Goal: Task Accomplishment & Management: Use online tool/utility

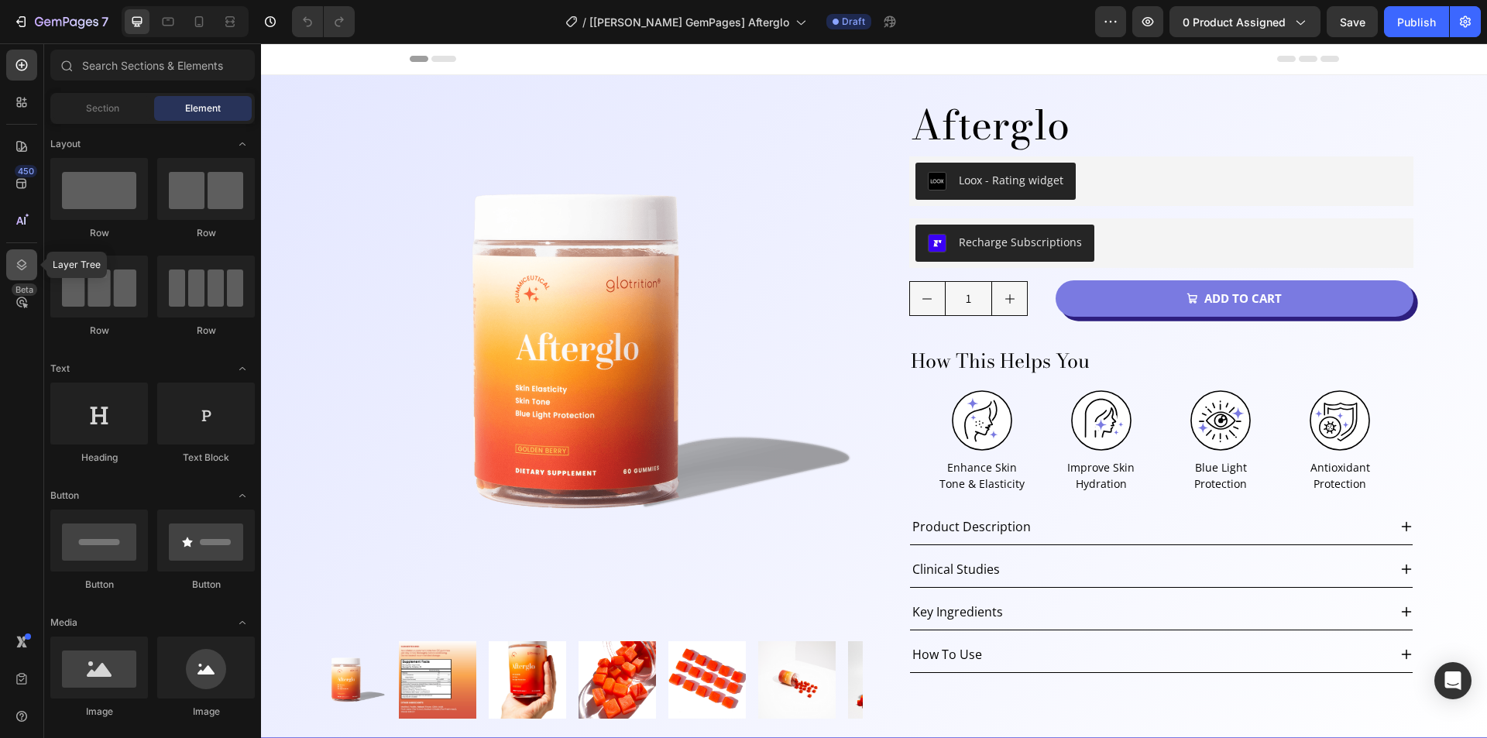
click at [23, 265] on icon at bounding box center [22, 264] width 10 height 11
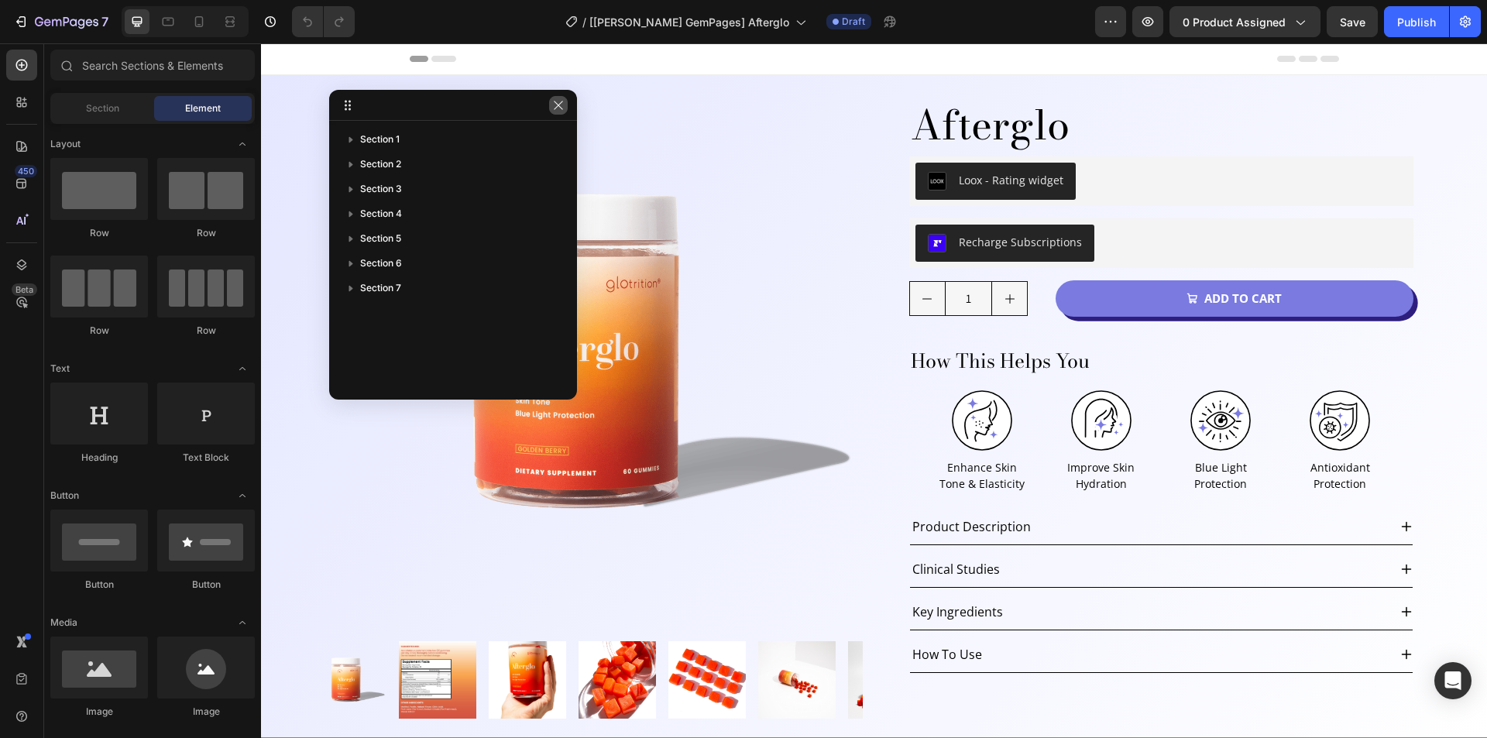
click at [553, 98] on button "button" at bounding box center [558, 105] width 19 height 19
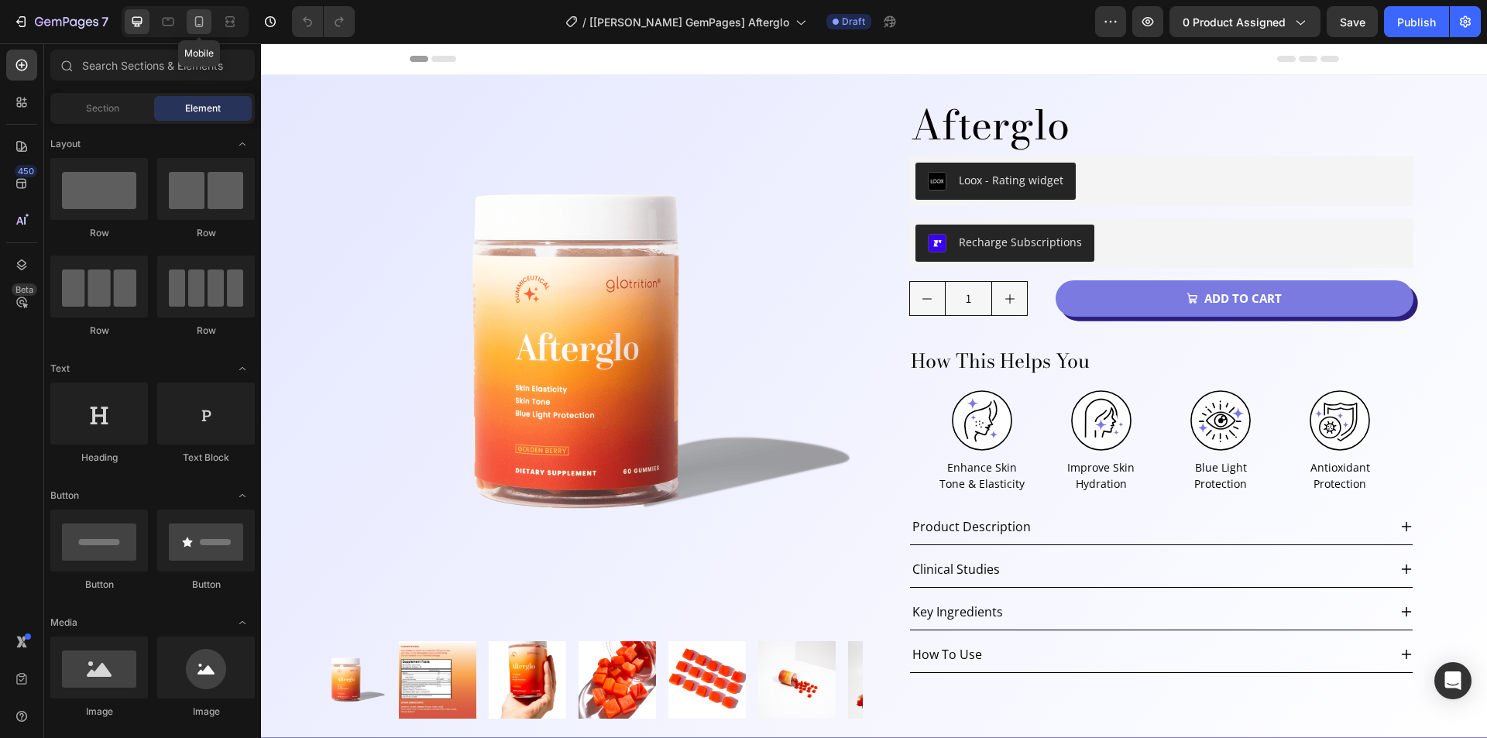
click at [202, 25] on icon at bounding box center [199, 21] width 9 height 11
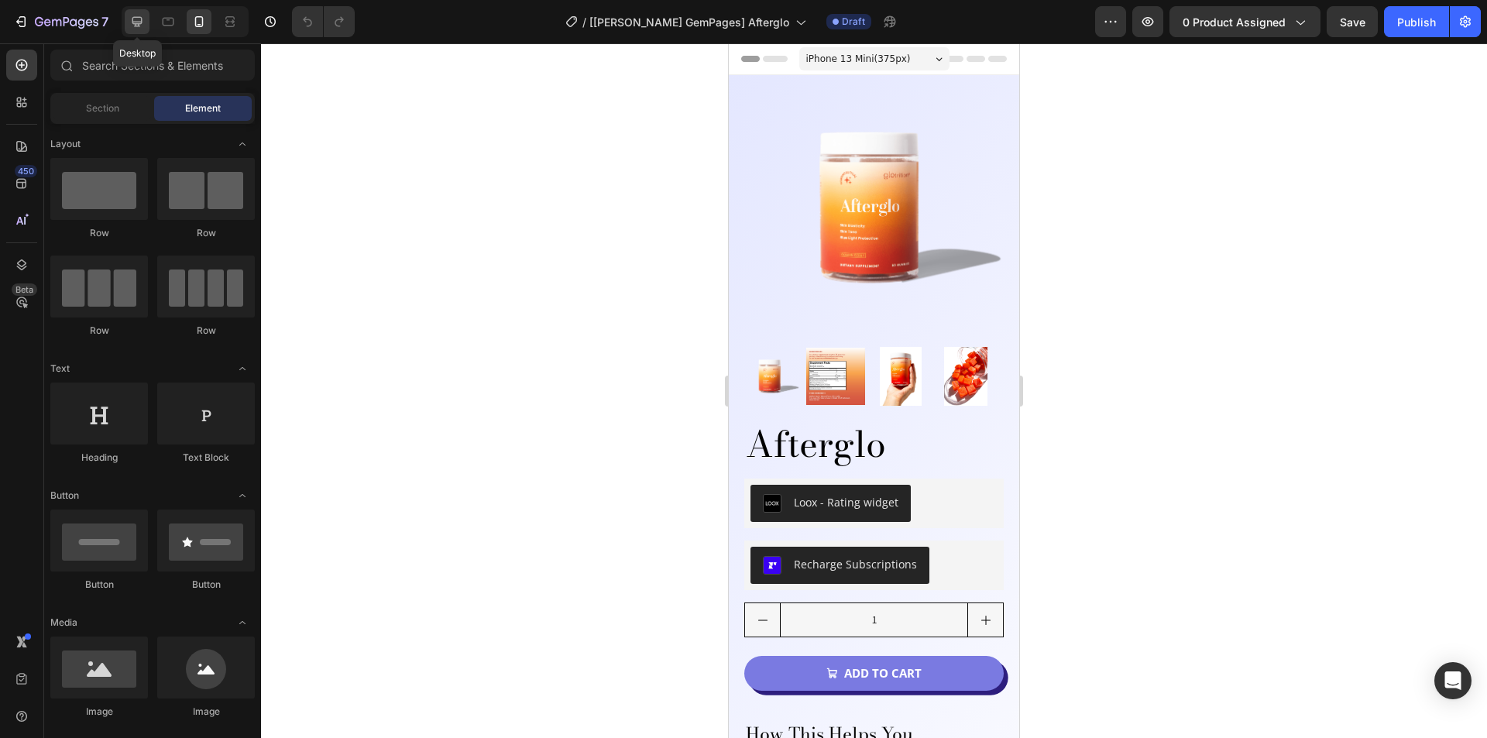
drag, startPoint x: 131, startPoint y: 15, endPoint x: 293, endPoint y: 98, distance: 181.4
click at [132, 16] on icon at bounding box center [136, 21] width 15 height 15
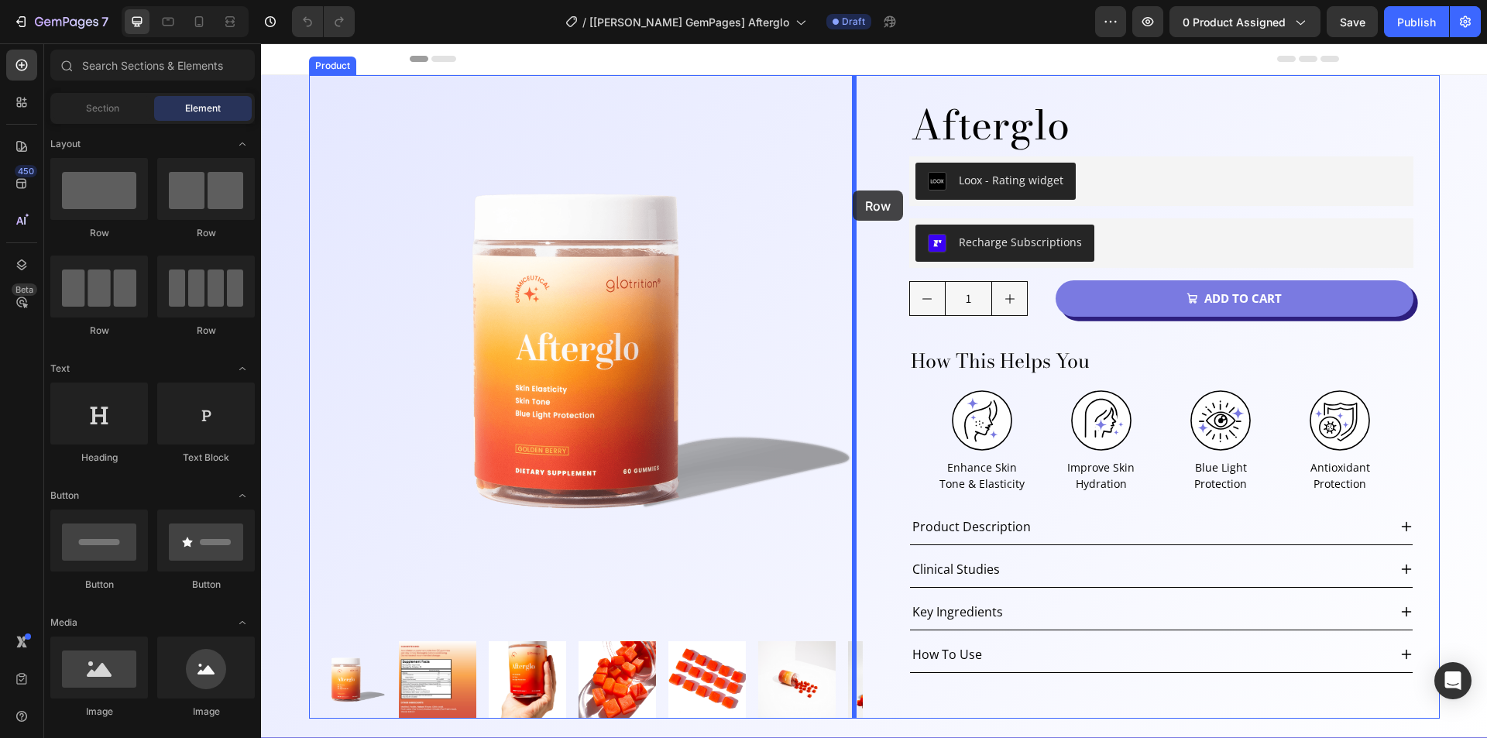
scroll to position [310, 0]
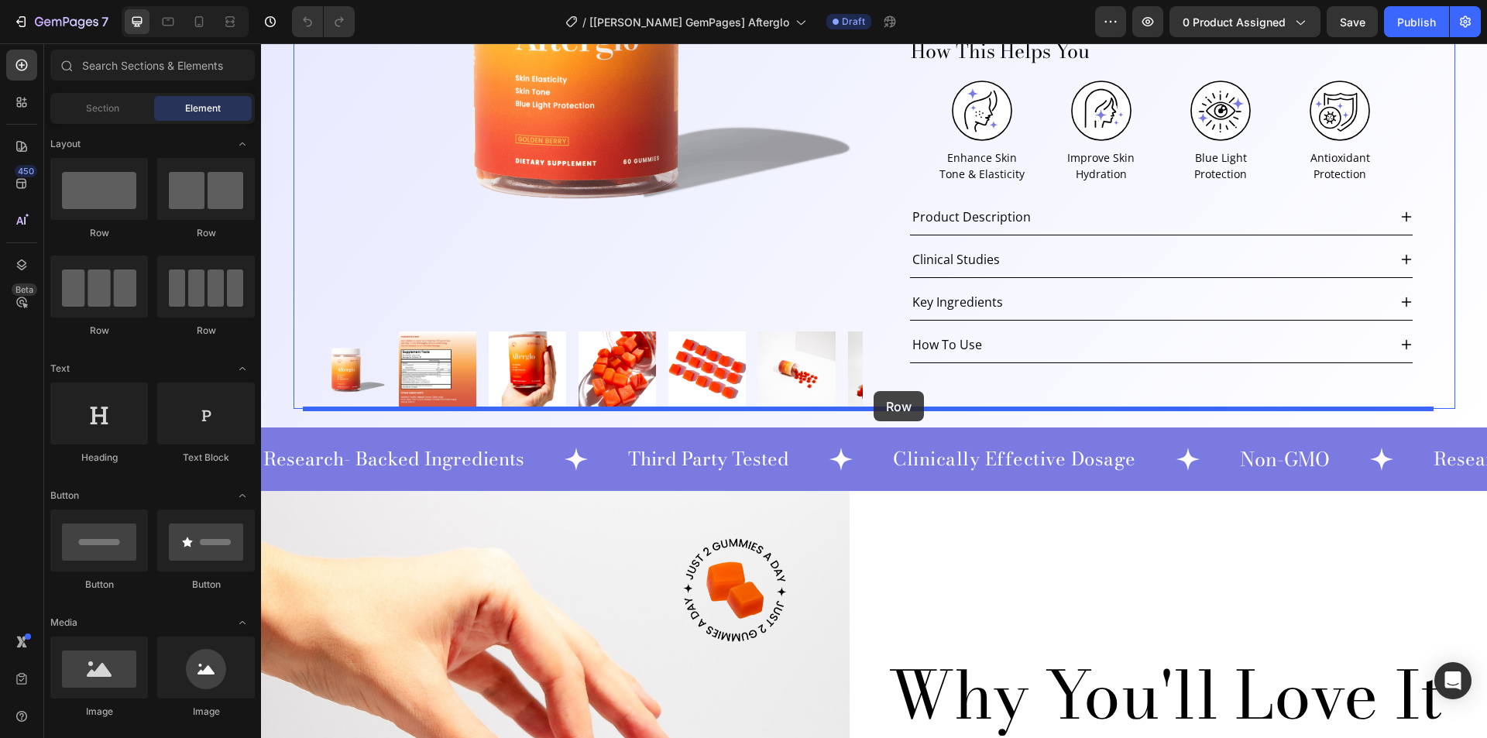
drag, startPoint x: 355, startPoint y: 238, endPoint x: 873, endPoint y: 391, distance: 540.9
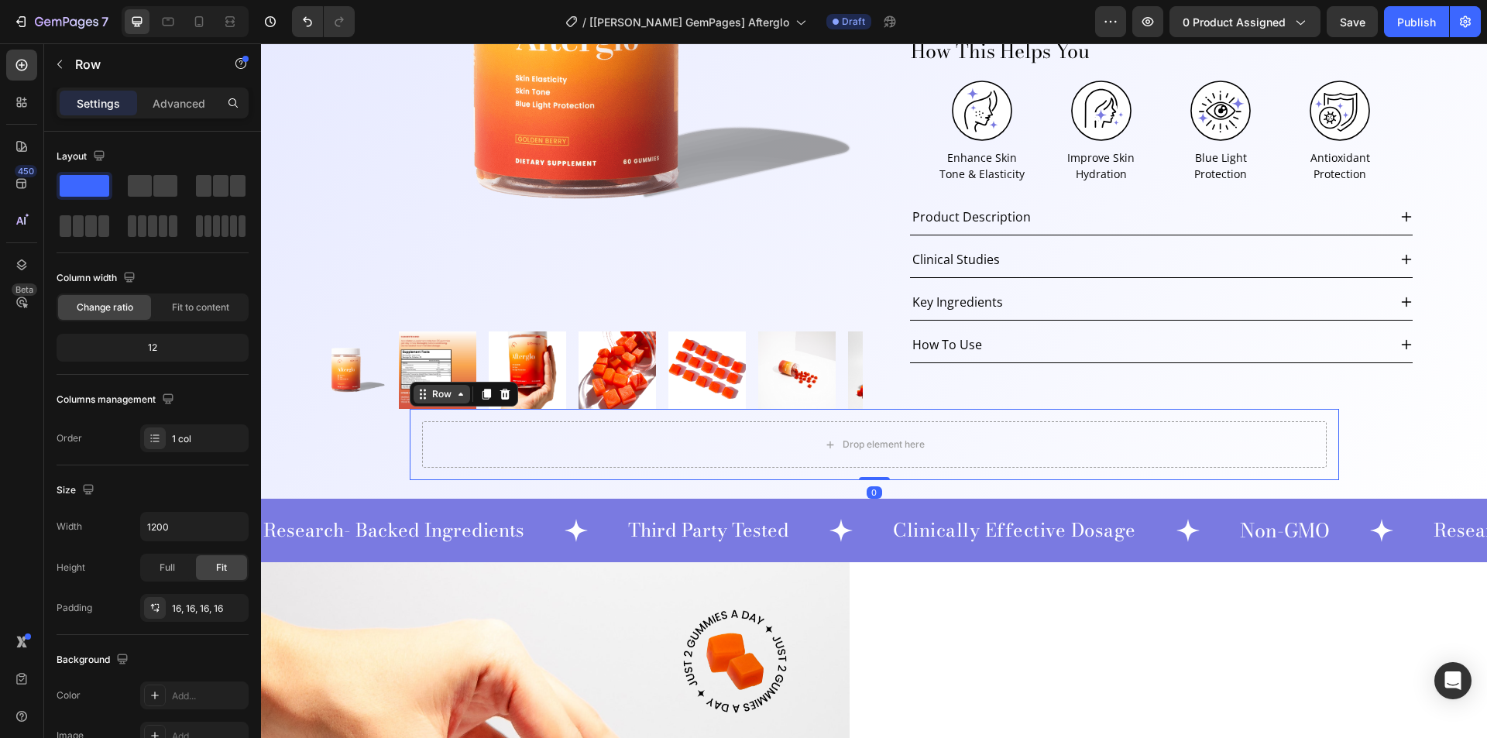
click at [433, 395] on div "Row" at bounding box center [442, 394] width 26 height 14
click at [428, 404] on div "Row Row 1 col Section" at bounding box center [464, 394] width 108 height 25
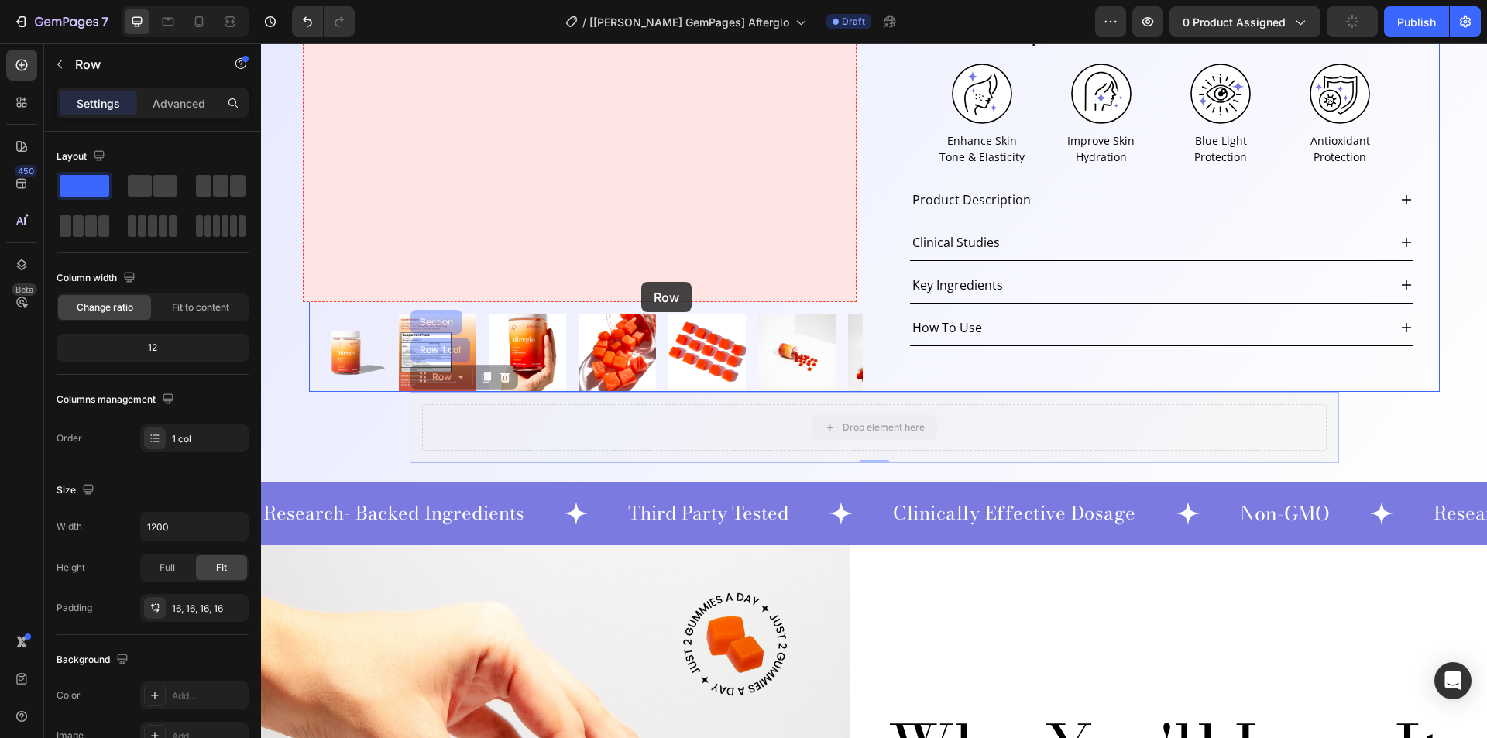
scroll to position [387, 0]
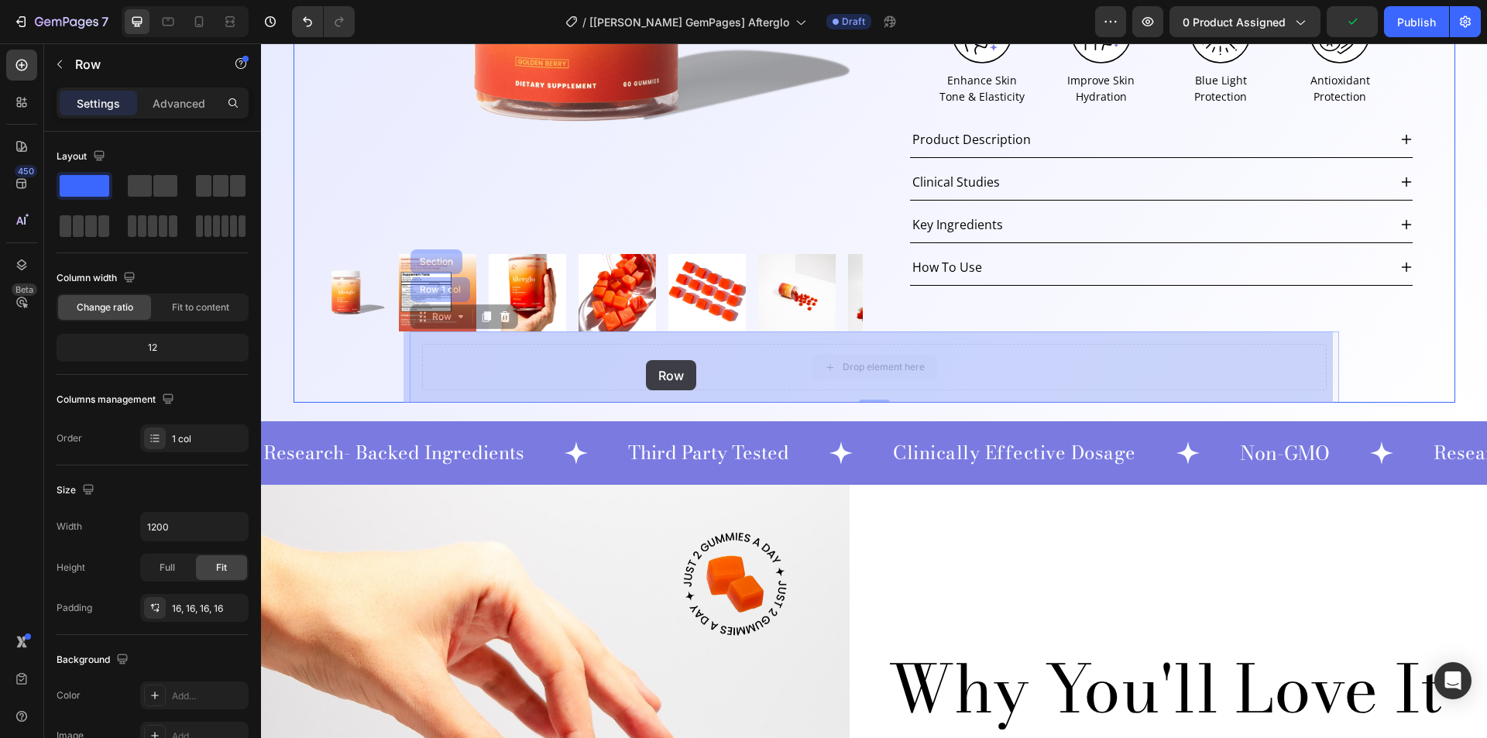
drag, startPoint x: 425, startPoint y: 398, endPoint x: 646, endPoint y: 361, distance: 223.8
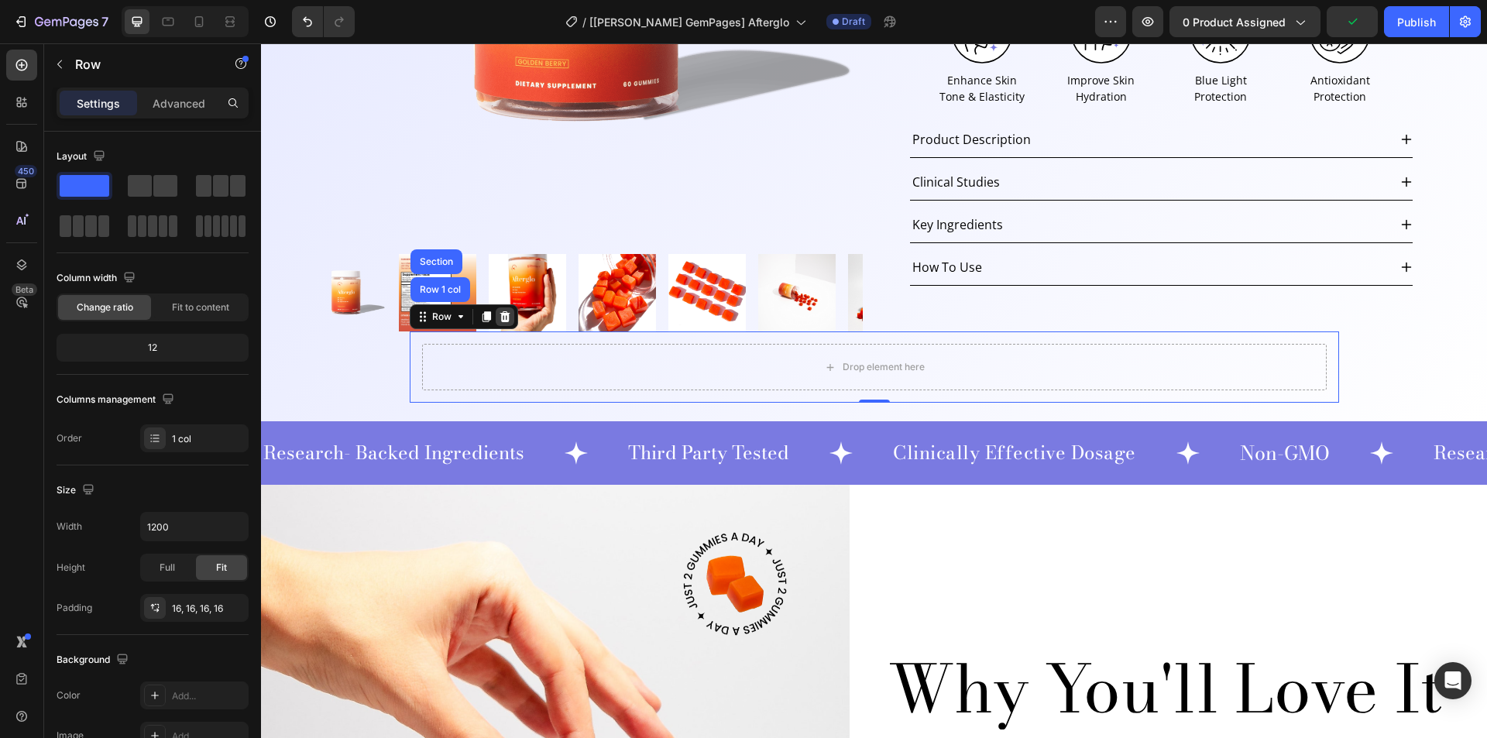
click at [499, 318] on icon at bounding box center [504, 316] width 10 height 11
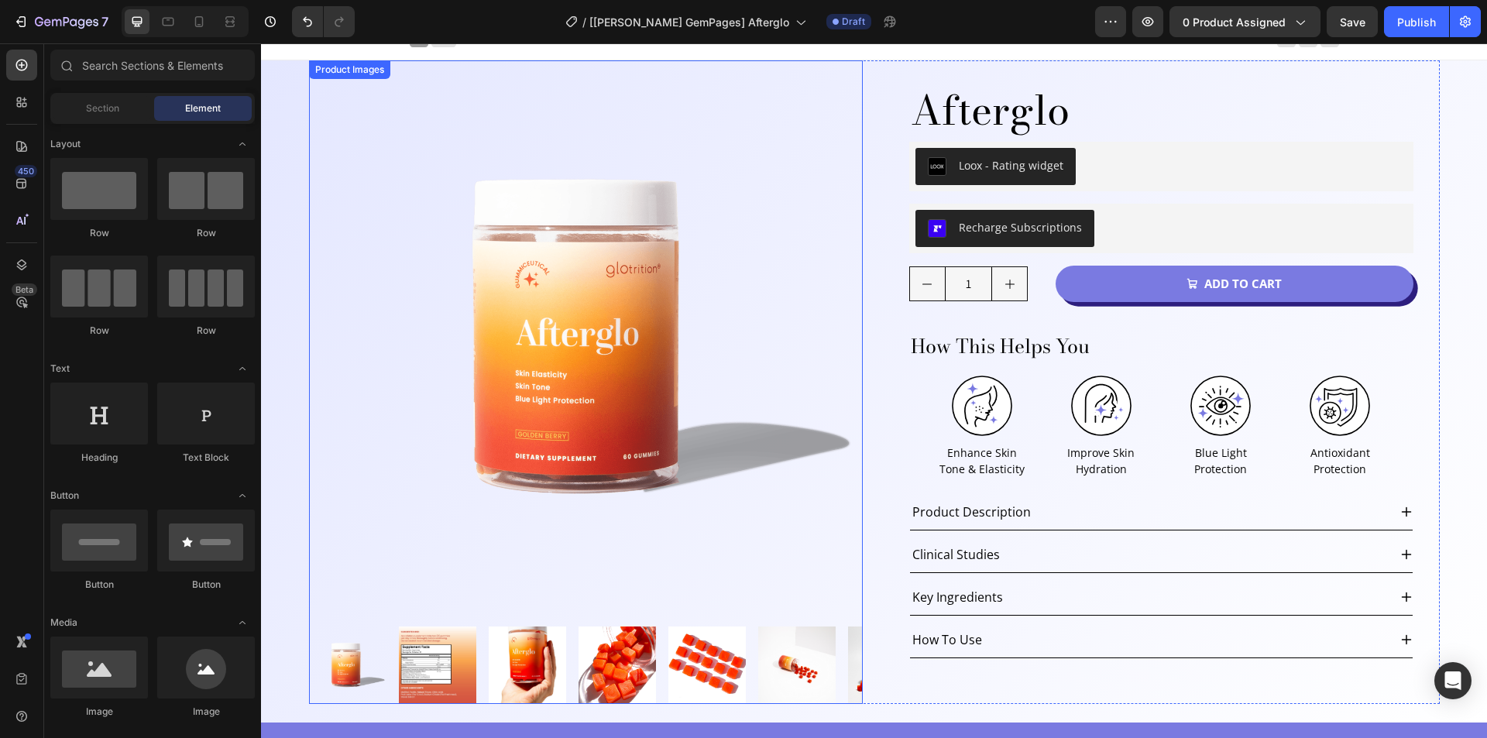
scroll to position [0, 0]
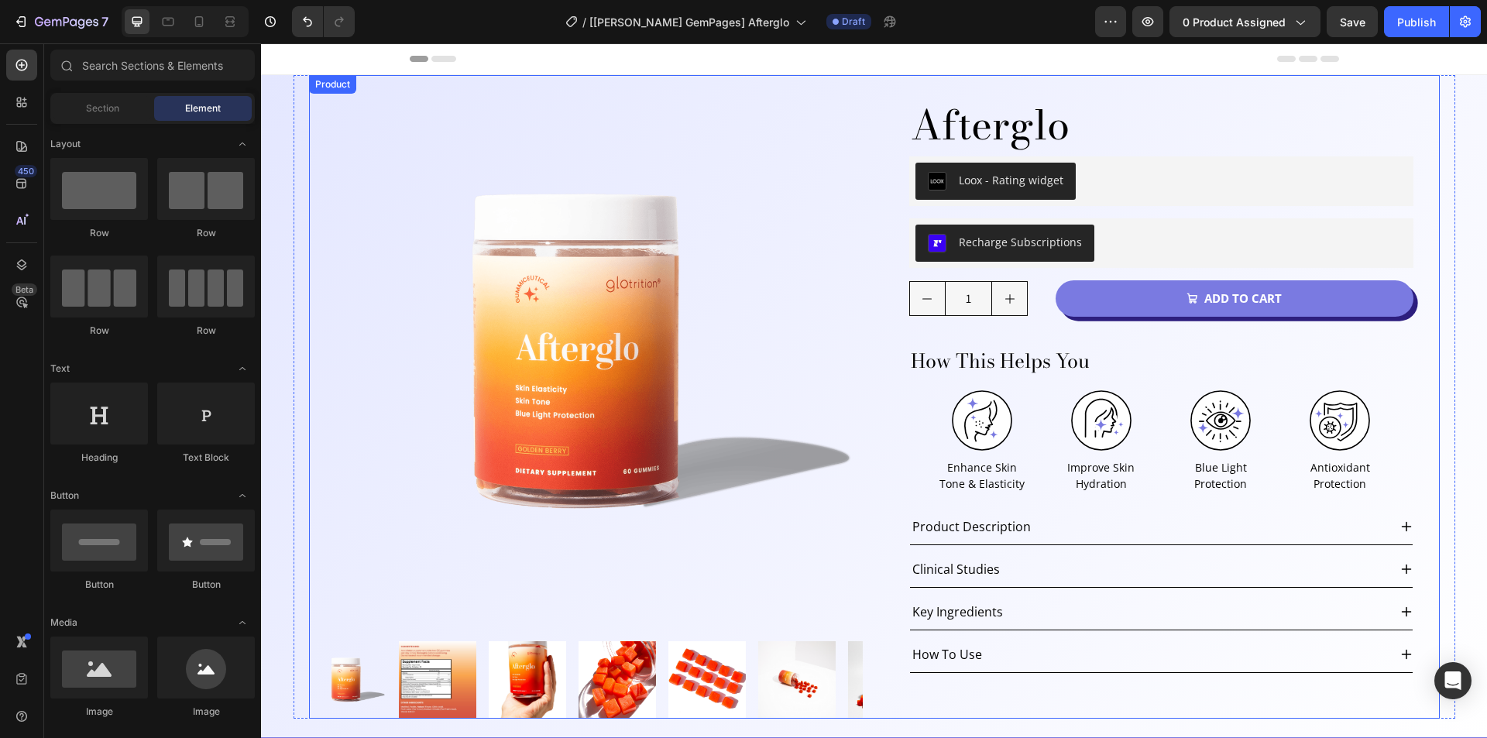
click at [873, 92] on div "Product Images Afterglo Product Title Loox - Rating widget Loox Row Recharge Su…" at bounding box center [874, 396] width 1130 height 643
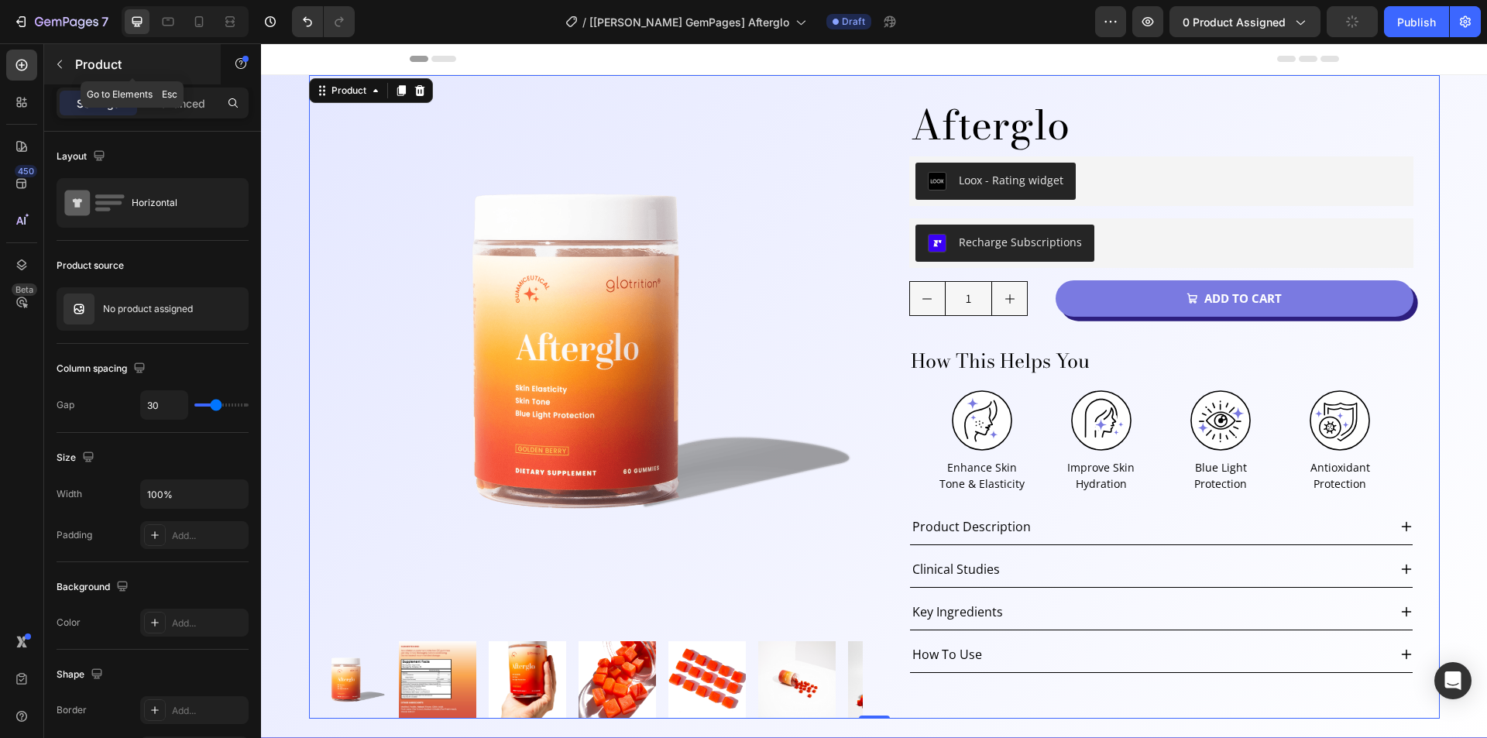
click at [67, 68] on button "button" at bounding box center [59, 64] width 25 height 25
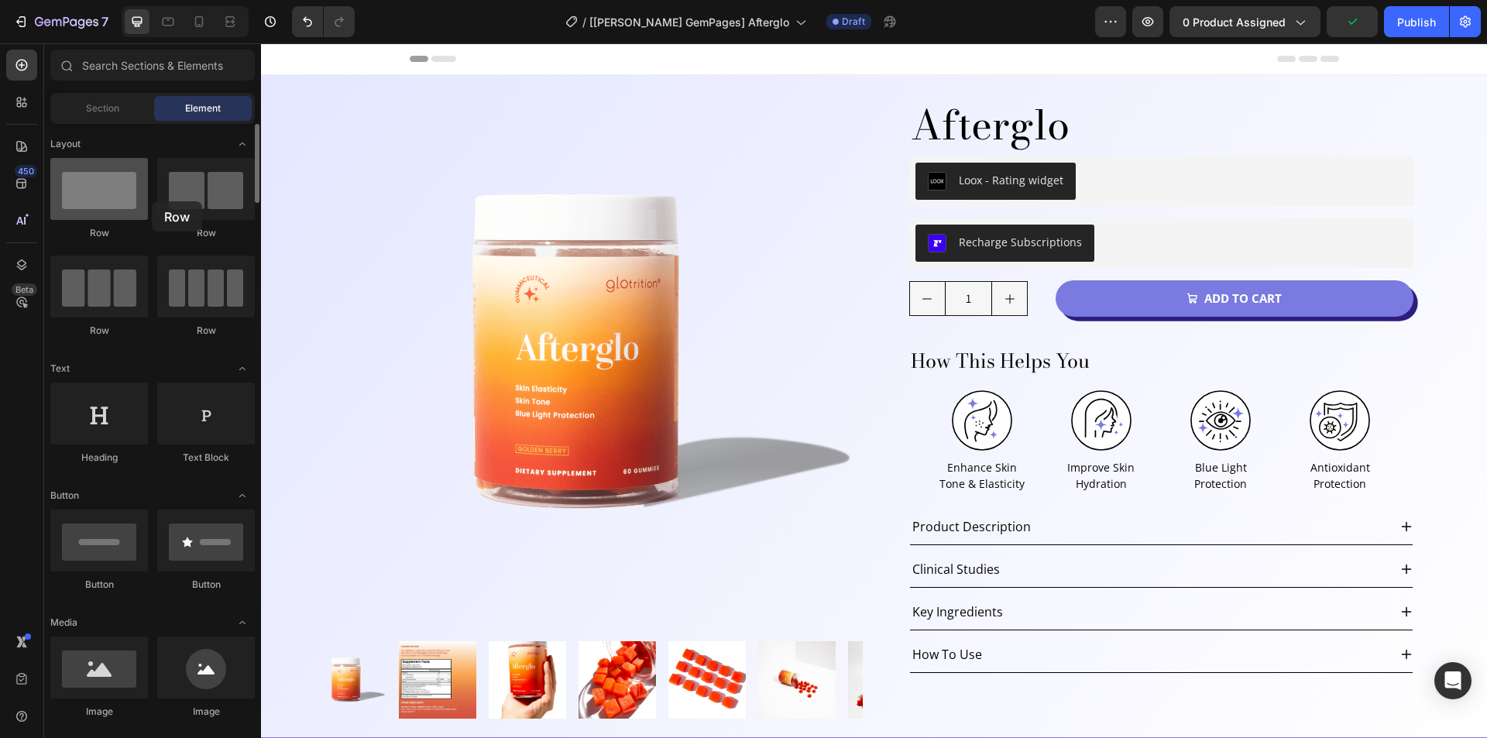
drag, startPoint x: 117, startPoint y: 206, endPoint x: 92, endPoint y: 186, distance: 31.9
click at [92, 186] on div at bounding box center [99, 189] width 98 height 62
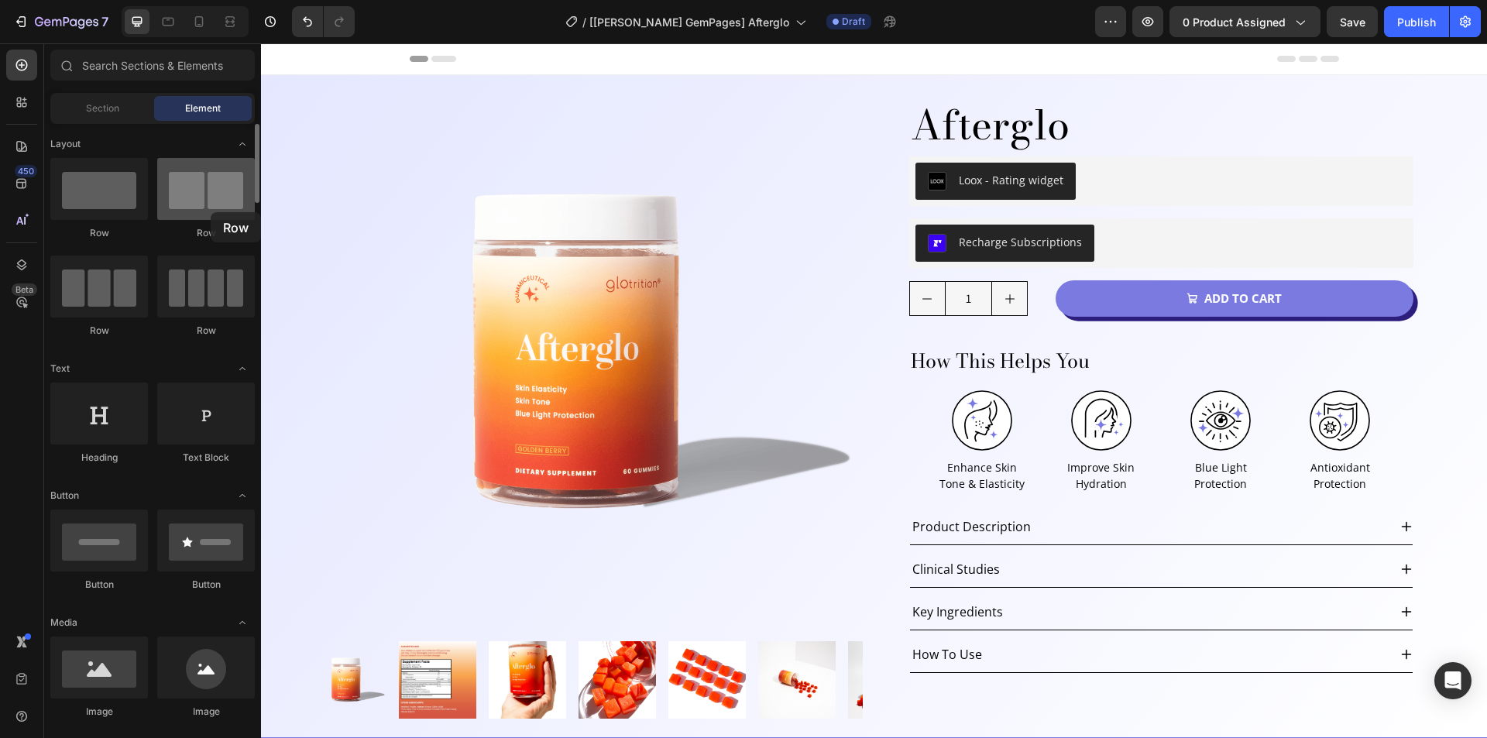
drag, startPoint x: 233, startPoint y: 214, endPoint x: 211, endPoint y: 212, distance: 22.5
click at [211, 212] on div at bounding box center [206, 189] width 98 height 62
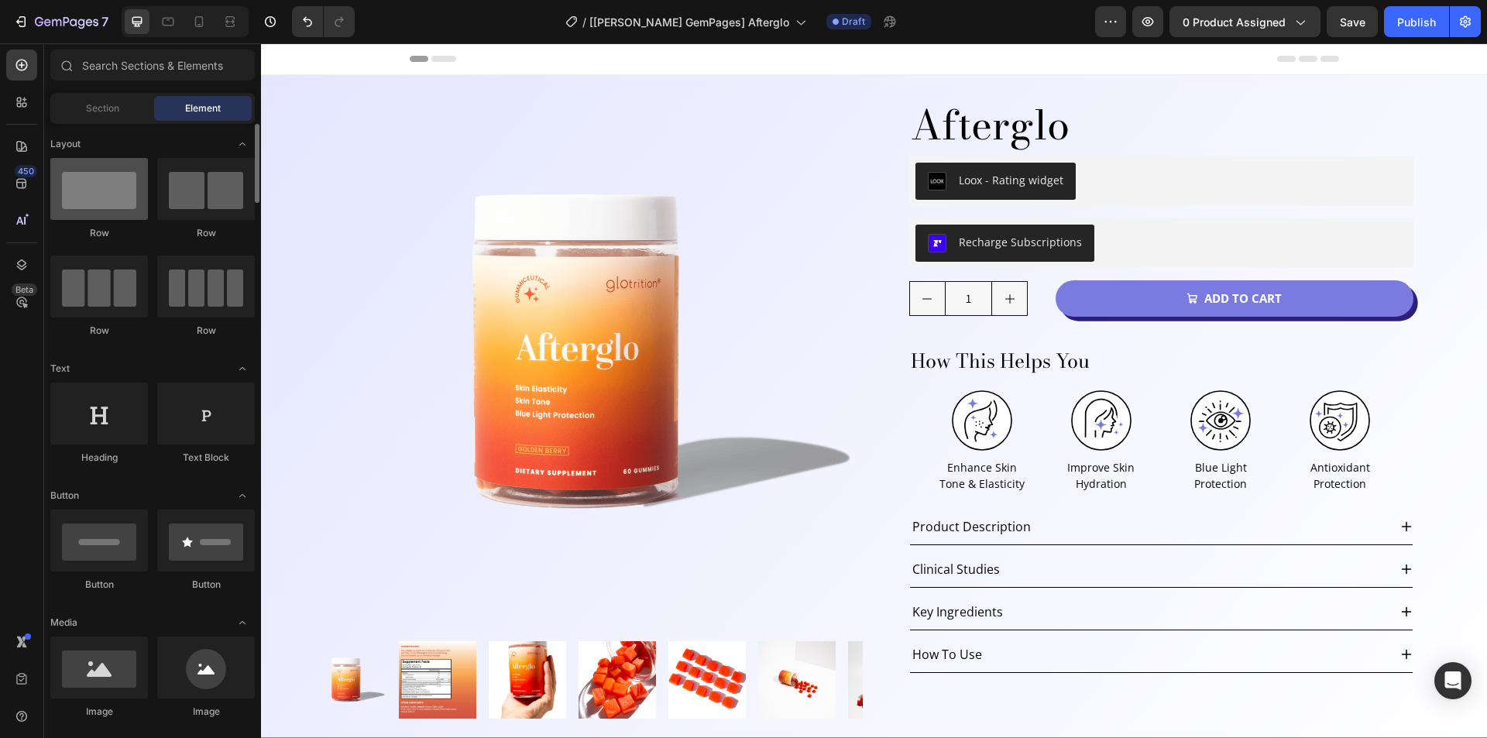
click at [115, 206] on div at bounding box center [99, 189] width 98 height 62
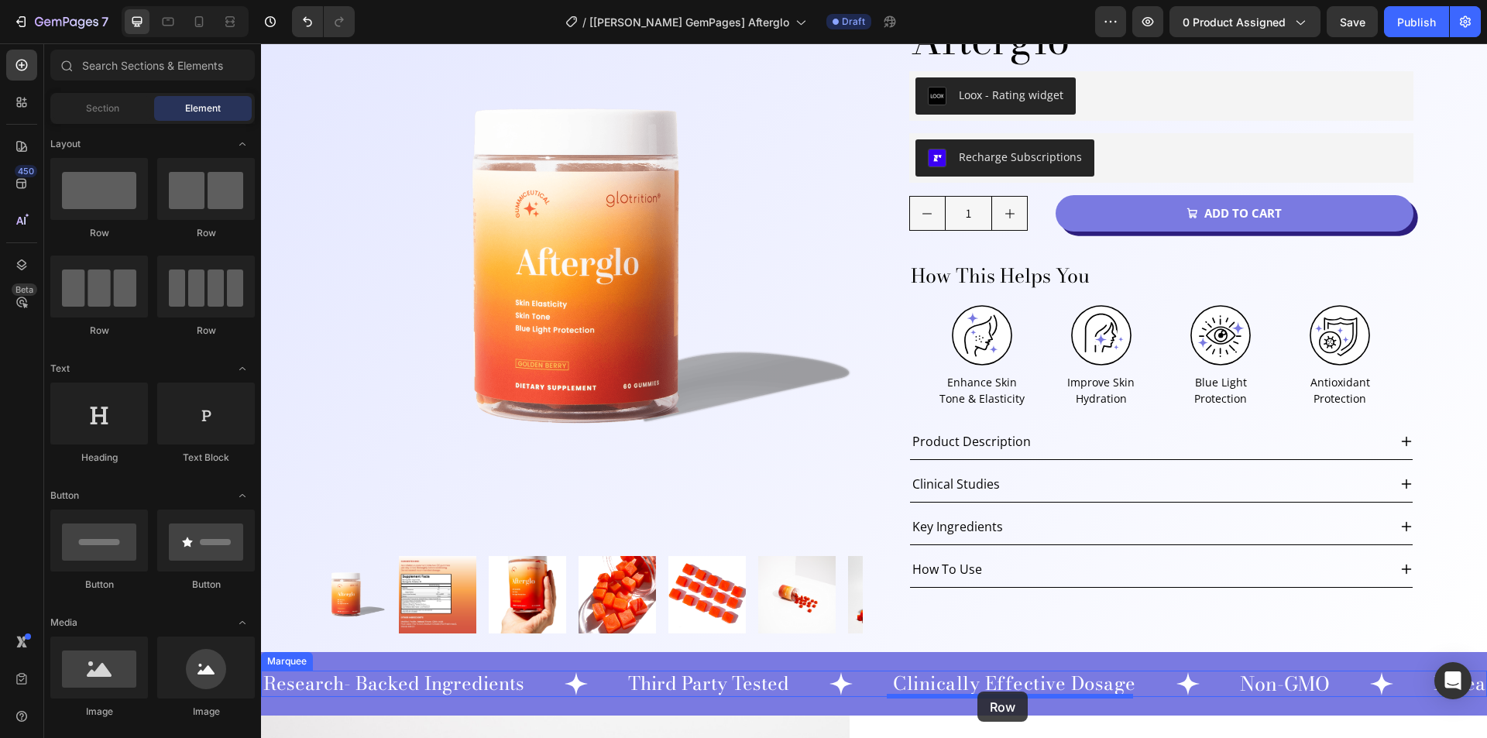
scroll to position [104, 0]
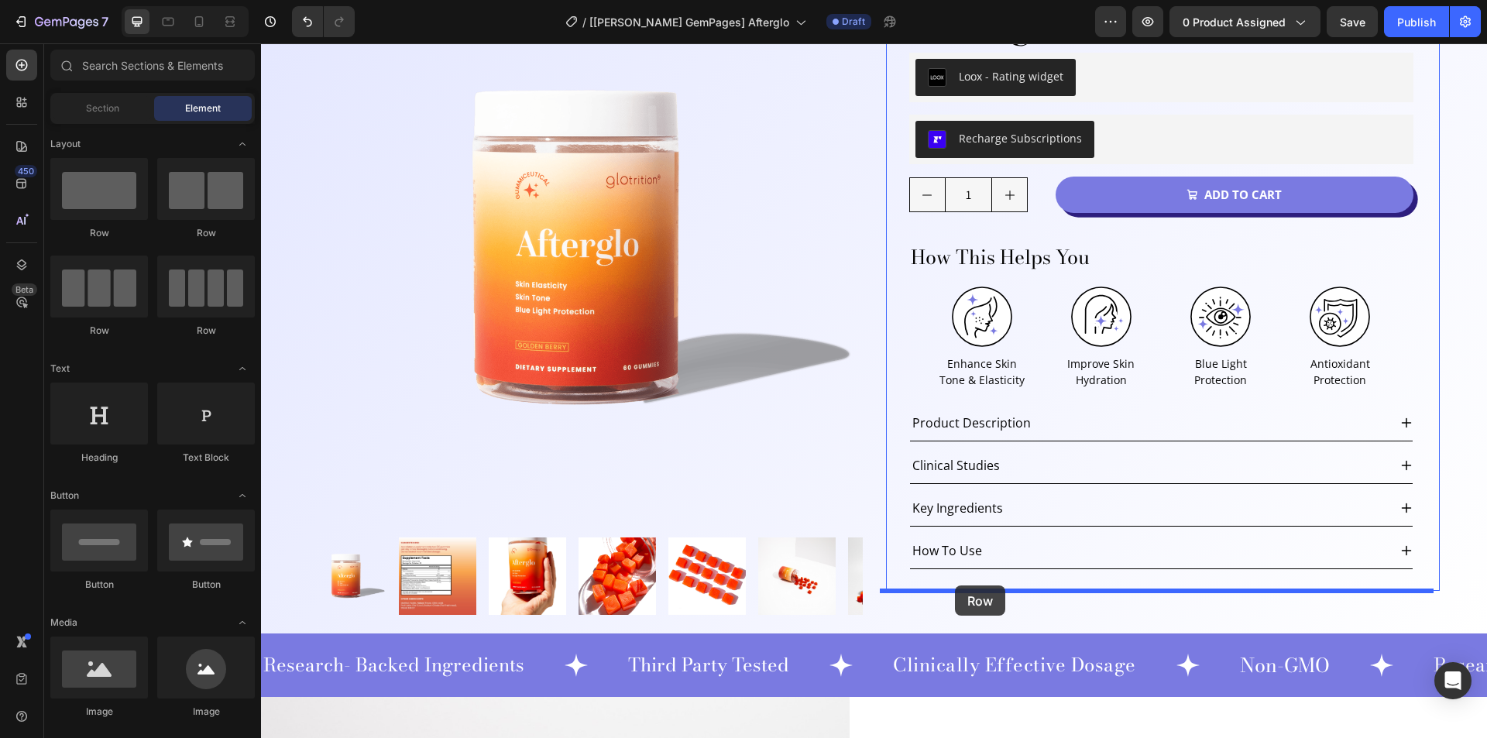
drag, startPoint x: 359, startPoint y: 344, endPoint x: 955, endPoint y: 585, distance: 642.6
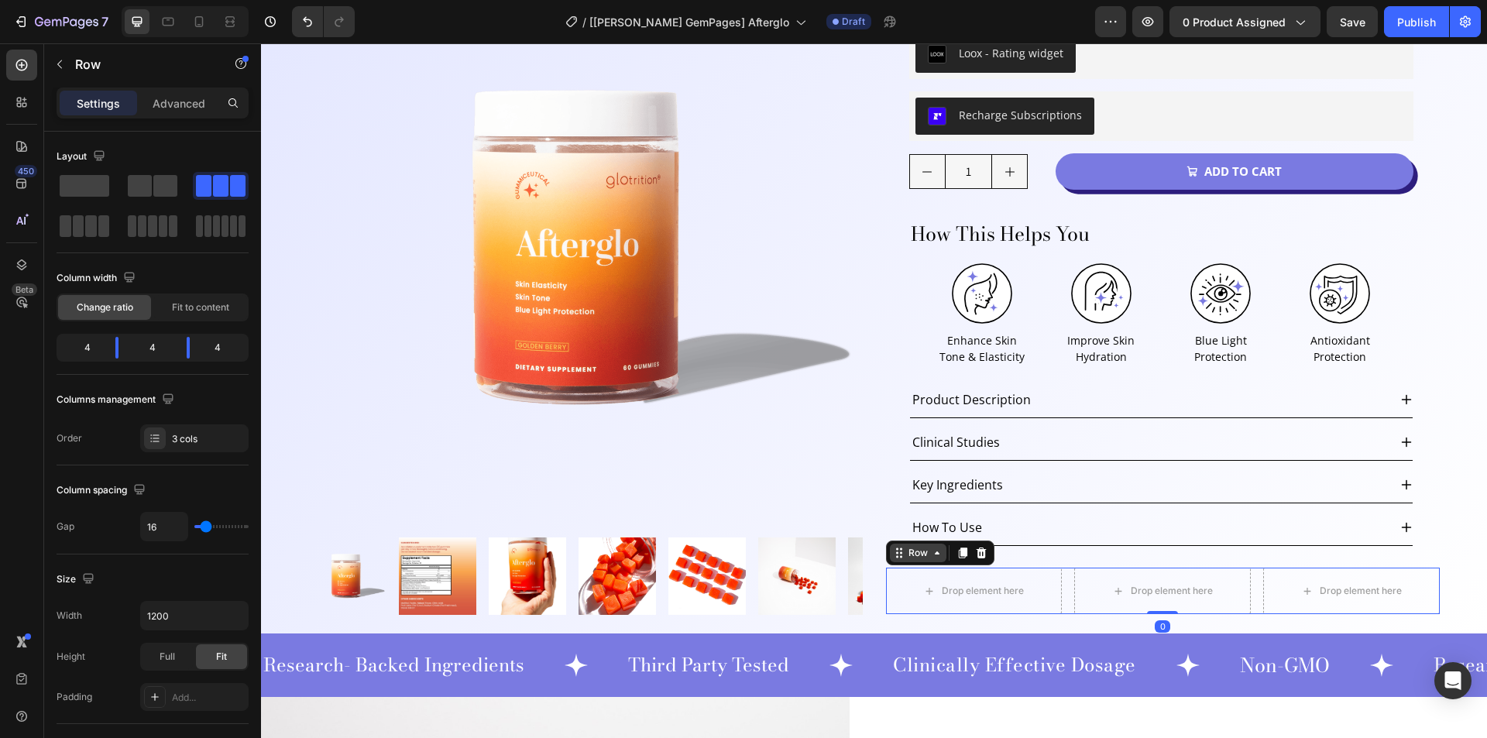
click at [905, 558] on div "Row" at bounding box center [918, 553] width 26 height 14
click at [905, 554] on div "Row" at bounding box center [918, 553] width 26 height 14
click at [62, 73] on button "button" at bounding box center [59, 64] width 25 height 25
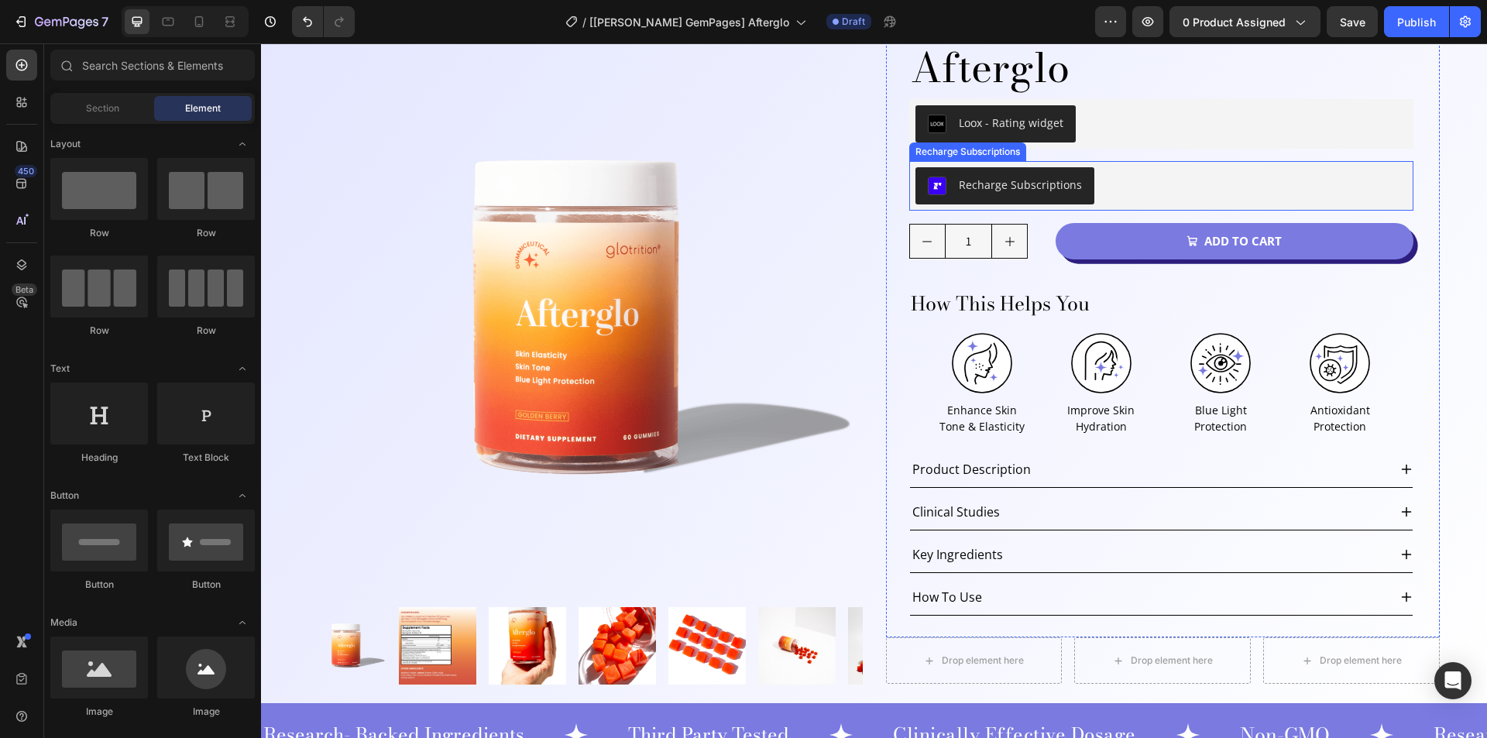
scroll to position [26, 0]
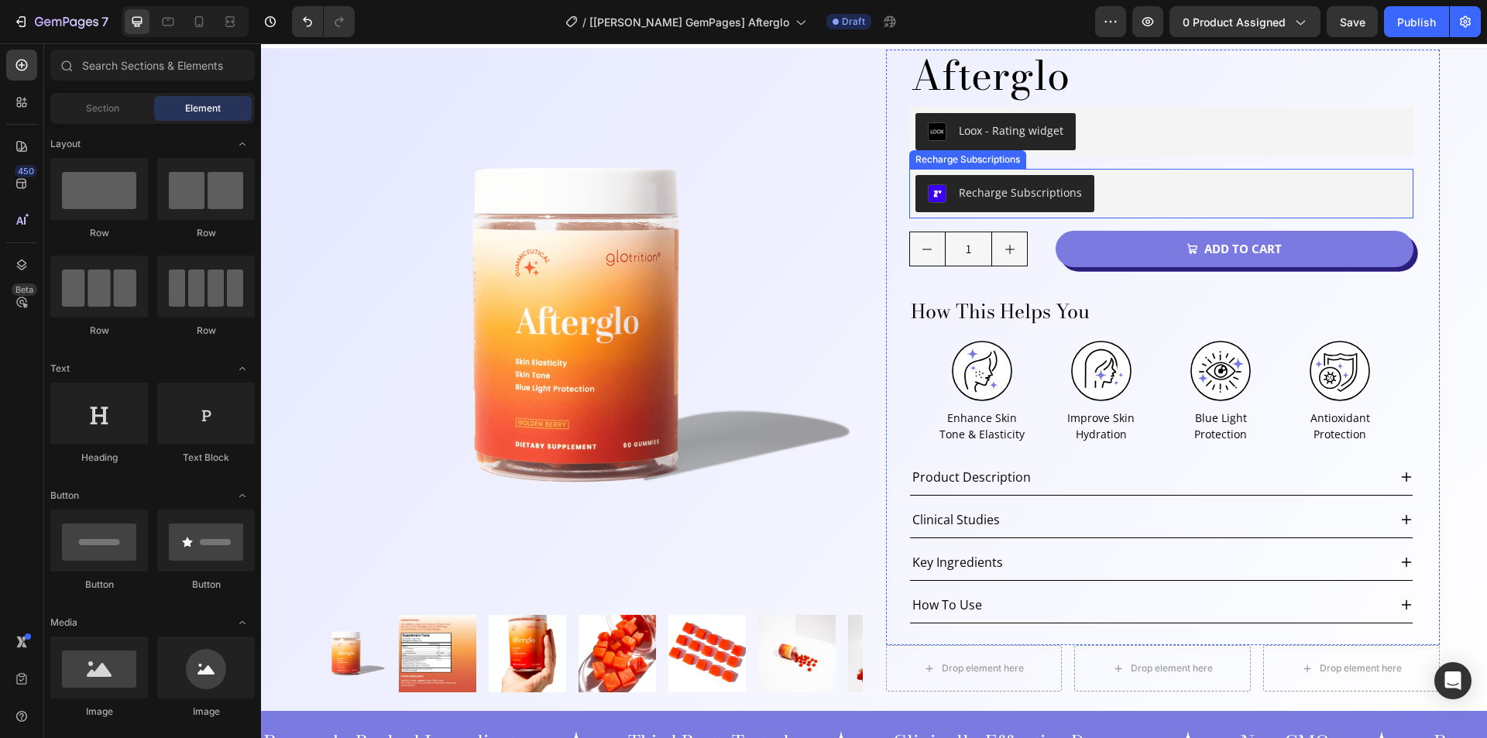
click at [1119, 201] on div "Recharge Subscriptions" at bounding box center [1161, 193] width 492 height 37
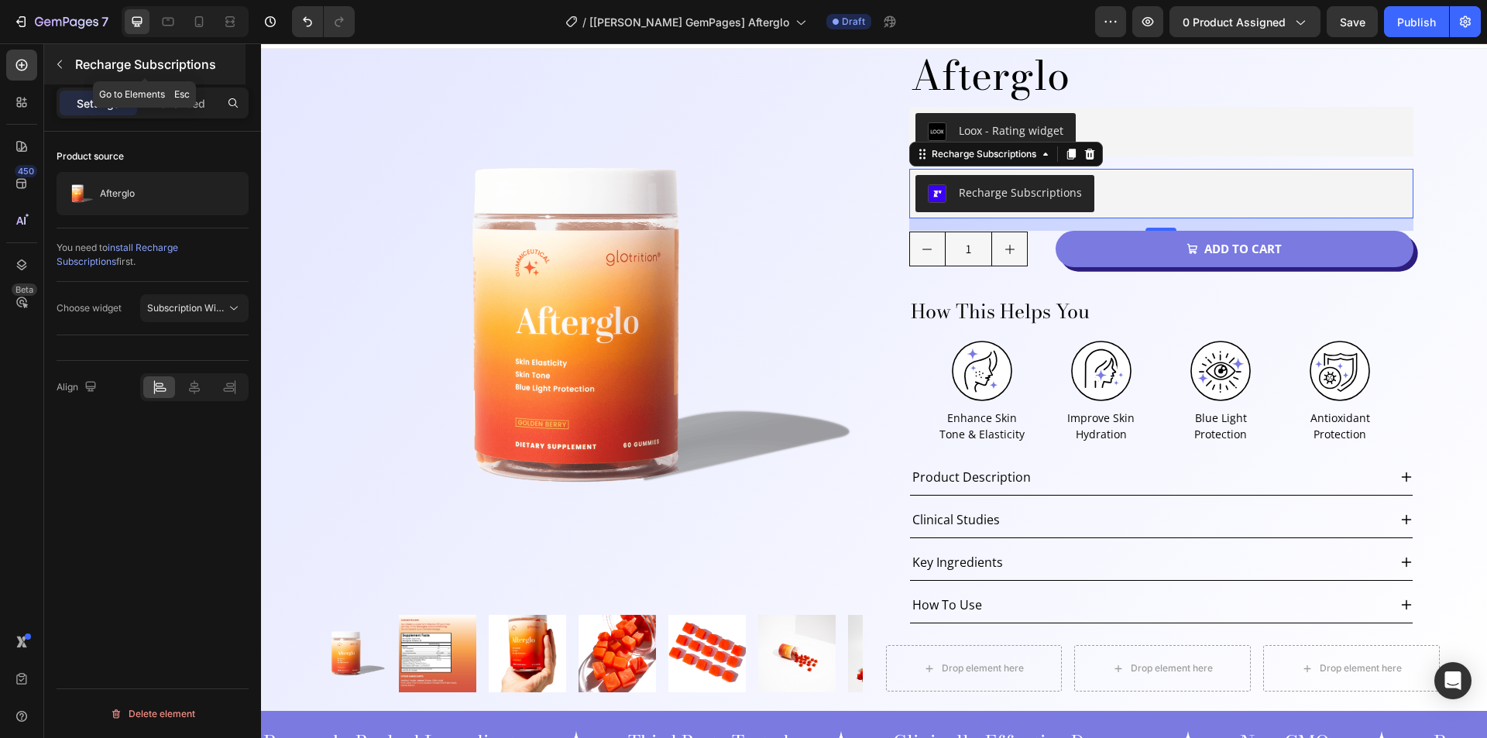
click at [51, 62] on button "button" at bounding box center [59, 64] width 25 height 25
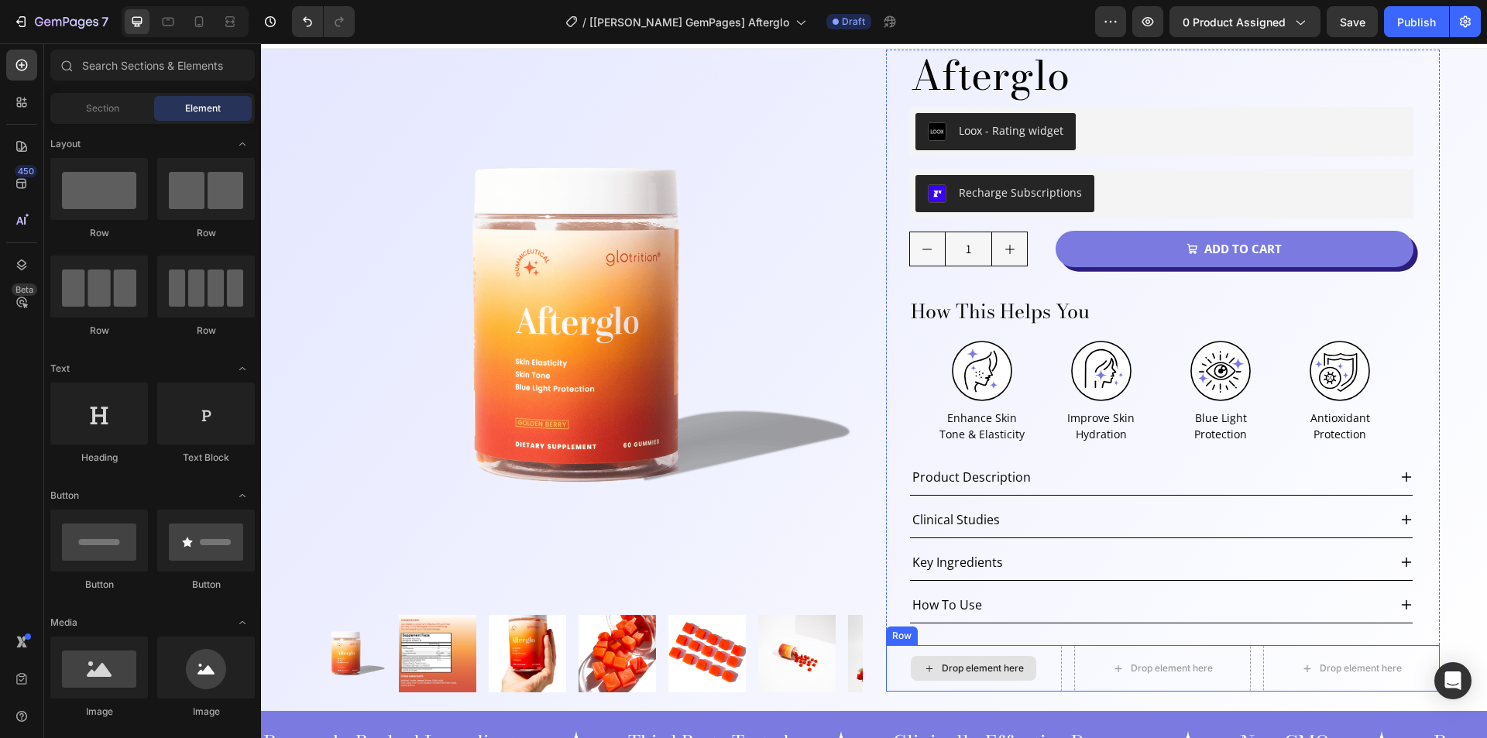
click at [1055, 659] on div "Drop element here" at bounding box center [974, 668] width 177 height 46
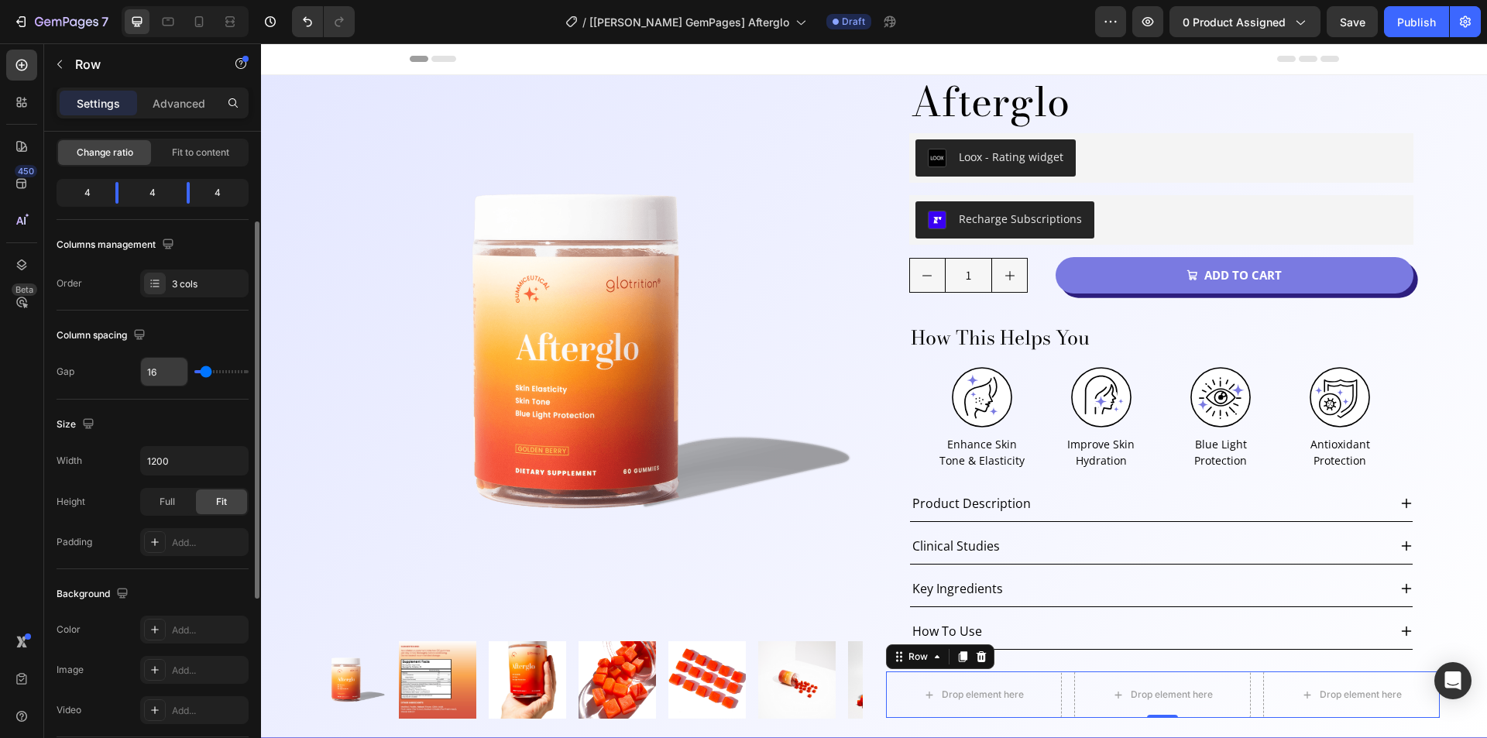
scroll to position [0, 0]
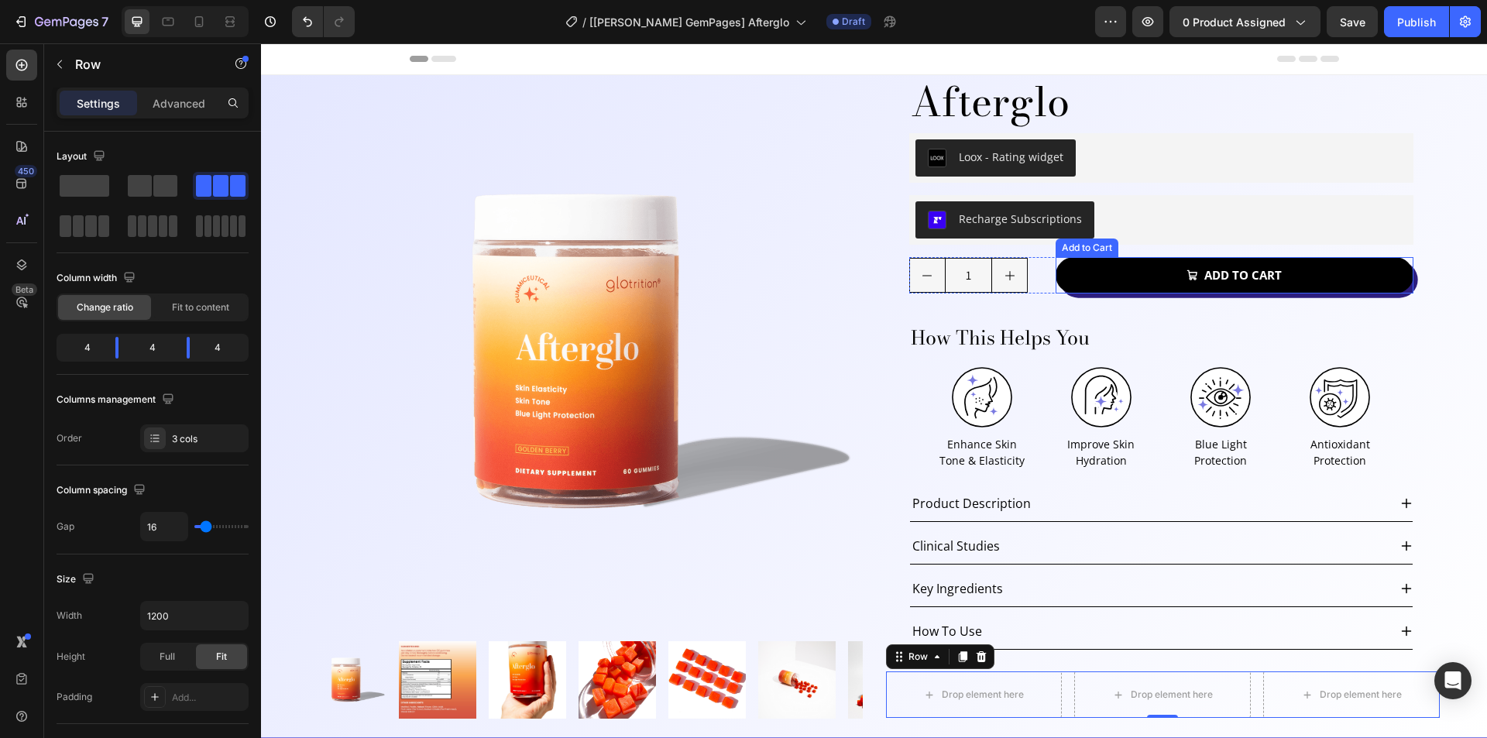
click at [1089, 266] on button "Add to cart" at bounding box center [1233, 275] width 357 height 37
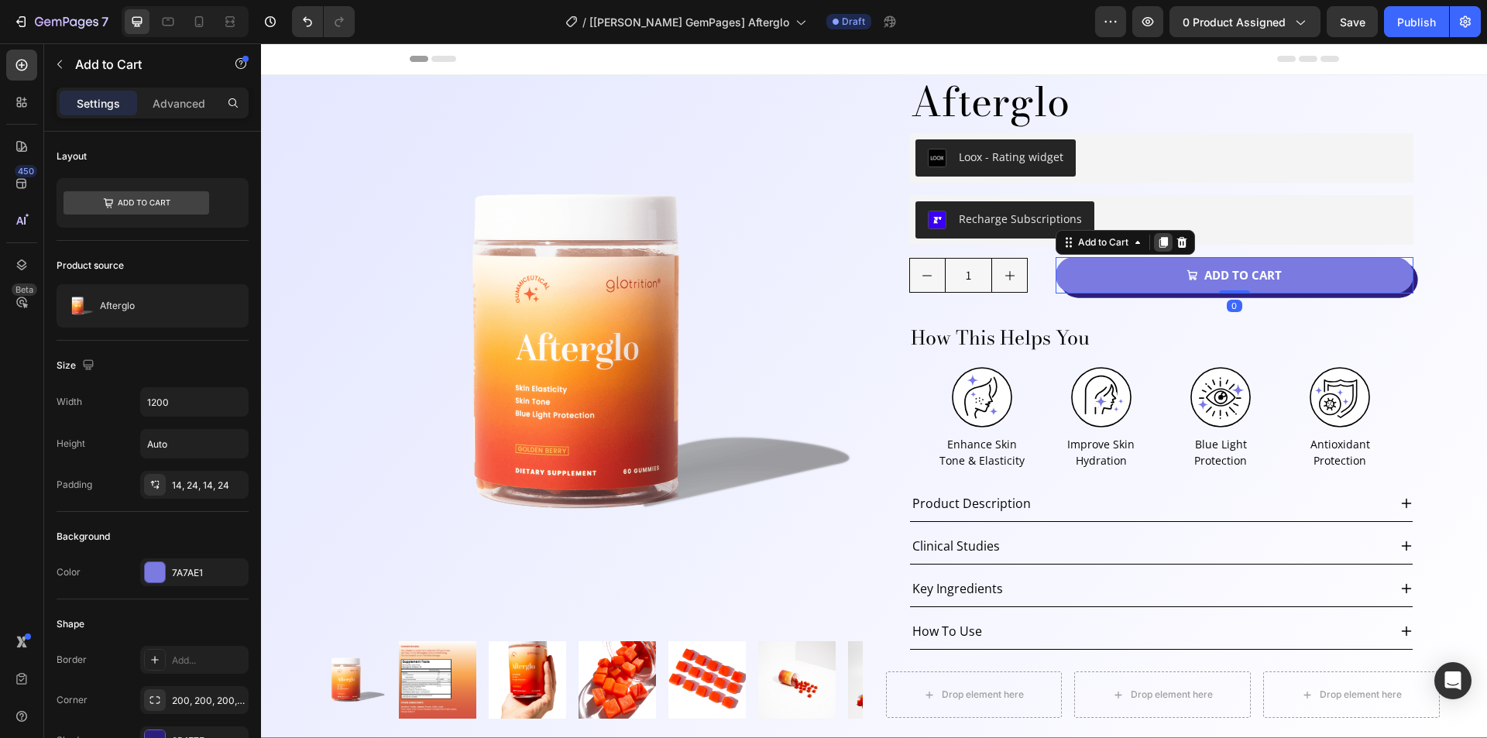
click at [1161, 241] on icon at bounding box center [1163, 242] width 9 height 11
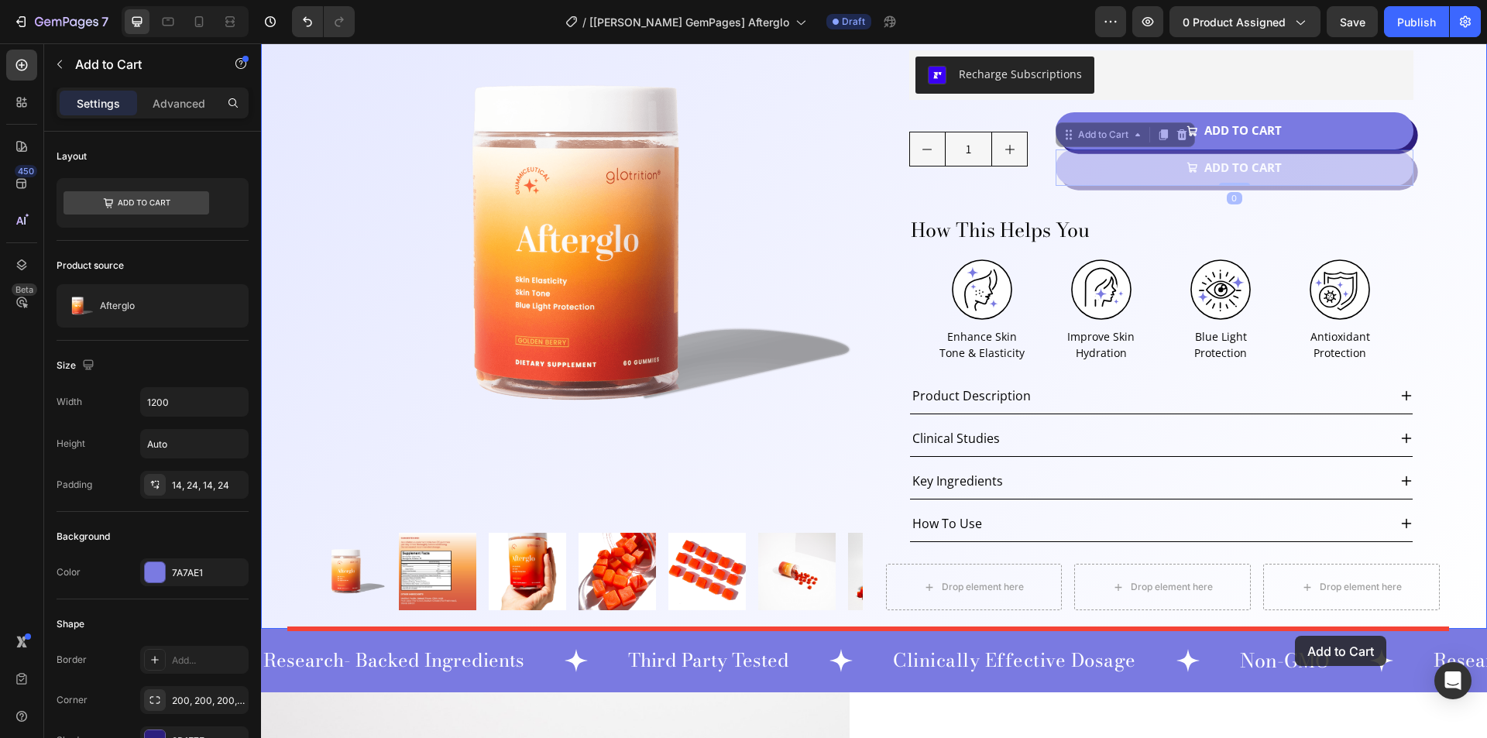
scroll to position [146, 0]
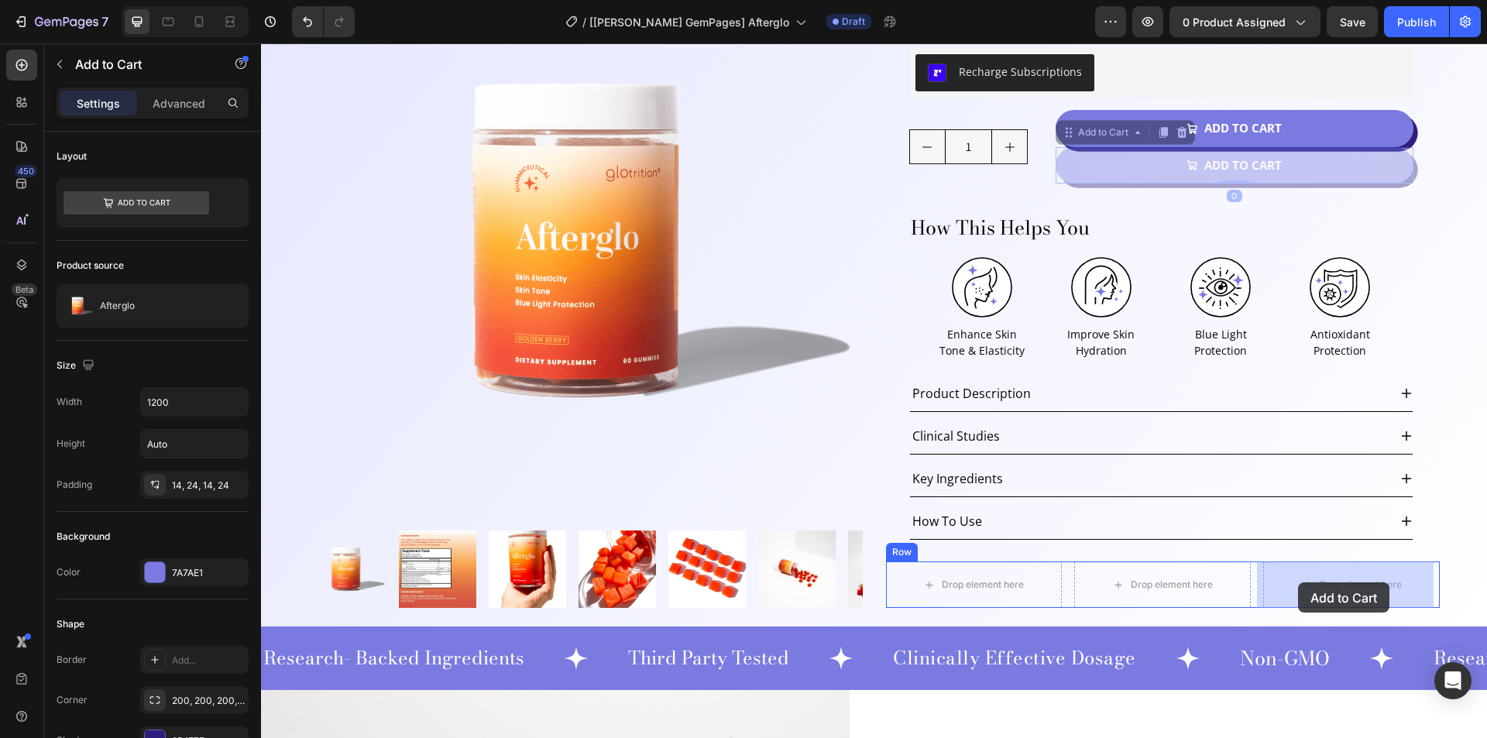
drag, startPoint x: 1085, startPoint y: 283, endPoint x: 1298, endPoint y: 582, distance: 367.0
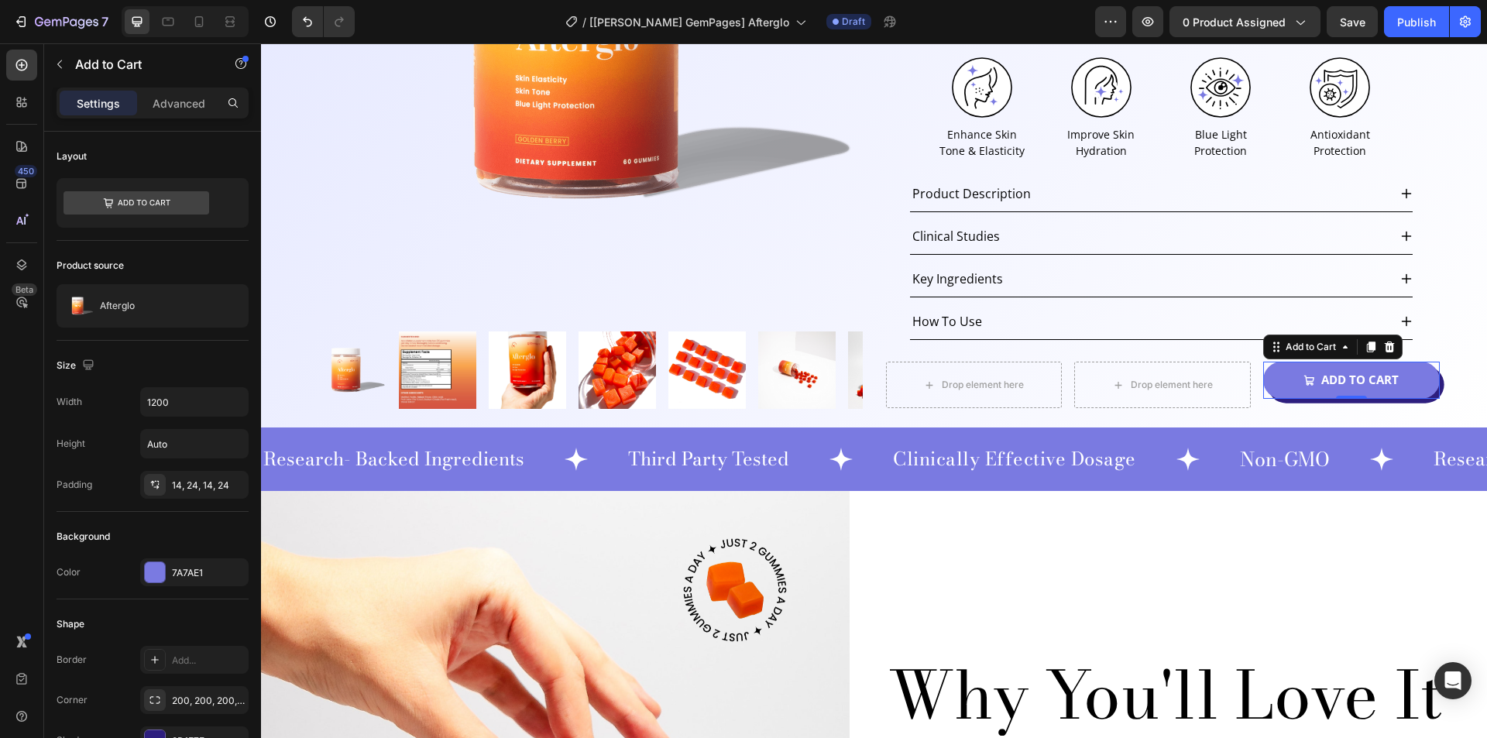
scroll to position [0, 0]
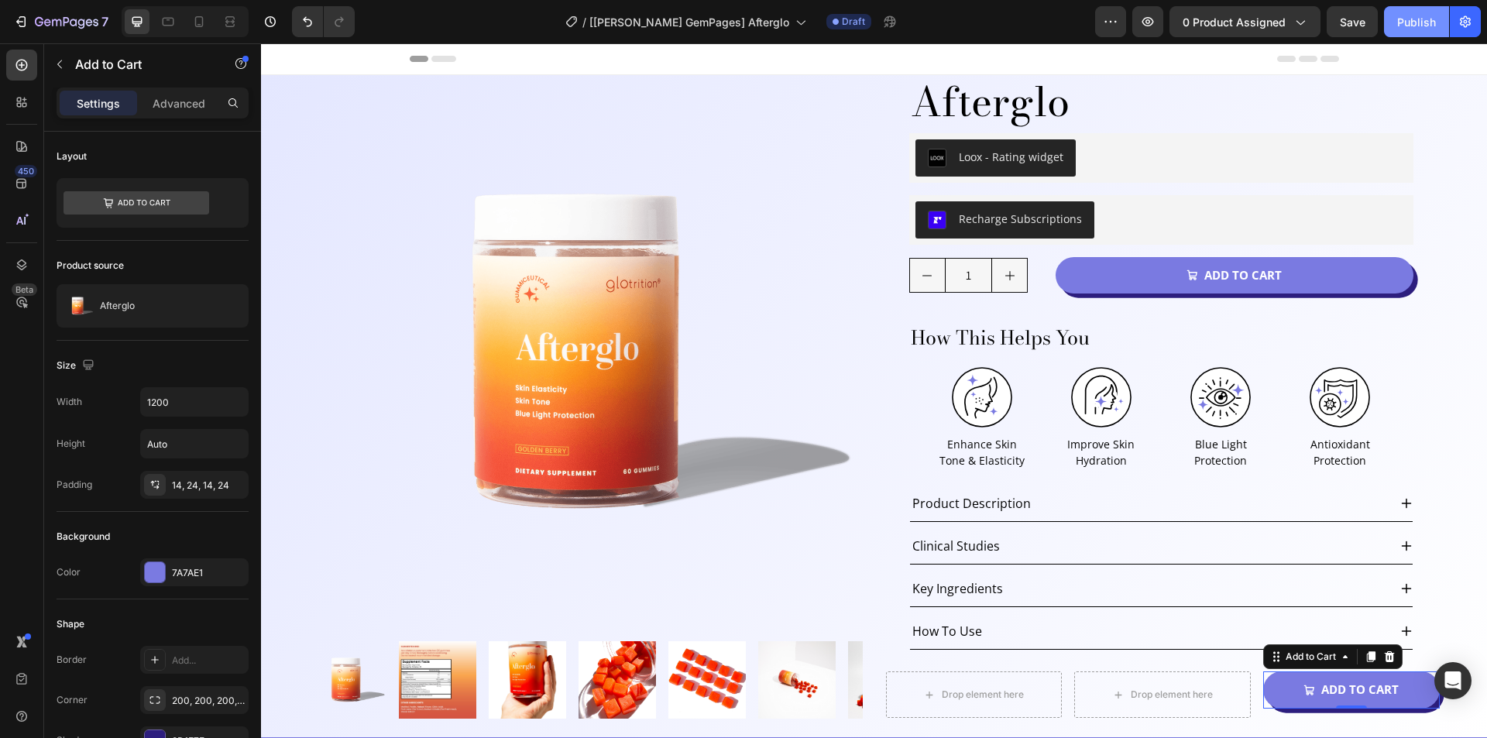
click at [1410, 29] on div "Publish" at bounding box center [1416, 22] width 39 height 16
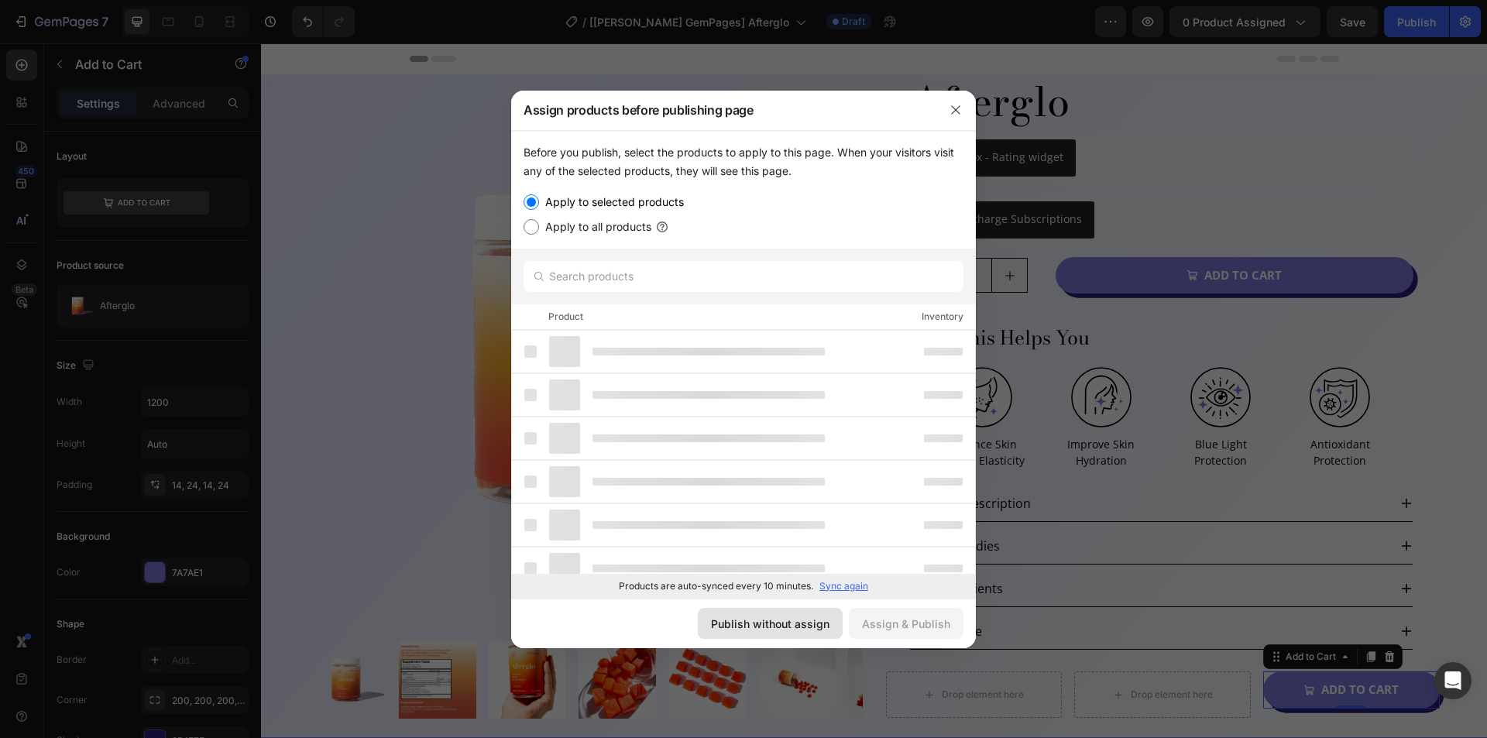
click at [791, 617] on div "Publish without assign" at bounding box center [770, 624] width 118 height 16
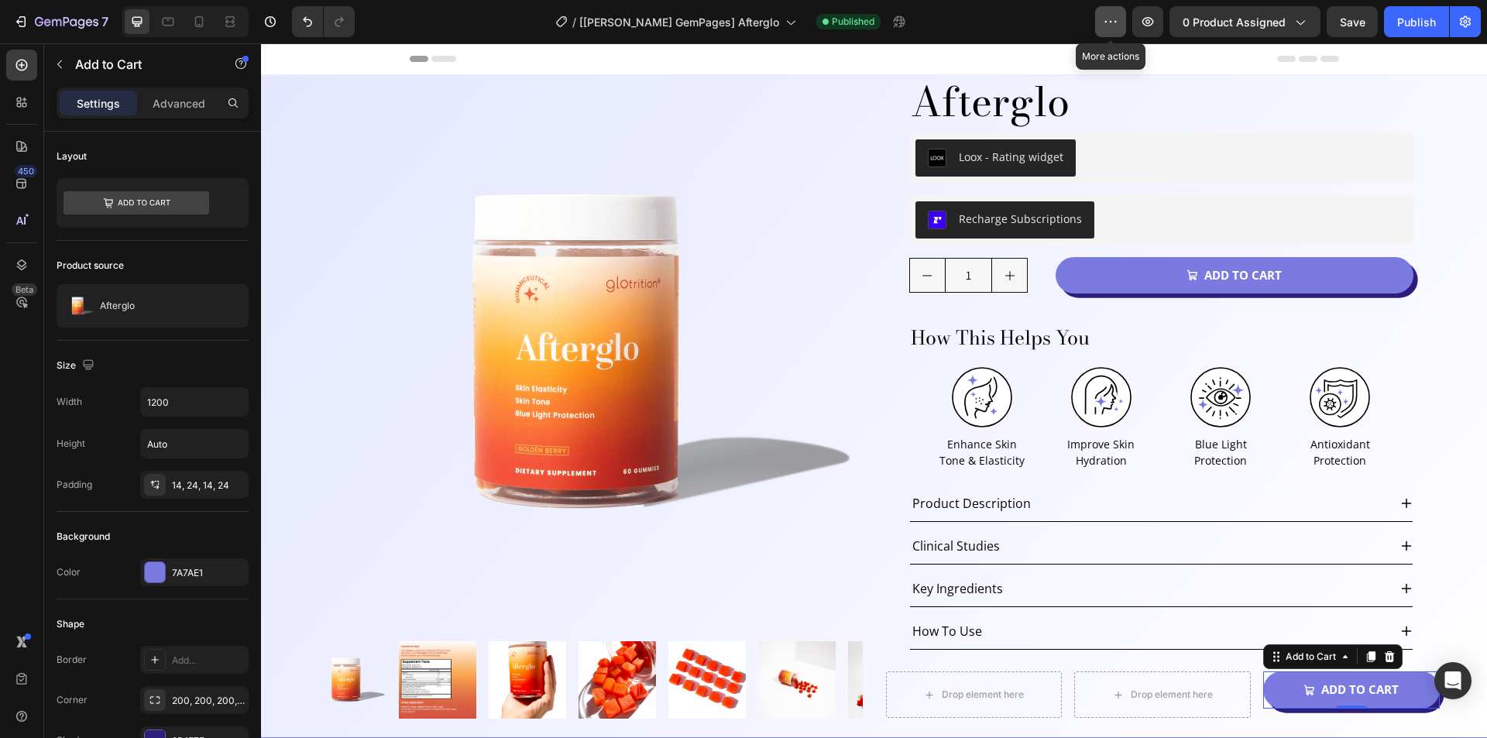
click at [1113, 12] on button "button" at bounding box center [1110, 21] width 31 height 31
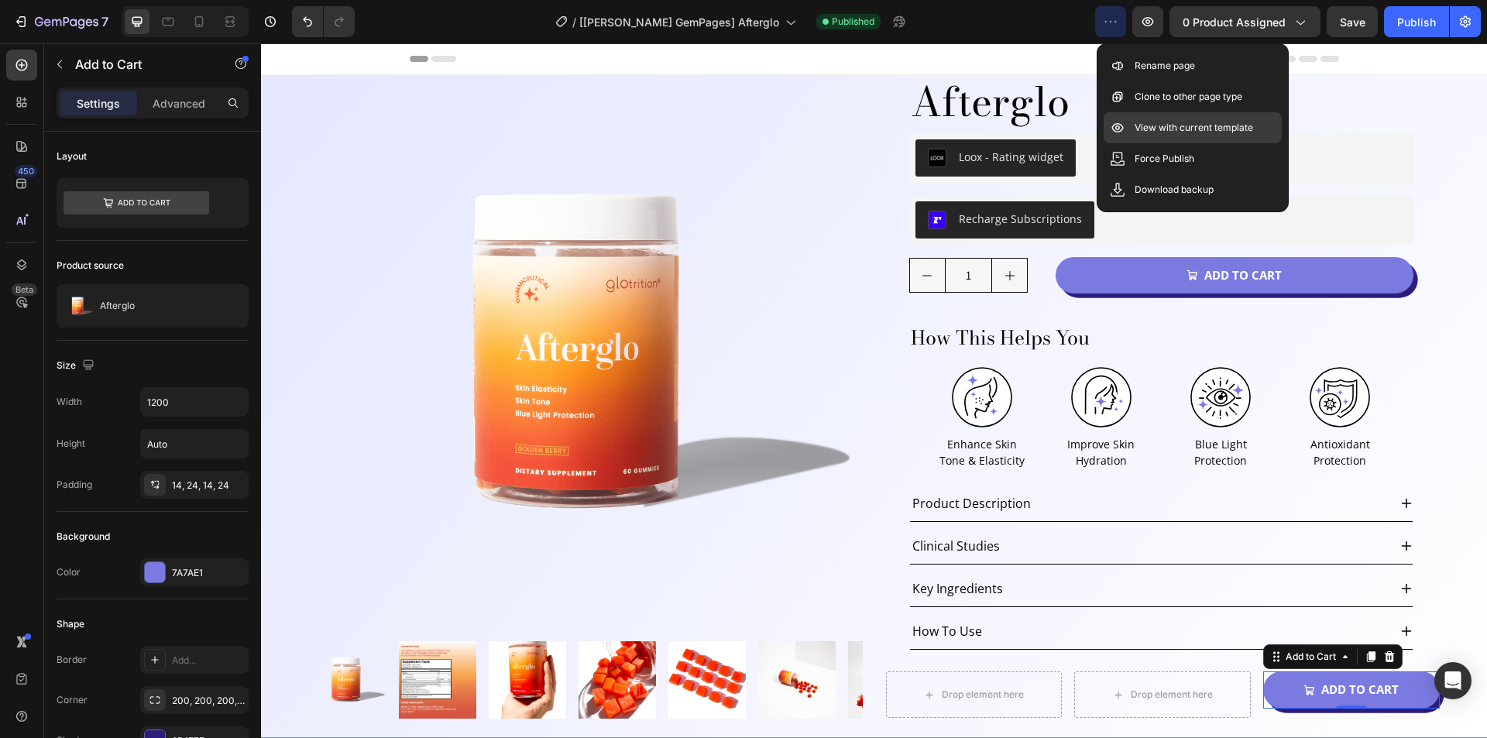
click at [1149, 128] on p "View with current template" at bounding box center [1193, 127] width 118 height 15
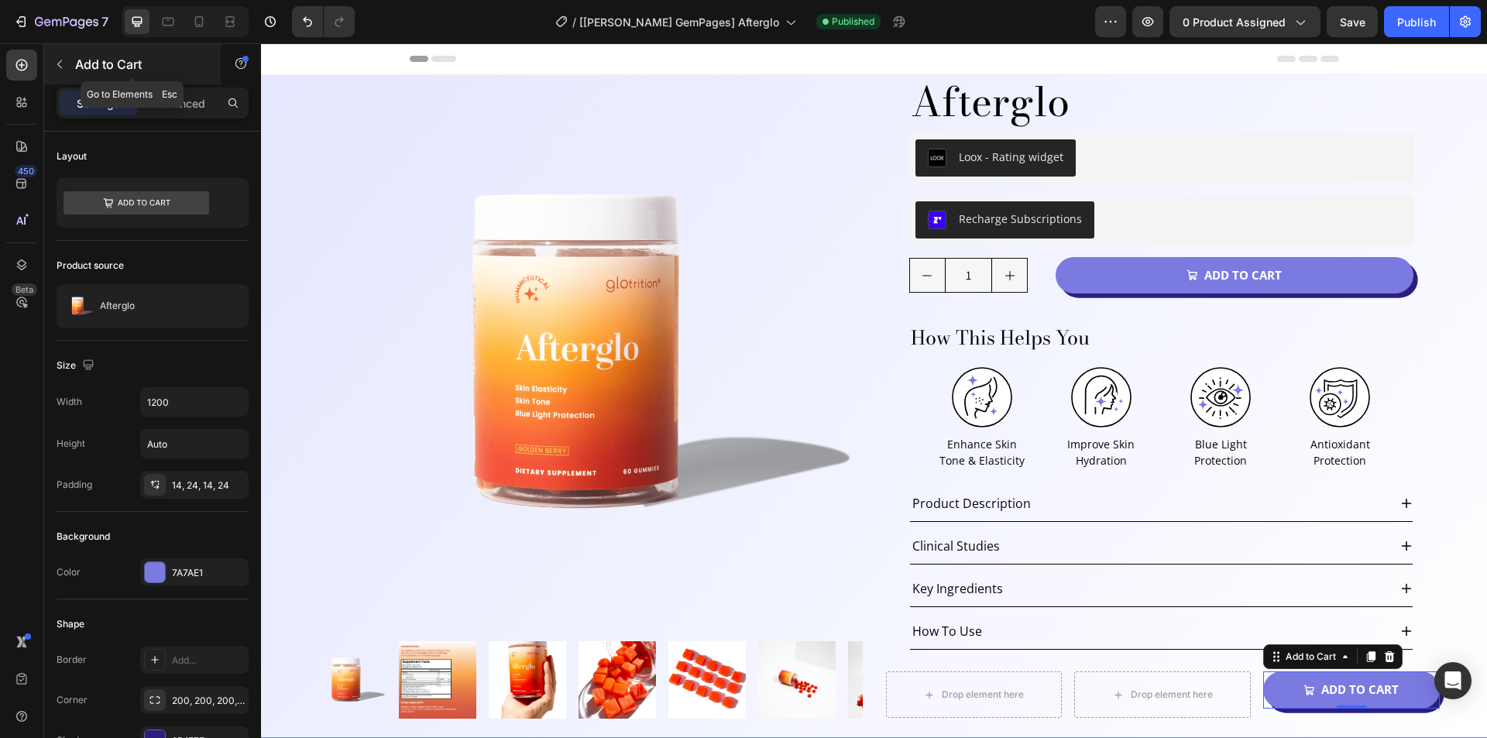
click at [51, 65] on button "button" at bounding box center [59, 64] width 25 height 25
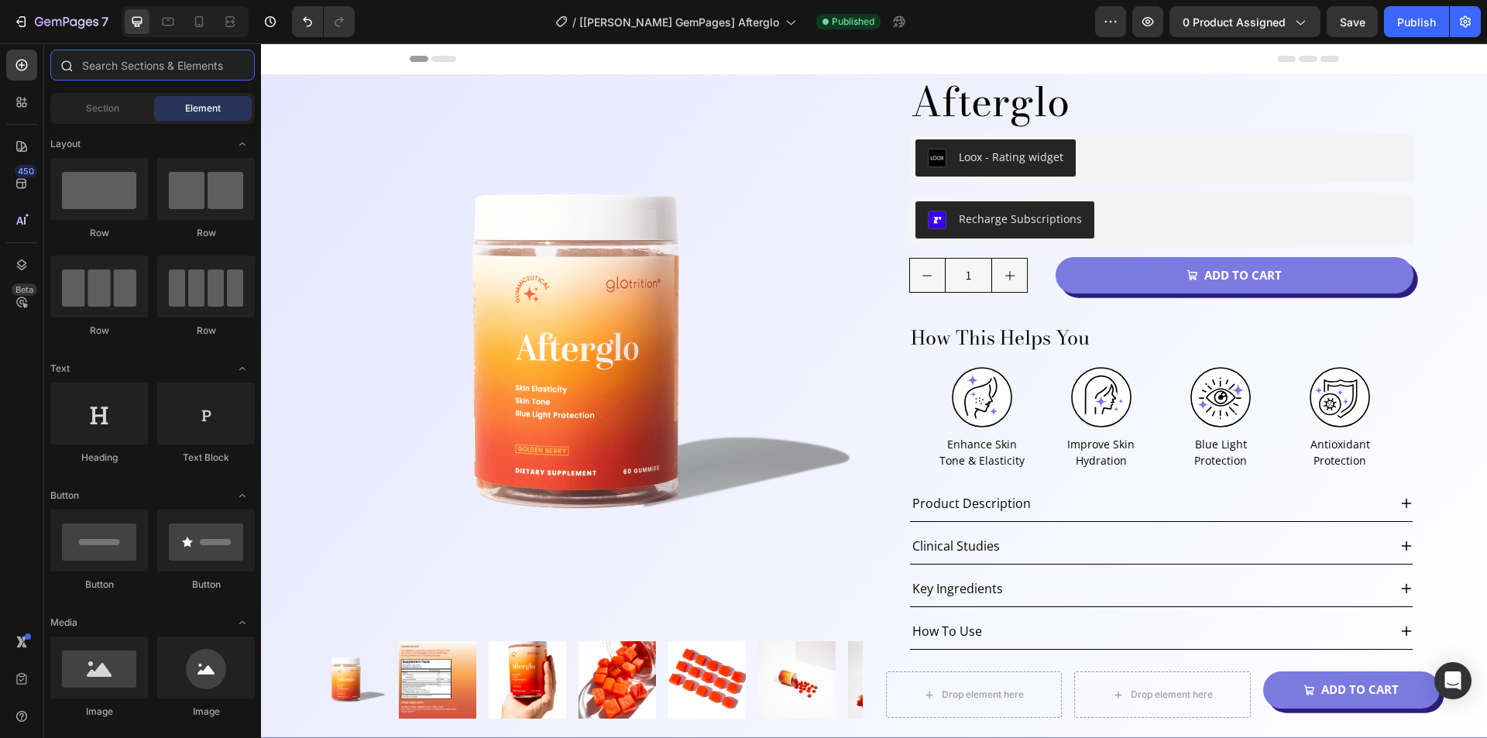
click at [155, 71] on input "text" at bounding box center [152, 65] width 204 height 31
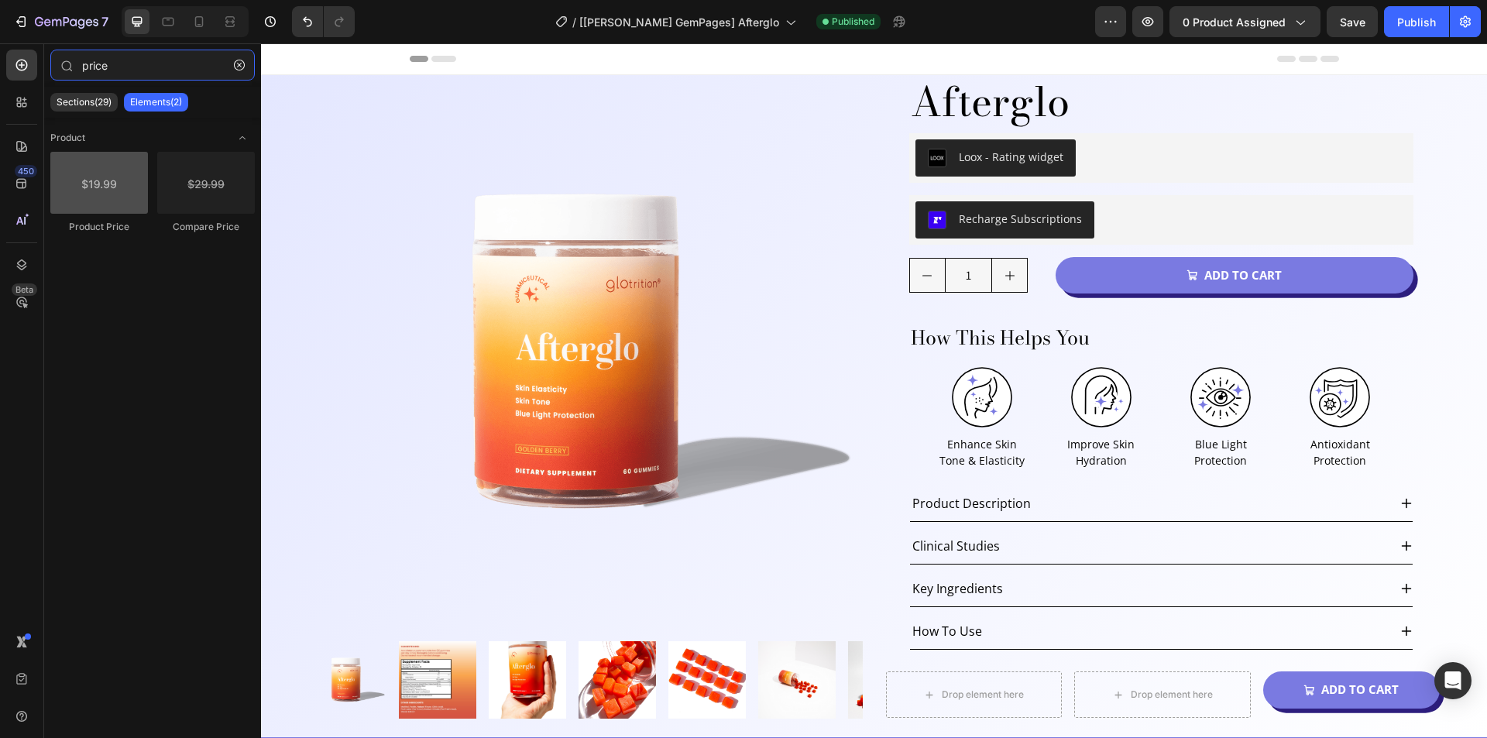
type input "price"
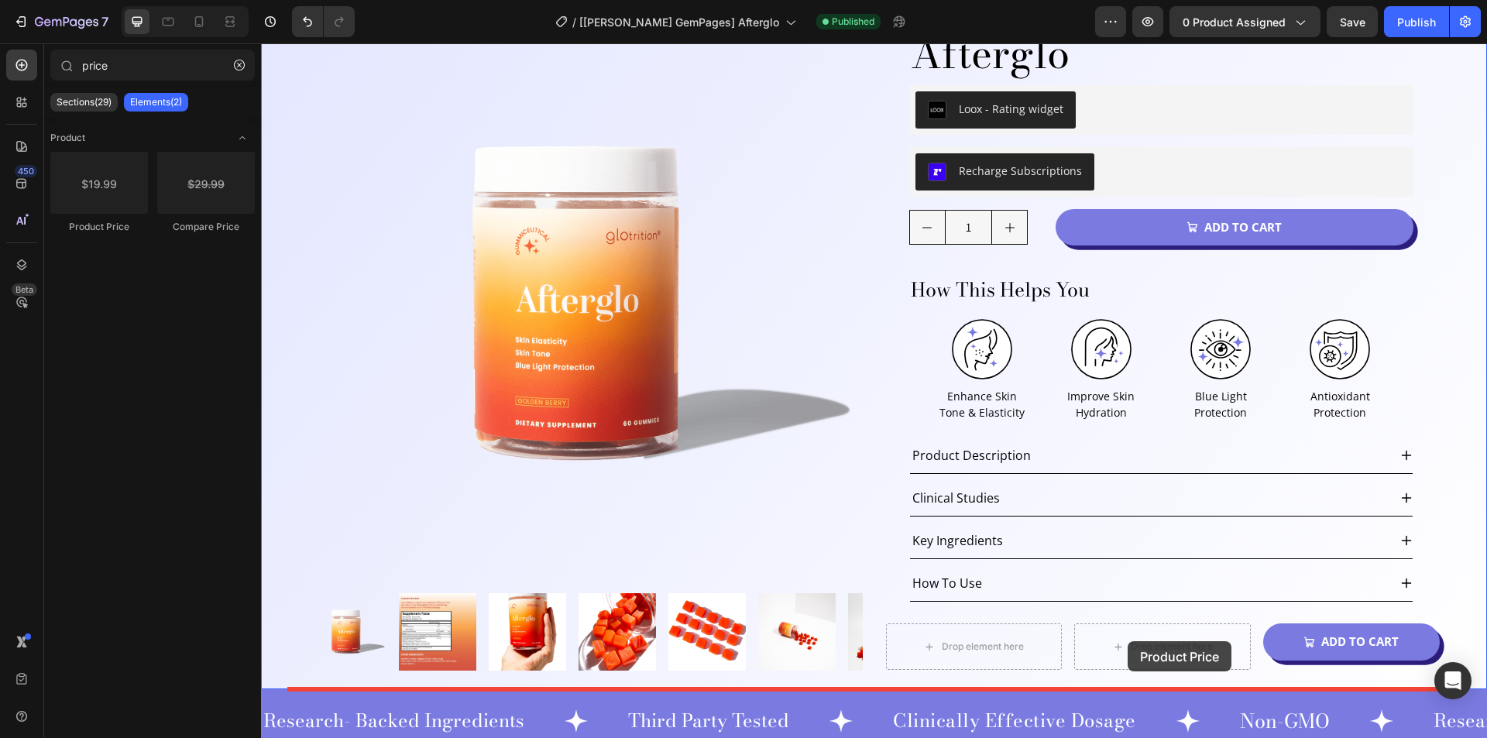
scroll to position [71, 0]
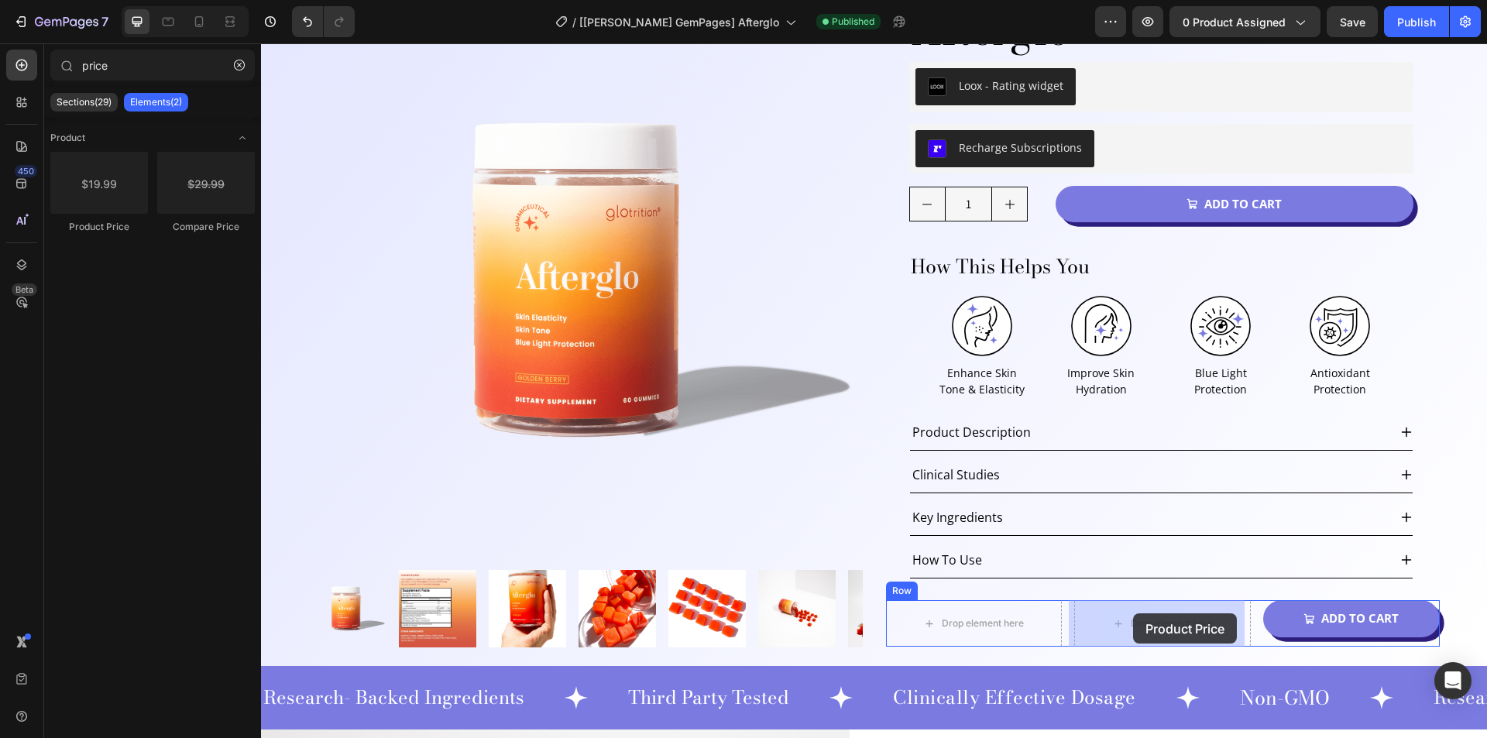
drag, startPoint x: 388, startPoint y: 237, endPoint x: 826, endPoint y: 49, distance: 476.9
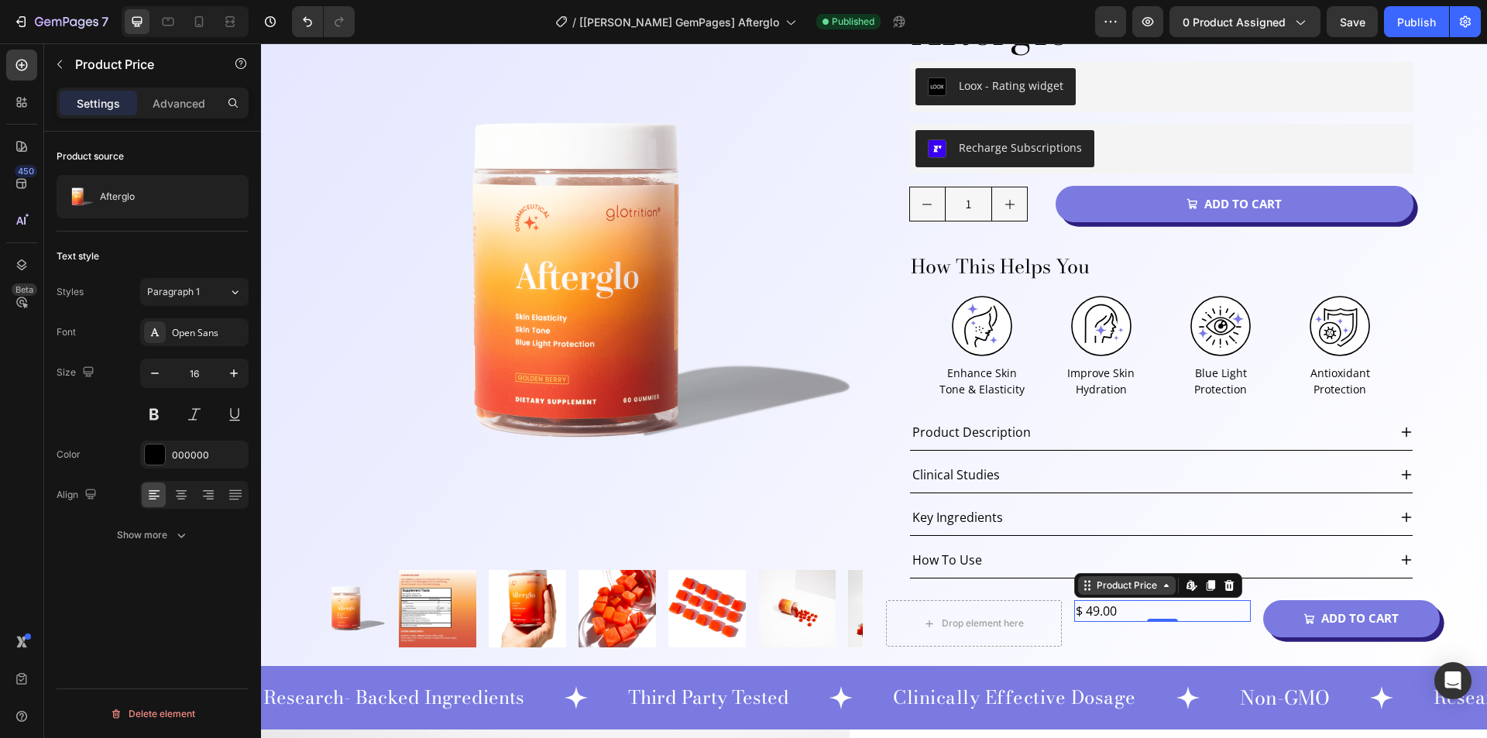
click at [1102, 588] on div "Product Price" at bounding box center [1126, 585] width 67 height 14
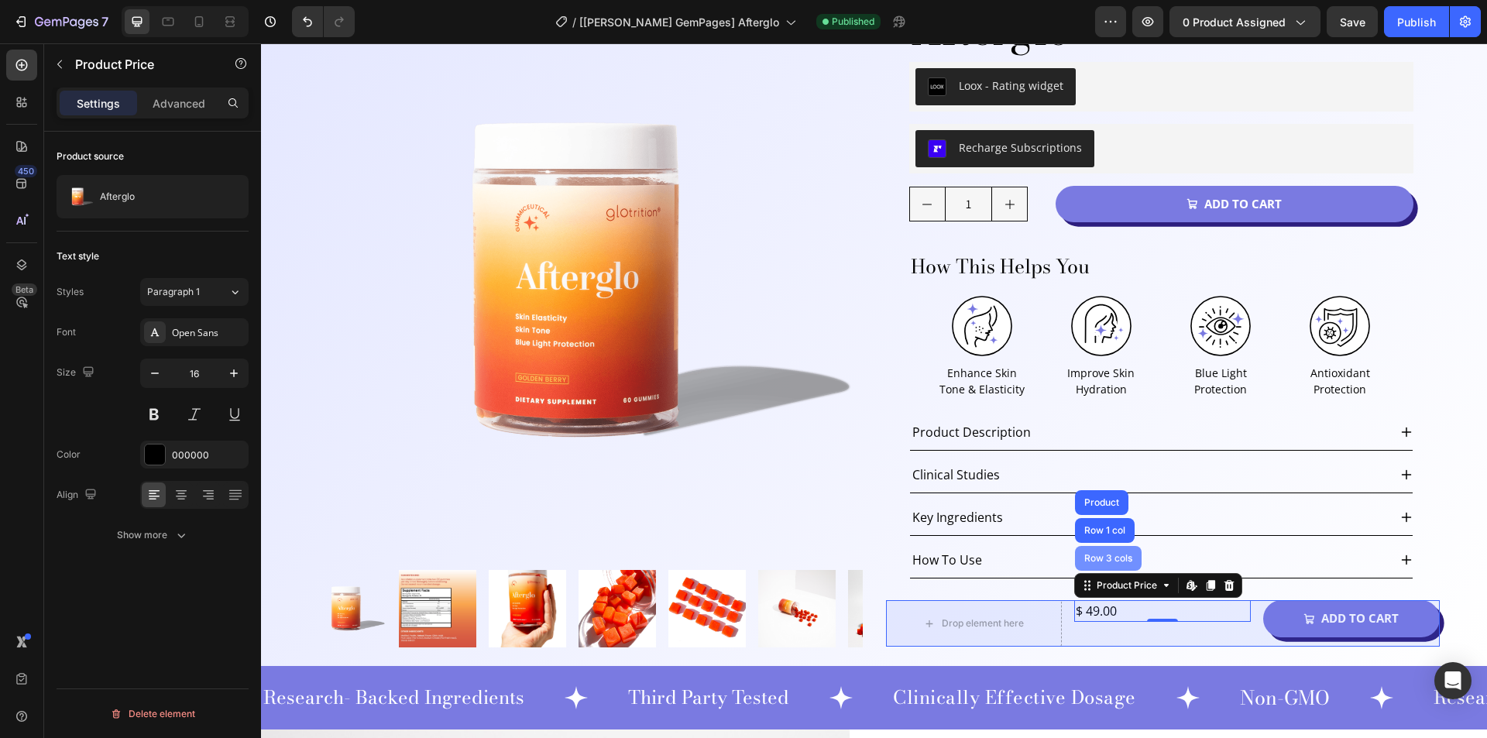
click at [1102, 564] on div "Row 3 cols" at bounding box center [1108, 558] width 67 height 25
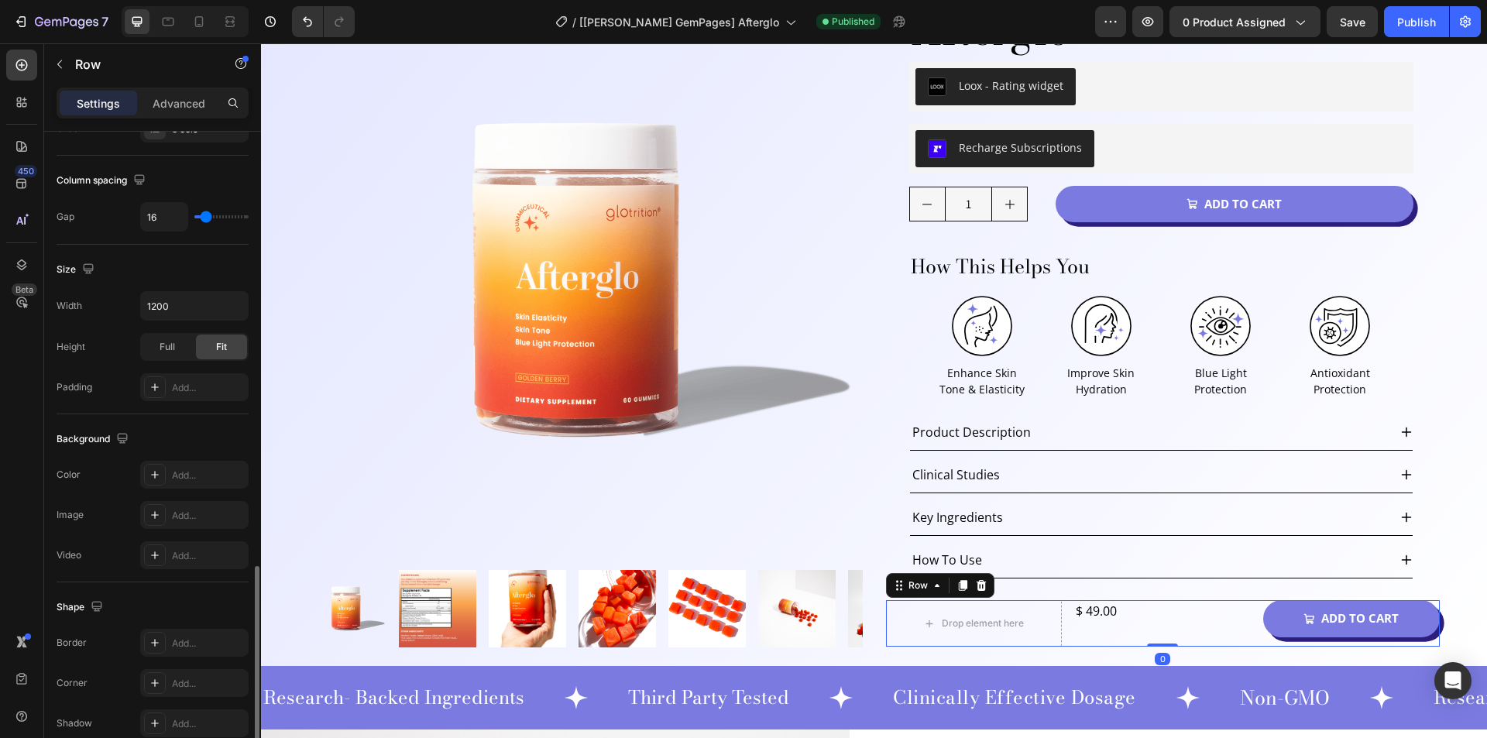
scroll to position [471, 0]
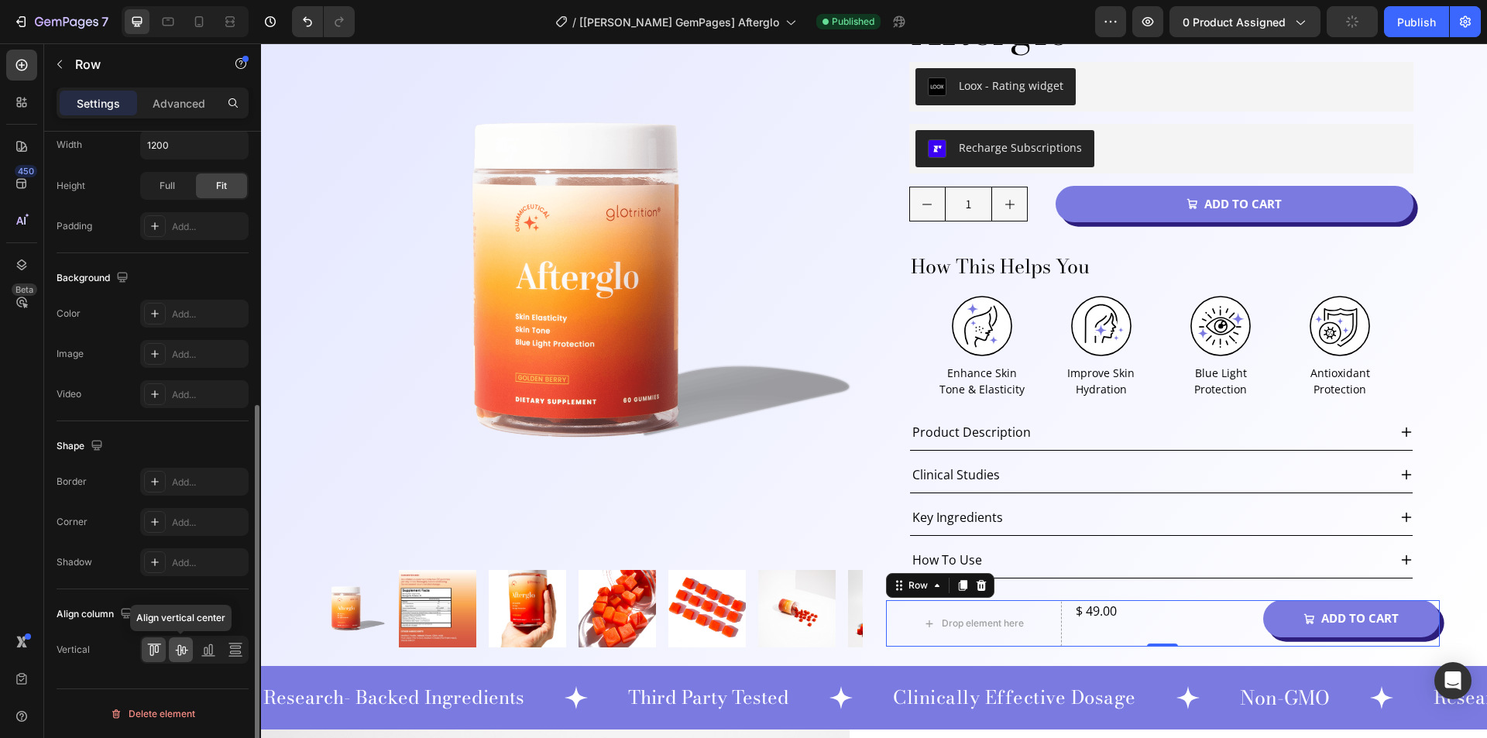
click at [184, 650] on icon at bounding box center [180, 649] width 15 height 15
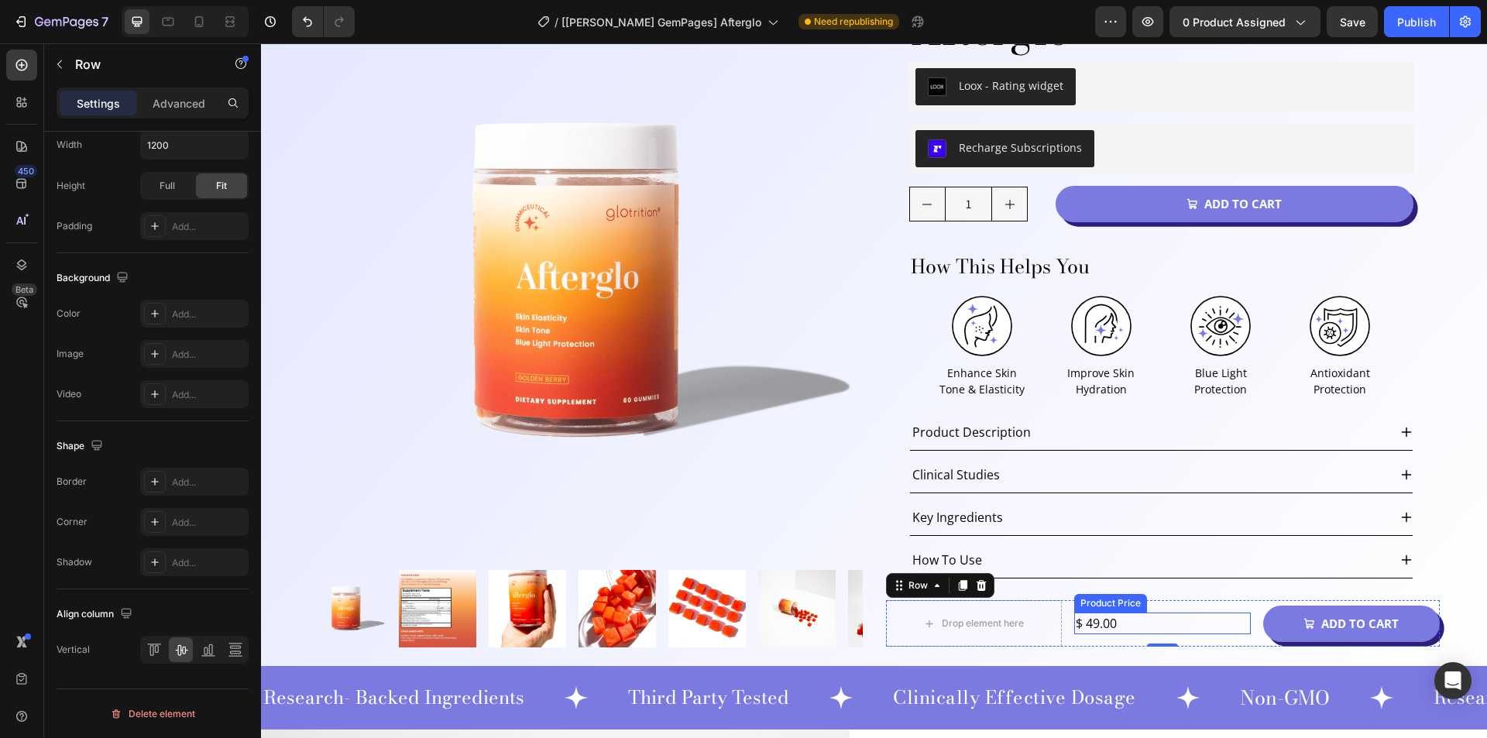
click at [1178, 627] on div "$ 49.00" at bounding box center [1162, 623] width 177 height 22
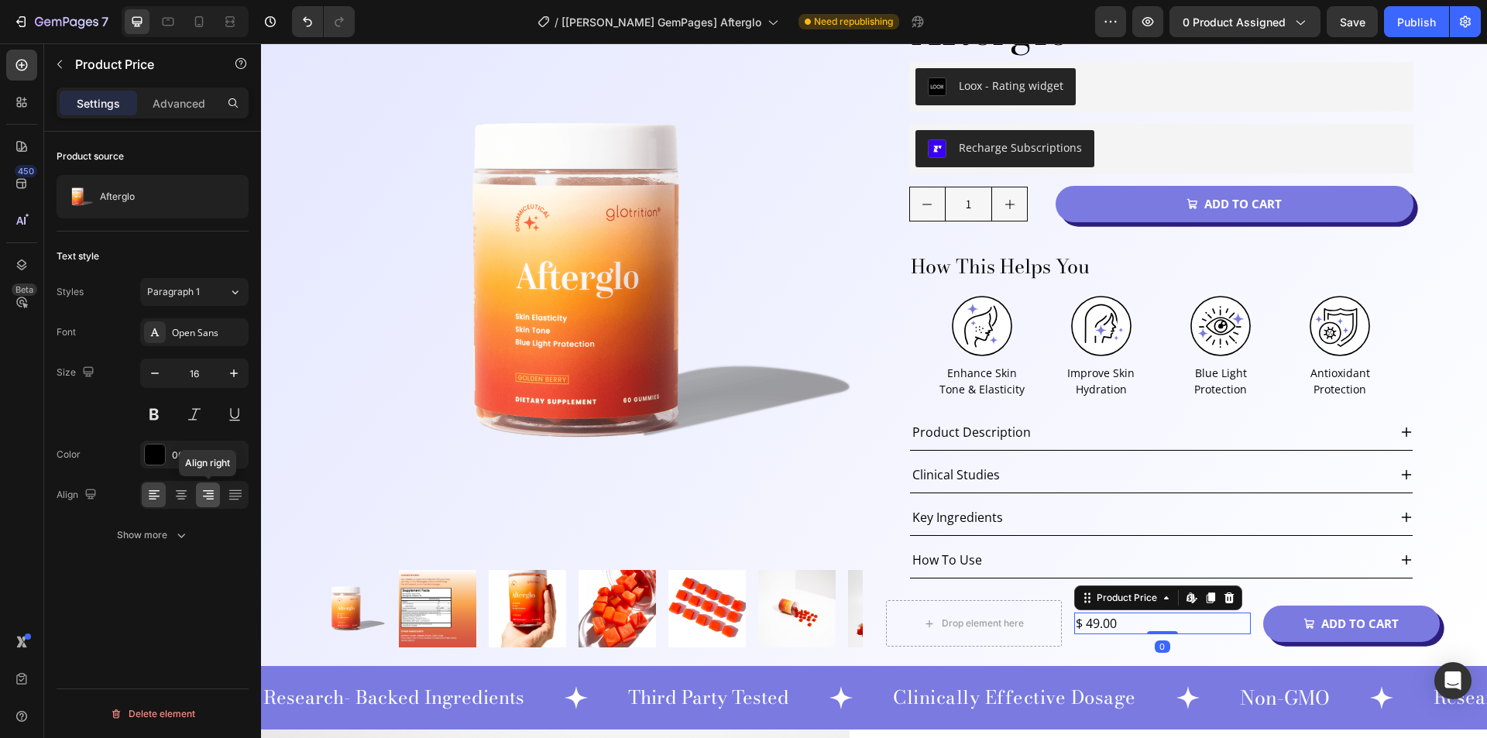
click at [205, 494] on icon at bounding box center [208, 494] width 15 height 15
click at [1093, 606] on div "Product Price" at bounding box center [1127, 597] width 98 height 19
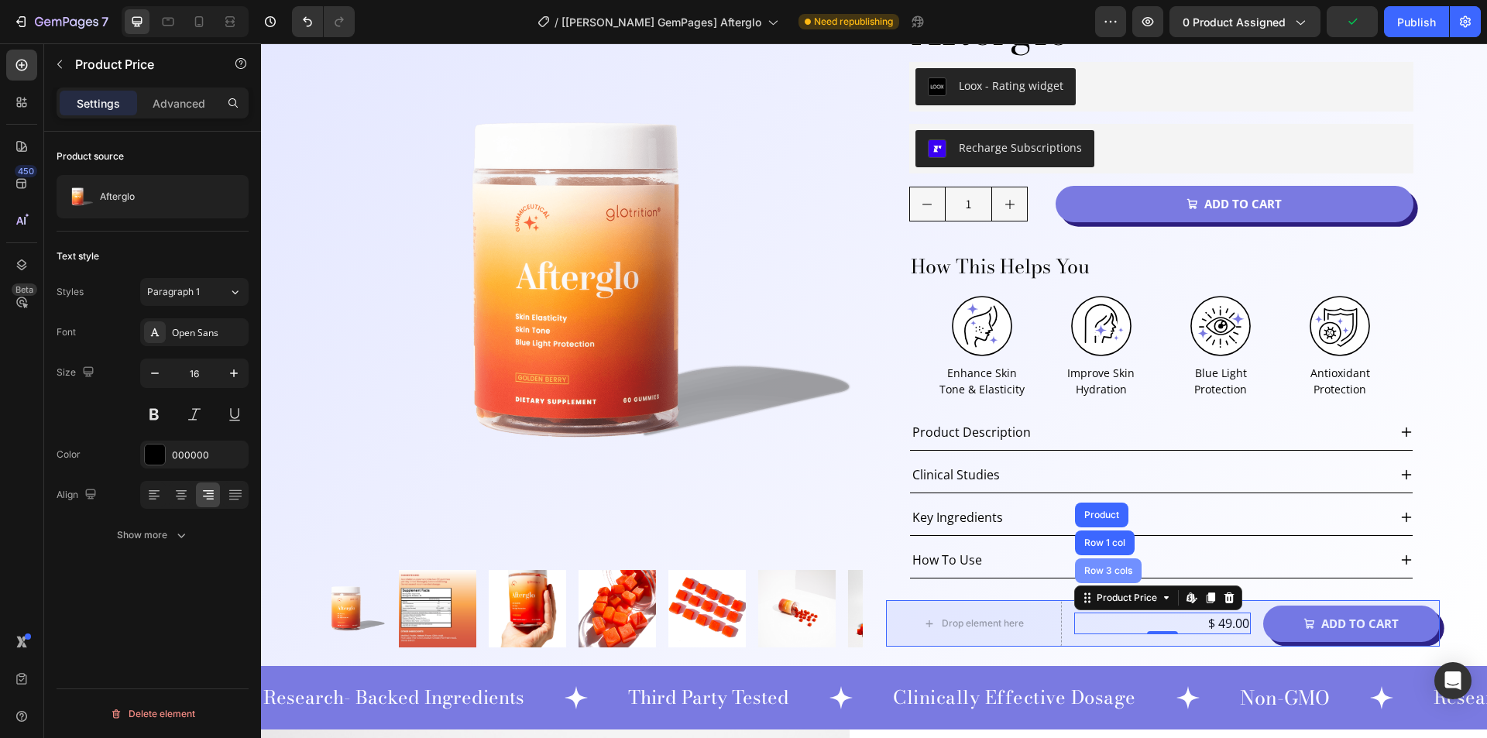
click at [1098, 578] on div "Row 3 cols" at bounding box center [1108, 570] width 67 height 25
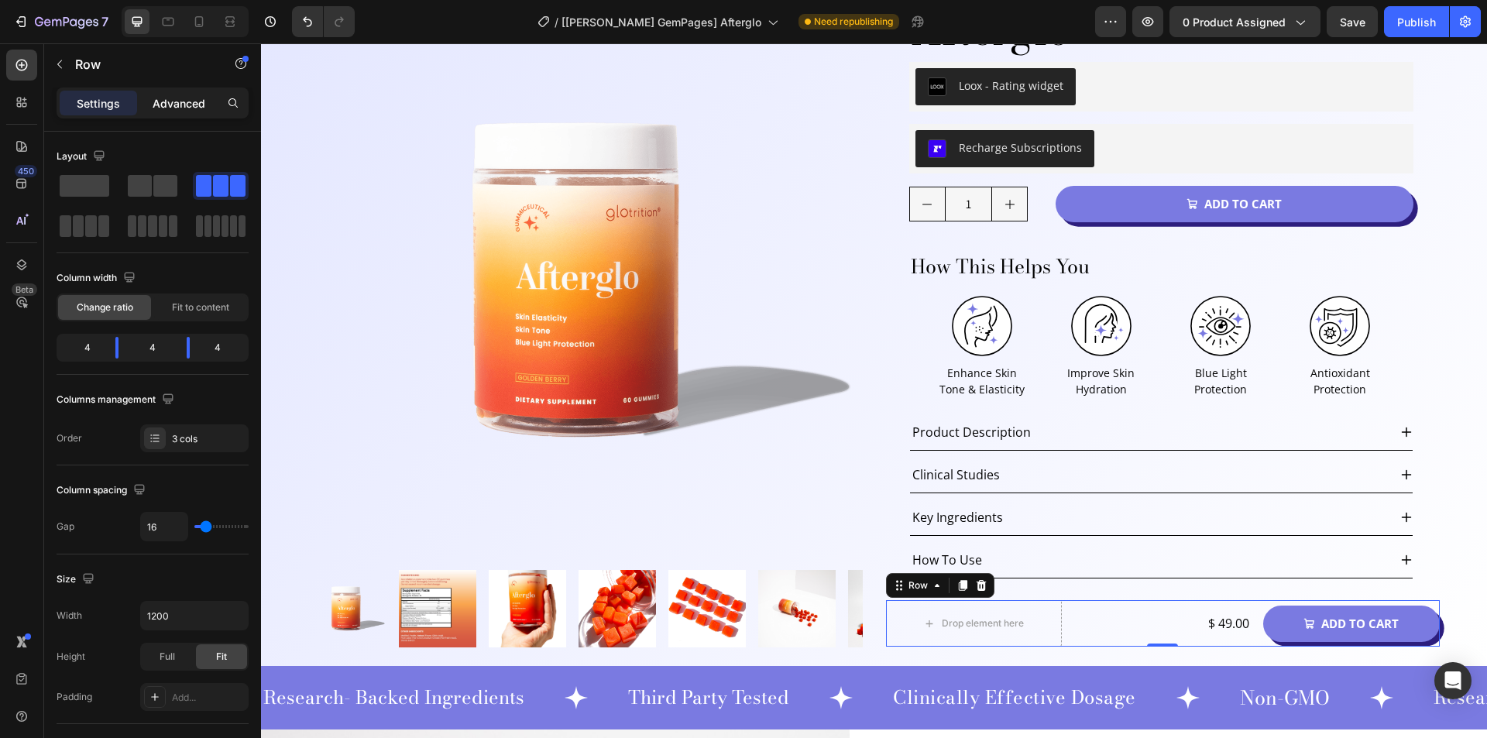
click at [153, 109] on p "Advanced" at bounding box center [179, 103] width 53 height 16
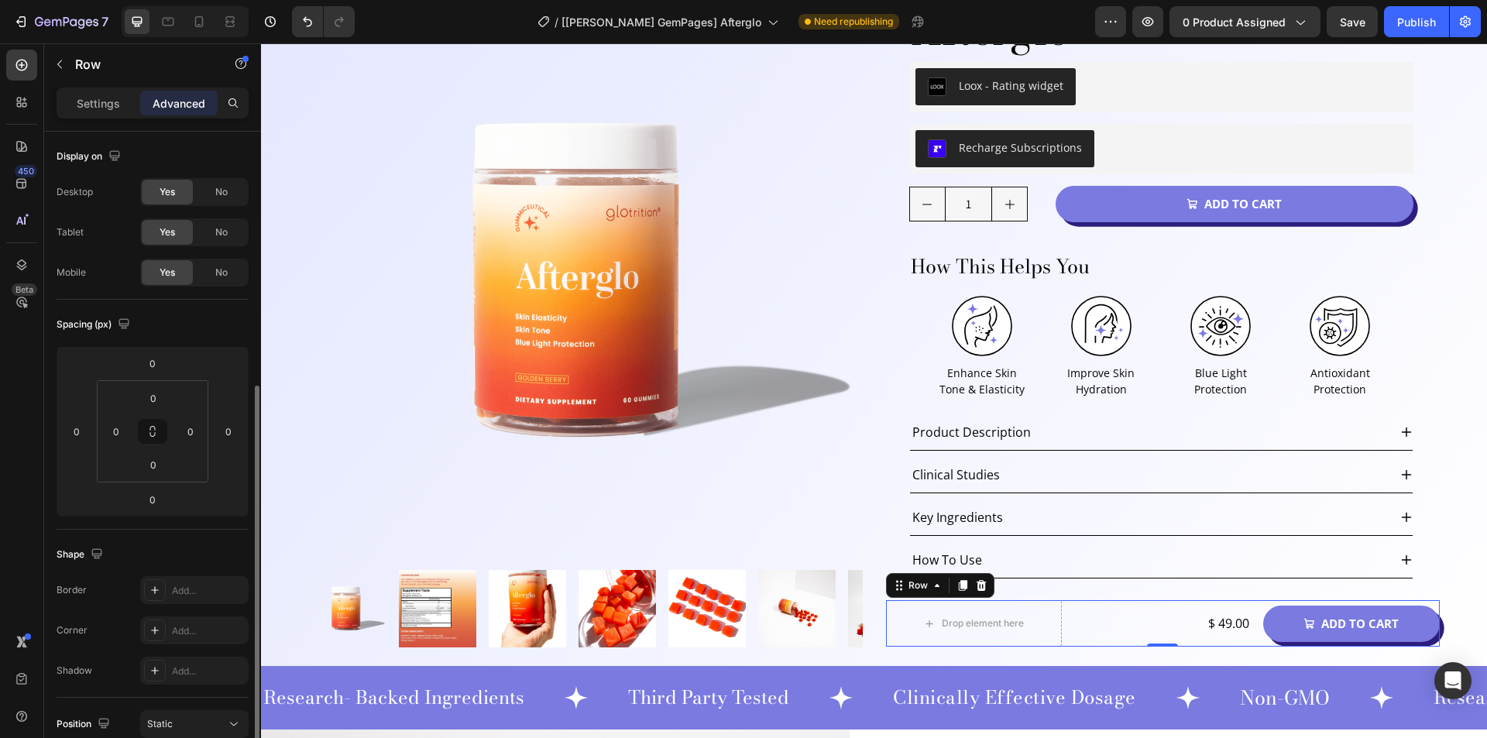
scroll to position [310, 0]
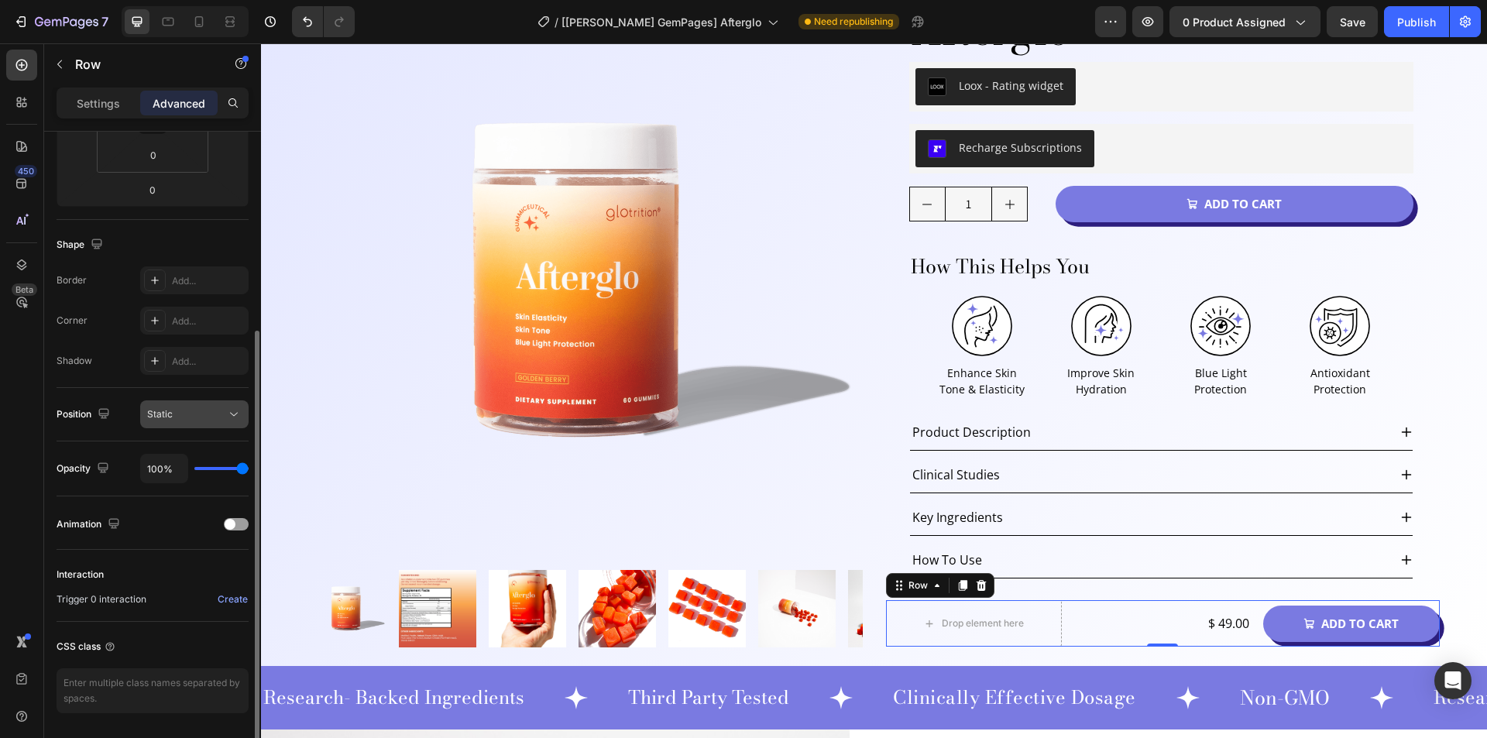
click at [162, 416] on span "Static" at bounding box center [160, 414] width 26 height 12
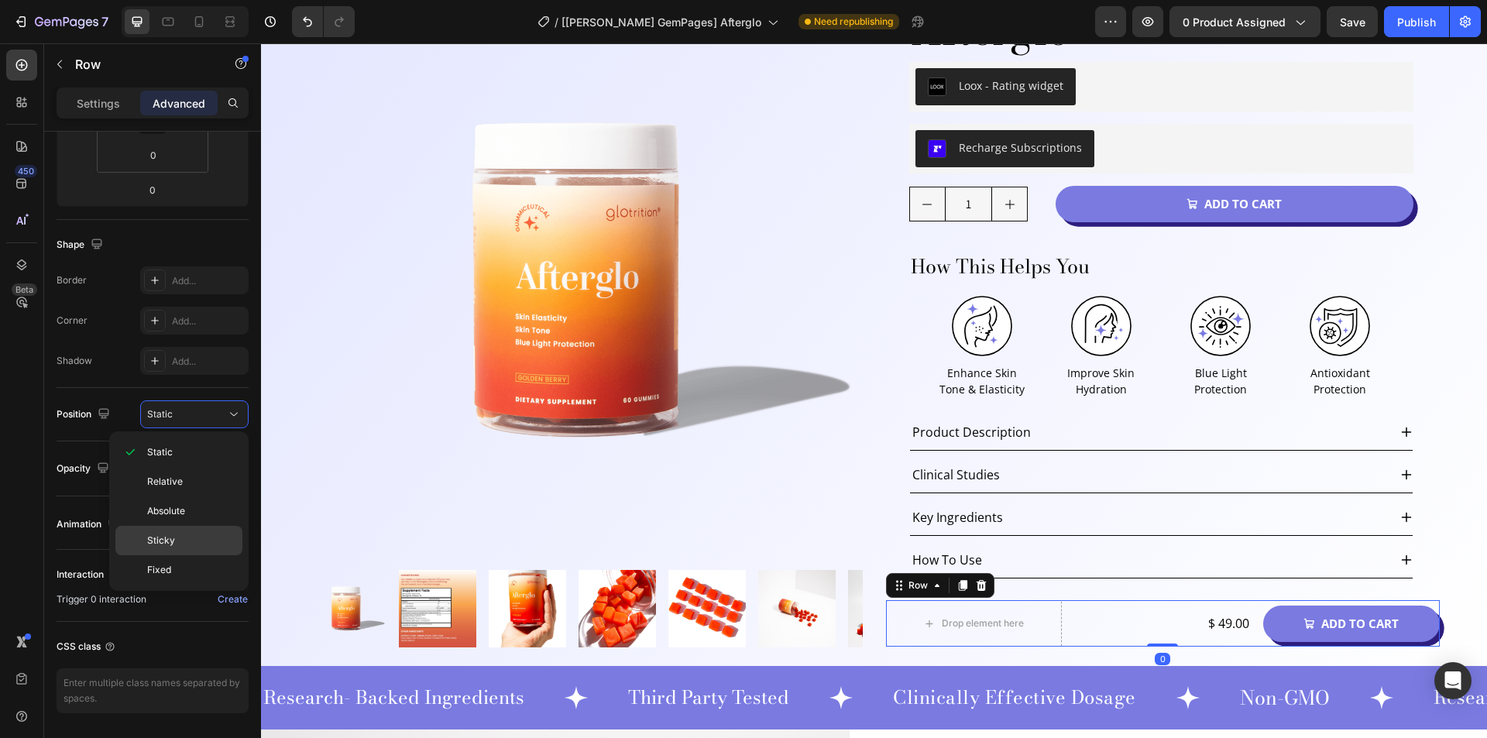
click at [165, 546] on span "Sticky" at bounding box center [161, 540] width 28 height 14
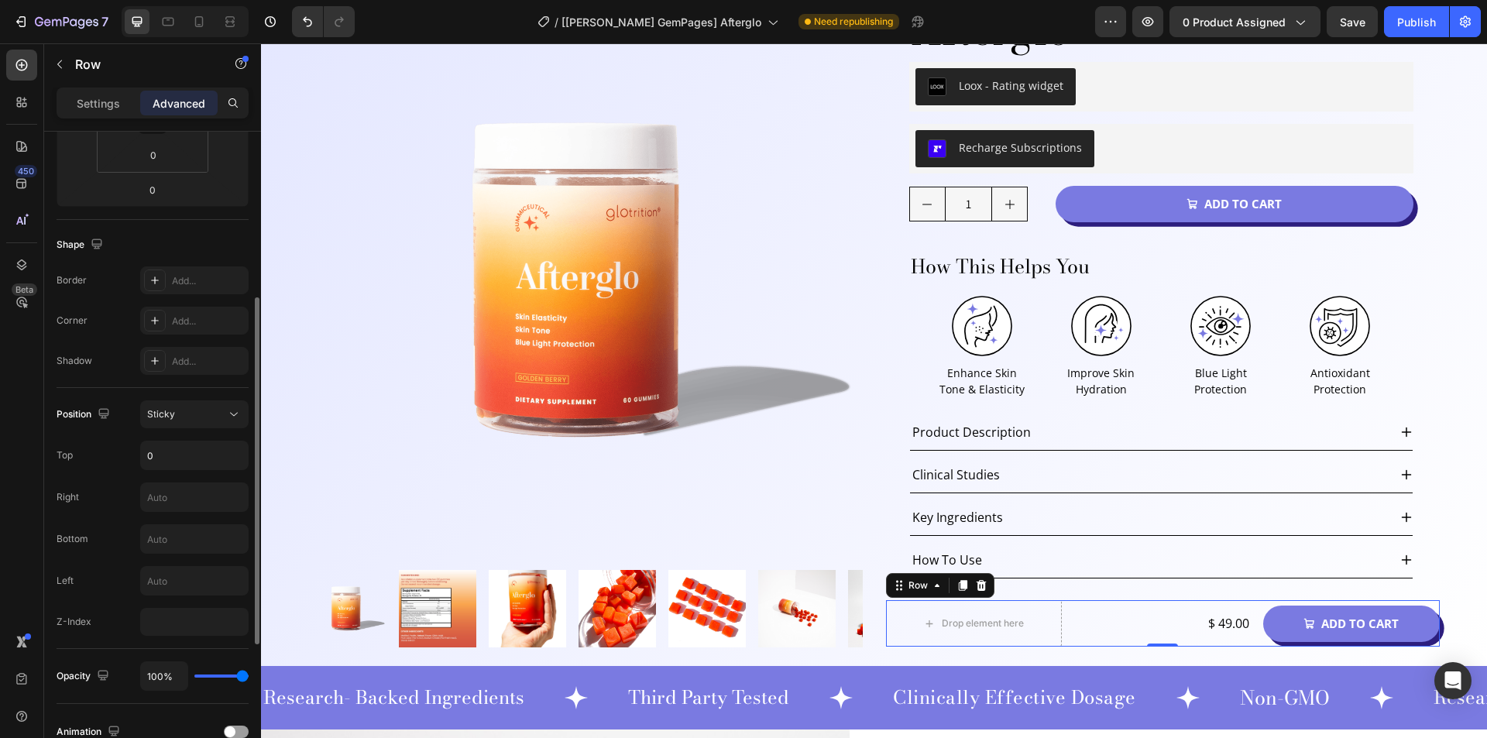
click at [172, 400] on div "Position Sticky Top 0 Right Bottom Left Z-Index" at bounding box center [153, 518] width 192 height 261
click at [173, 407] on span "Sticky" at bounding box center [161, 414] width 28 height 14
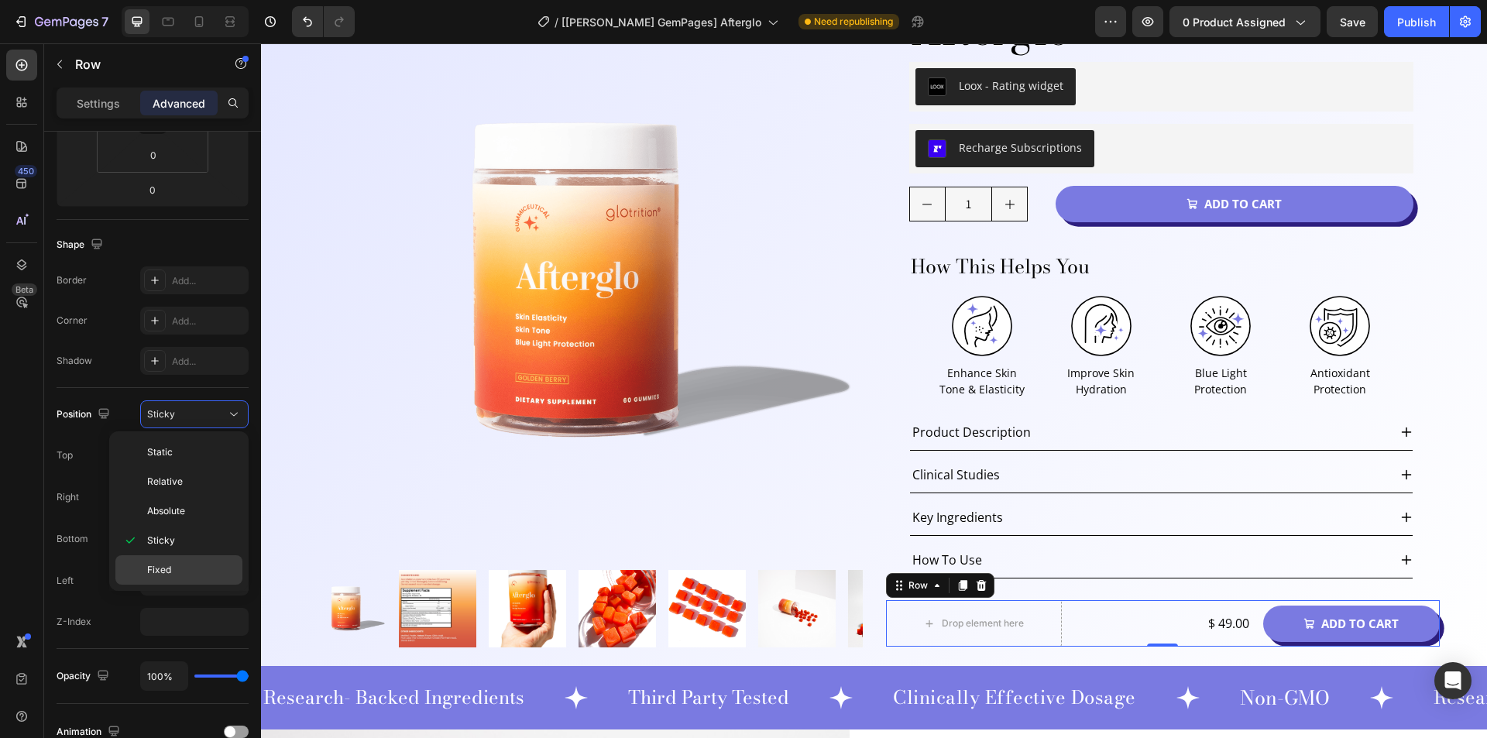
click at [164, 560] on div "Fixed" at bounding box center [178, 569] width 127 height 29
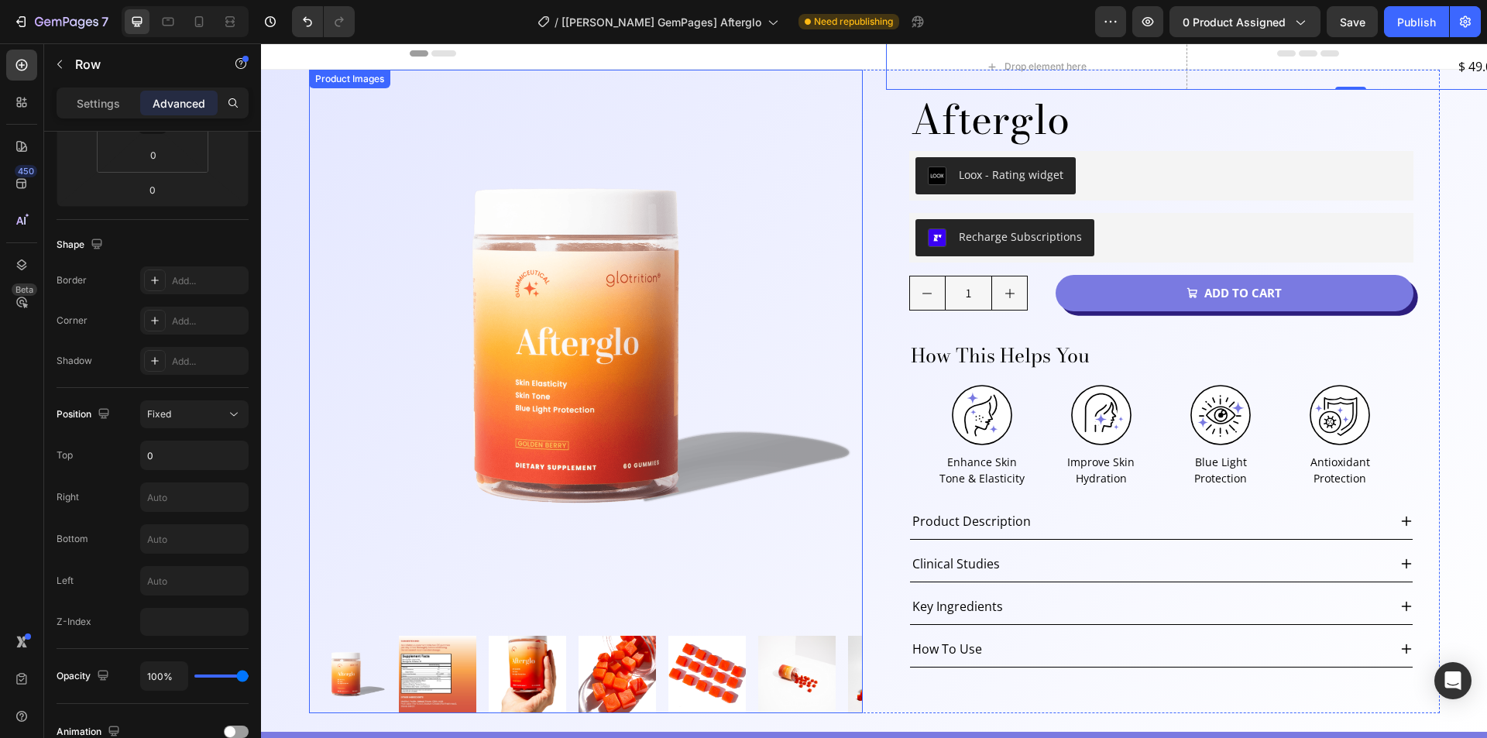
scroll to position [0, 0]
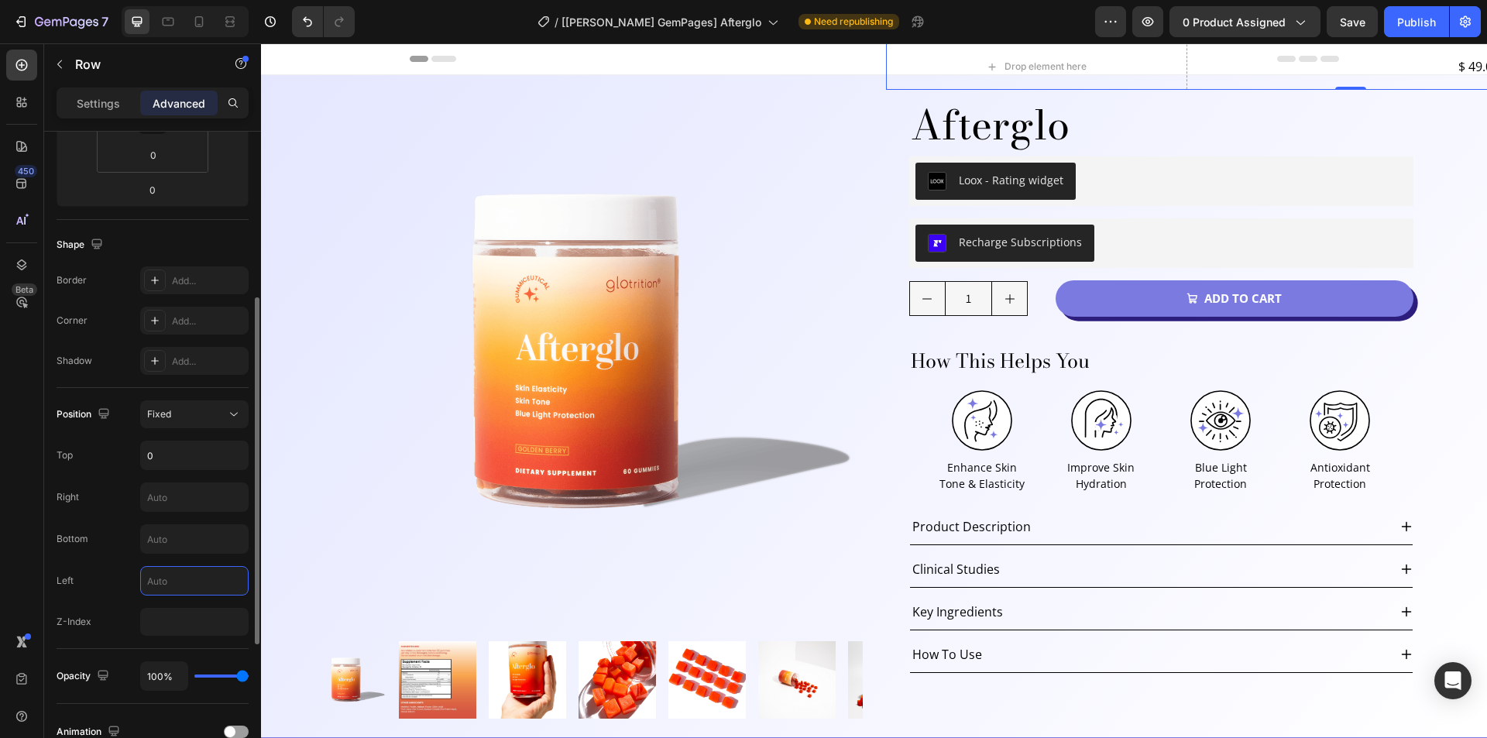
click at [169, 574] on input "text" at bounding box center [194, 581] width 107 height 28
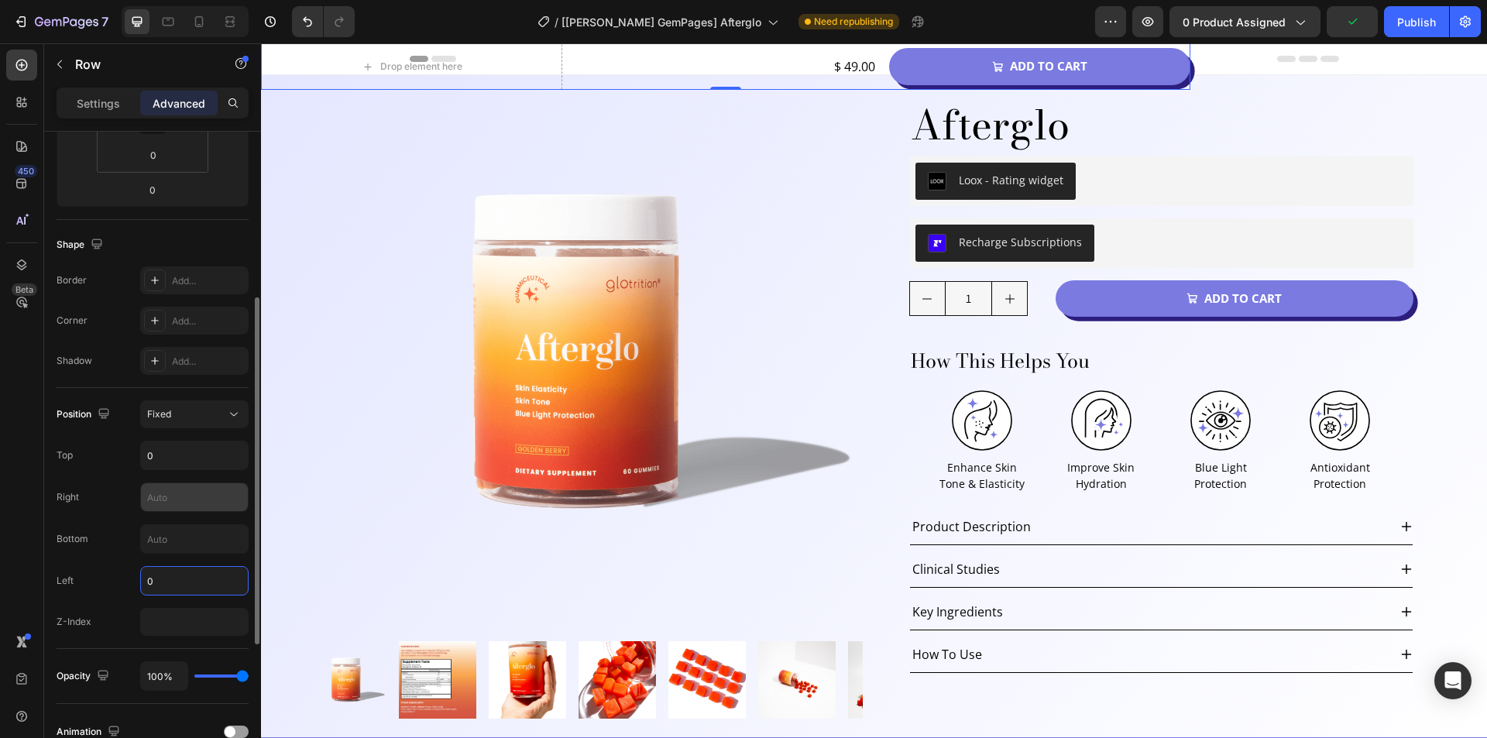
type input "0"
click at [156, 496] on input "text" at bounding box center [194, 497] width 107 height 28
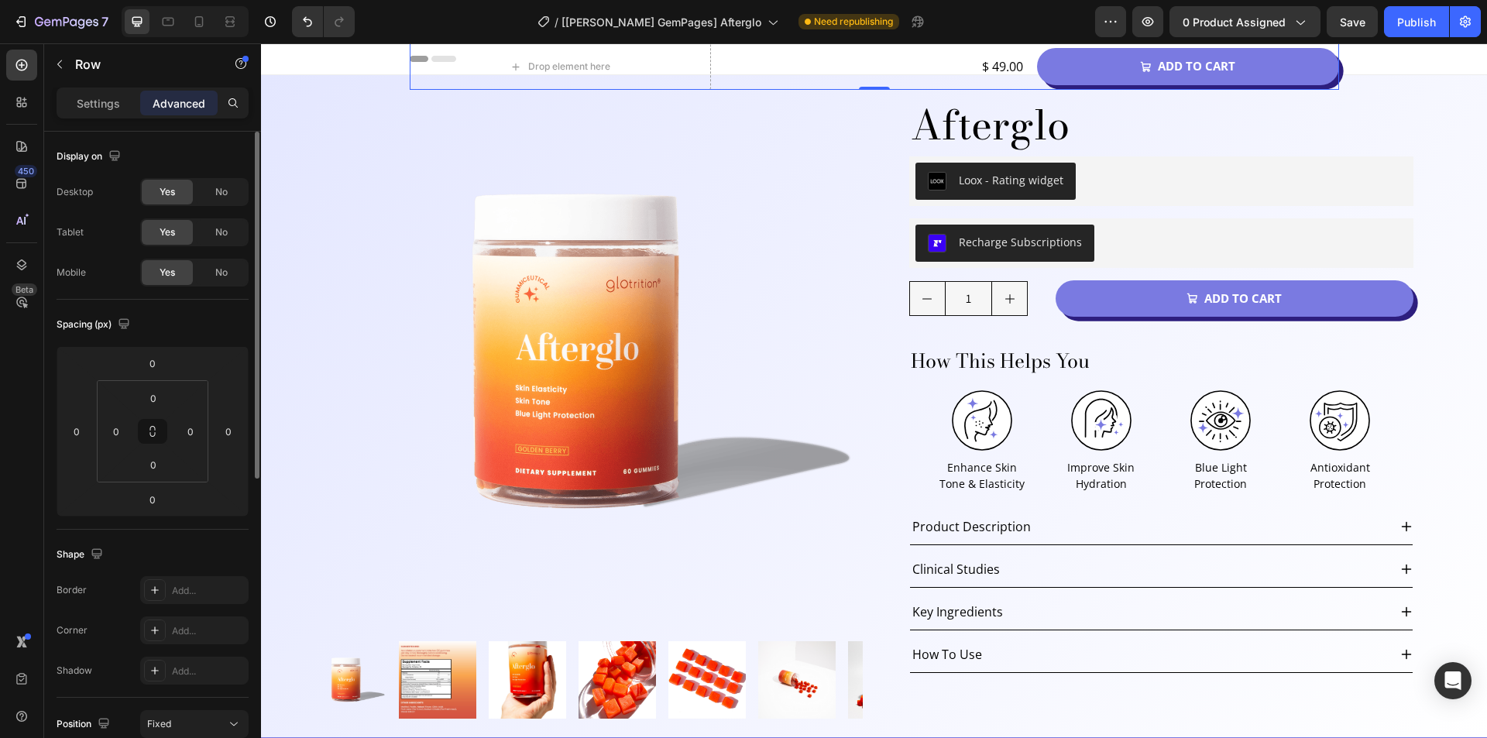
type input "0"
click at [91, 118] on div "Settings Advanced" at bounding box center [152, 109] width 217 height 44
click at [100, 97] on p "Settings" at bounding box center [98, 103] width 43 height 16
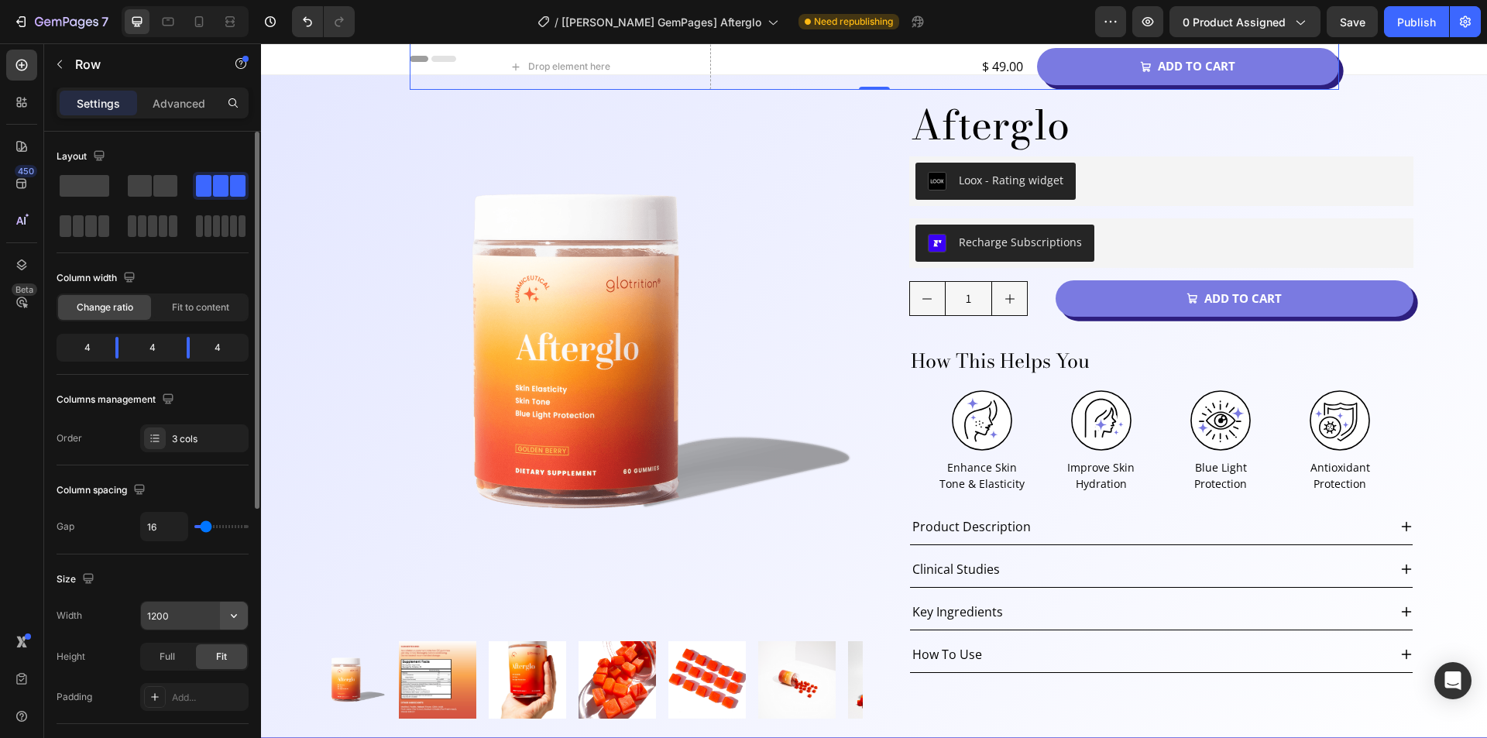
click at [235, 616] on icon "button" at bounding box center [234, 616] width 6 height 4
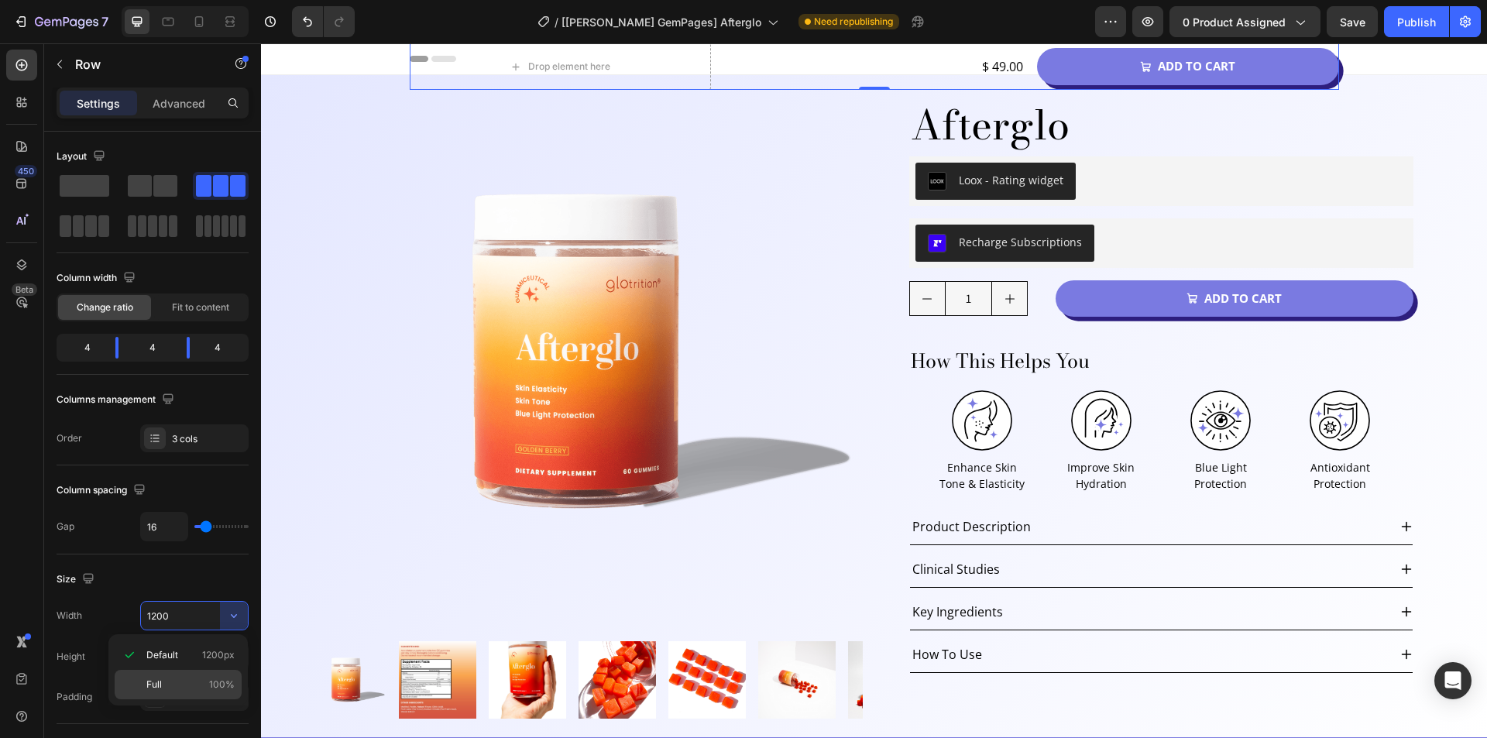
click at [180, 682] on p "Full 100%" at bounding box center [190, 684] width 88 height 14
type input "100%"
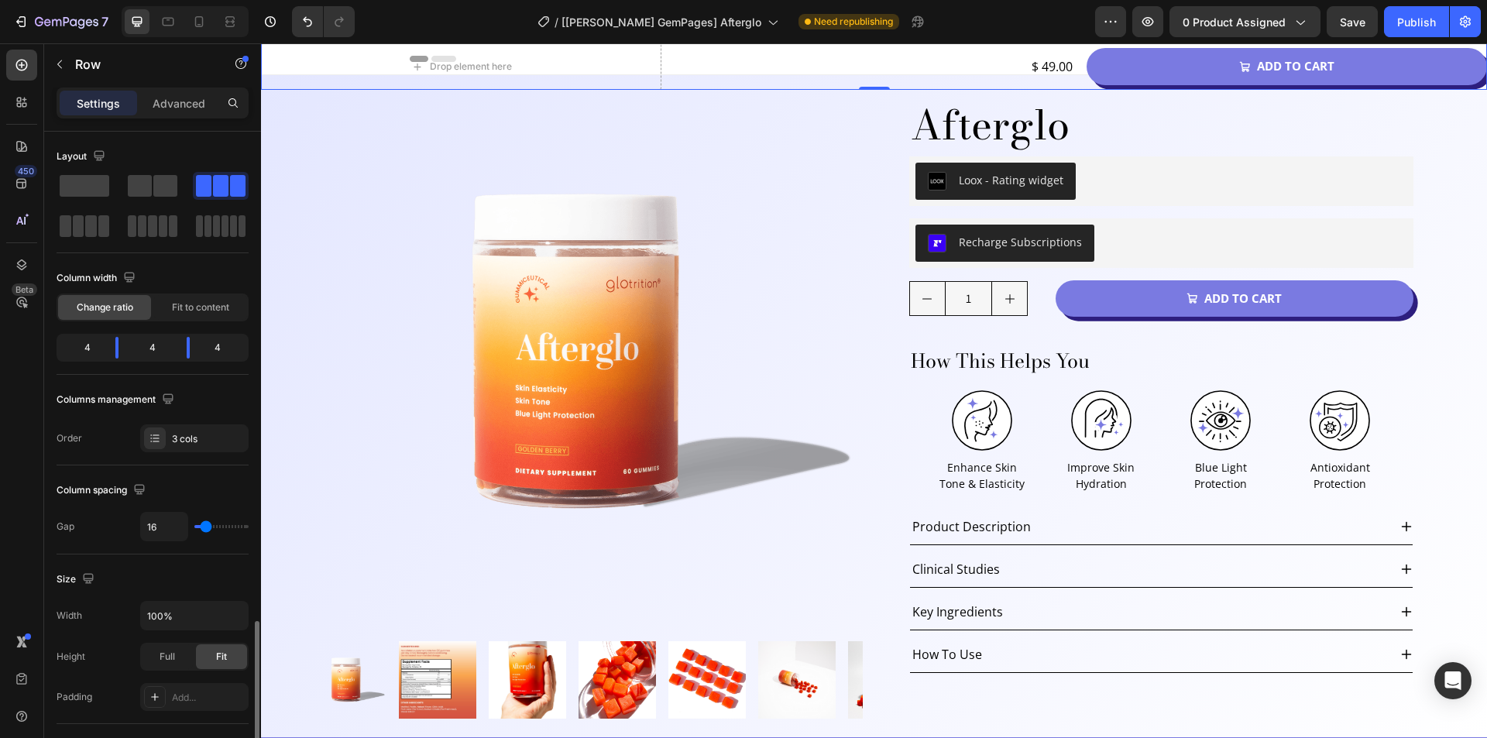
scroll to position [387, 0]
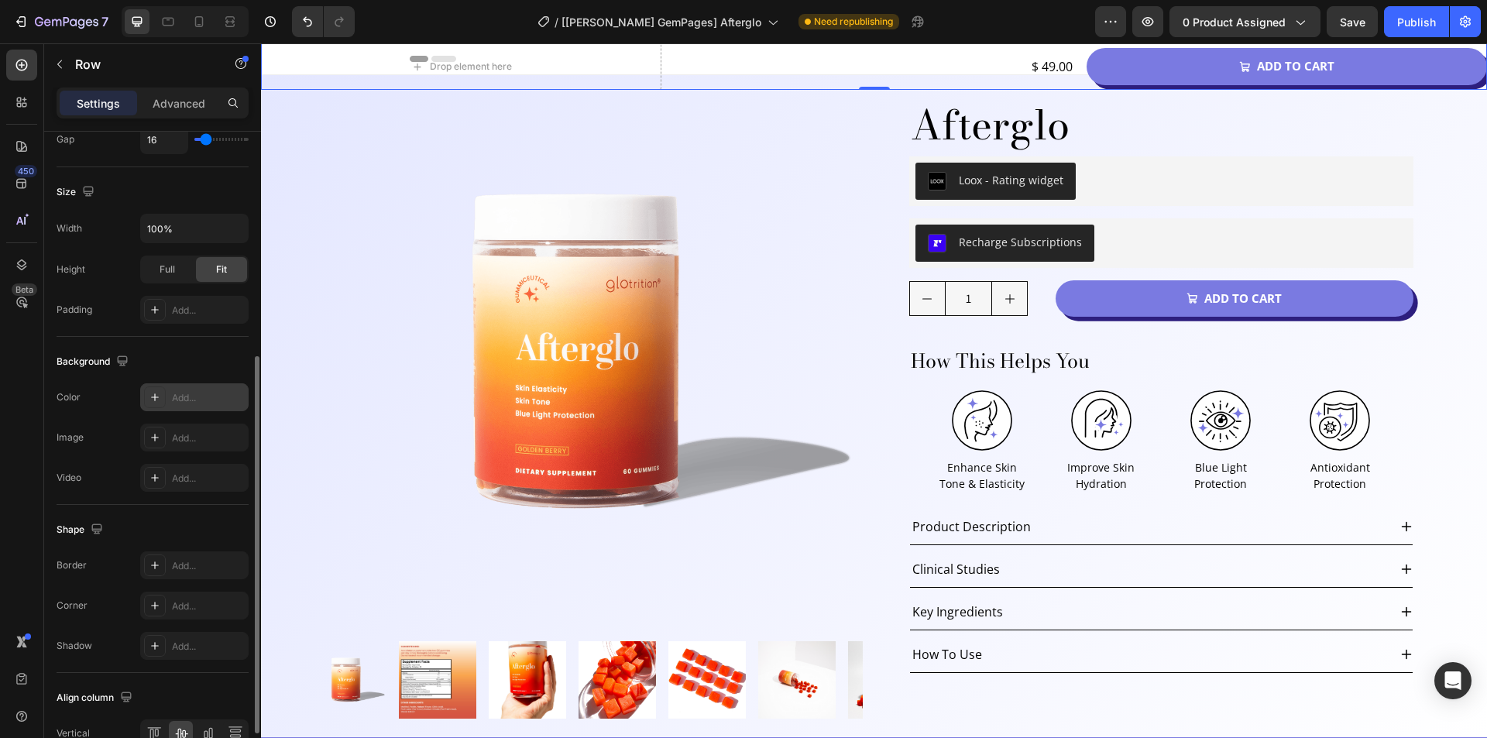
click at [155, 396] on icon at bounding box center [155, 397] width 8 height 8
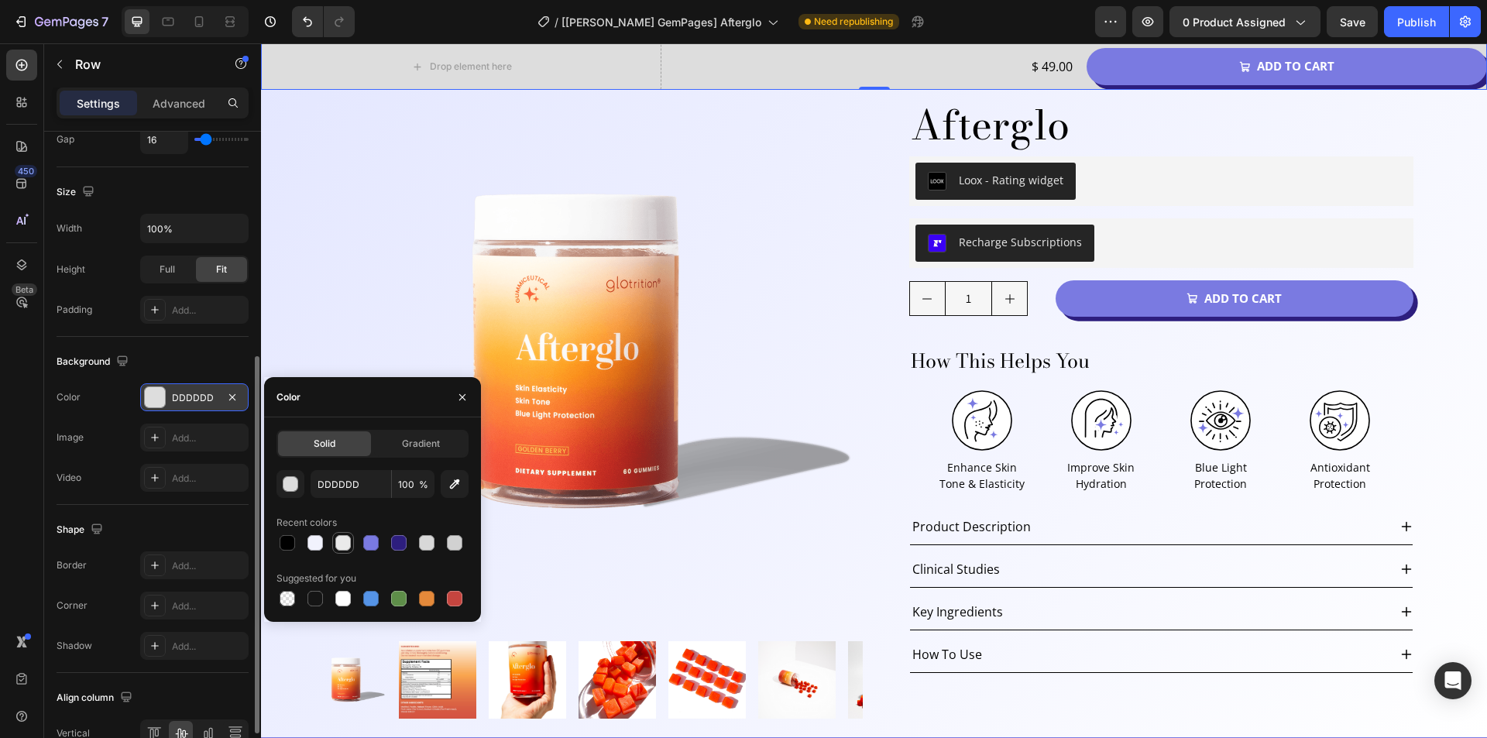
click at [337, 541] on div at bounding box center [342, 542] width 15 height 15
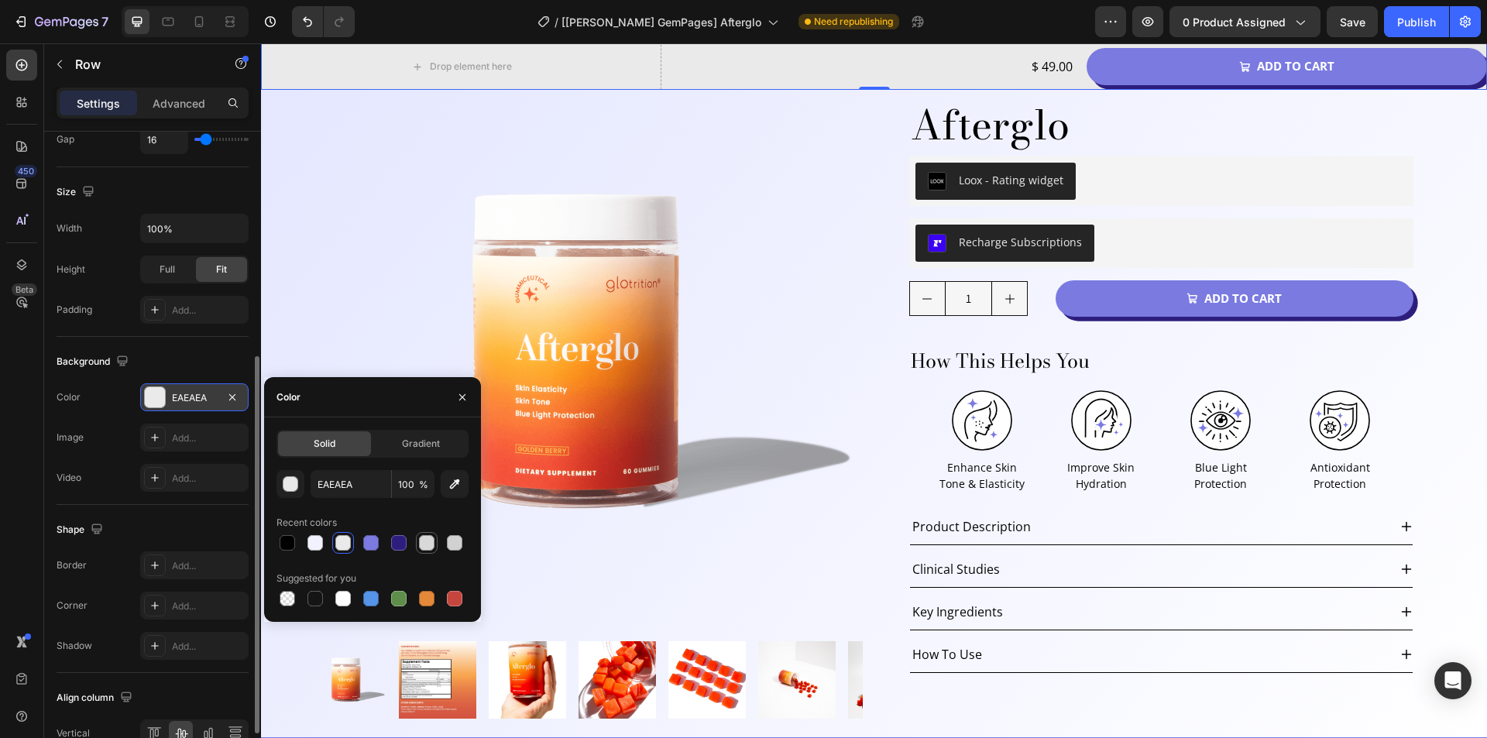
click at [424, 542] on div at bounding box center [426, 542] width 15 height 15
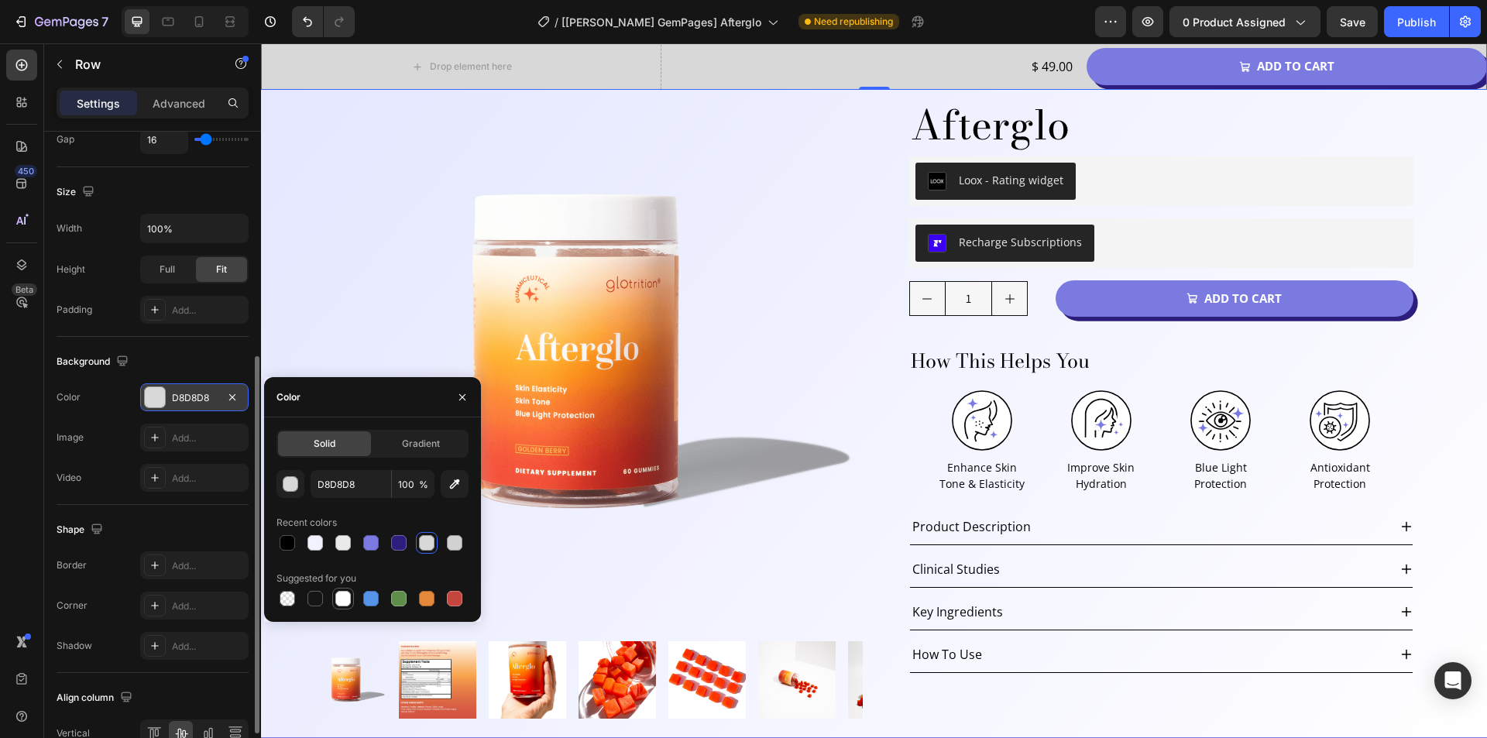
click at [338, 599] on div at bounding box center [342, 598] width 15 height 15
type input "FFFFFF"
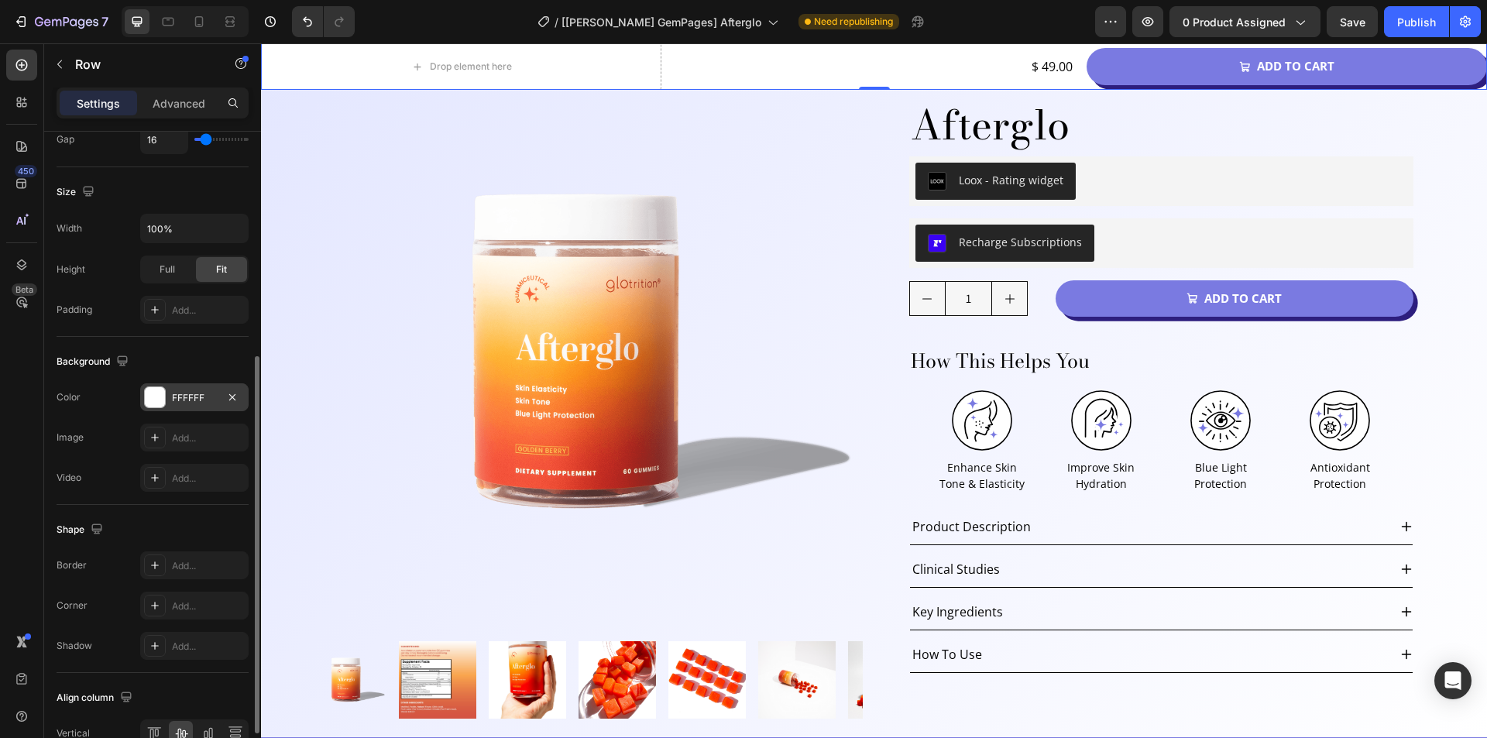
click at [182, 360] on div "Background" at bounding box center [153, 361] width 192 height 25
click at [167, 105] on p "Advanced" at bounding box center [179, 103] width 53 height 16
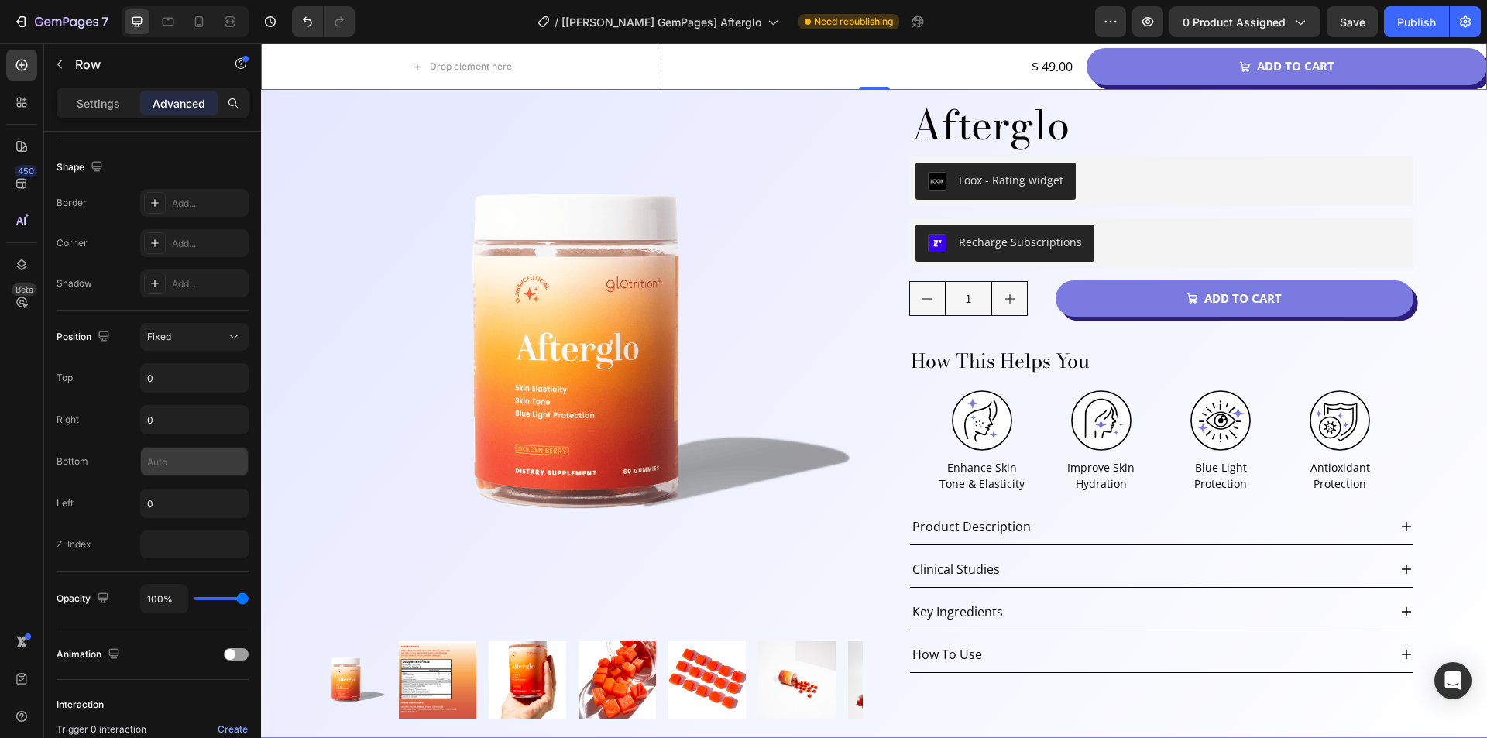
click at [168, 468] on input "text" at bounding box center [194, 462] width 107 height 28
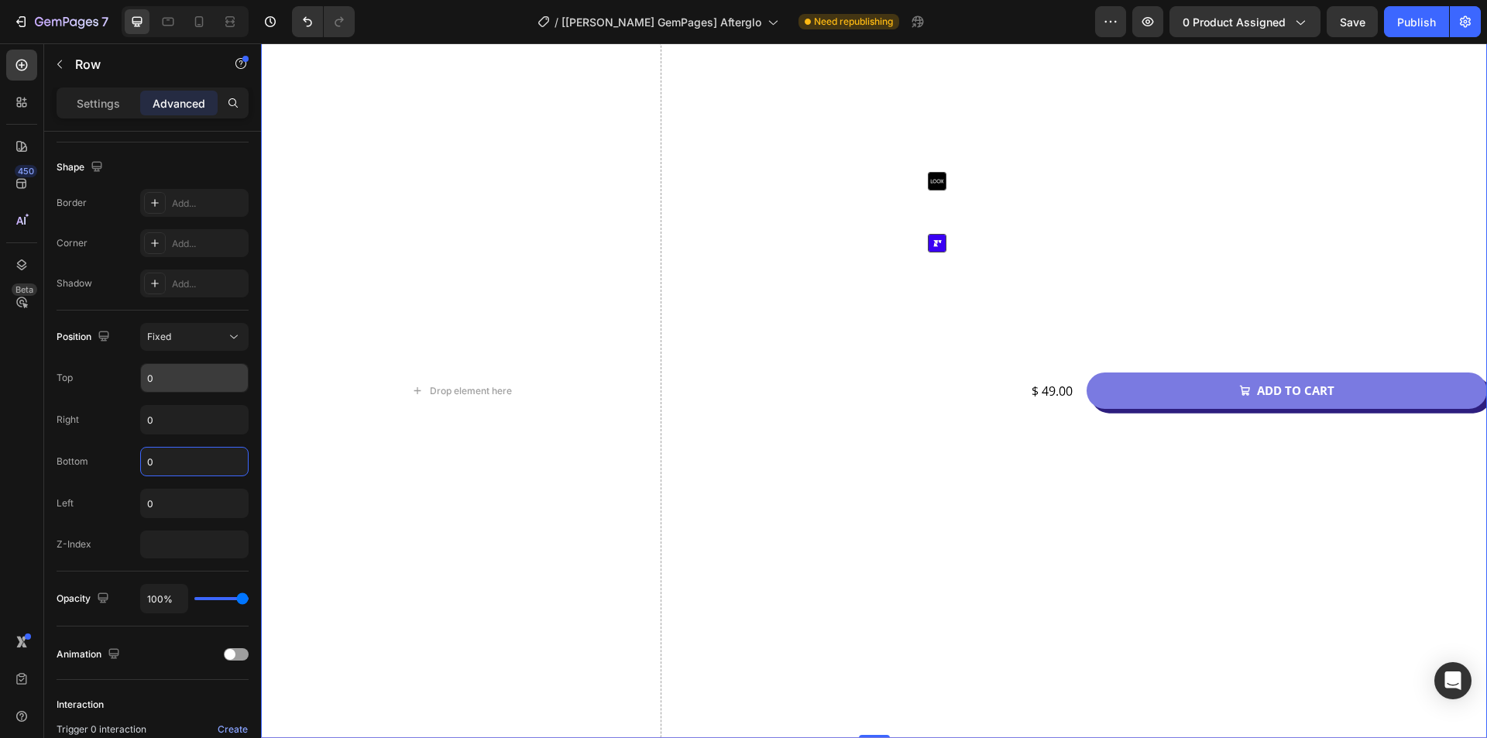
type input "0"
click at [173, 383] on input "0" at bounding box center [194, 378] width 107 height 28
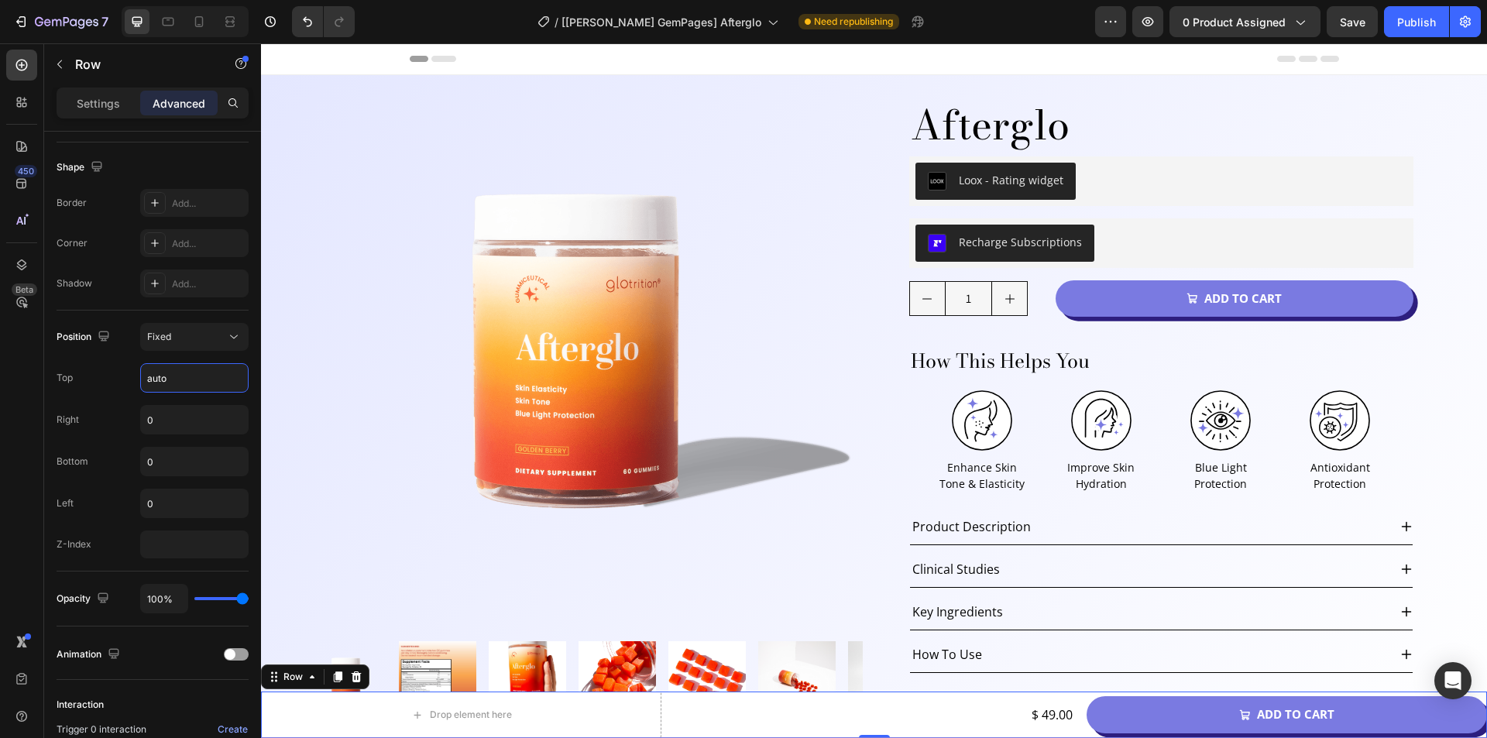
click at [30, 394] on div "450 Beta" at bounding box center [21, 338] width 31 height 577
type input "Auto"
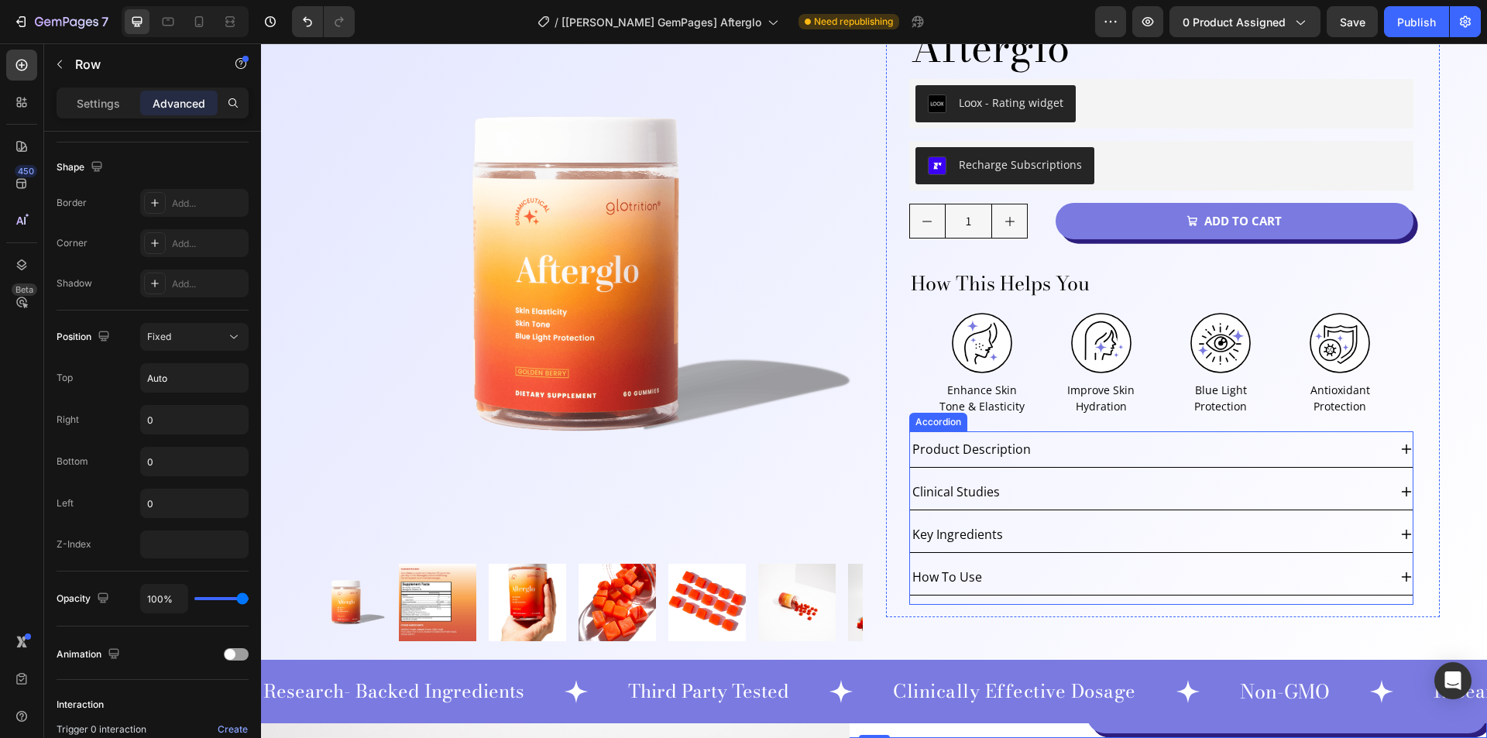
scroll to position [0, 0]
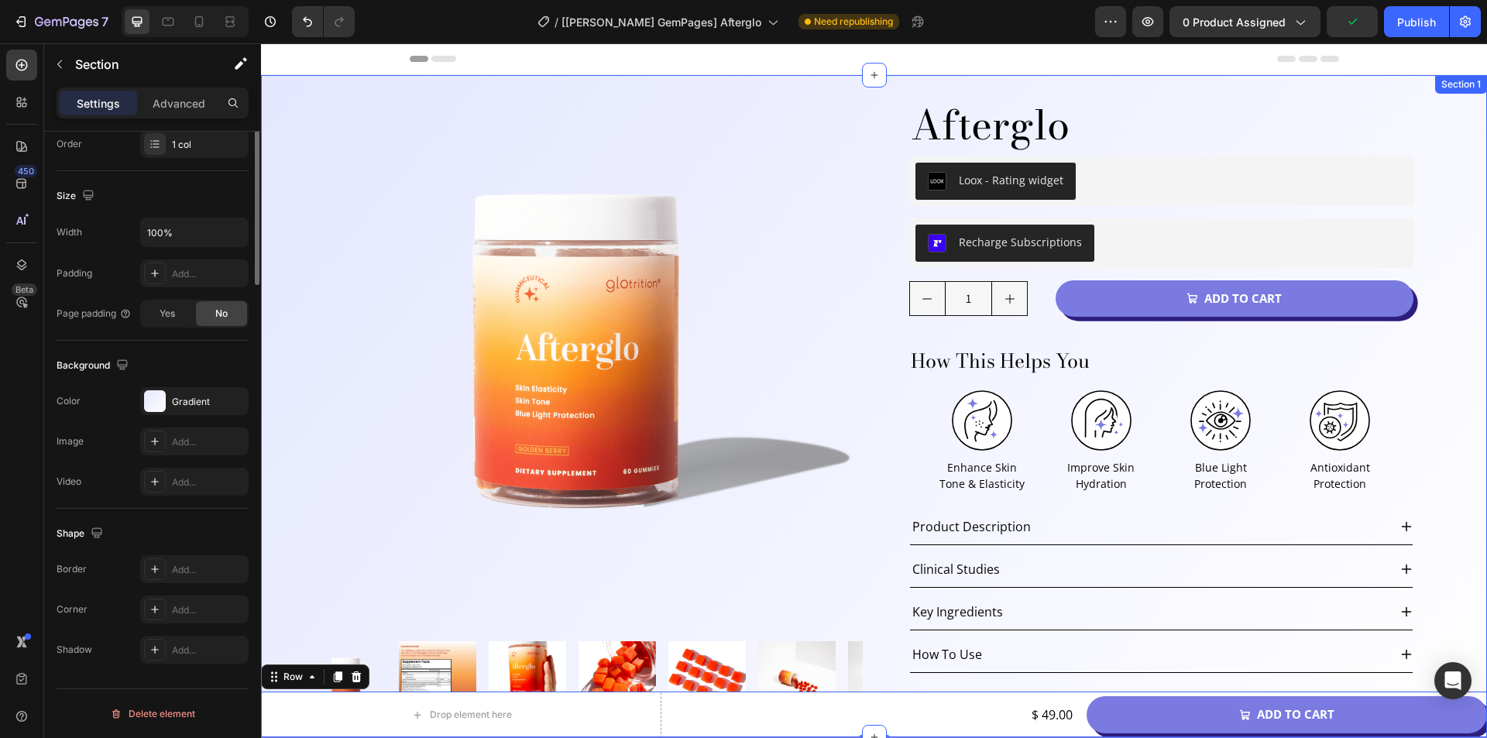
click at [272, 162] on div "Product Images Afterglo Product Title Loox - Rating widget Loox Row Recharge Su…" at bounding box center [874, 406] width 1226 height 662
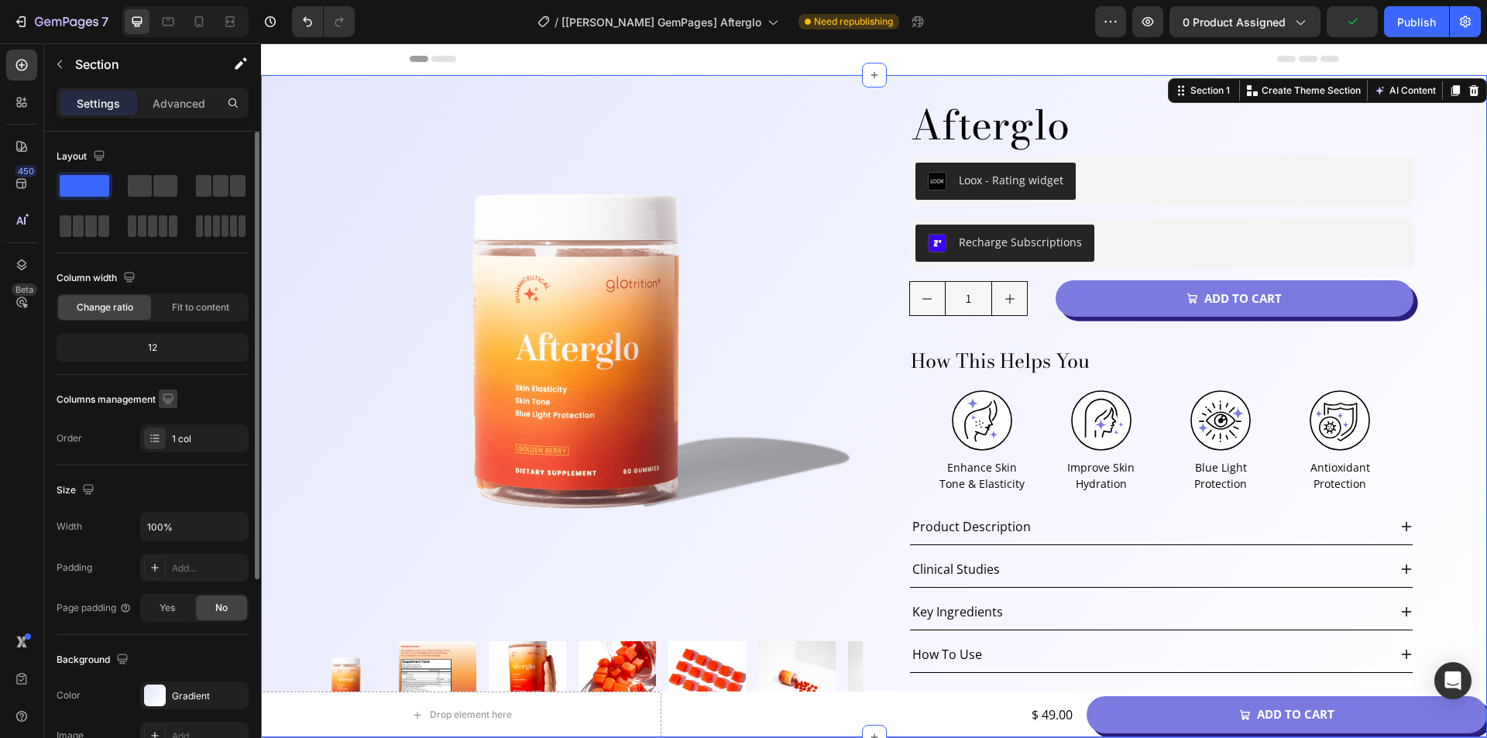
scroll to position [294, 0]
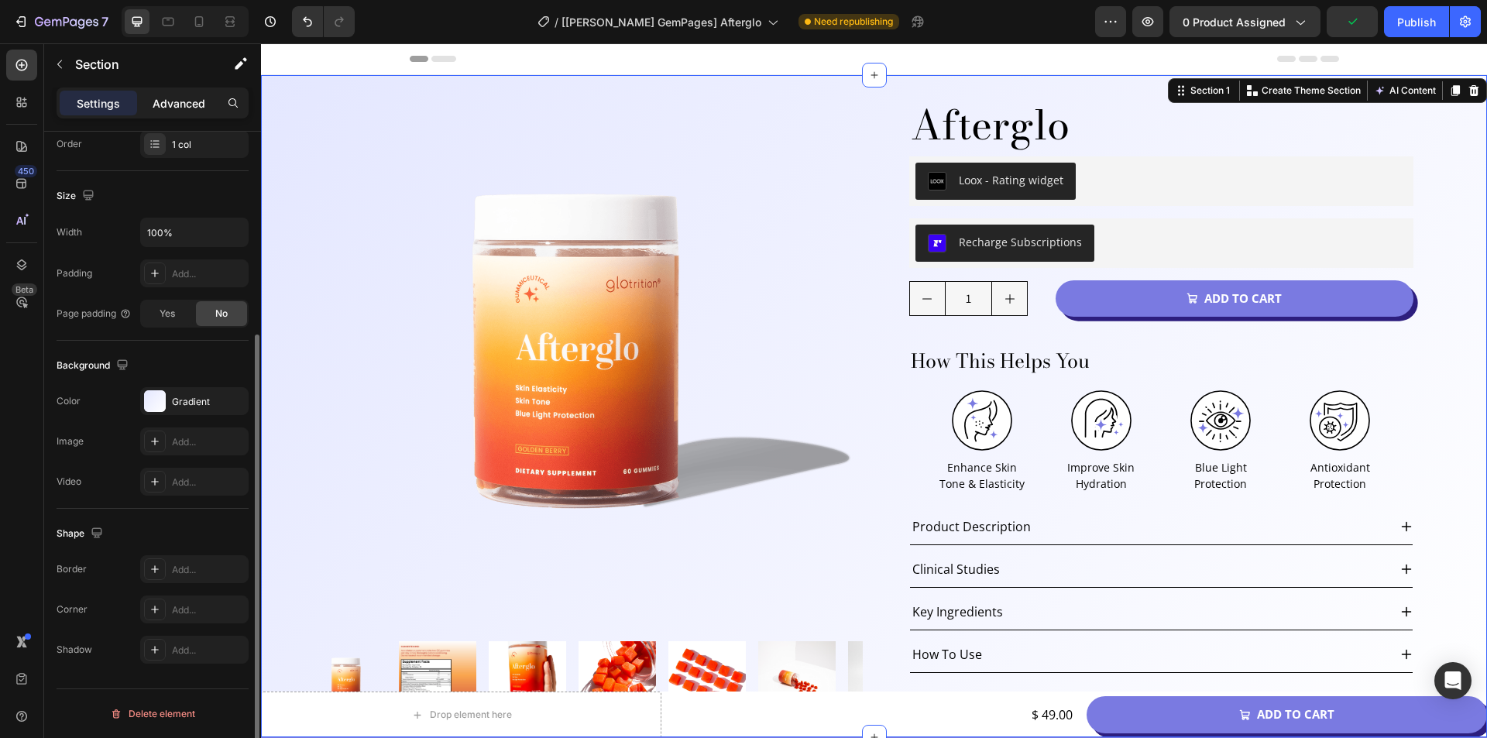
click at [149, 105] on div "Advanced" at bounding box center [178, 103] width 77 height 25
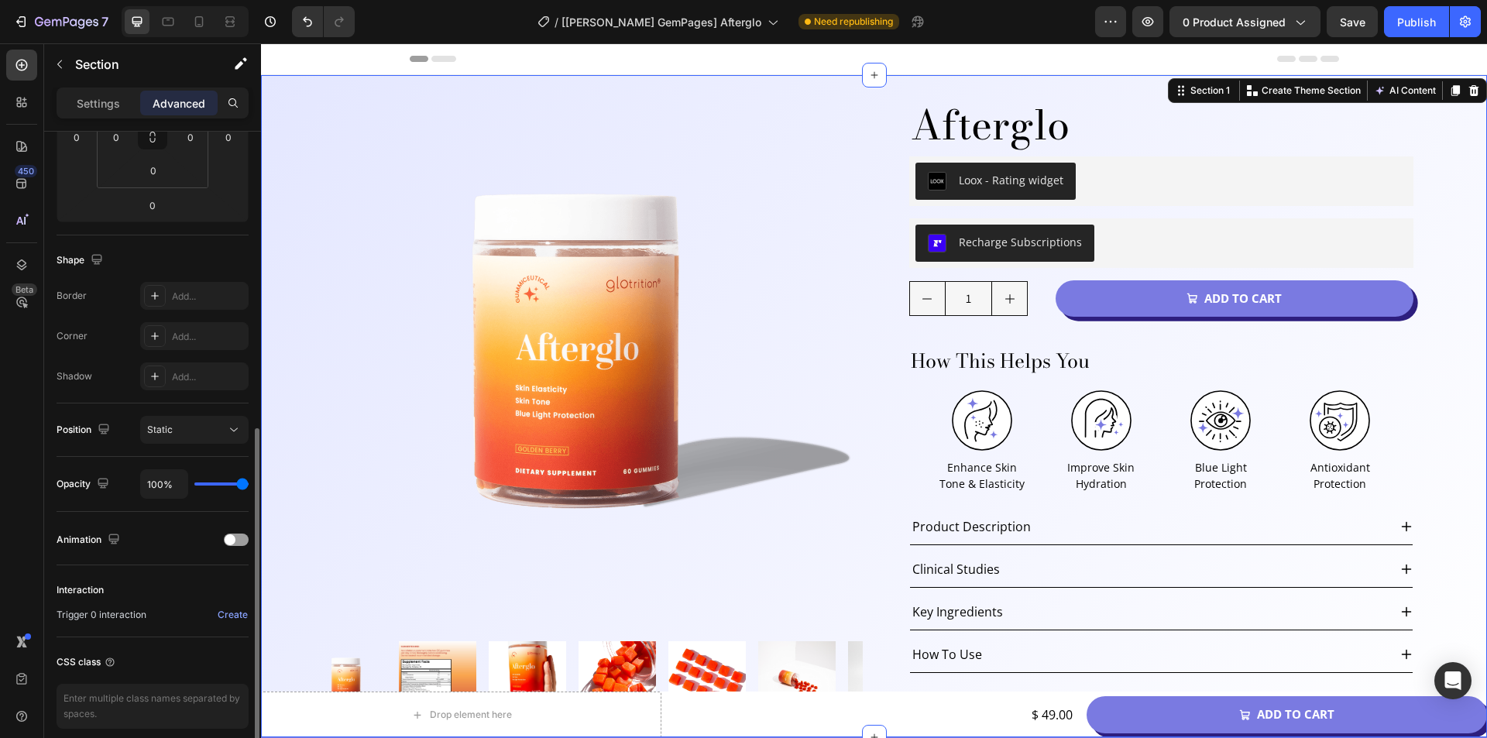
scroll to position [359, 0]
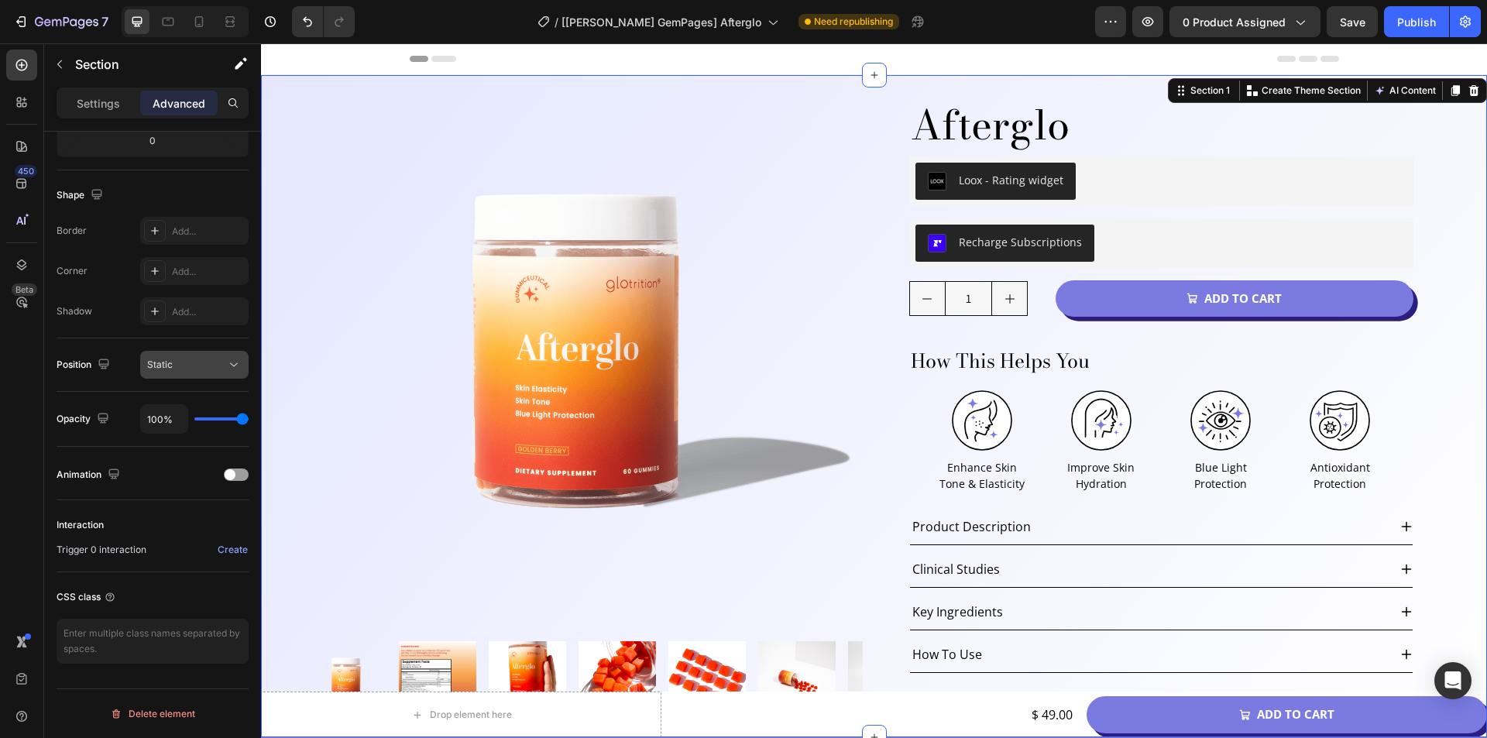
click at [170, 358] on span "Static" at bounding box center [160, 364] width 26 height 12
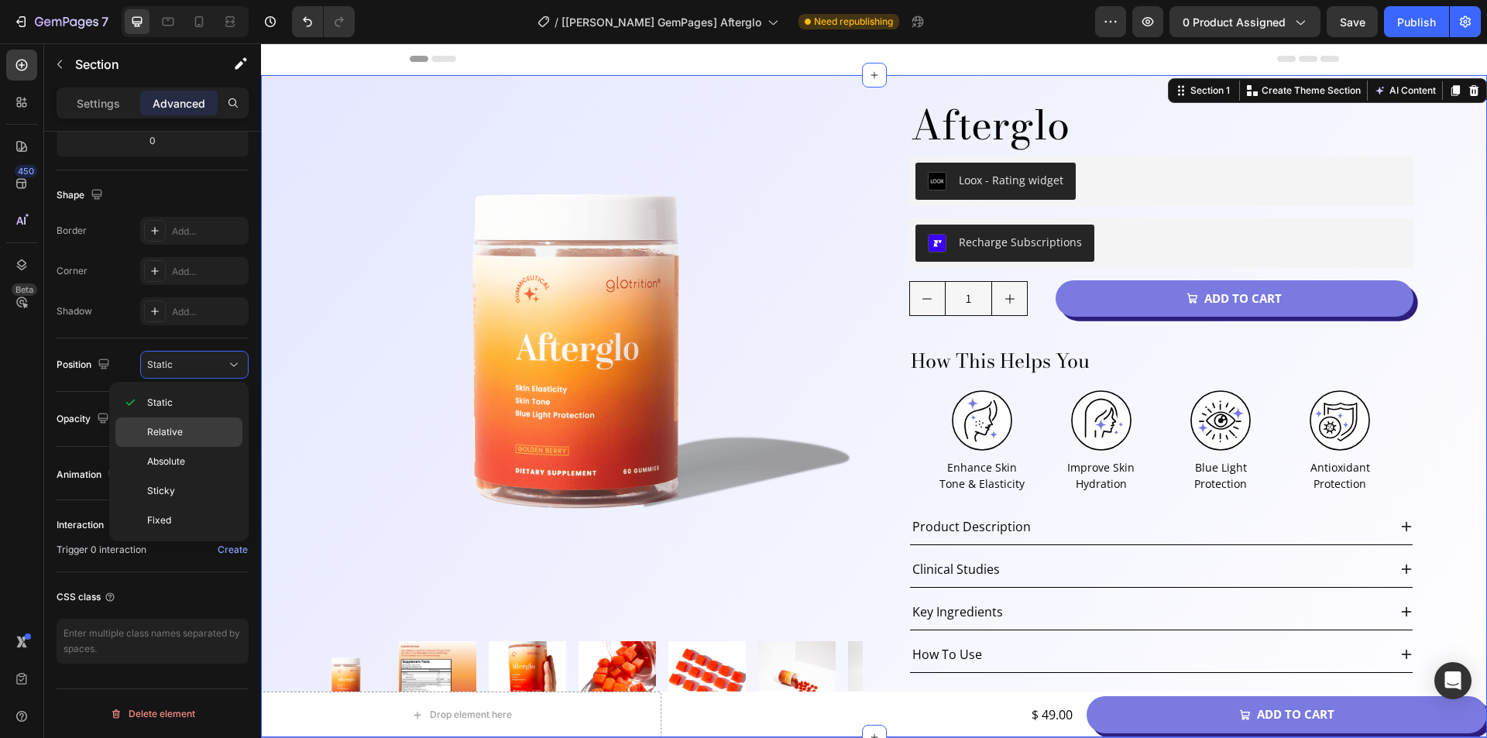
click at [163, 447] on div "Relative" at bounding box center [178, 461] width 127 height 29
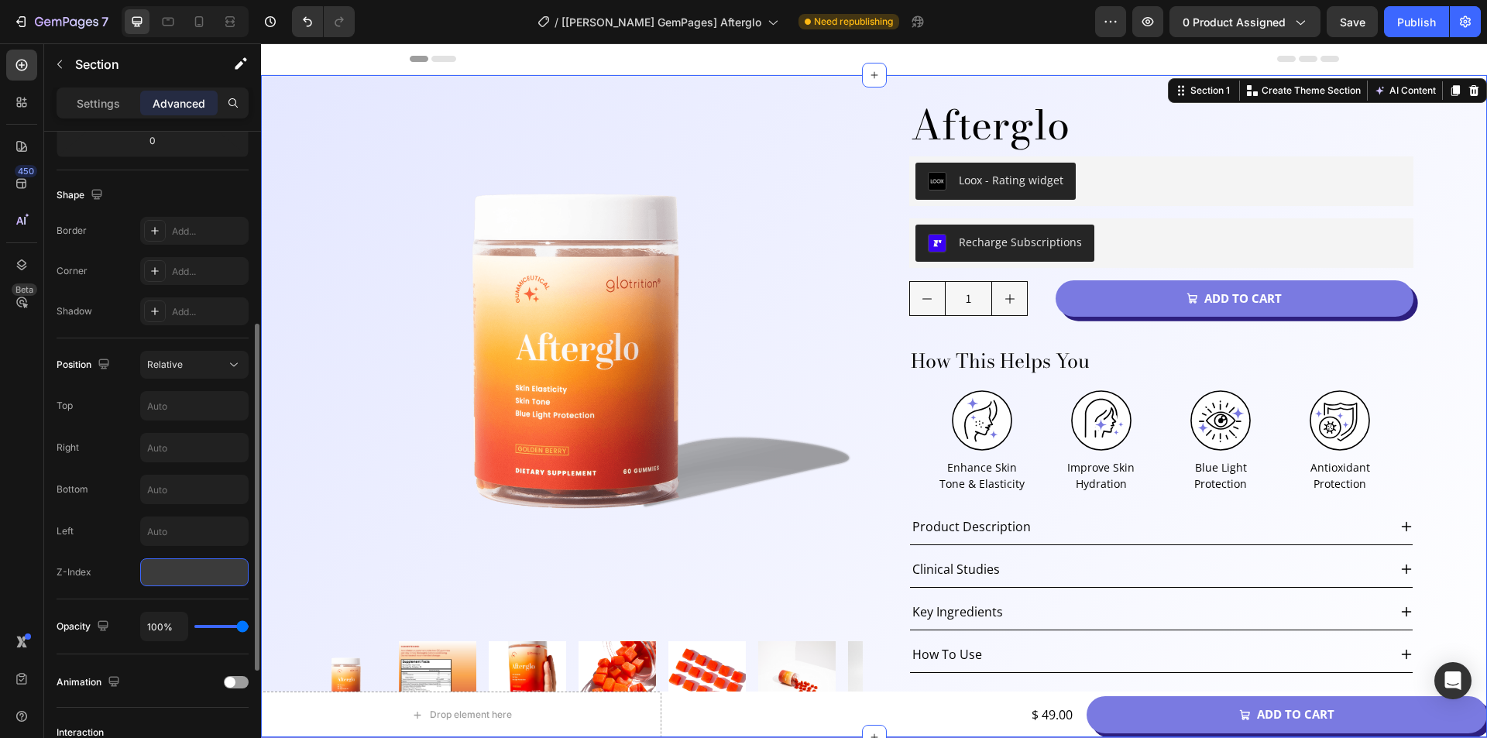
click at [169, 562] on input "number" at bounding box center [194, 572] width 108 height 28
type input "9"
click at [0, 532] on div "450 Beta" at bounding box center [22, 390] width 44 height 695
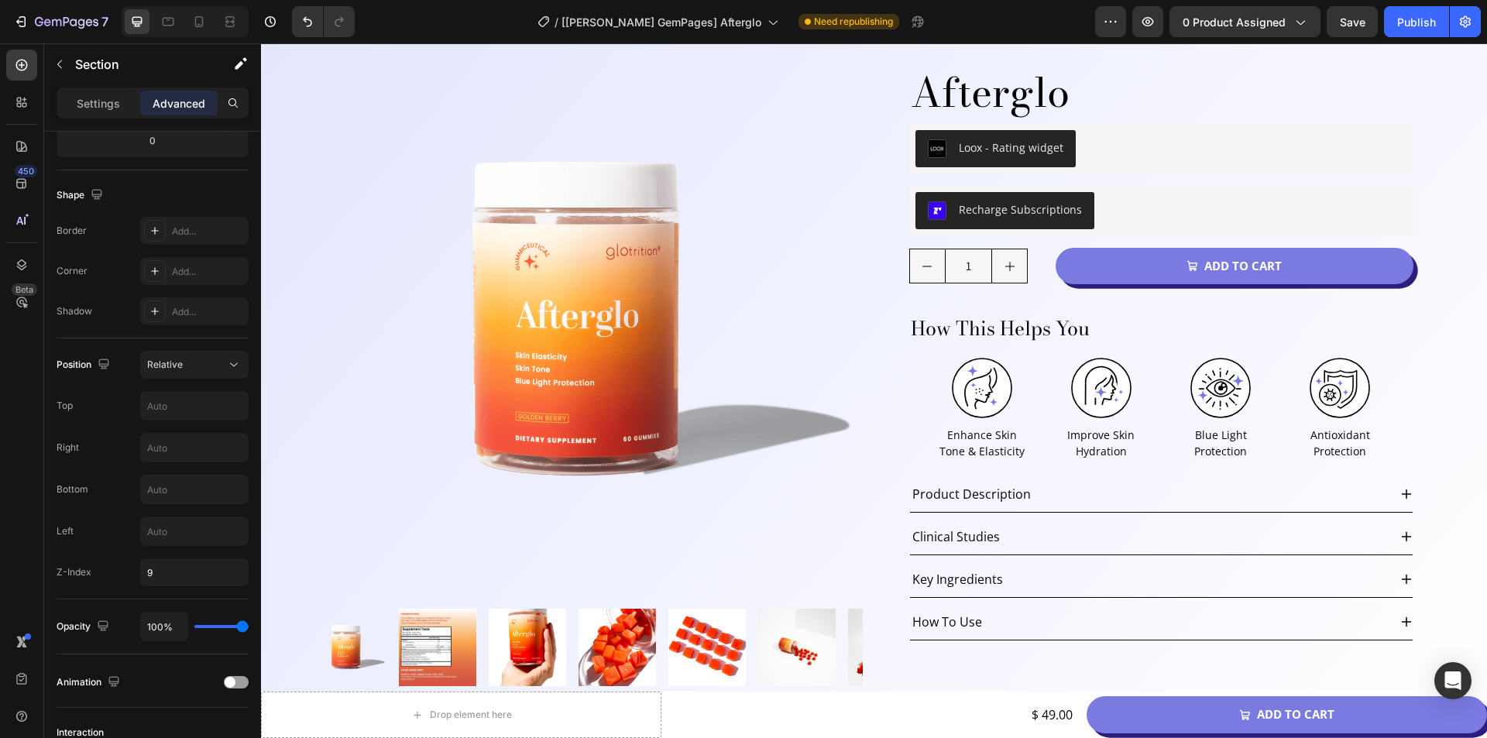
scroll to position [0, 0]
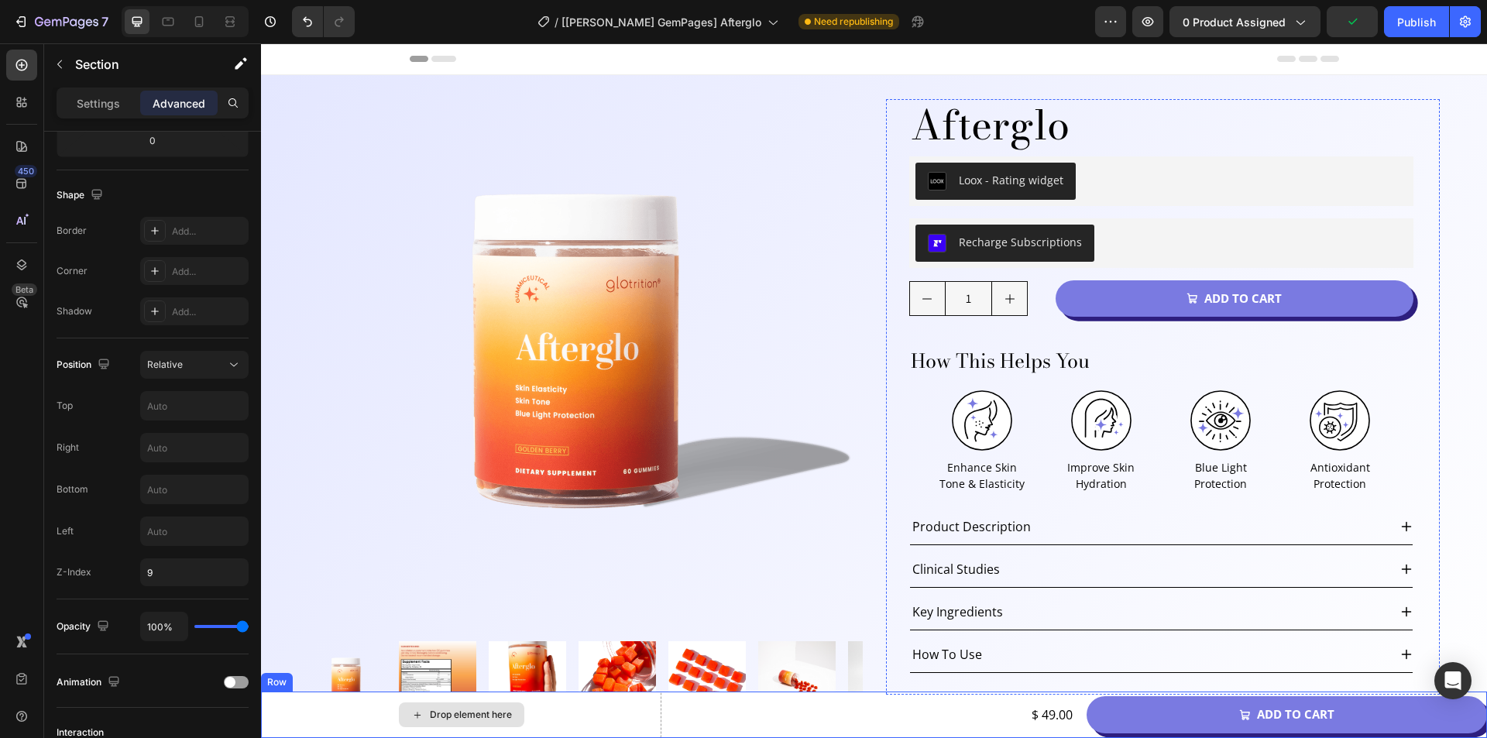
click at [302, 706] on div "Drop element here" at bounding box center [461, 714] width 400 height 46
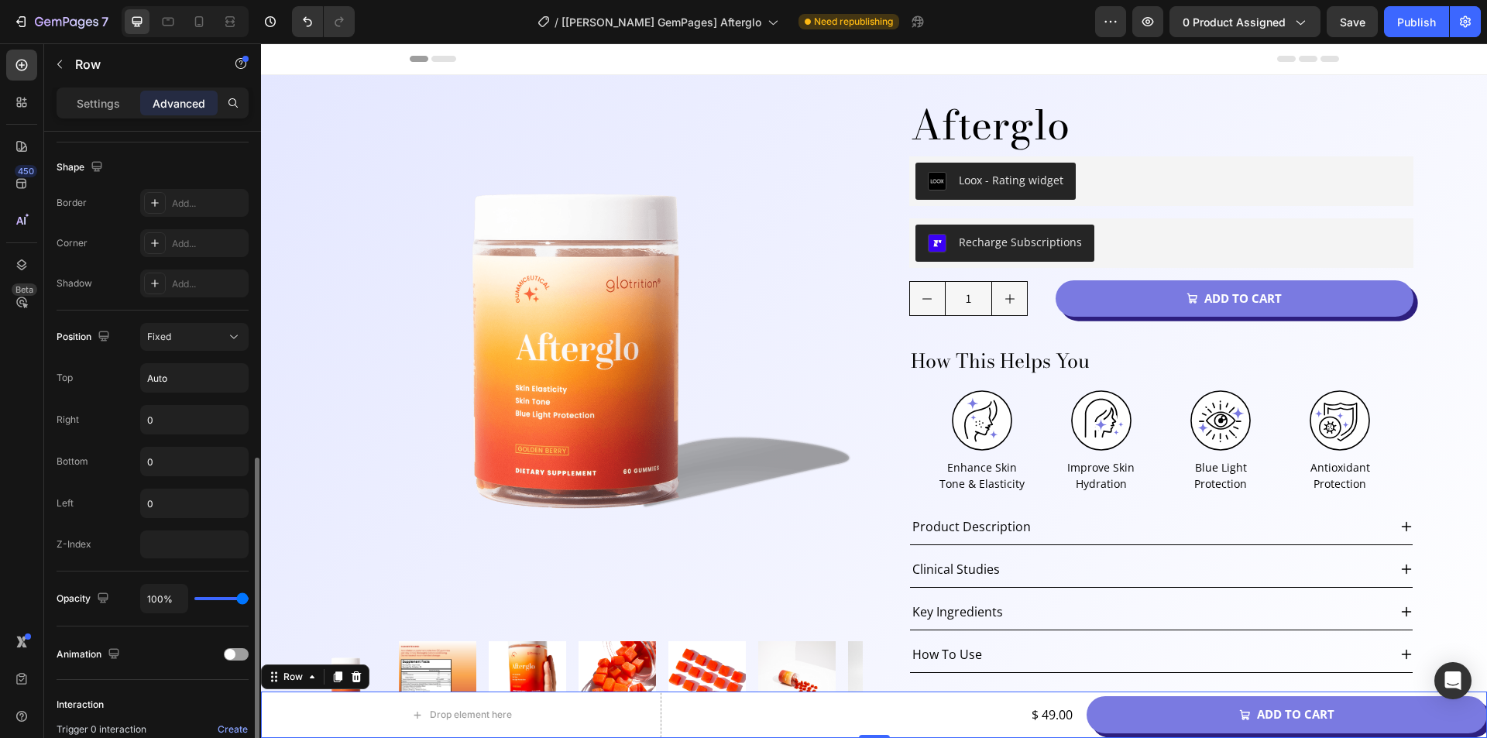
scroll to position [465, 0]
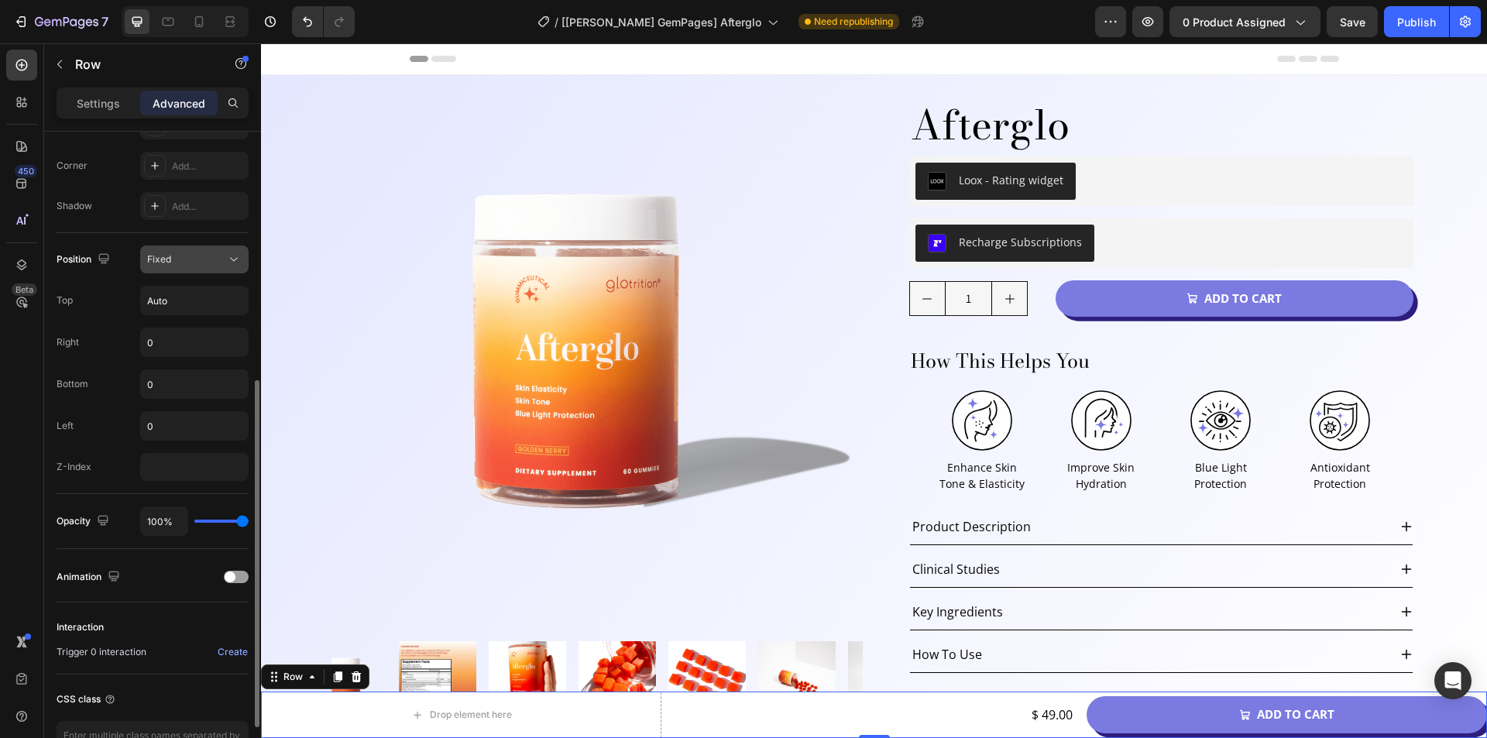
click at [173, 260] on div "Fixed" at bounding box center [186, 259] width 79 height 14
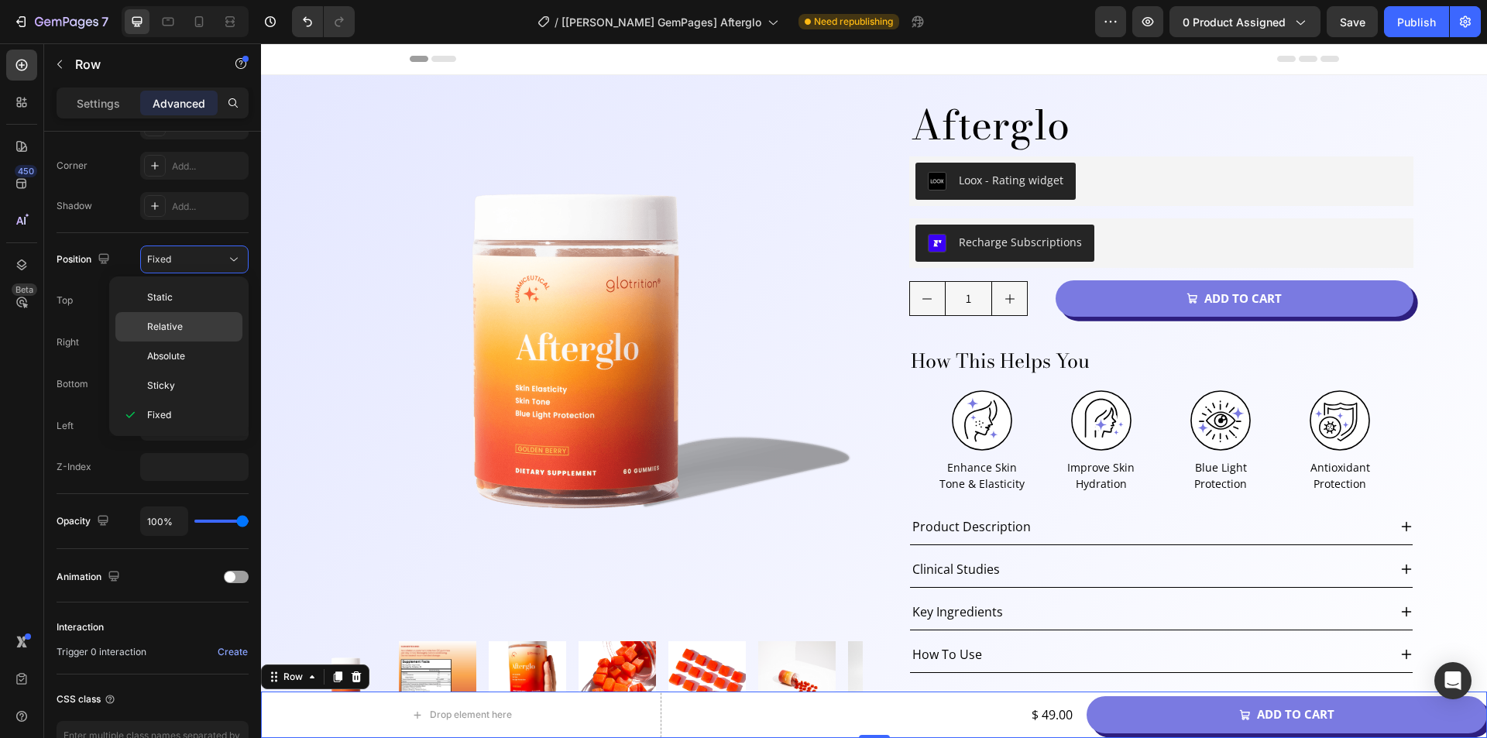
click at [177, 324] on span "Relative" at bounding box center [165, 327] width 36 height 14
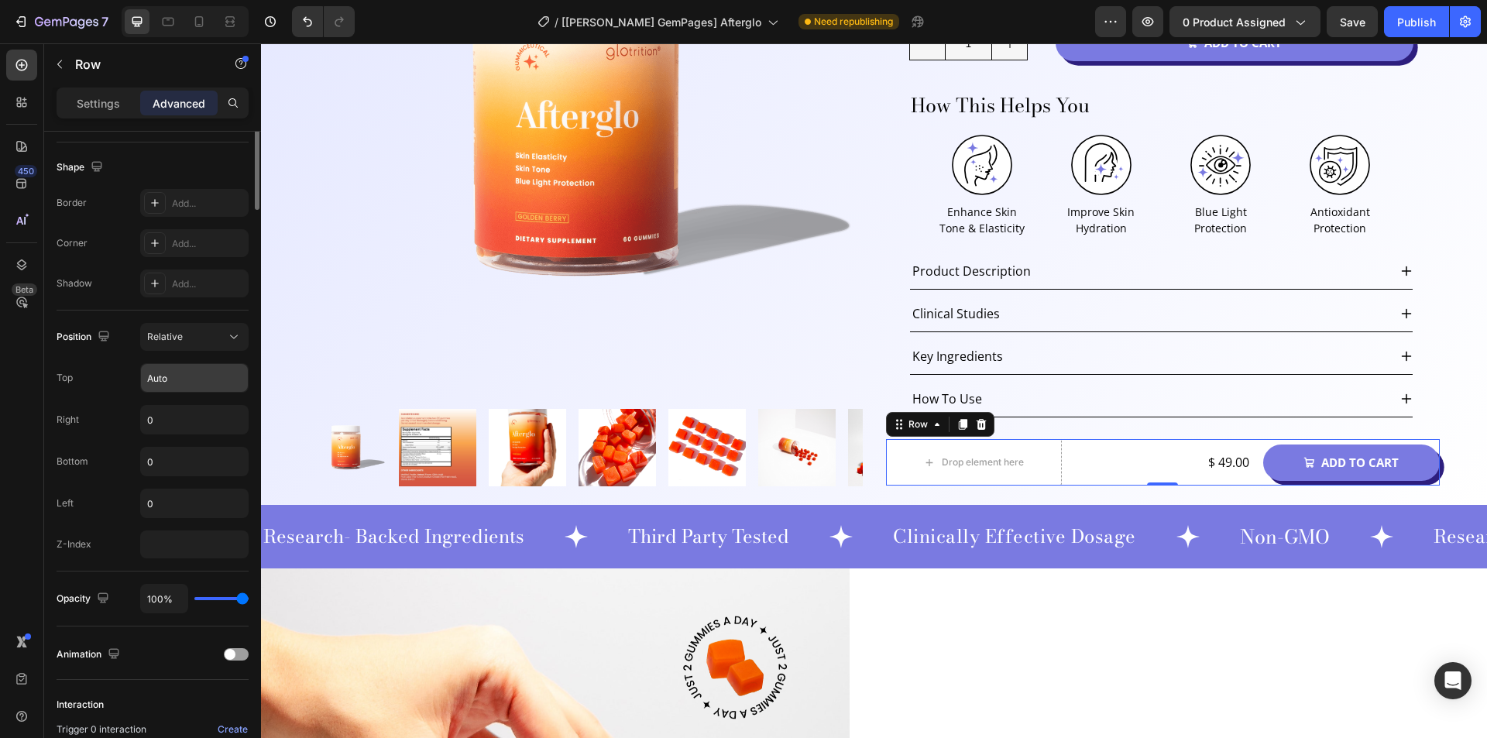
scroll to position [0, 0]
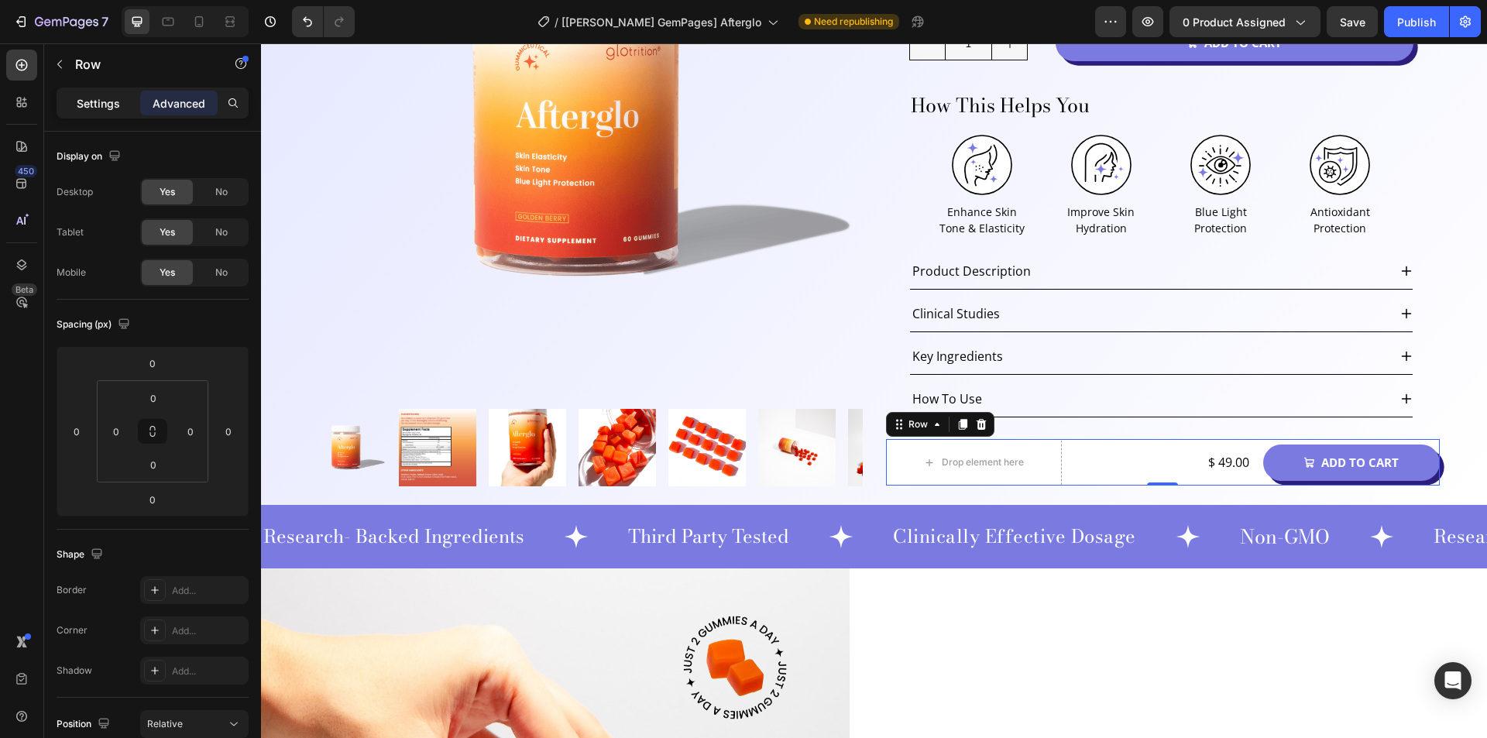
click at [95, 108] on p "Settings" at bounding box center [98, 103] width 43 height 16
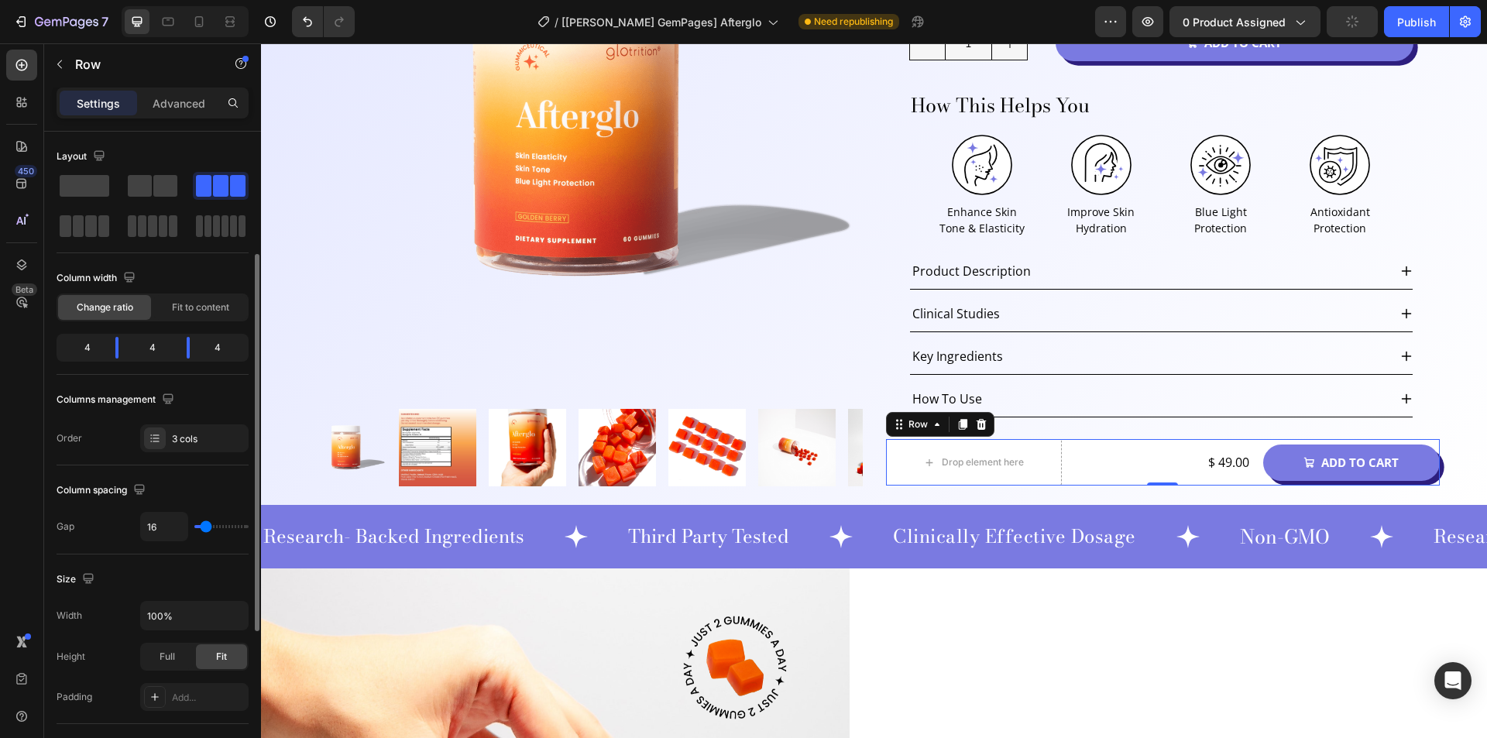
scroll to position [232, 0]
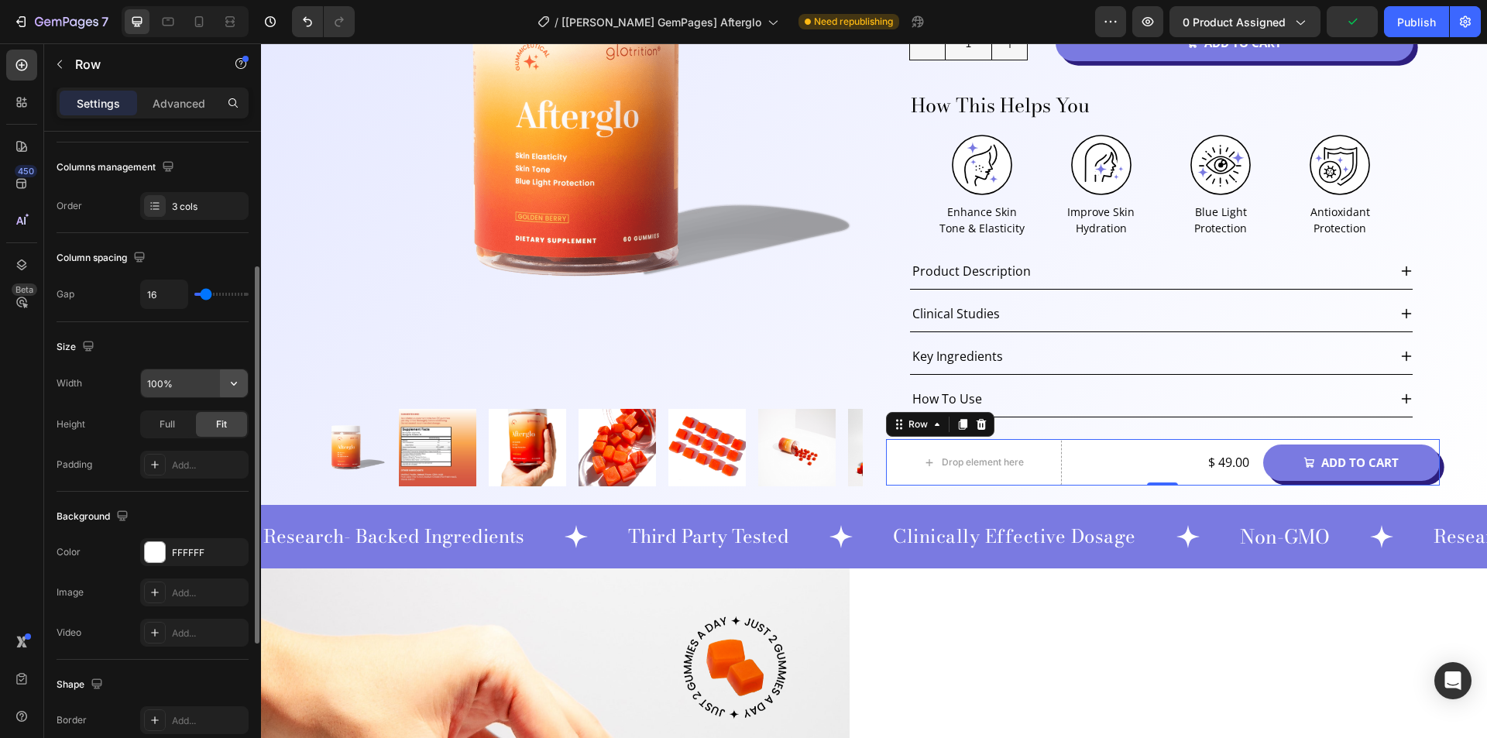
click at [232, 383] on icon "button" at bounding box center [234, 384] width 6 height 4
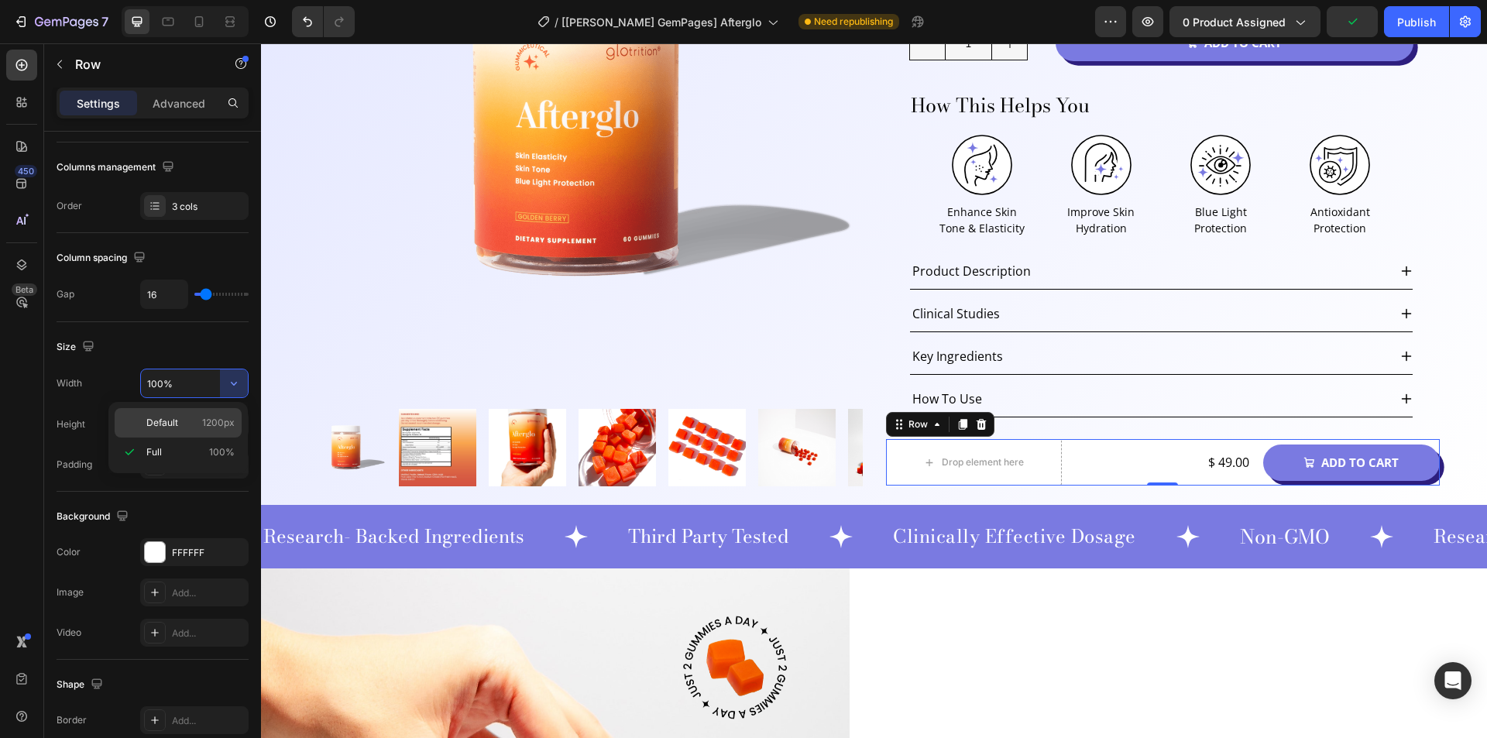
click at [176, 426] on span "Default" at bounding box center [162, 423] width 32 height 14
type input "1200"
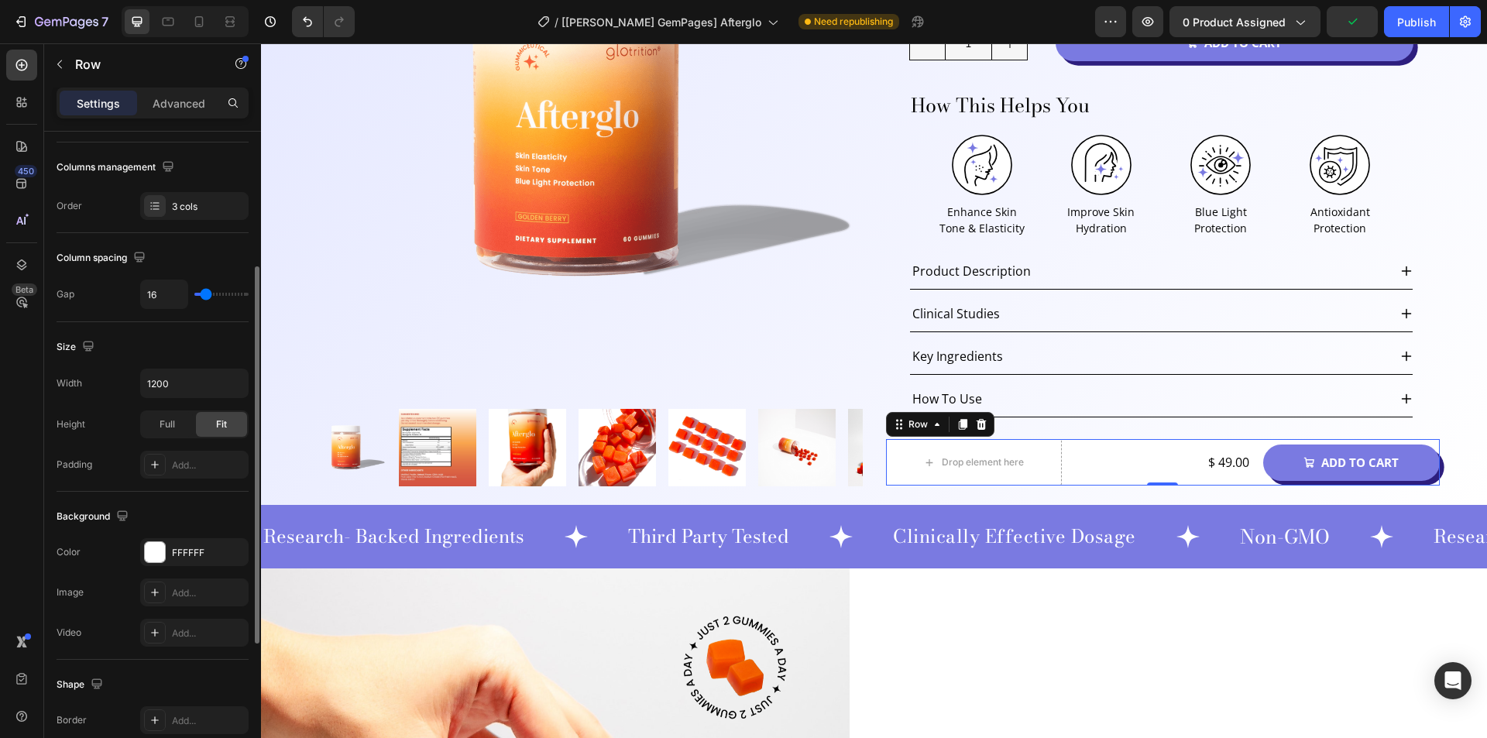
click at [181, 352] on div "Size" at bounding box center [153, 346] width 192 height 25
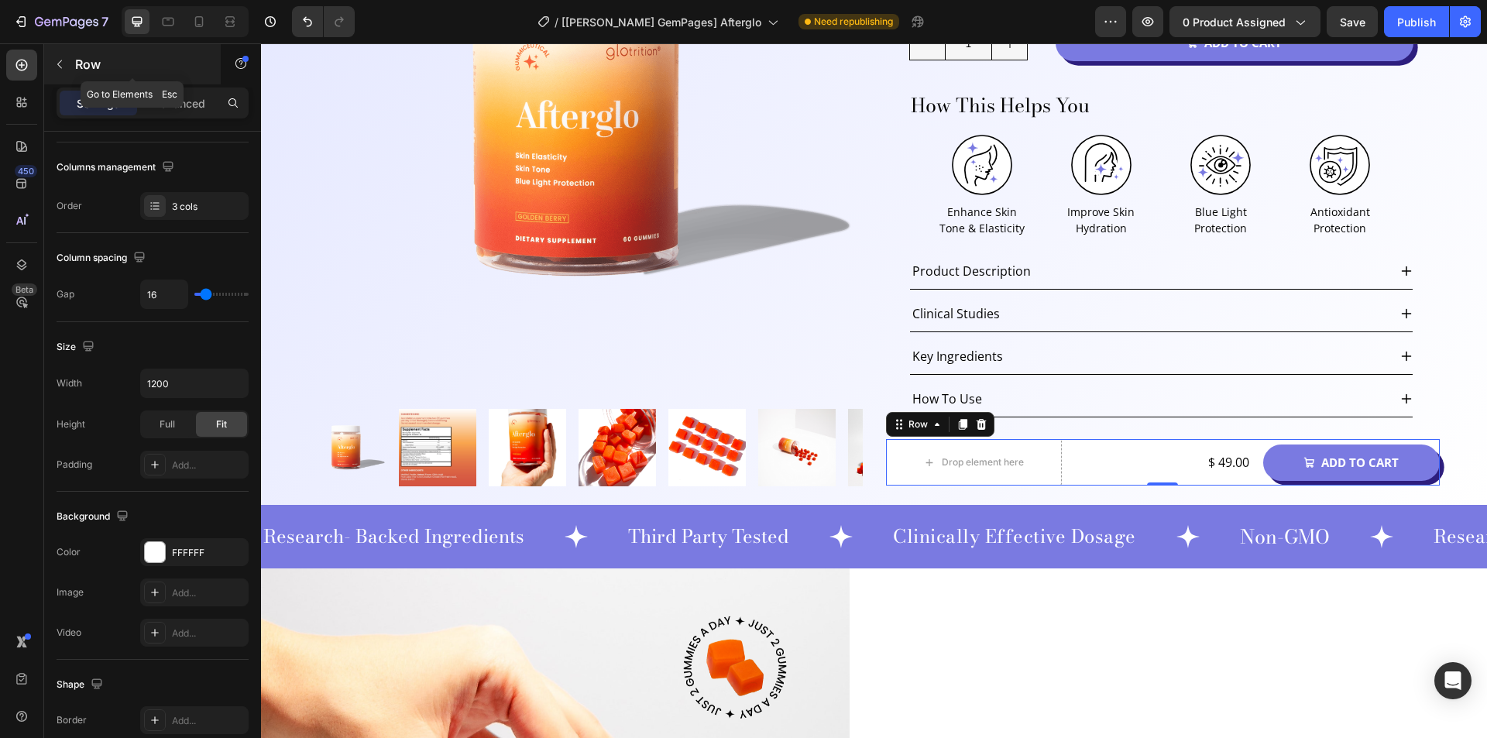
click at [55, 64] on icon "button" at bounding box center [59, 64] width 12 height 12
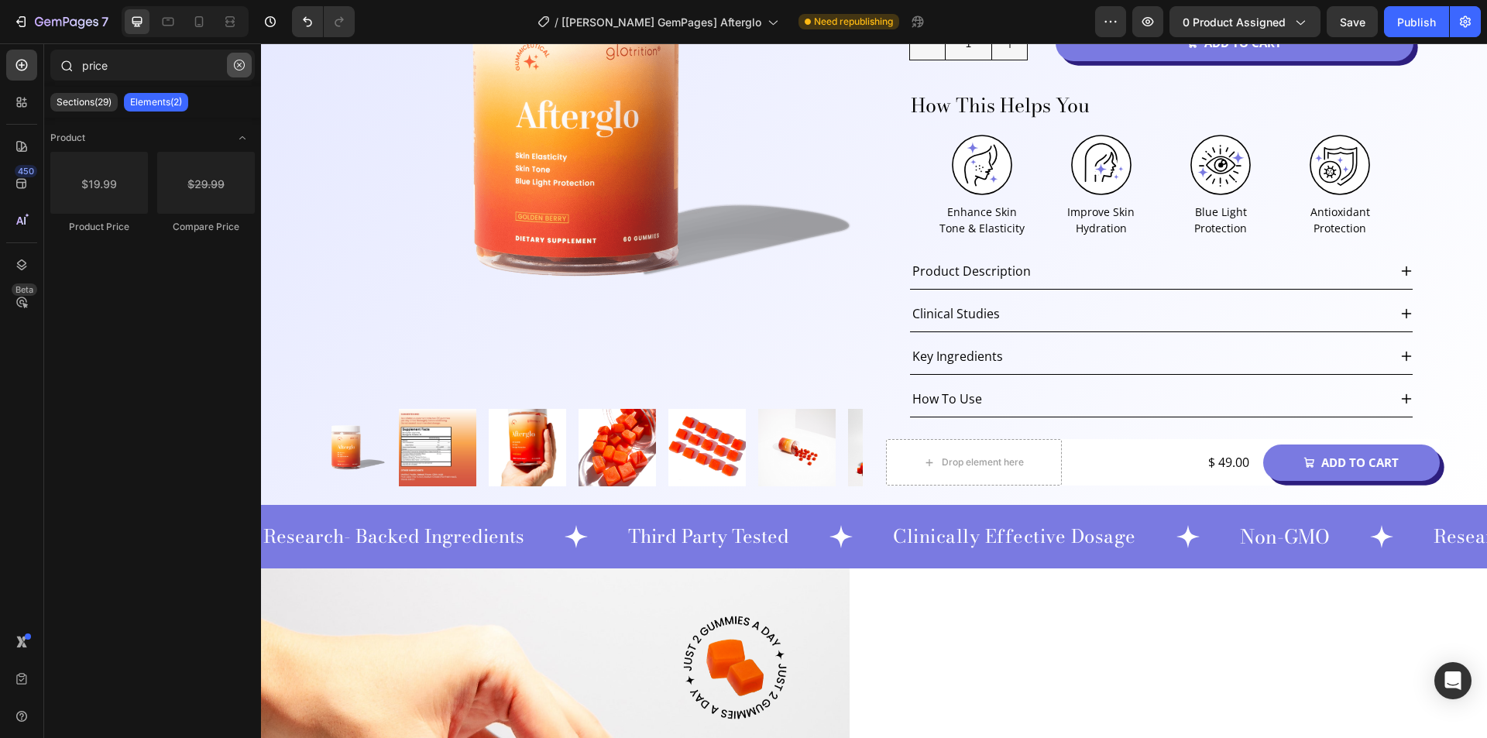
click at [230, 63] on button "button" at bounding box center [239, 65] width 25 height 25
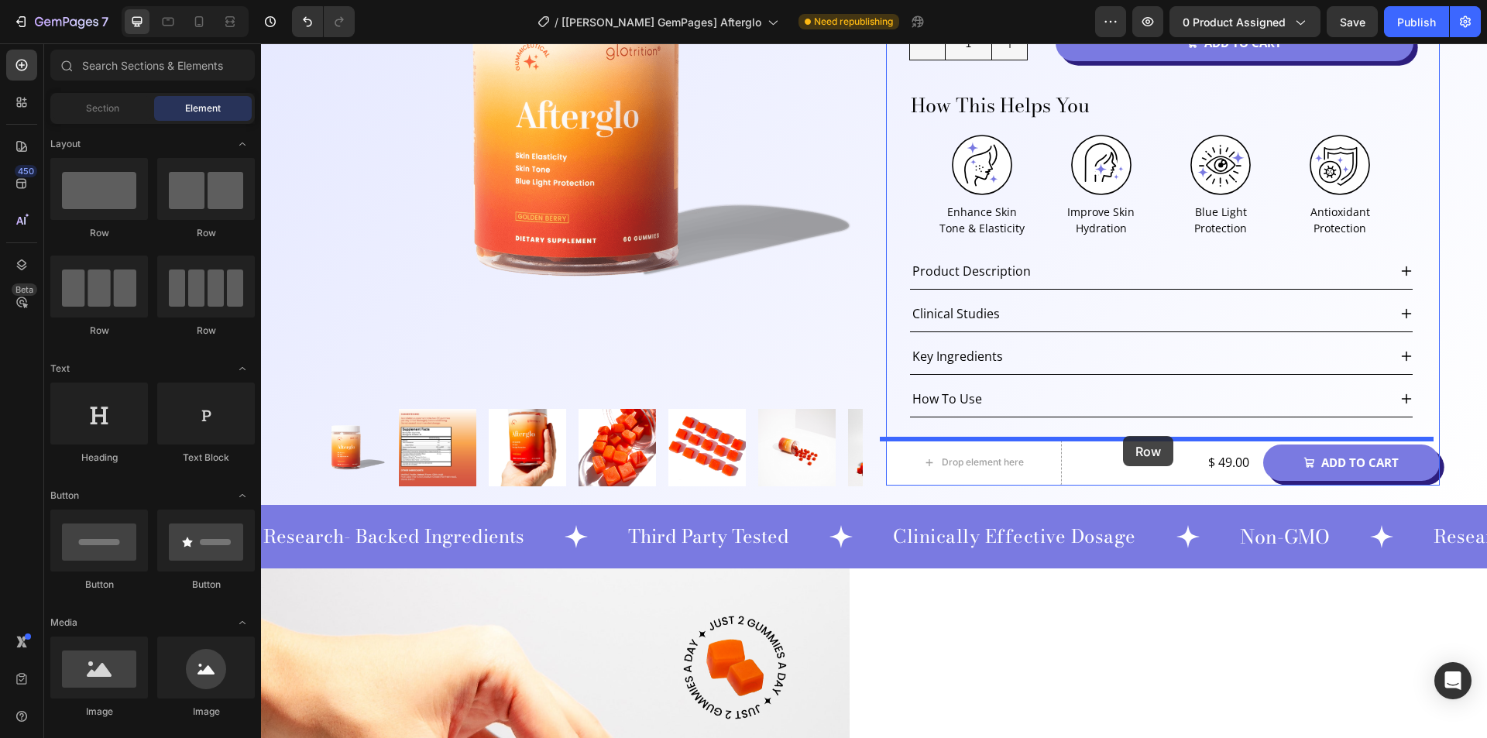
drag, startPoint x: 367, startPoint y: 236, endPoint x: 1123, endPoint y: 436, distance: 781.6
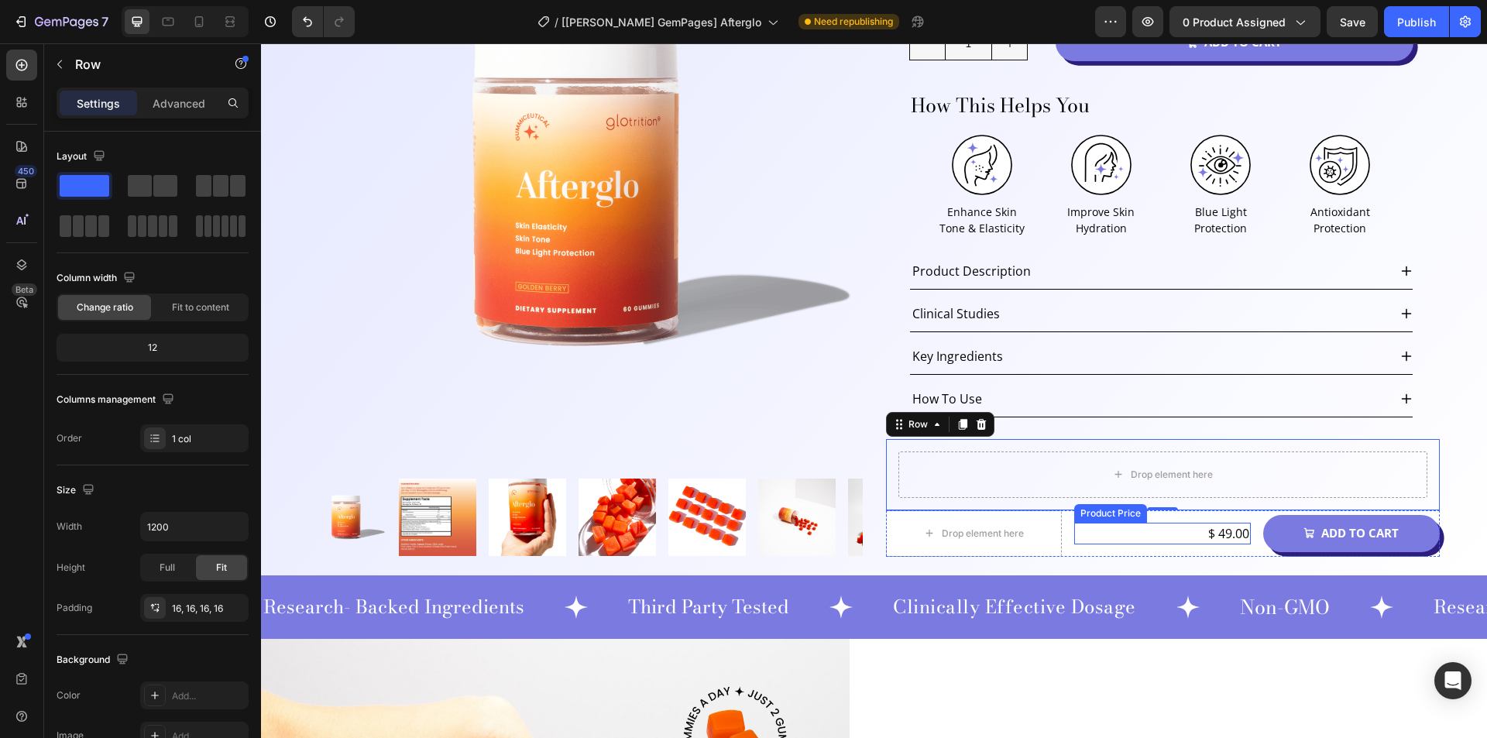
click at [1110, 540] on div "$ 49.00" at bounding box center [1162, 534] width 177 height 22
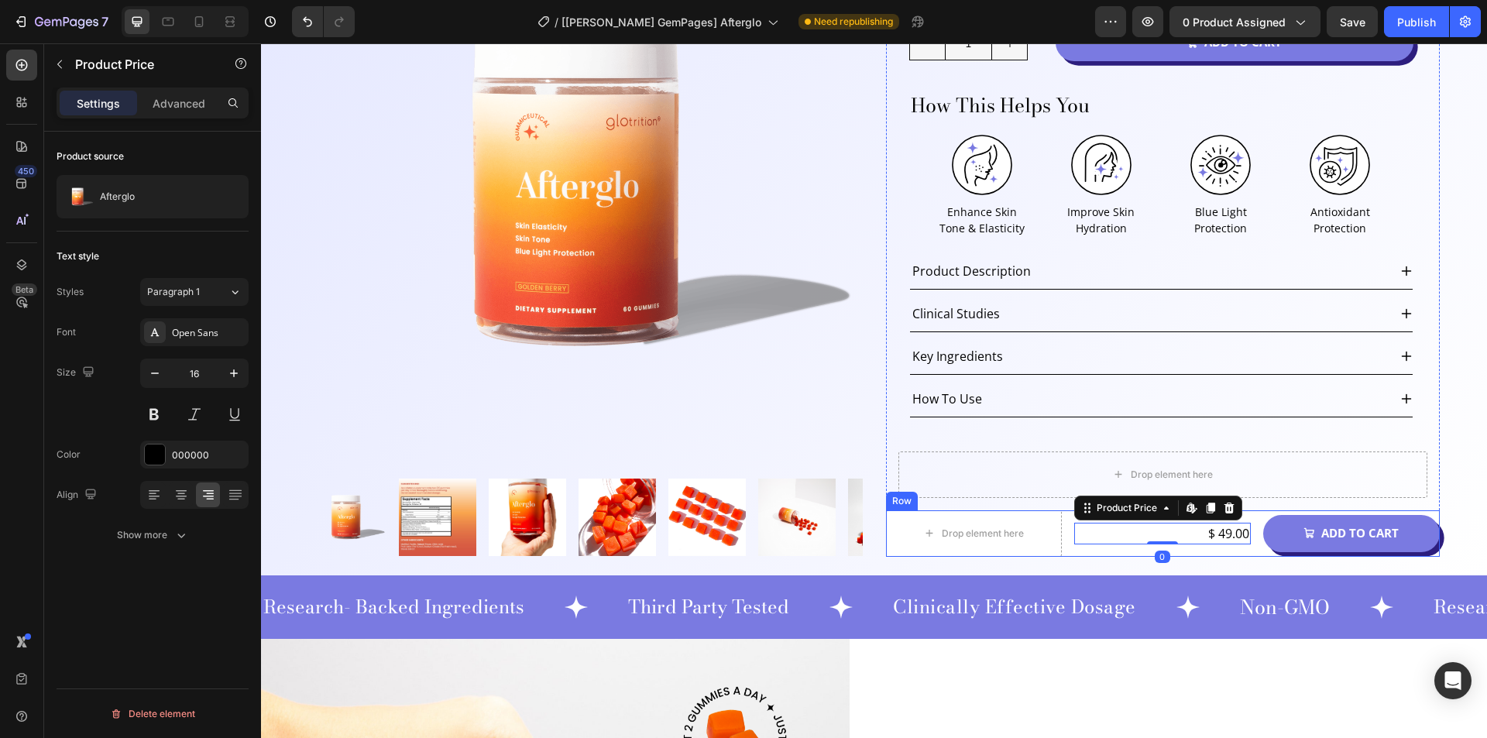
click at [1062, 541] on div "Drop element here $ 49.00 Product Price Edit content in Shopify 0 Product Price…" at bounding box center [1163, 533] width 554 height 46
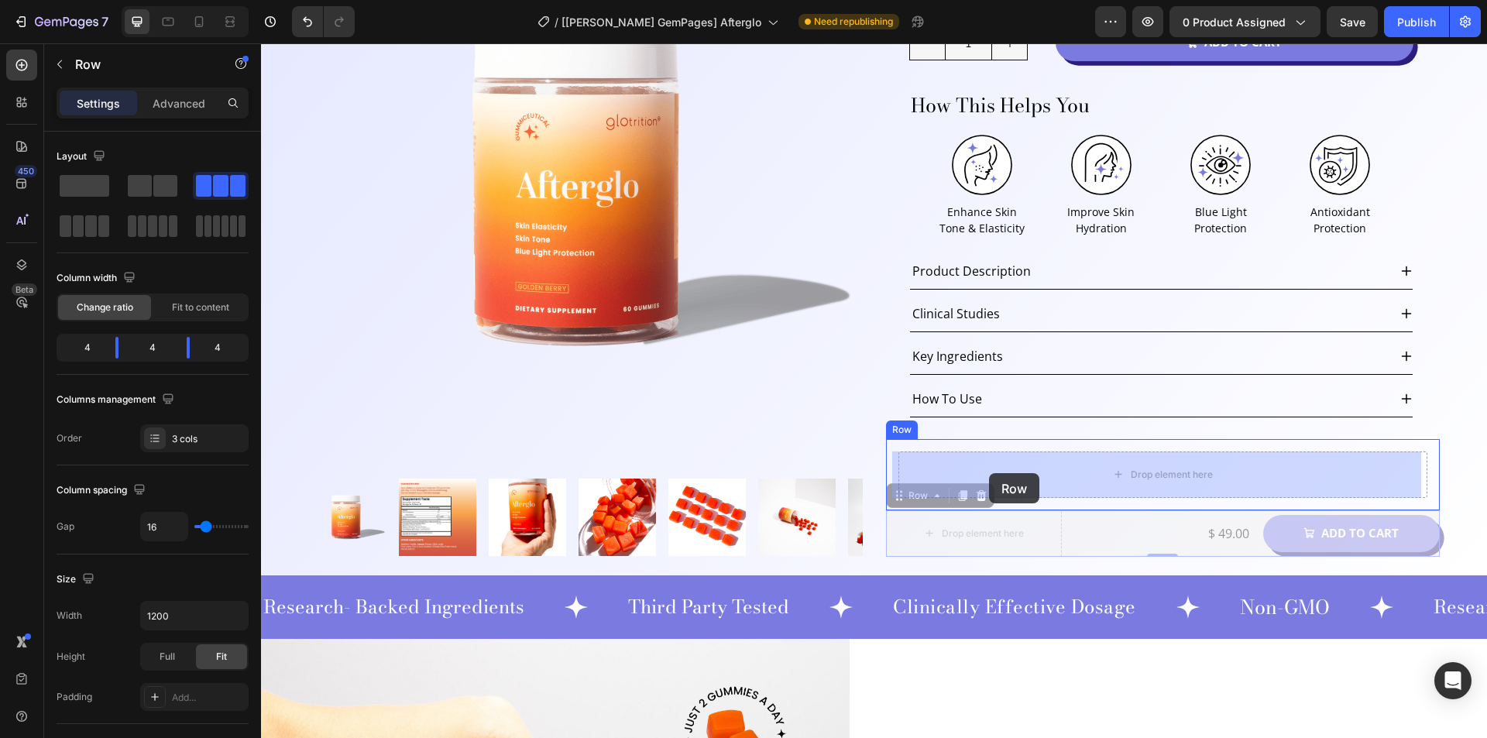
drag, startPoint x: 907, startPoint y: 499, endPoint x: 989, endPoint y: 473, distance: 86.0
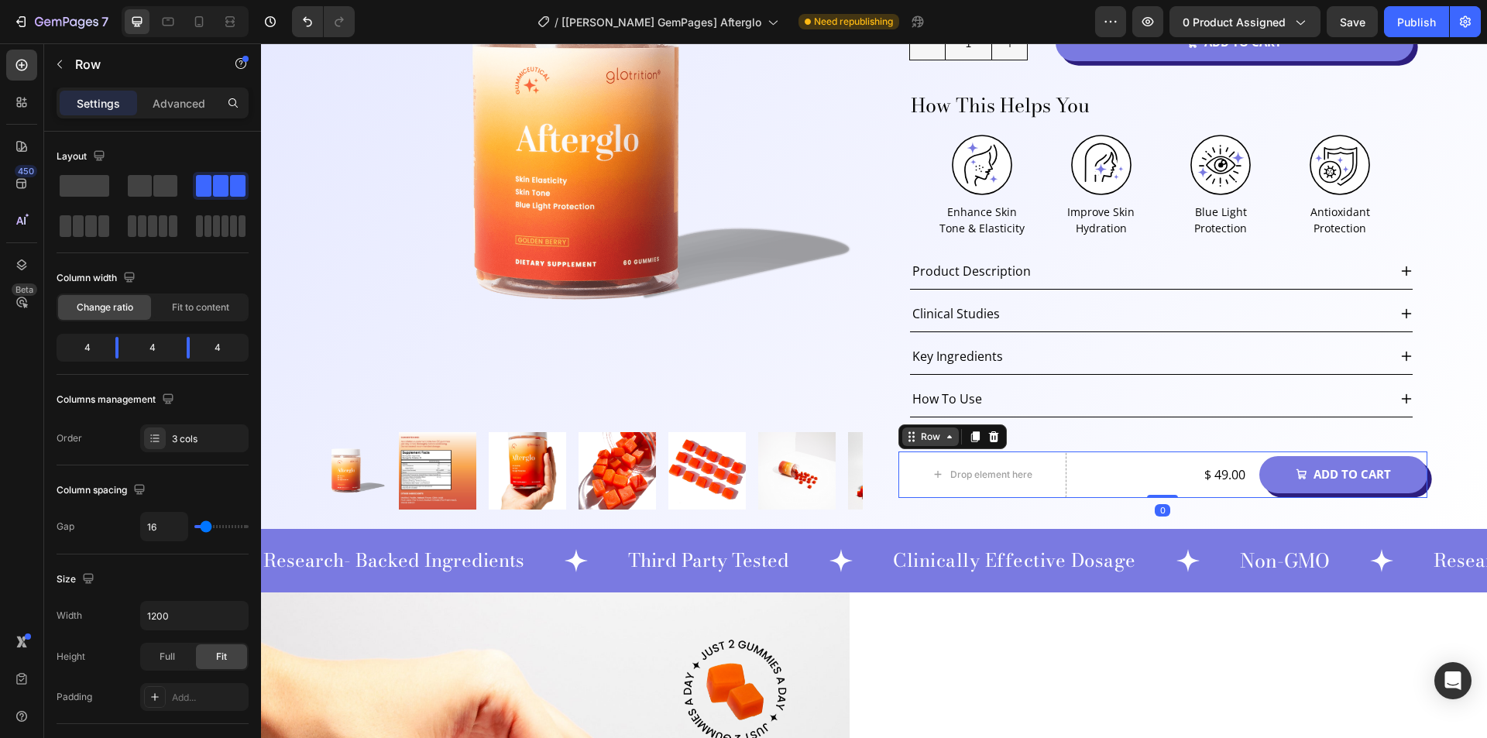
click at [927, 438] on div "Row" at bounding box center [931, 437] width 26 height 14
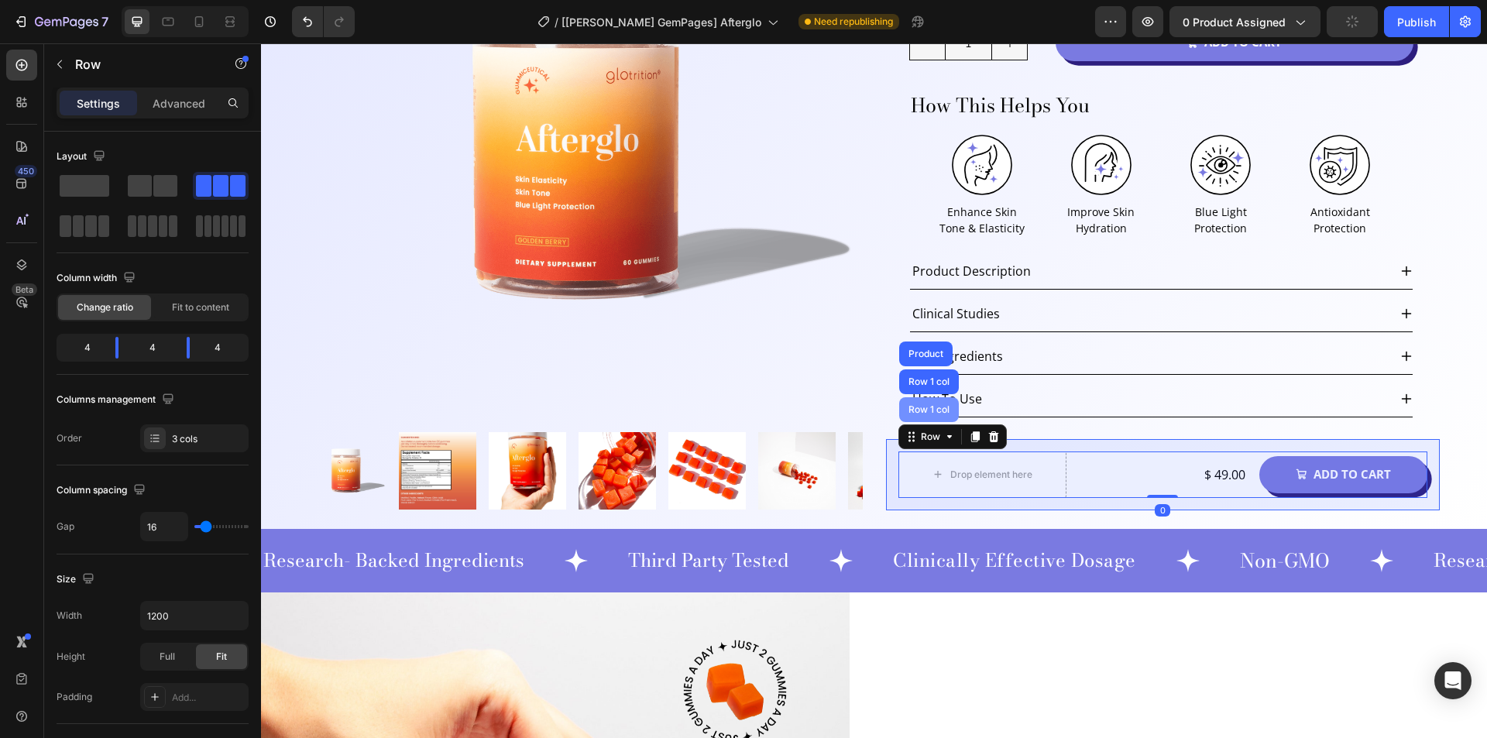
click at [915, 414] on div "Row 1 col" at bounding box center [929, 409] width 60 height 25
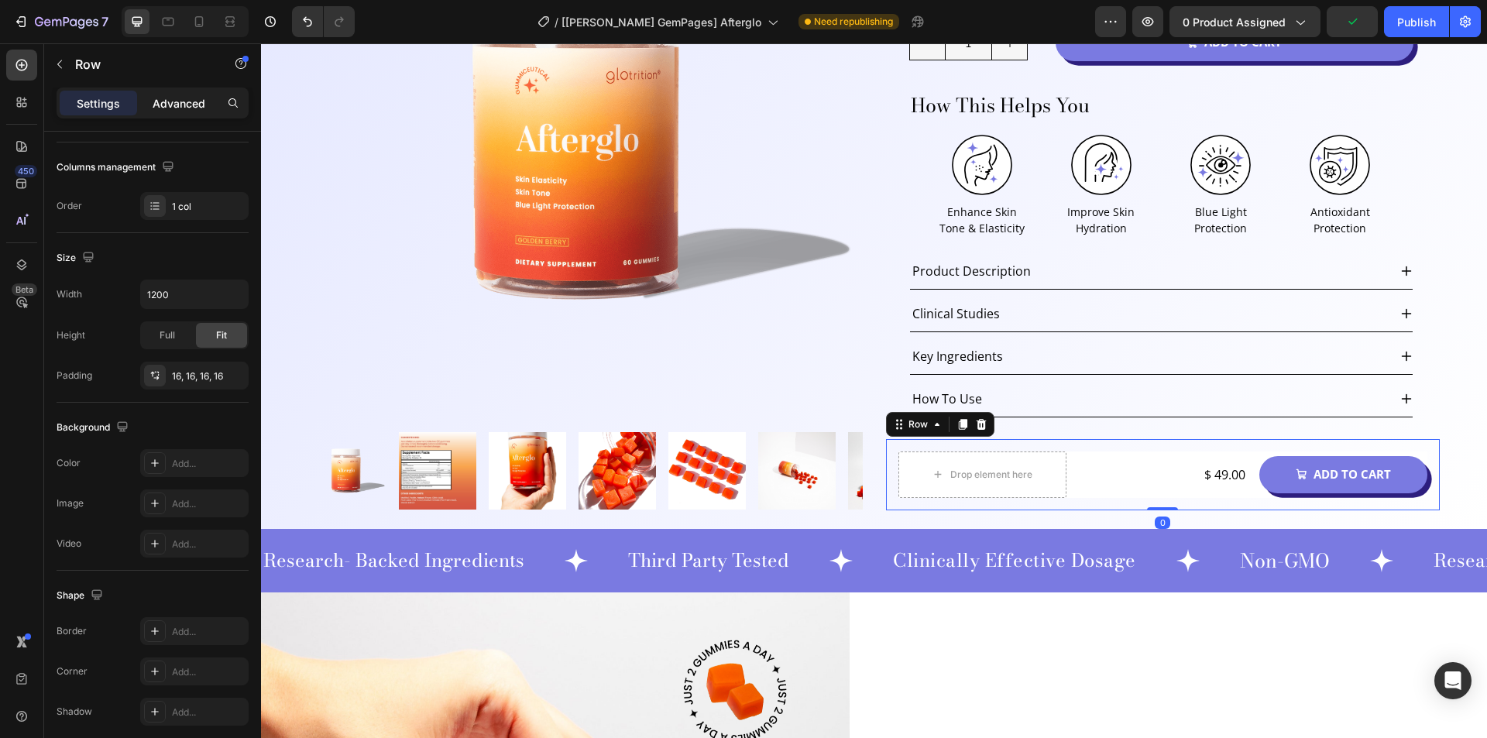
click at [189, 100] on p "Advanced" at bounding box center [179, 103] width 53 height 16
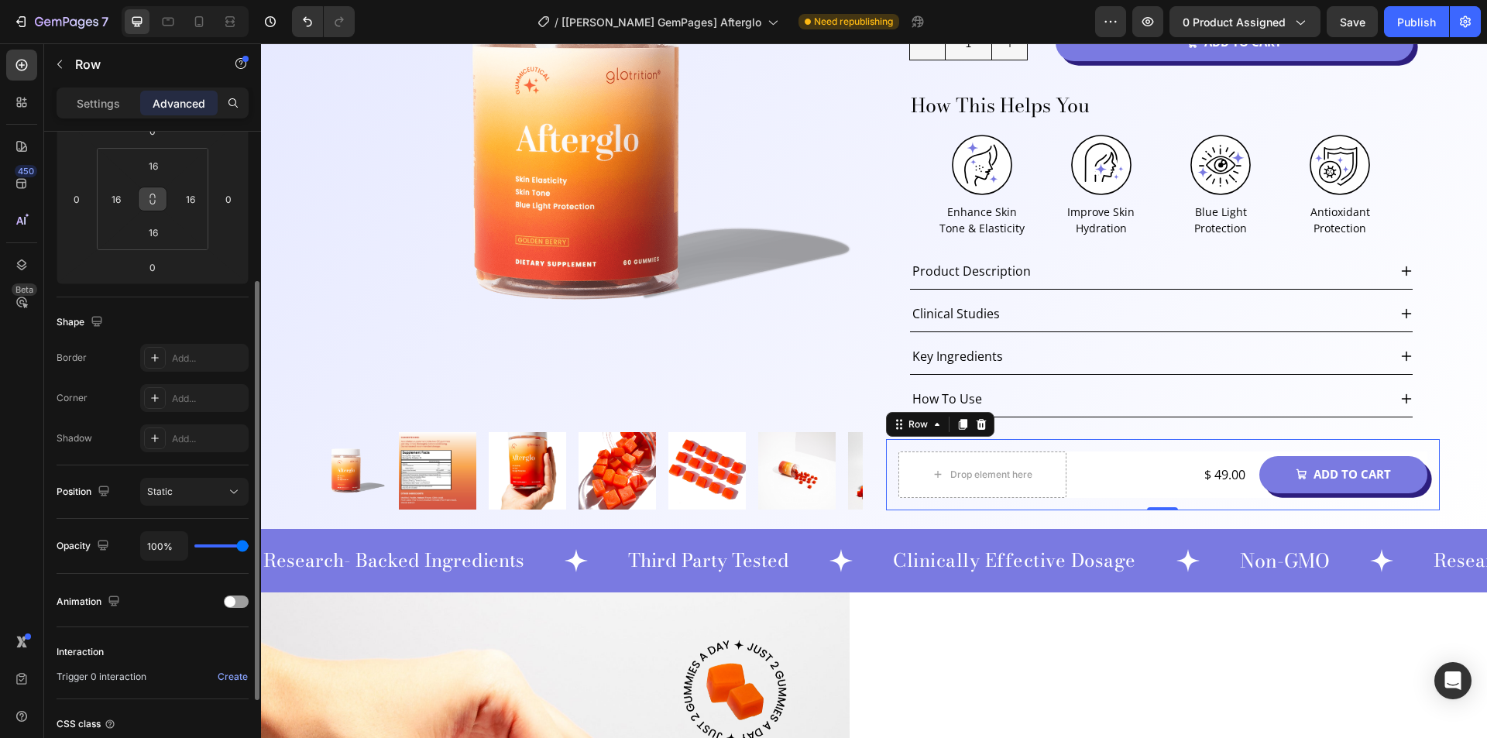
click at [156, 195] on icon at bounding box center [152, 199] width 12 height 12
click at [156, 164] on input "16" at bounding box center [153, 165] width 31 height 23
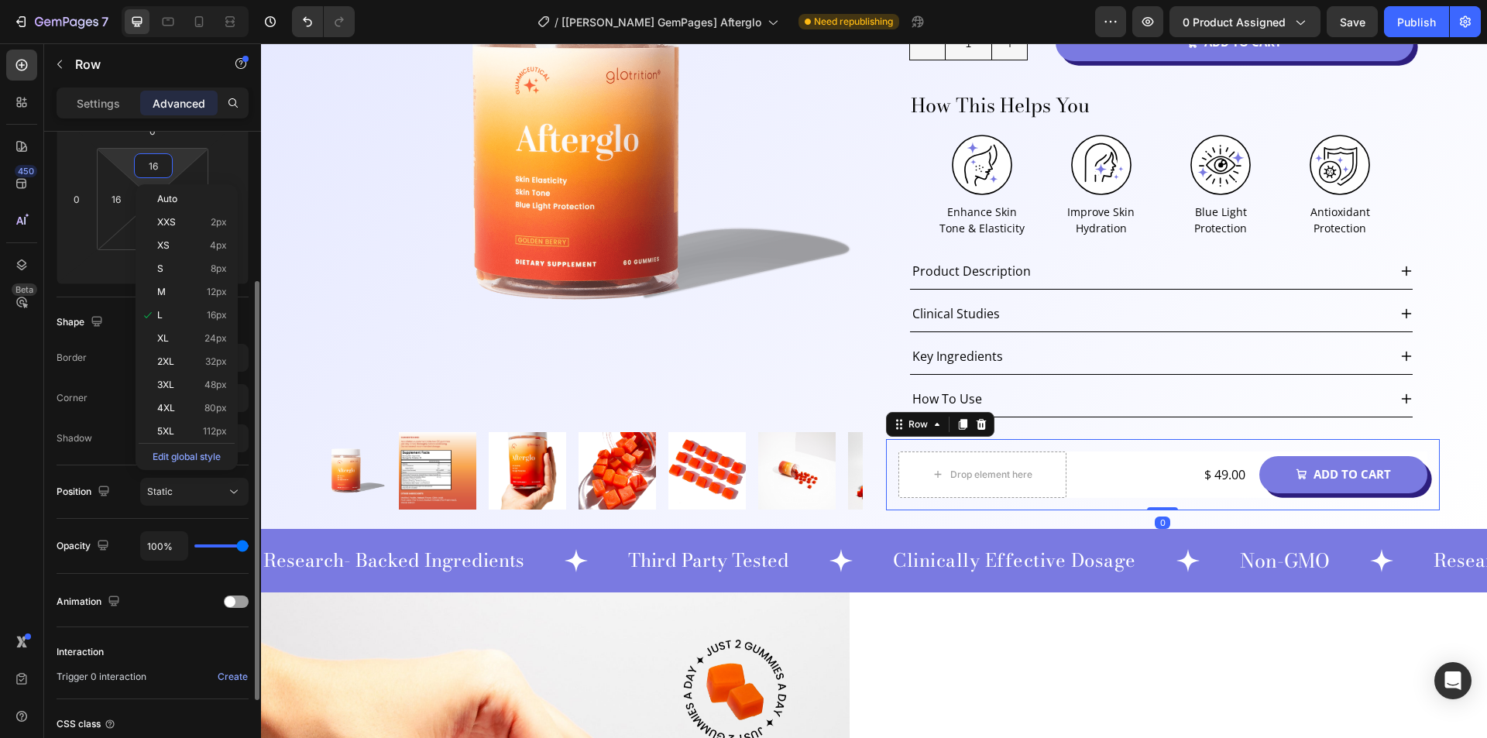
type input "0"
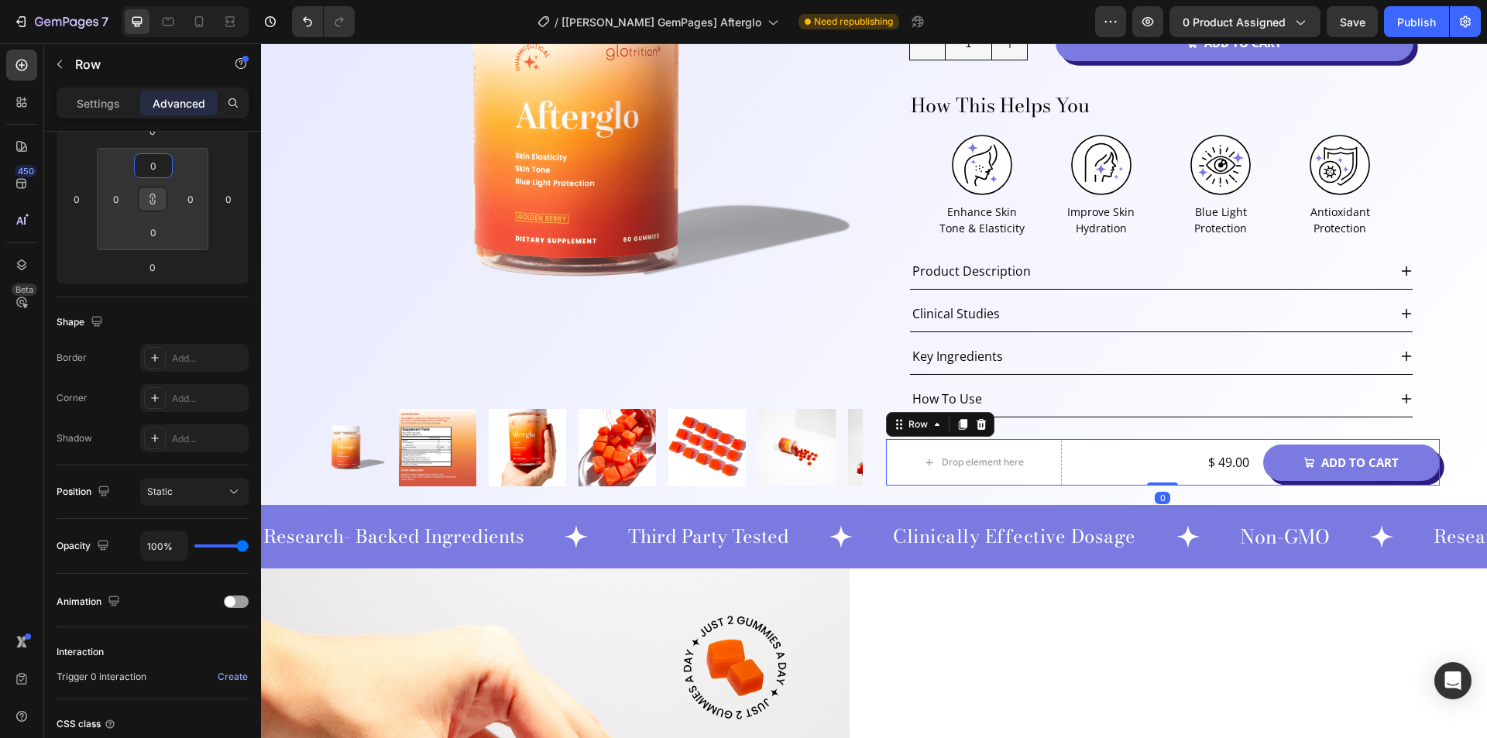
type input "0"
click at [7, 374] on div "450 Beta" at bounding box center [21, 338] width 31 height 577
click at [905, 424] on div "Row" at bounding box center [918, 424] width 26 height 14
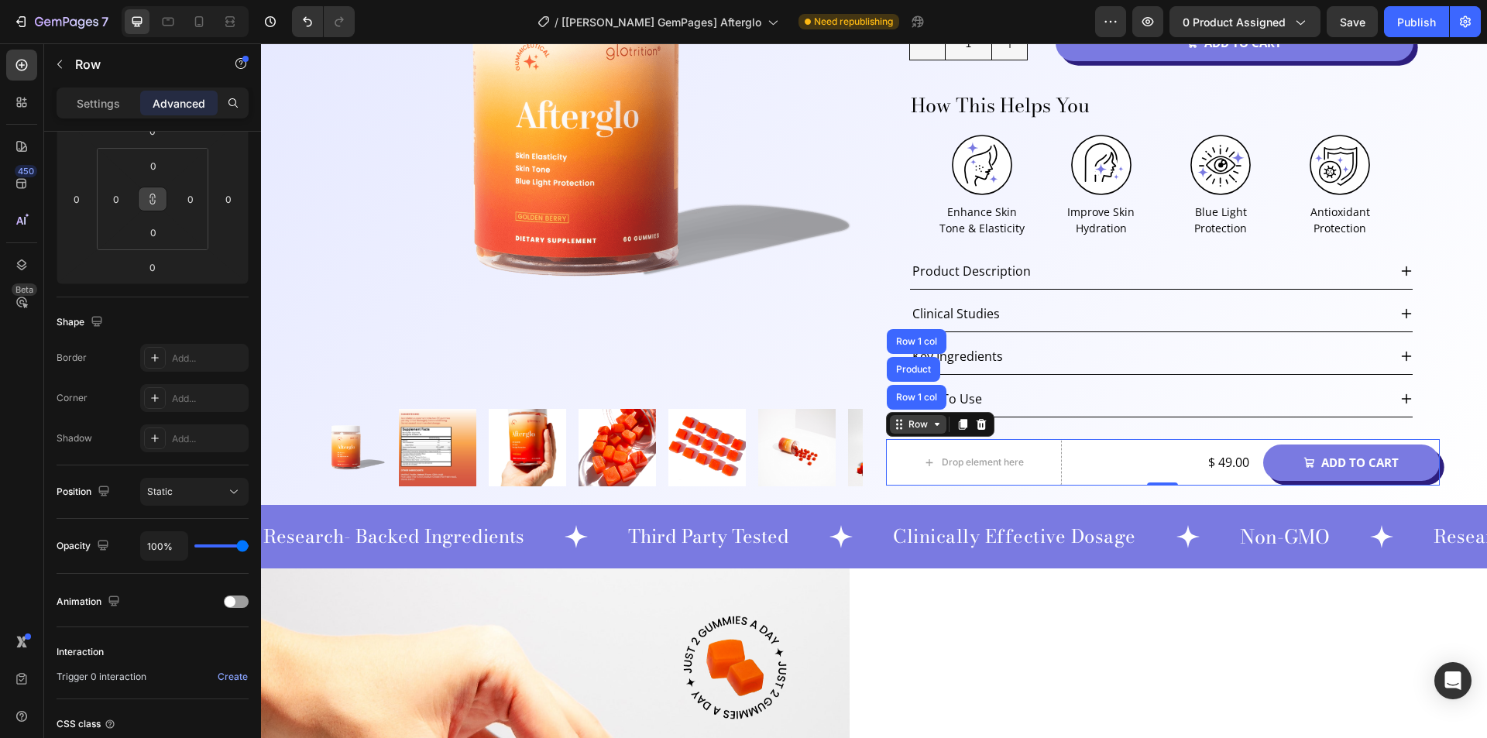
click at [907, 421] on div "Row" at bounding box center [918, 424] width 26 height 14
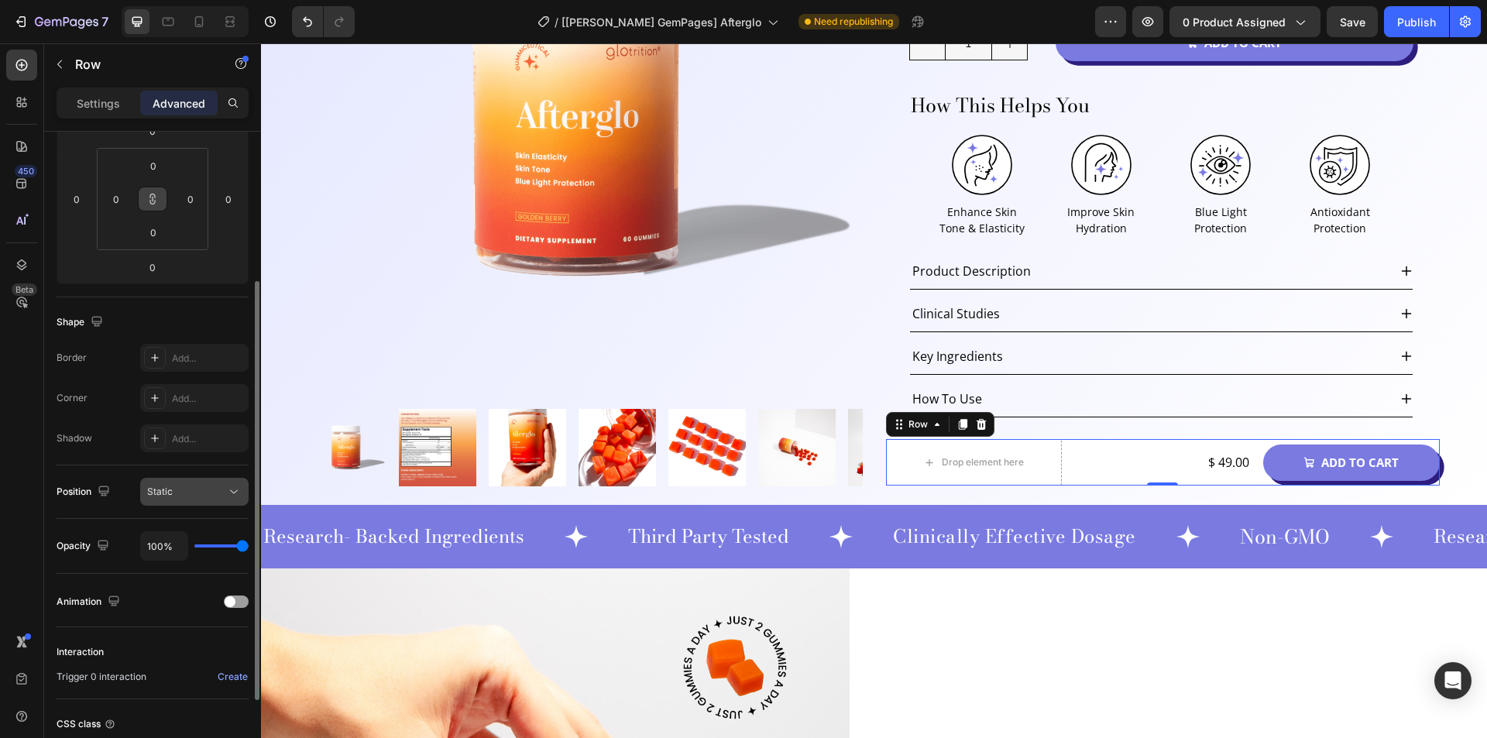
click at [190, 486] on div "Static" at bounding box center [186, 492] width 79 height 14
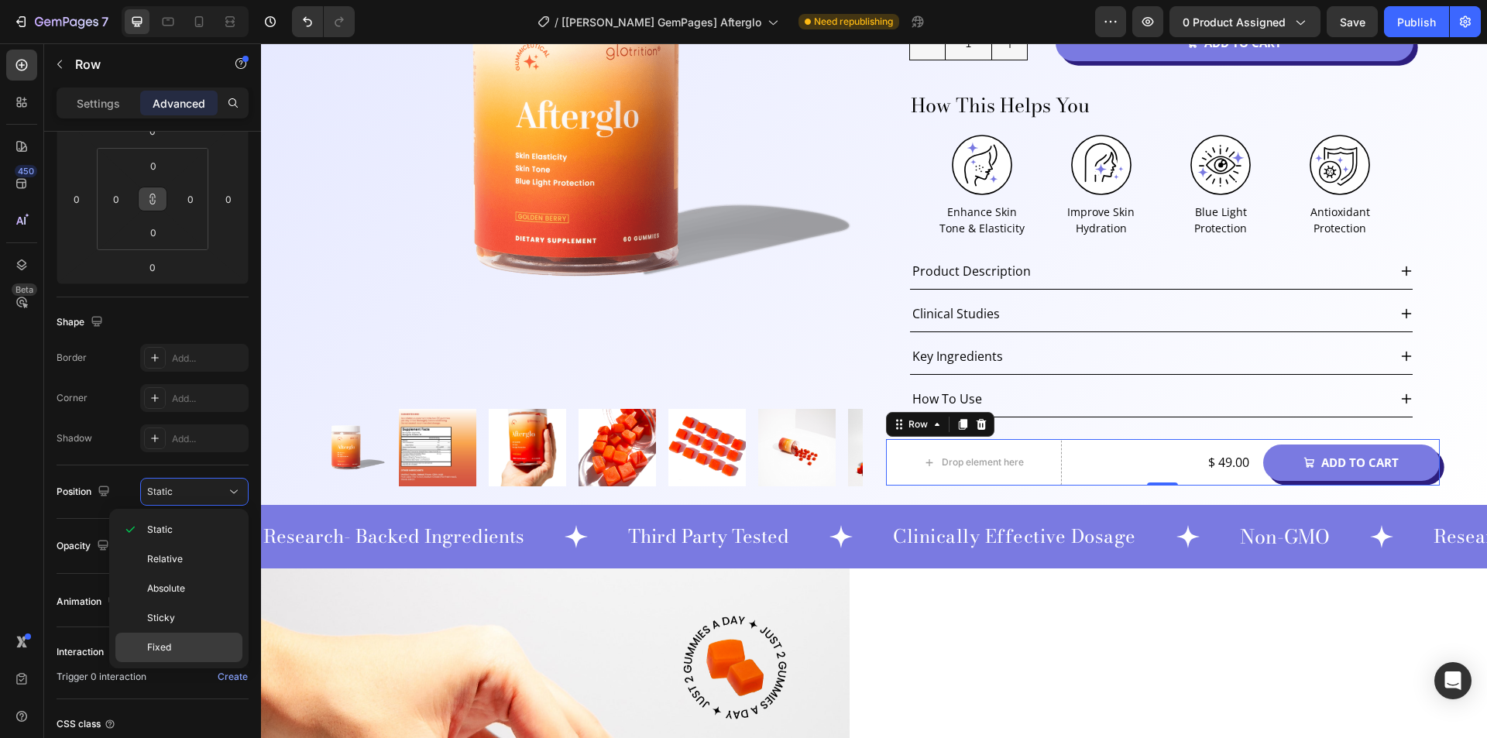
click at [159, 642] on span "Fixed" at bounding box center [159, 647] width 24 height 14
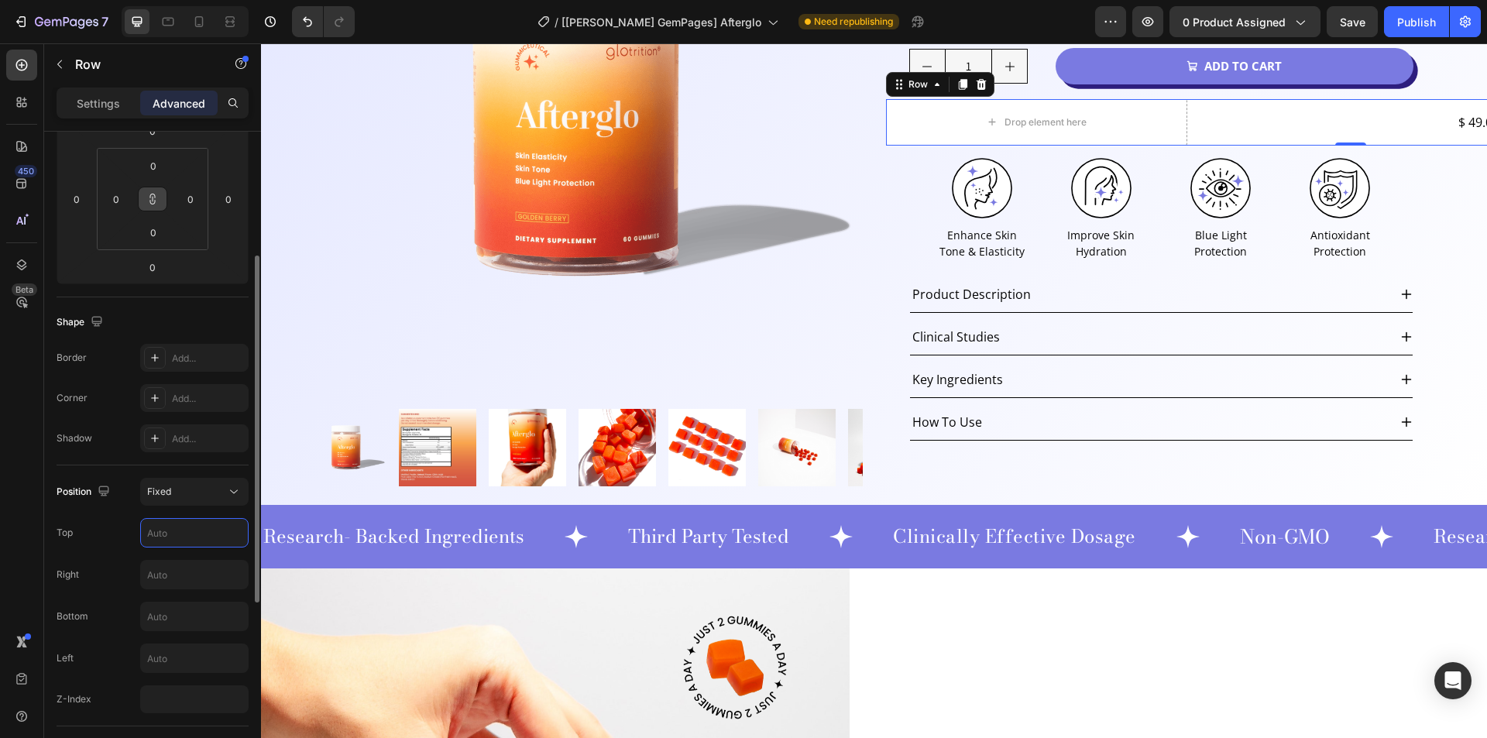
click at [179, 536] on input "text" at bounding box center [194, 533] width 107 height 28
type input "Auto"
click at [171, 575] on input "text" at bounding box center [194, 575] width 107 height 28
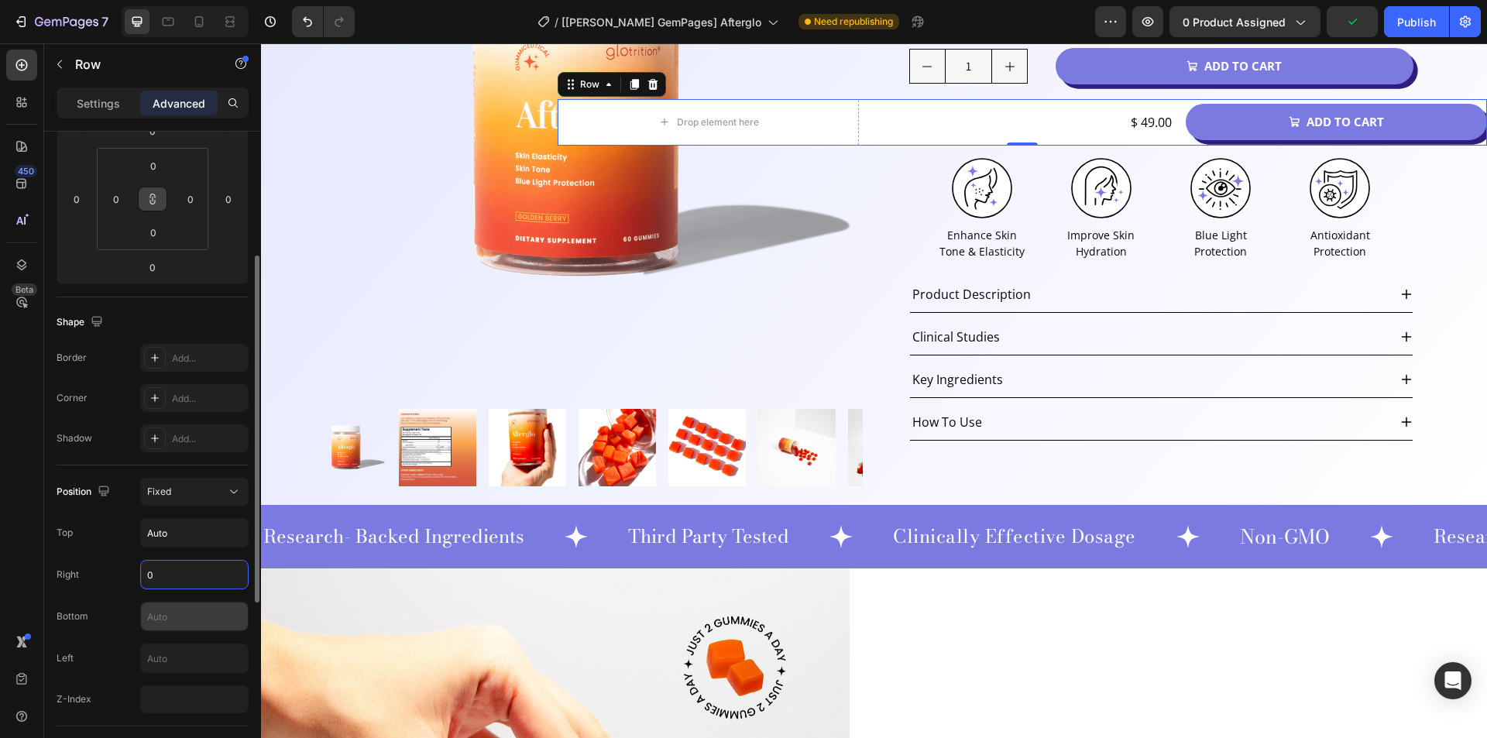
type input "0"
click at [173, 614] on input "text" at bounding box center [194, 616] width 107 height 28
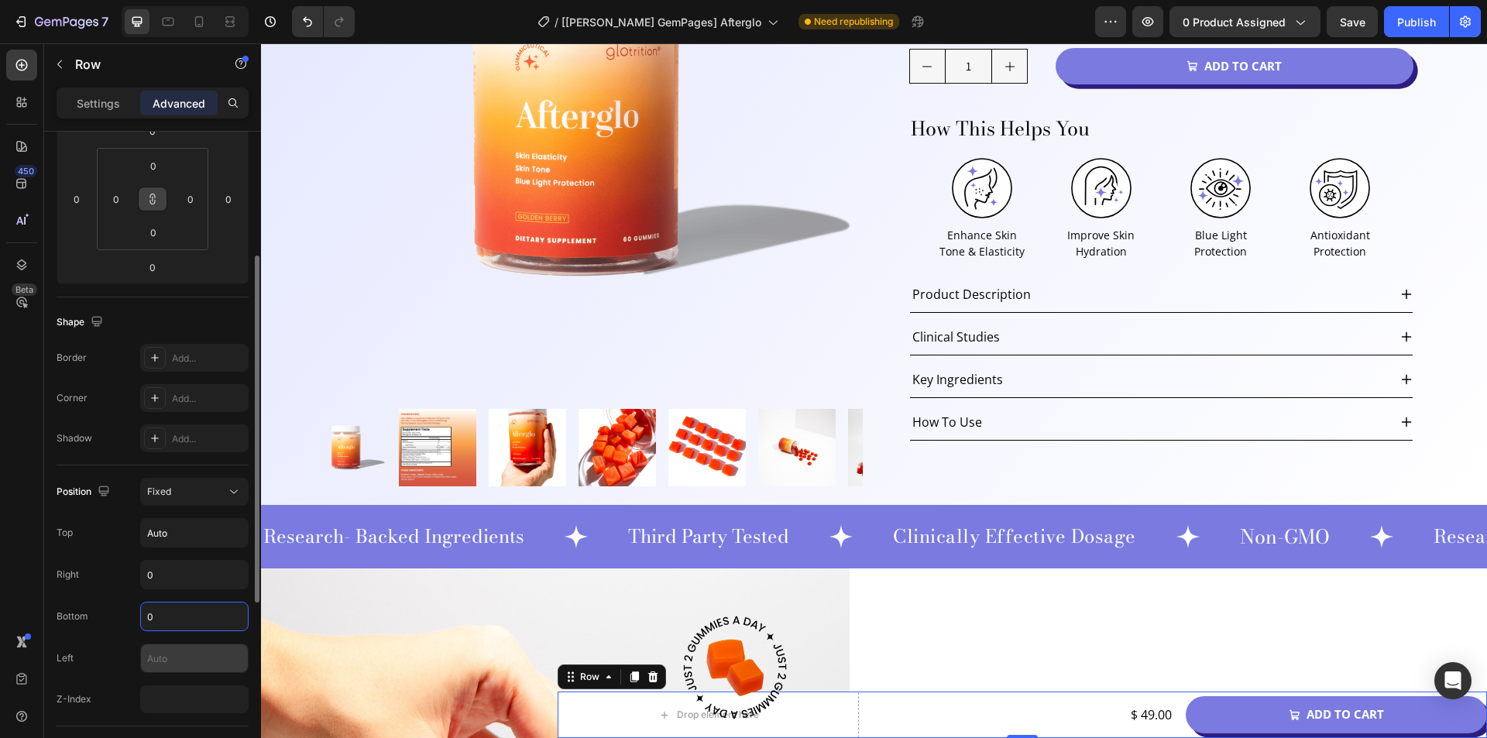
type input "0"
click at [174, 655] on input "text" at bounding box center [194, 658] width 107 height 28
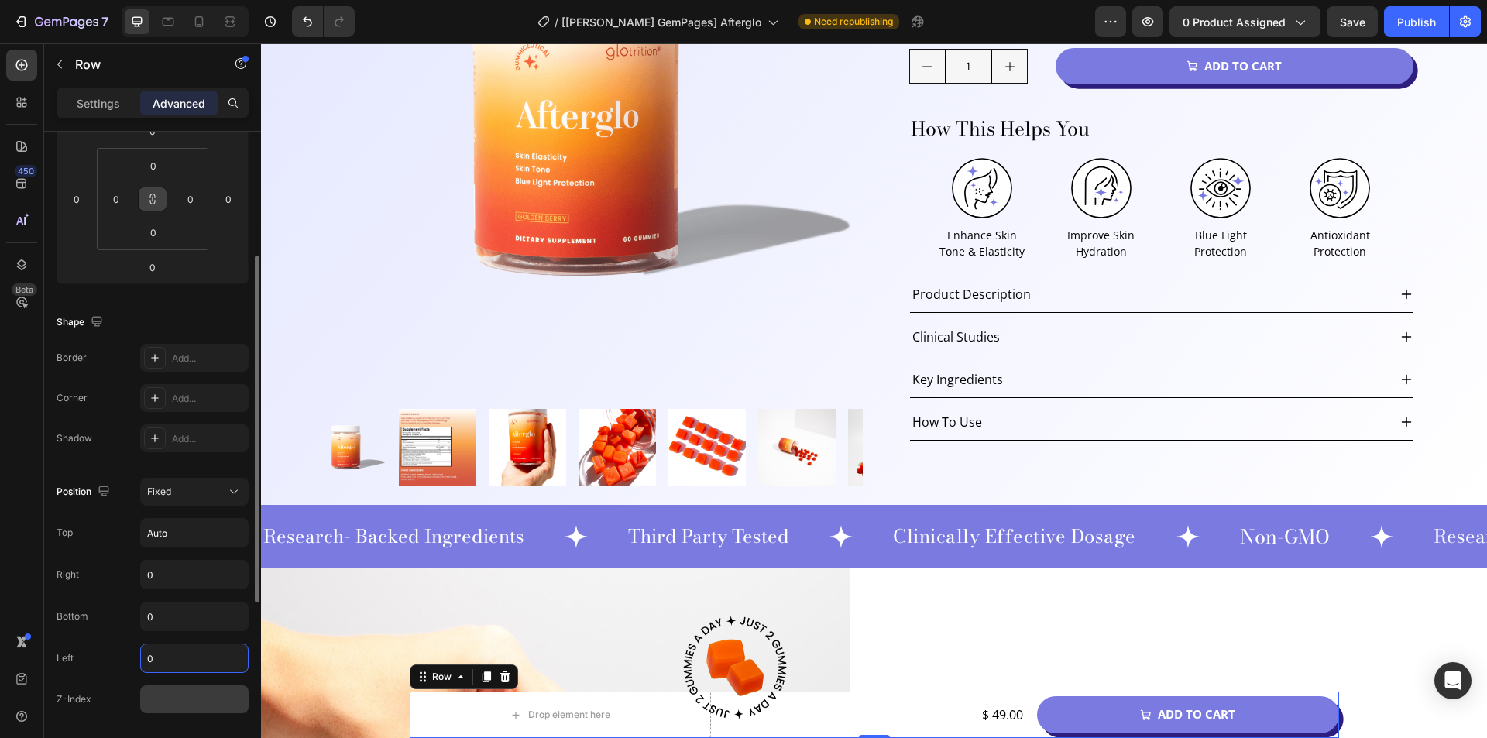
type input "0"
click at [174, 695] on input "number" at bounding box center [194, 699] width 108 height 28
click at [87, 115] on div "Settings" at bounding box center [98, 103] width 77 height 25
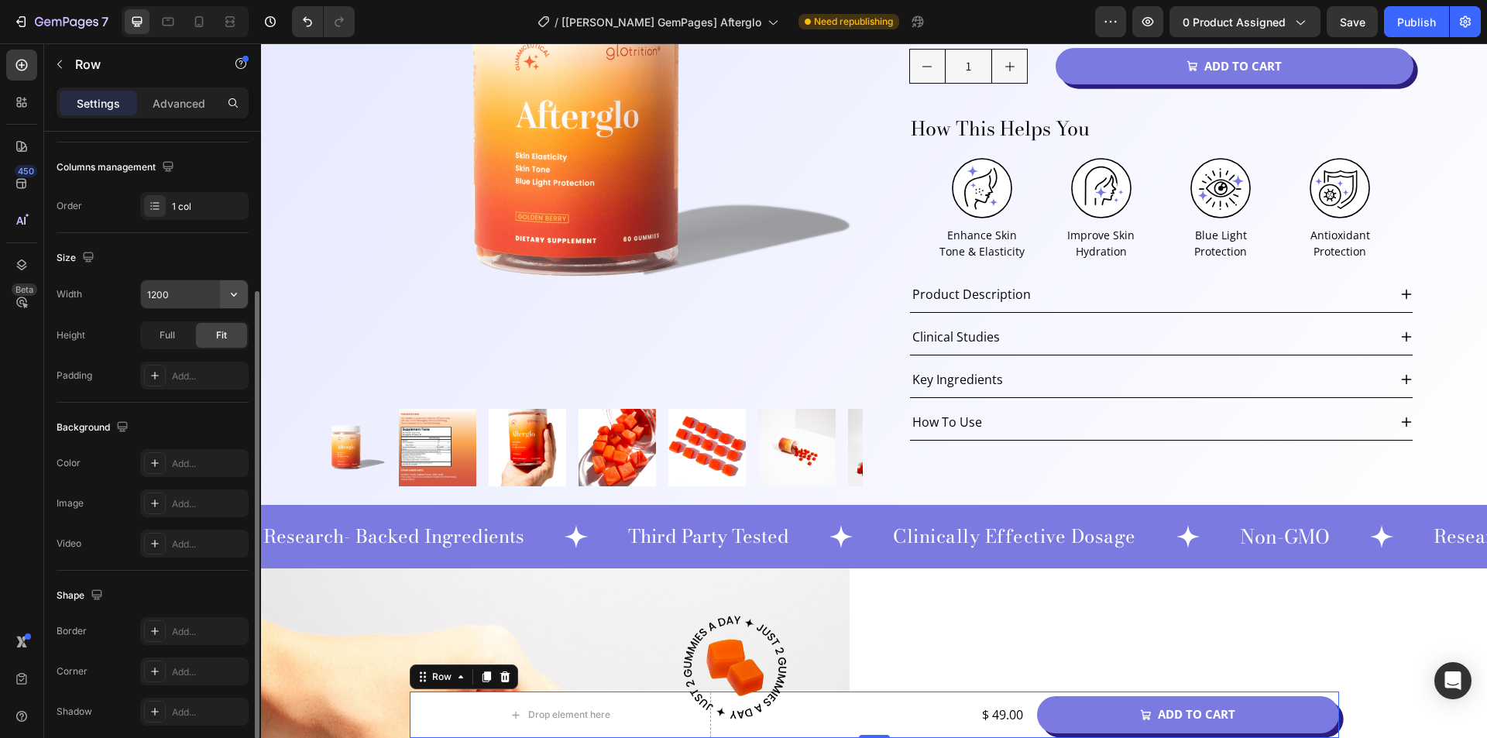
click at [239, 290] on icon "button" at bounding box center [233, 293] width 15 height 15
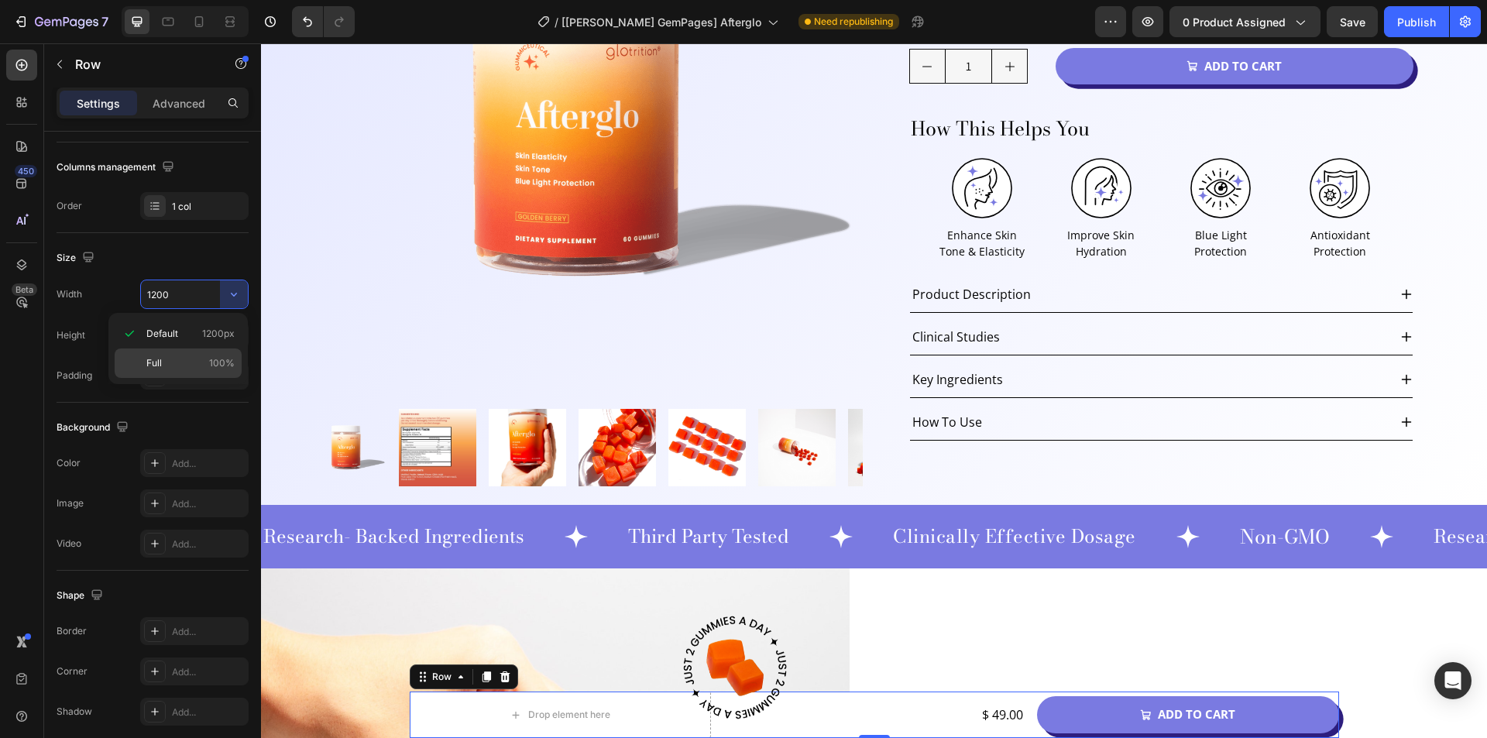
click at [180, 369] on p "Full 100%" at bounding box center [190, 363] width 88 height 14
type input "100%"
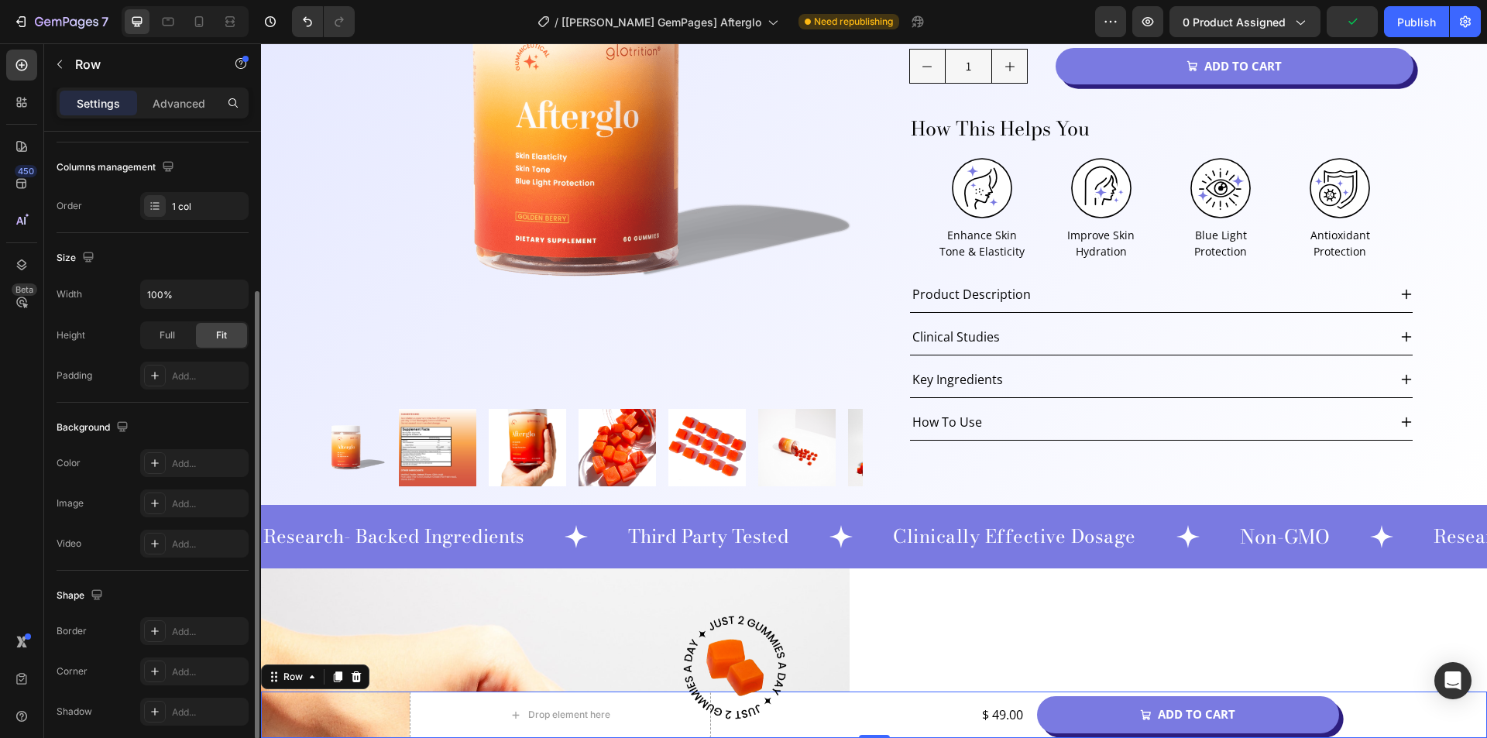
click at [184, 259] on div "Size" at bounding box center [153, 257] width 192 height 25
click at [158, 467] on icon at bounding box center [155, 463] width 12 height 12
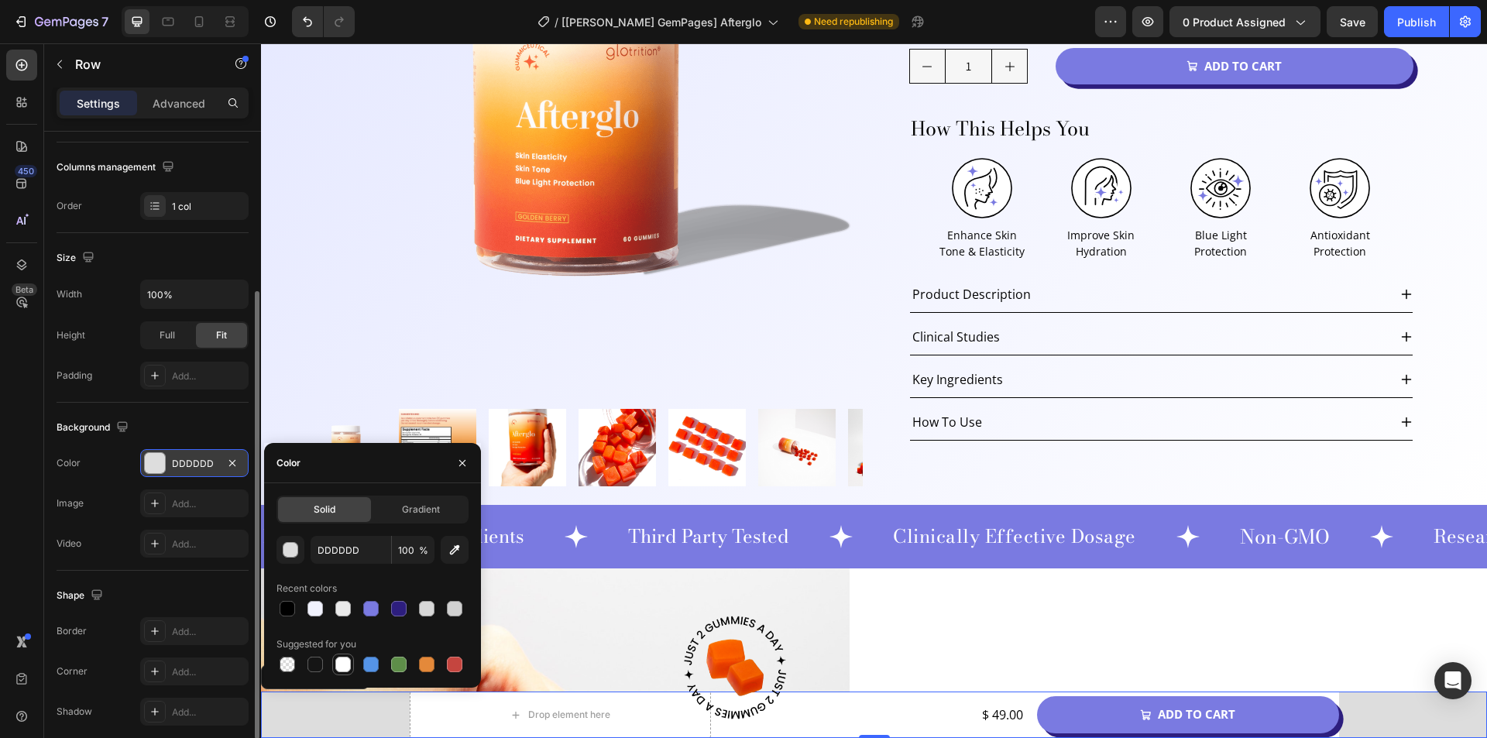
click at [346, 667] on div at bounding box center [342, 664] width 15 height 15
type input "FFFFFF"
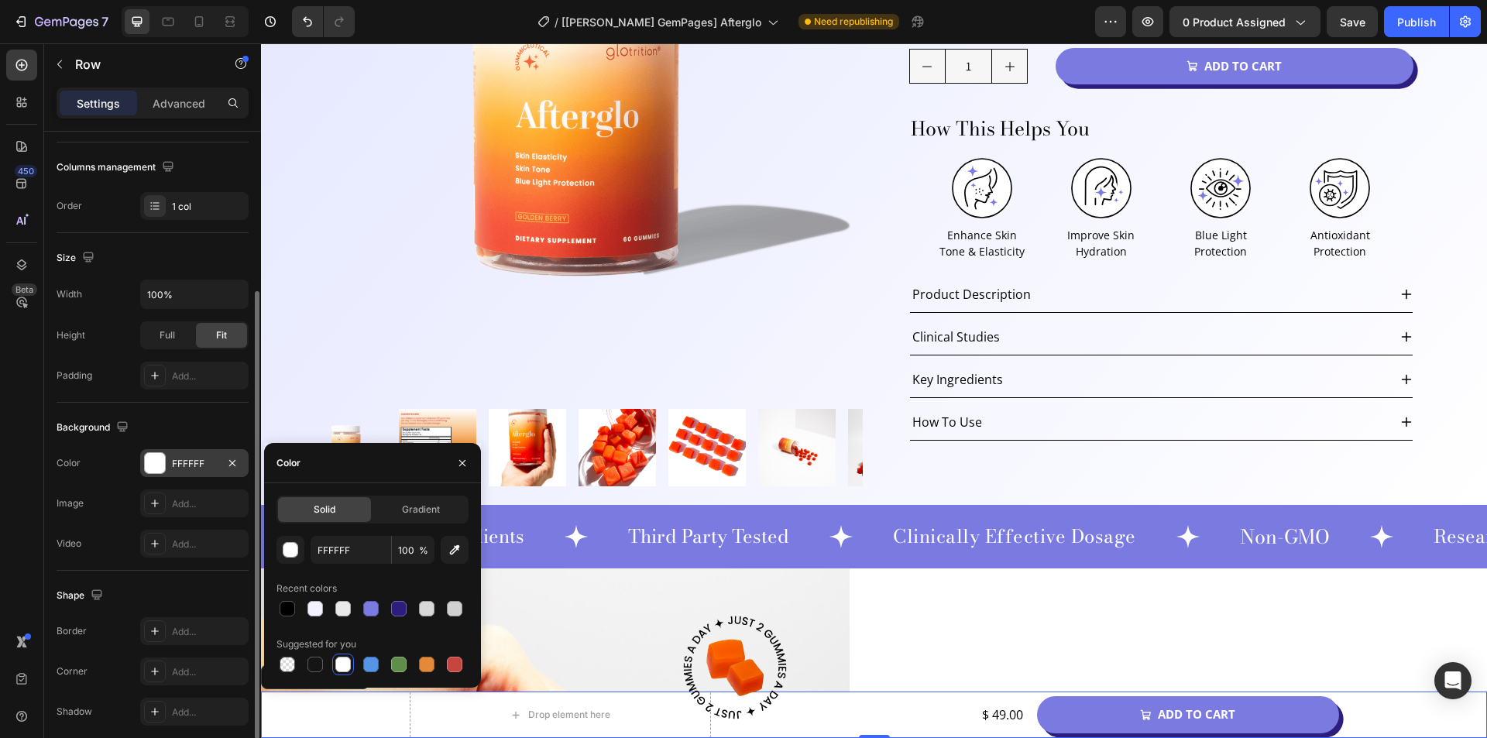
click at [0, 508] on div "450 Beta" at bounding box center [22, 390] width 44 height 695
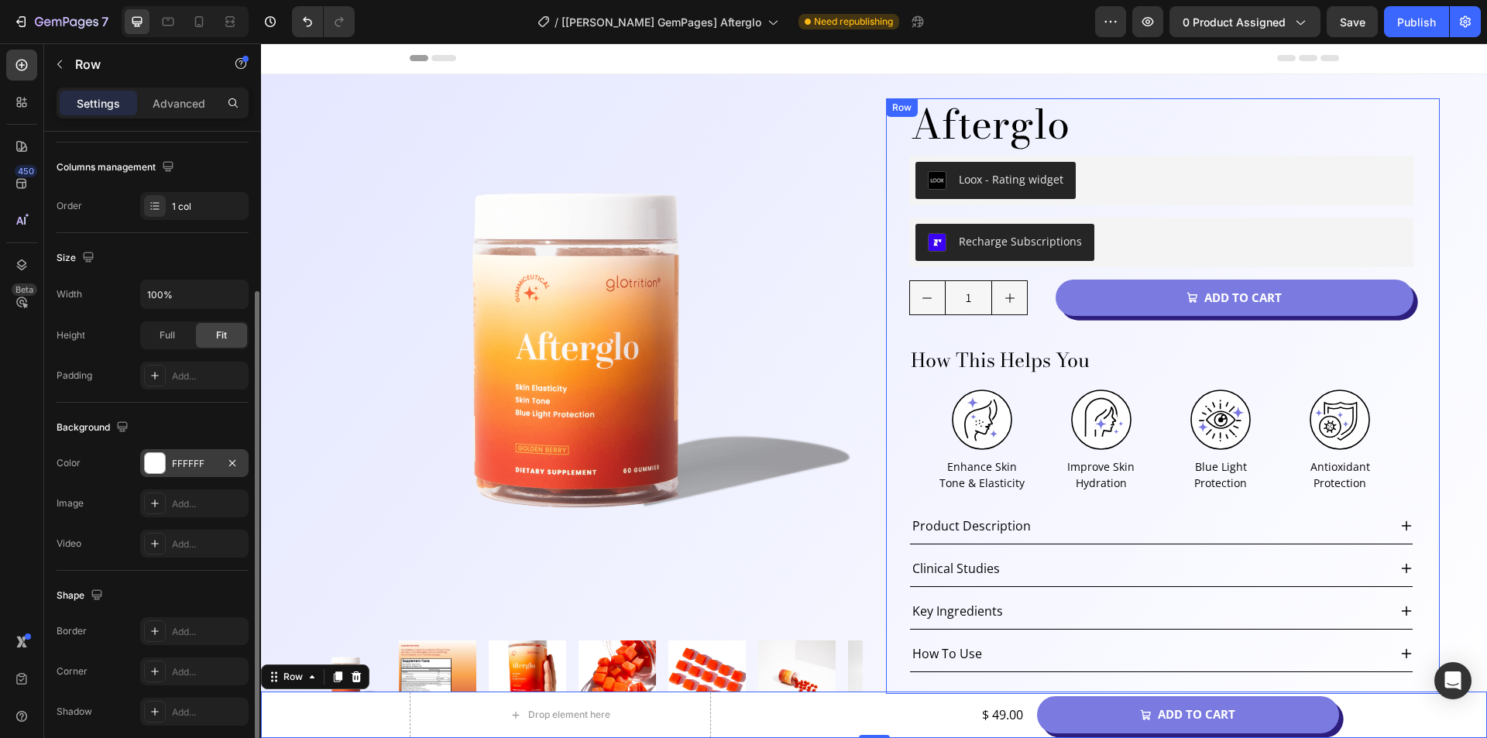
scroll to position [0, 0]
click at [1414, 35] on button "Publish" at bounding box center [1416, 21] width 65 height 31
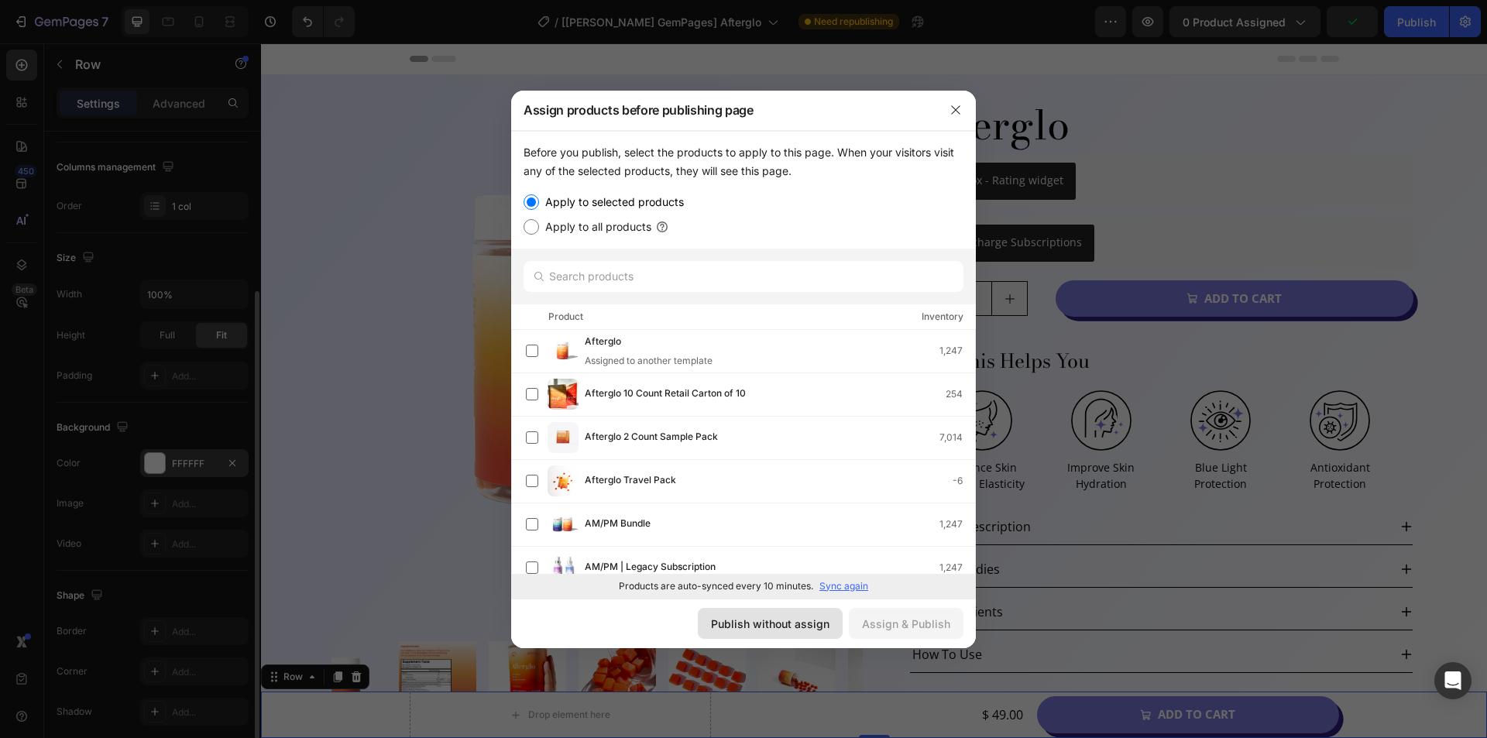
click at [789, 617] on div "Publish without assign" at bounding box center [770, 624] width 118 height 16
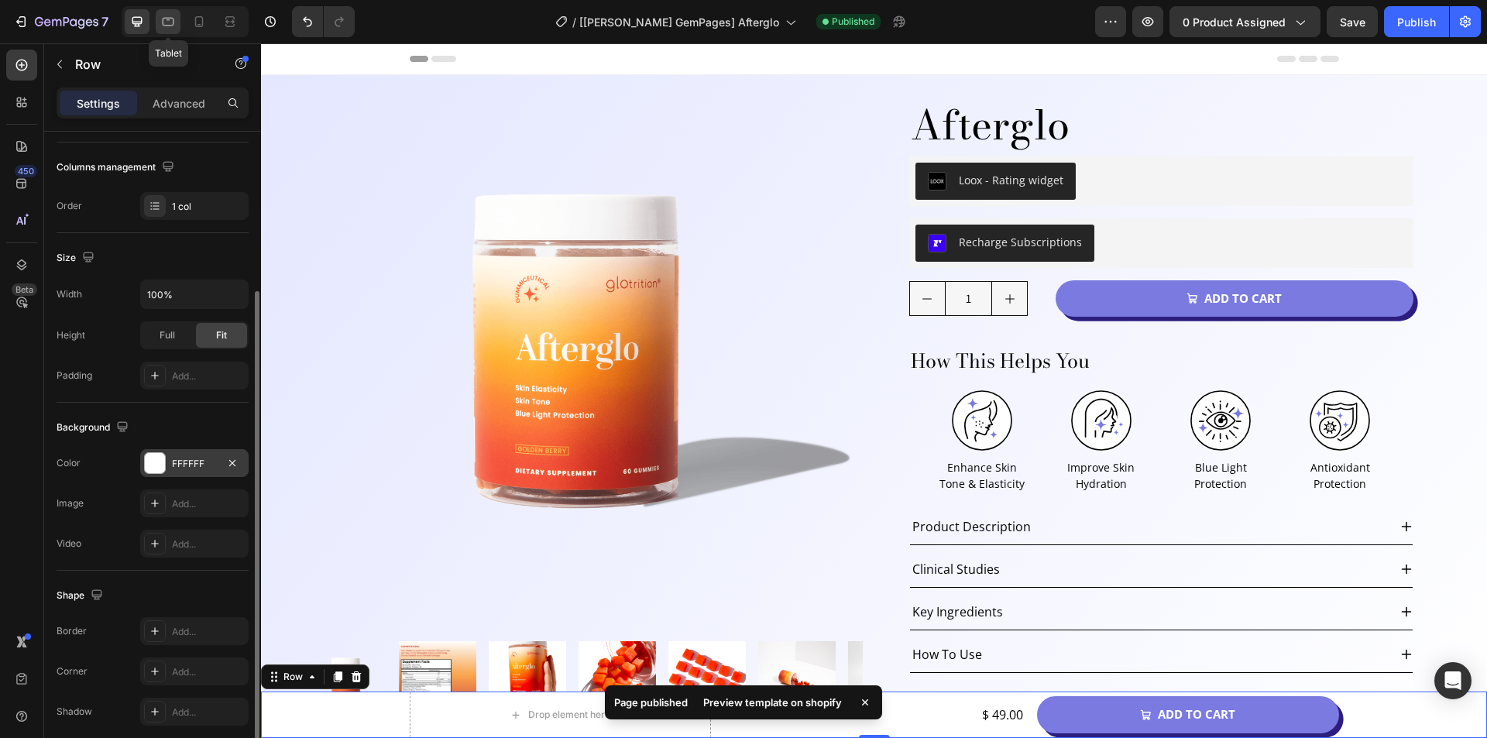
click at [165, 16] on icon at bounding box center [167, 21] width 15 height 15
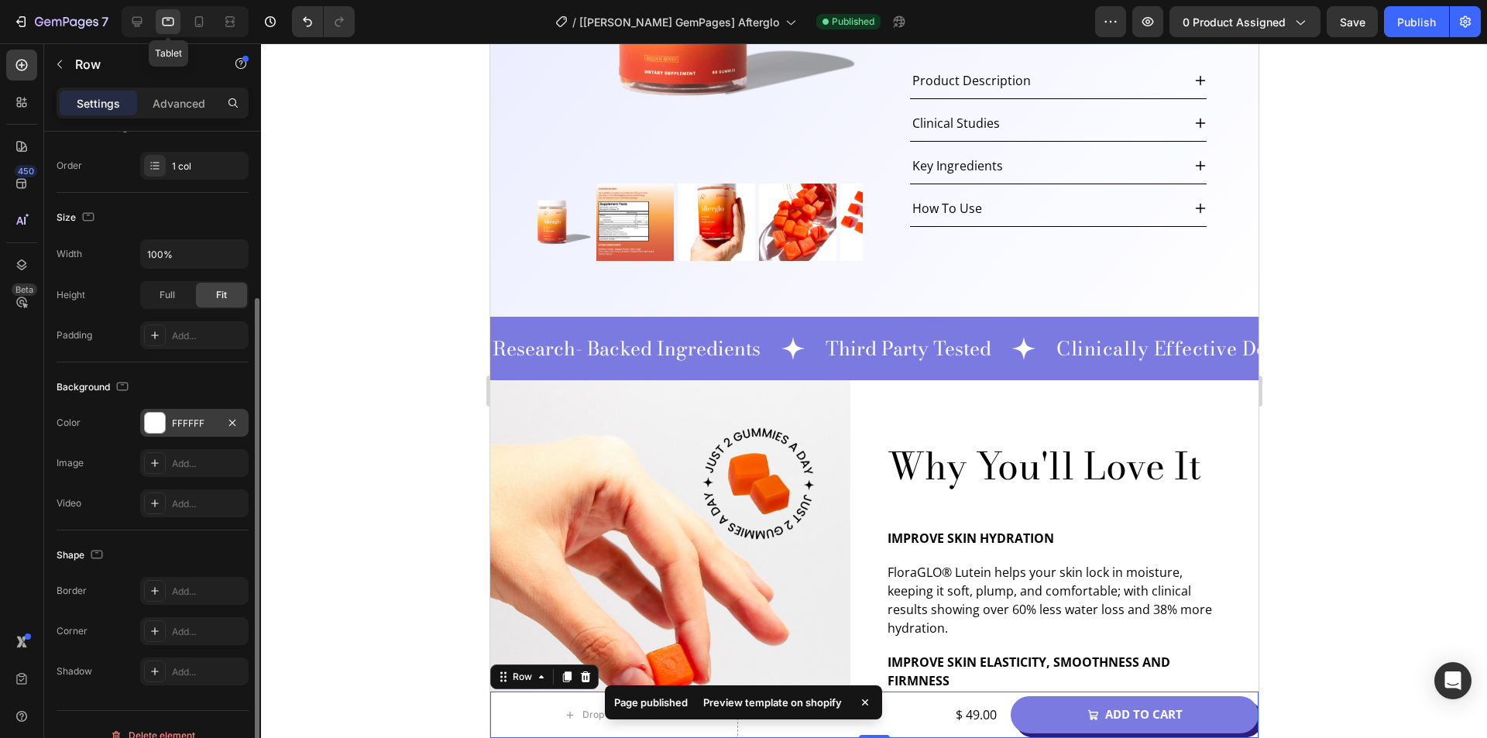
scroll to position [594, 0]
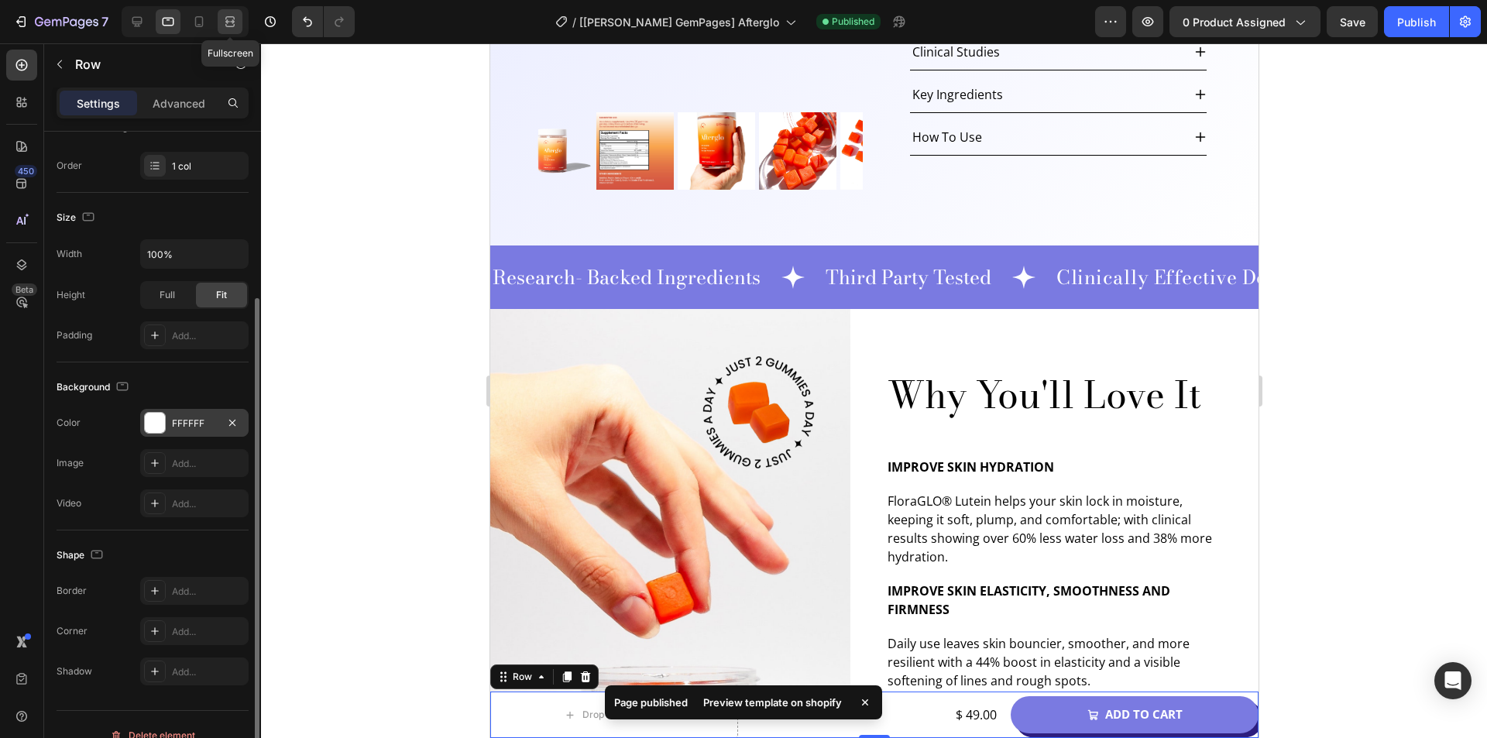
click at [221, 19] on div at bounding box center [230, 21] width 25 height 25
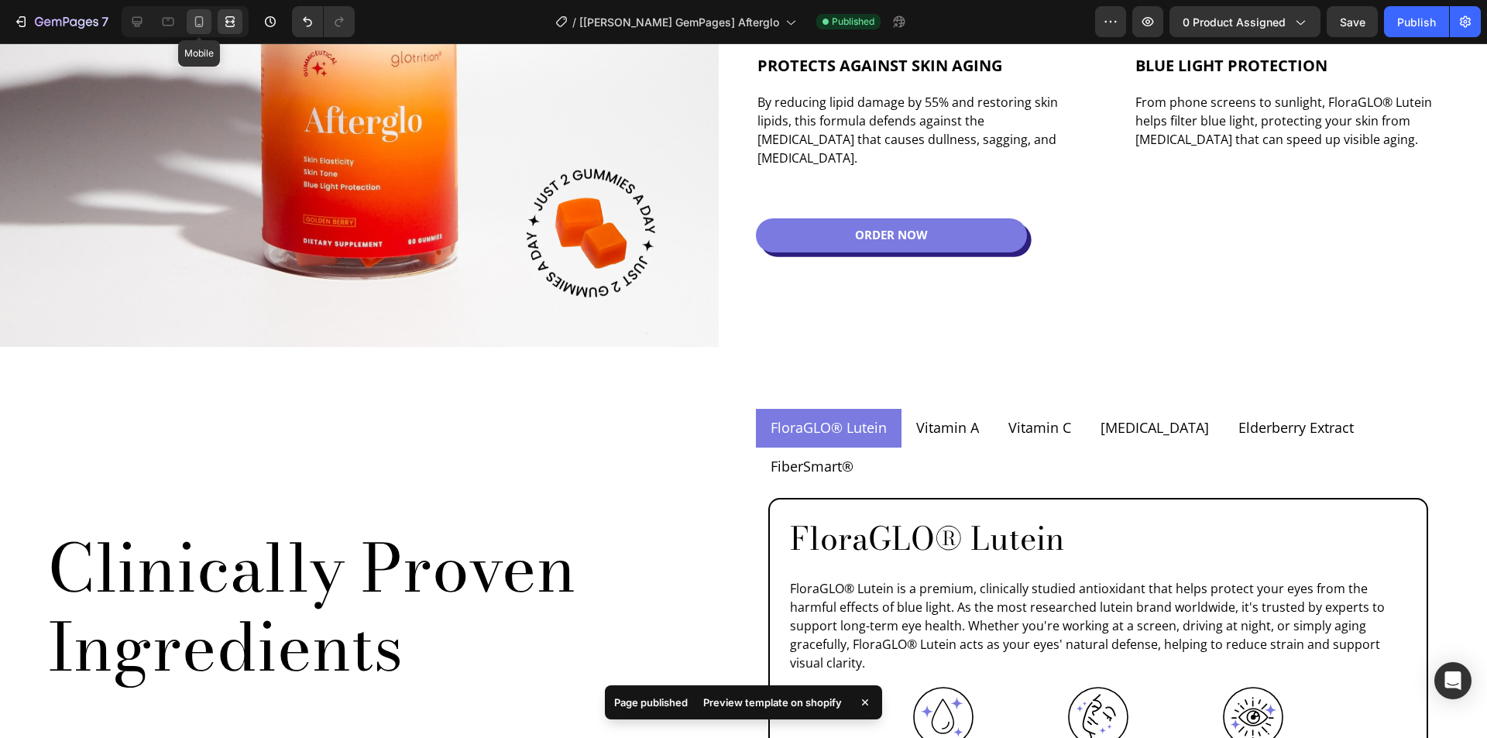
click at [204, 21] on icon at bounding box center [198, 21] width 15 height 15
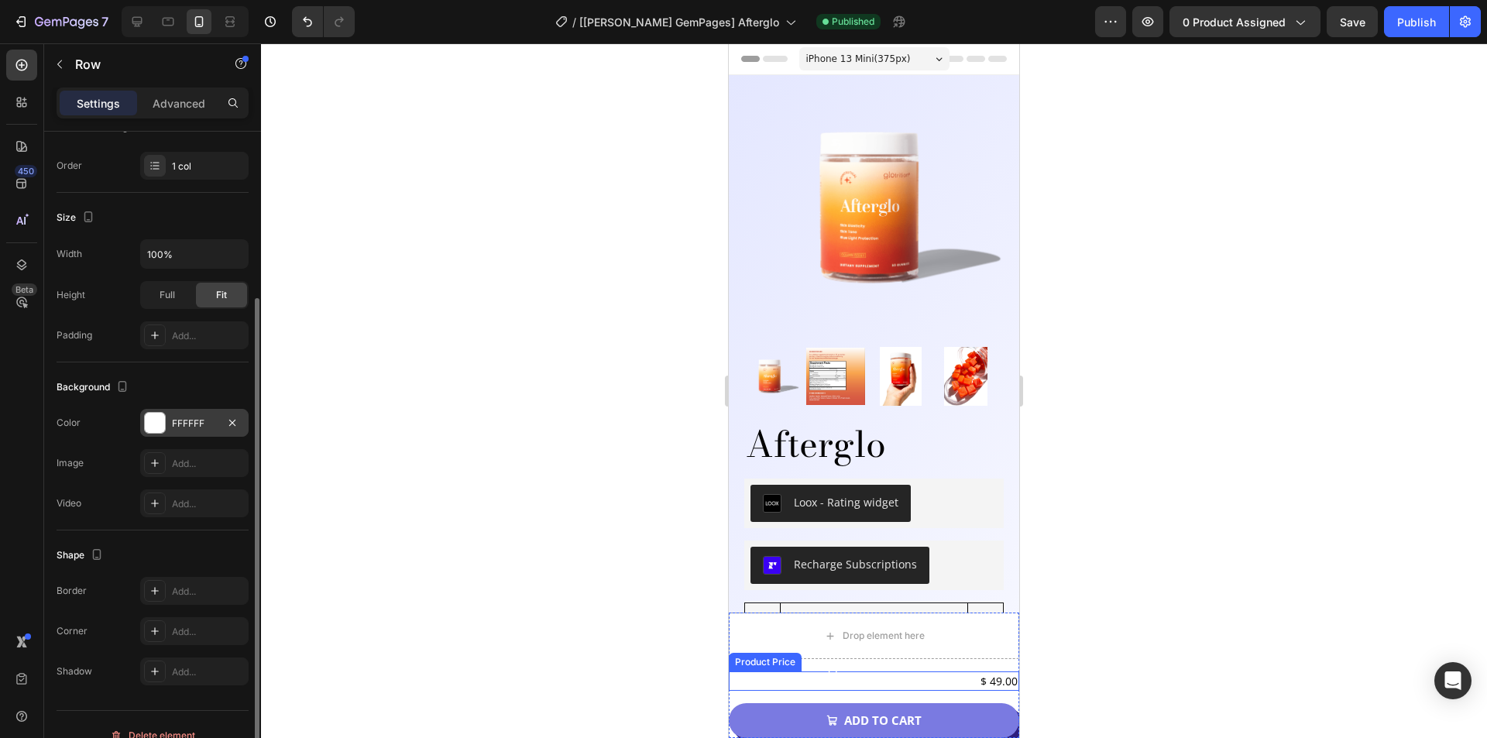
click at [758, 688] on div "$ 49.00" at bounding box center [874, 680] width 290 height 19
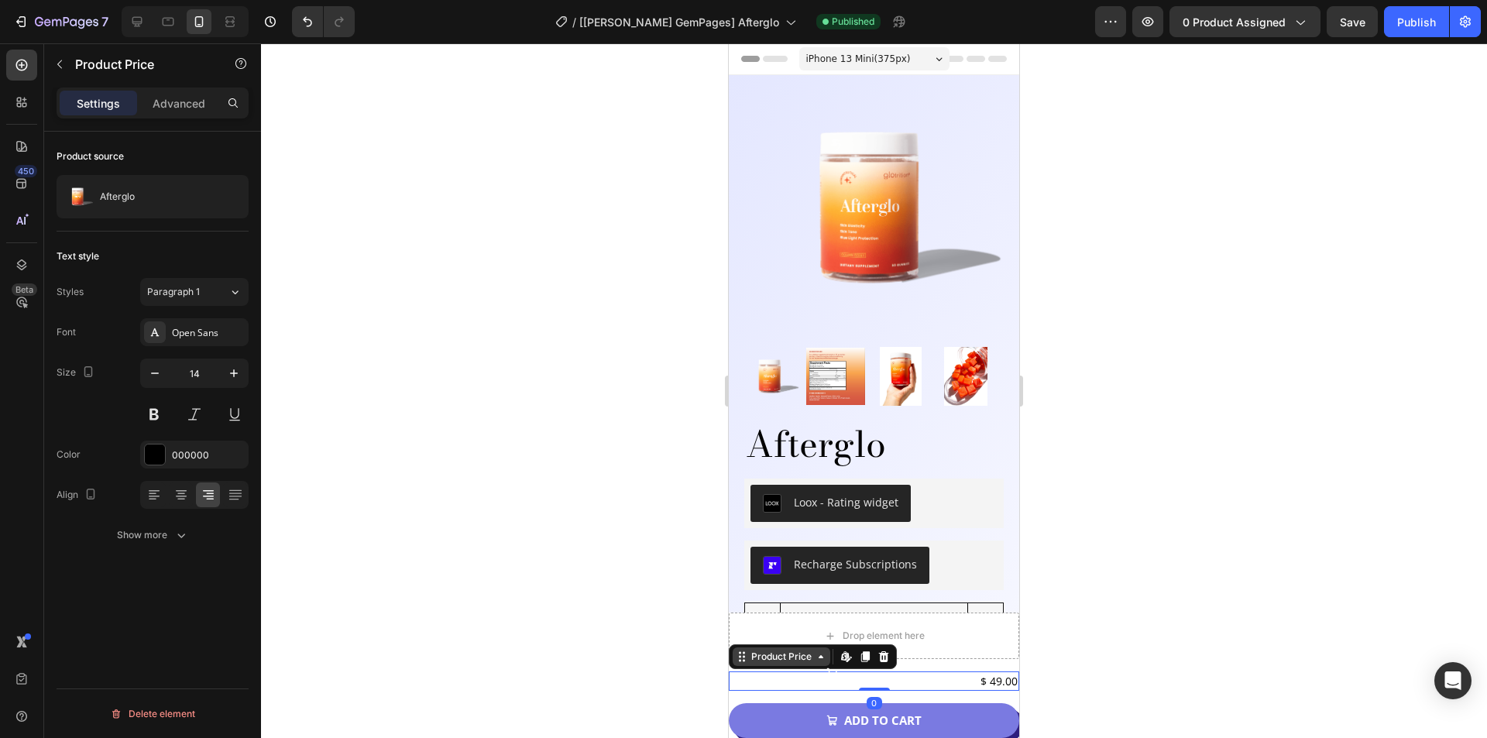
click at [756, 661] on div "Product Price" at bounding box center [781, 657] width 67 height 14
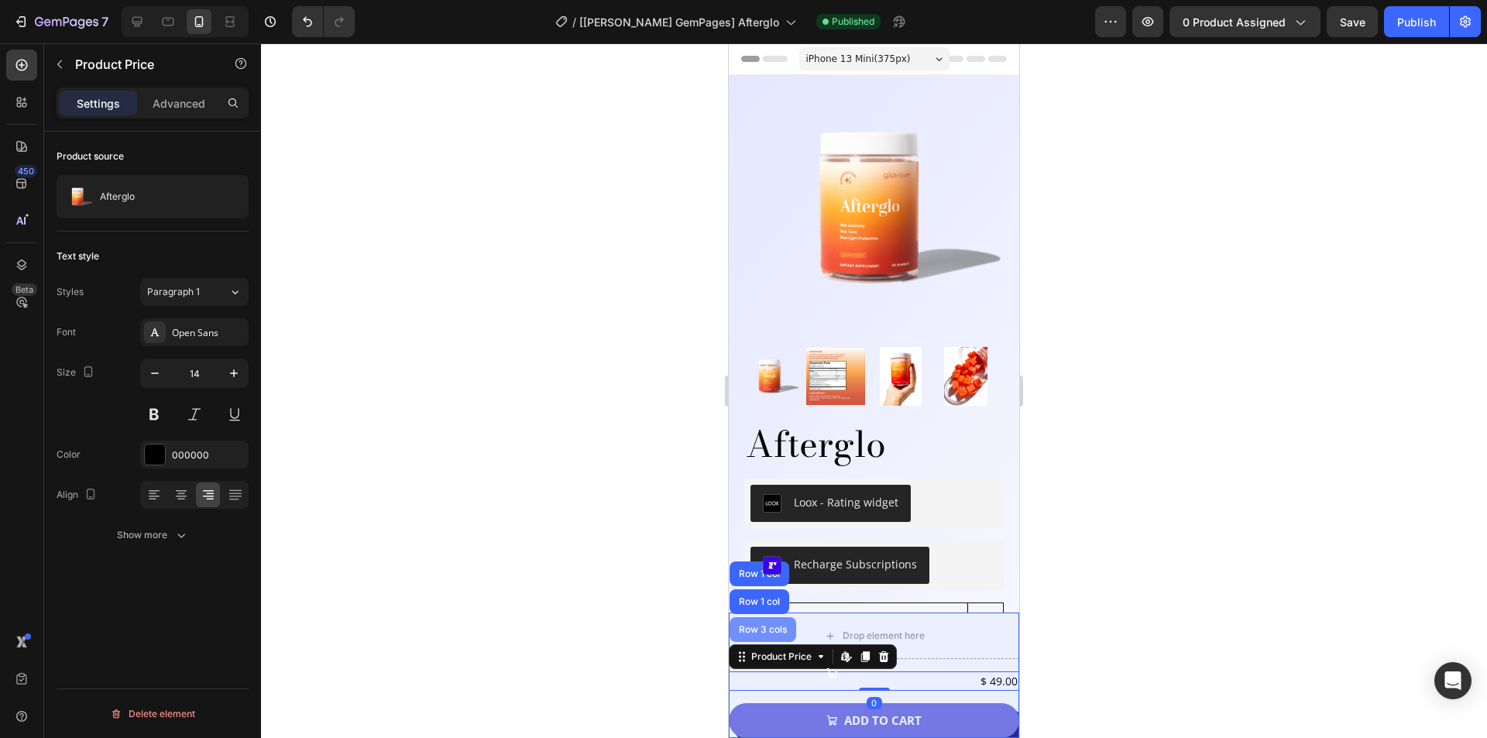
click at [749, 635] on div "Row 3 cols" at bounding box center [762, 629] width 67 height 25
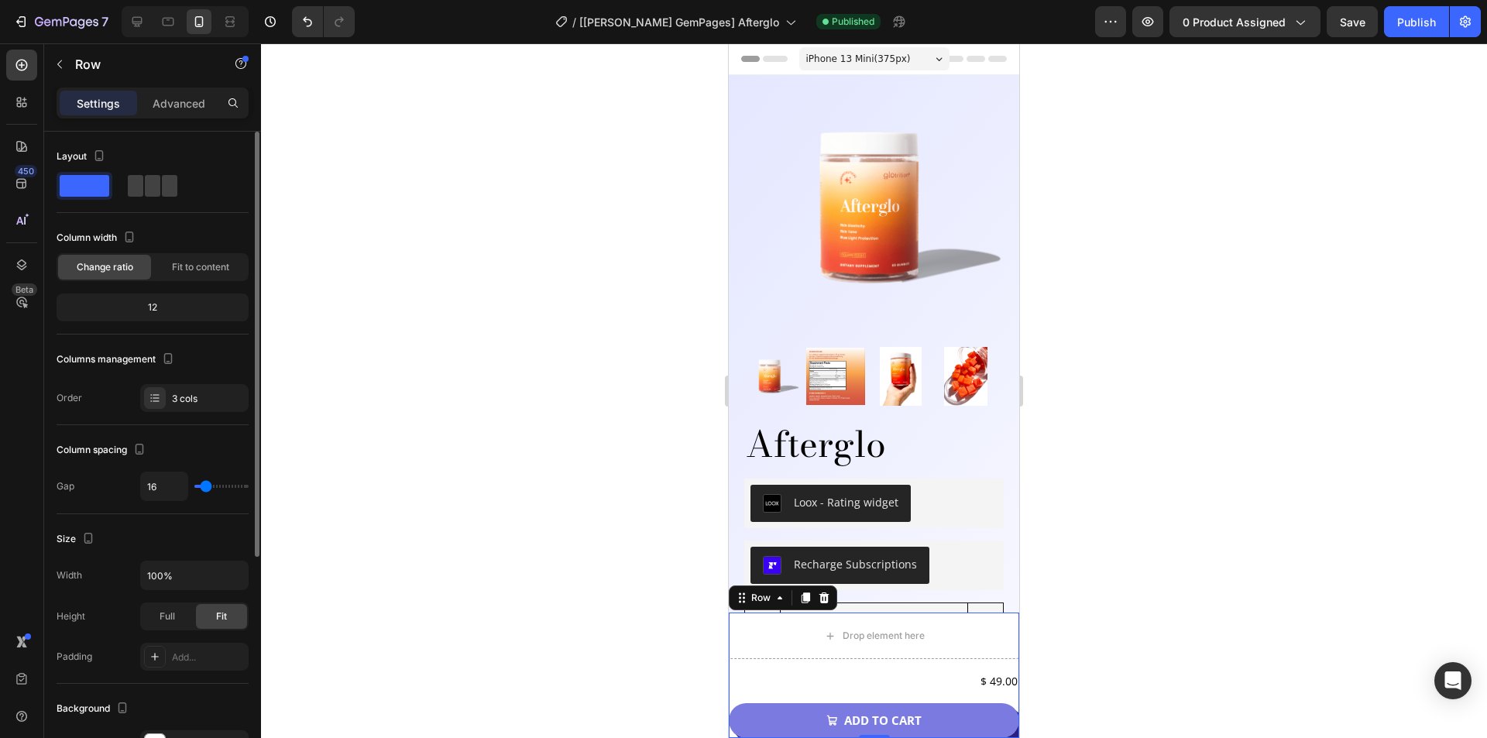
click at [125, 170] on div "Layout" at bounding box center [153, 172] width 192 height 56
click at [162, 183] on span at bounding box center [169, 186] width 15 height 22
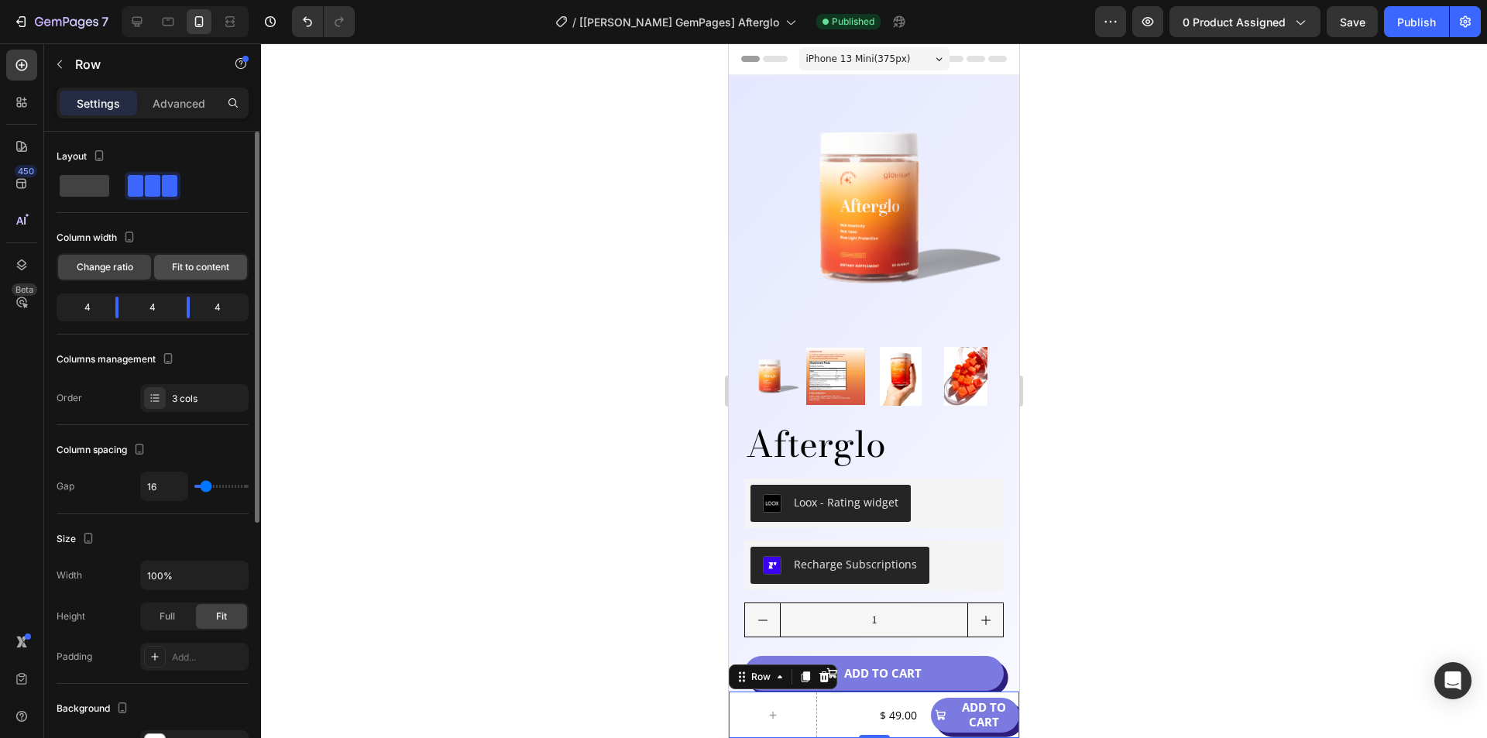
click at [199, 264] on span "Fit to content" at bounding box center [200, 267] width 57 height 14
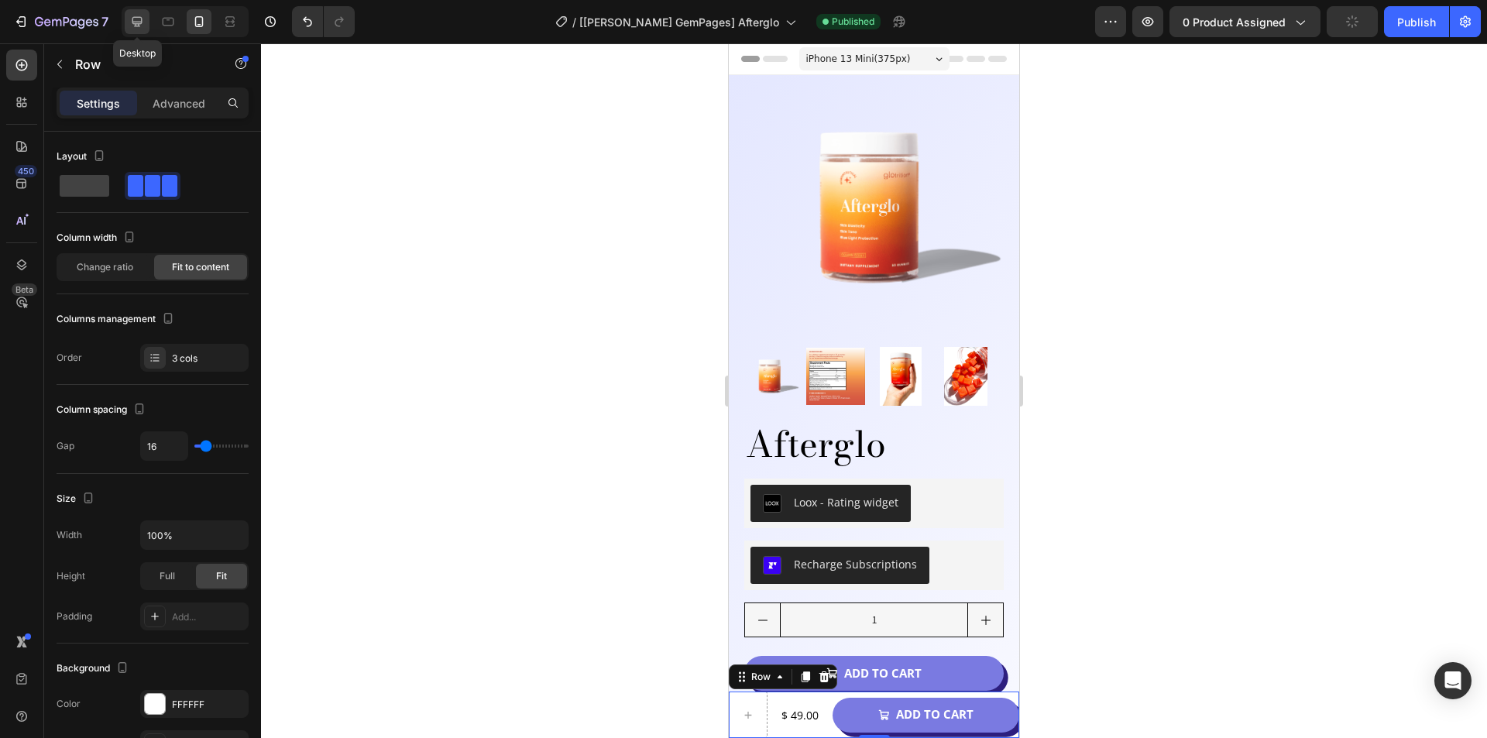
click at [142, 26] on icon at bounding box center [136, 21] width 15 height 15
type input "1200"
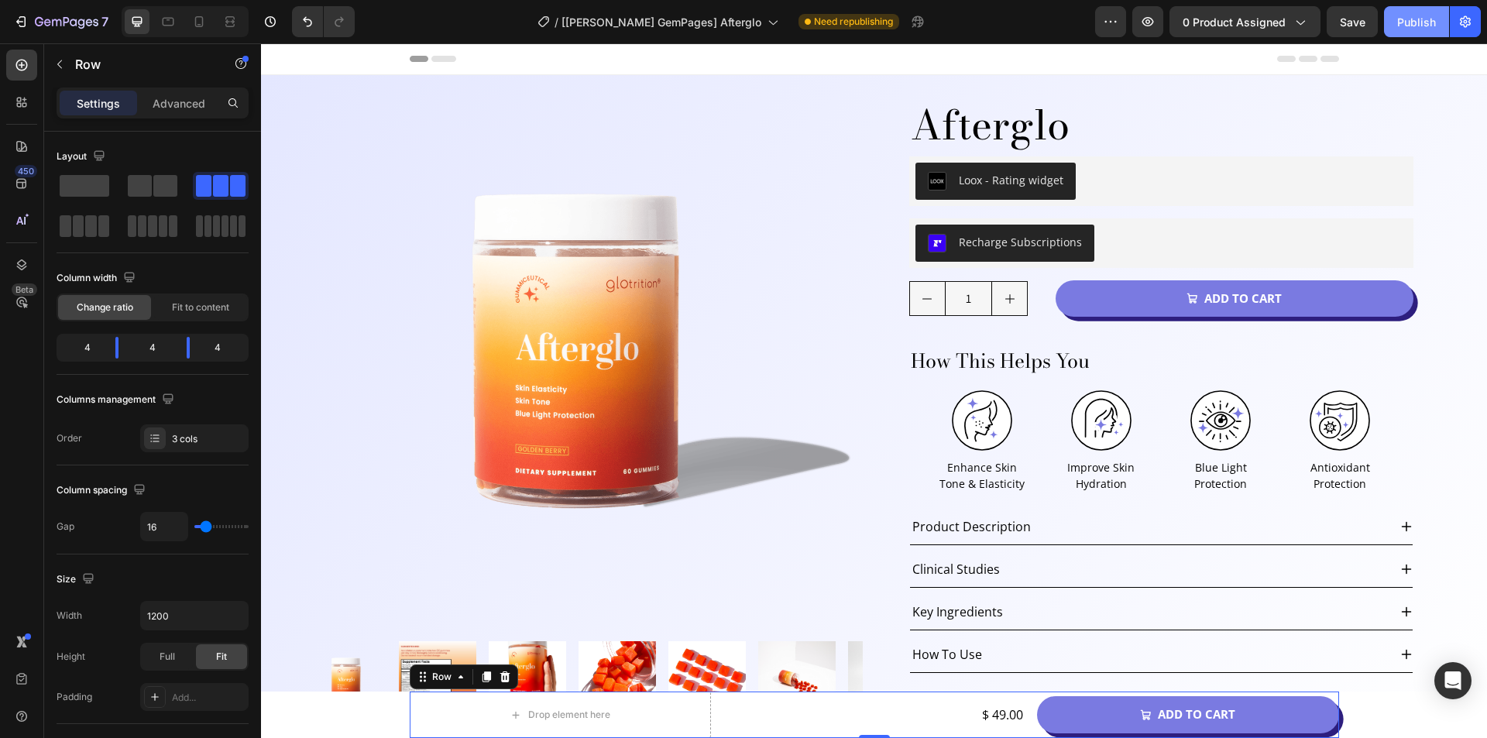
click at [1408, 22] on div "Publish" at bounding box center [1416, 22] width 39 height 16
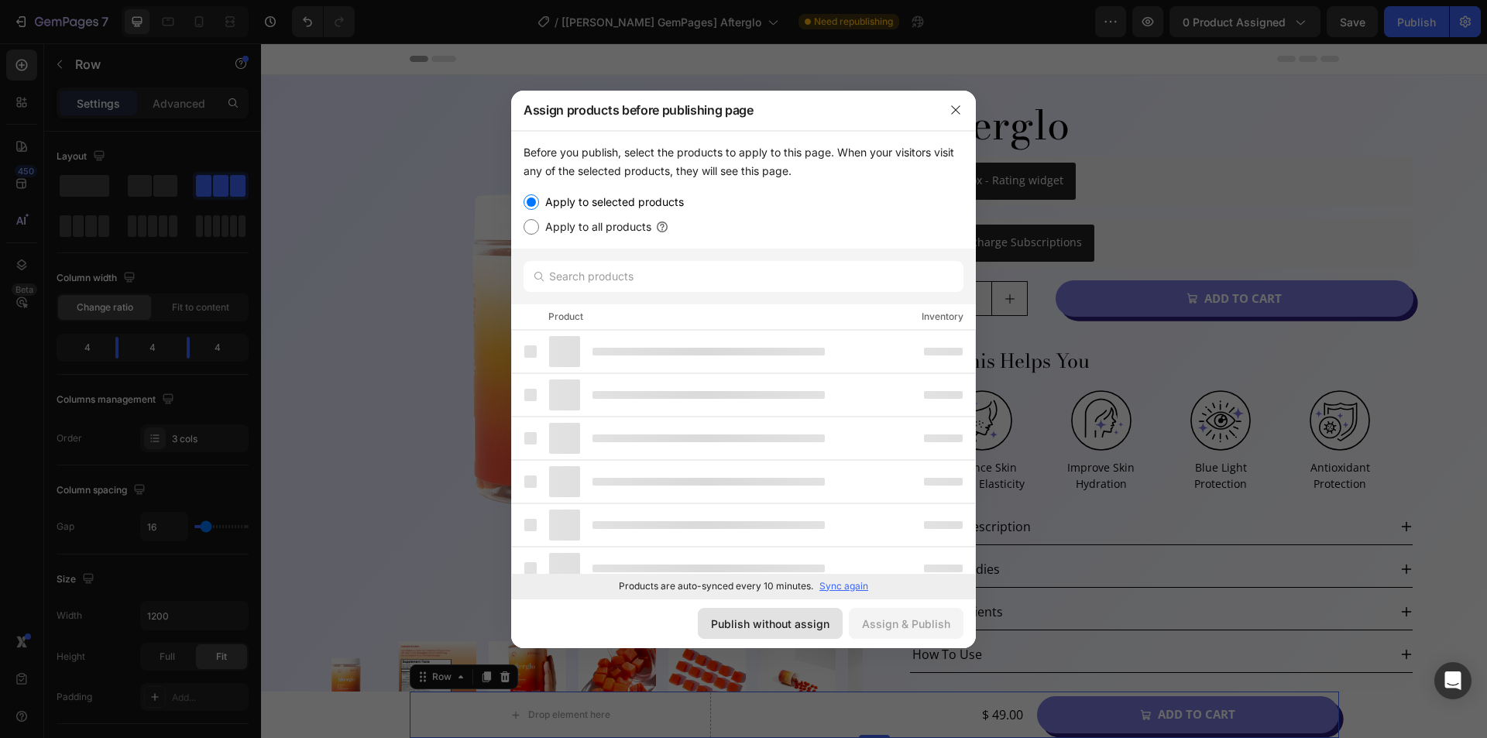
click at [790, 623] on div "Publish without assign" at bounding box center [770, 624] width 118 height 16
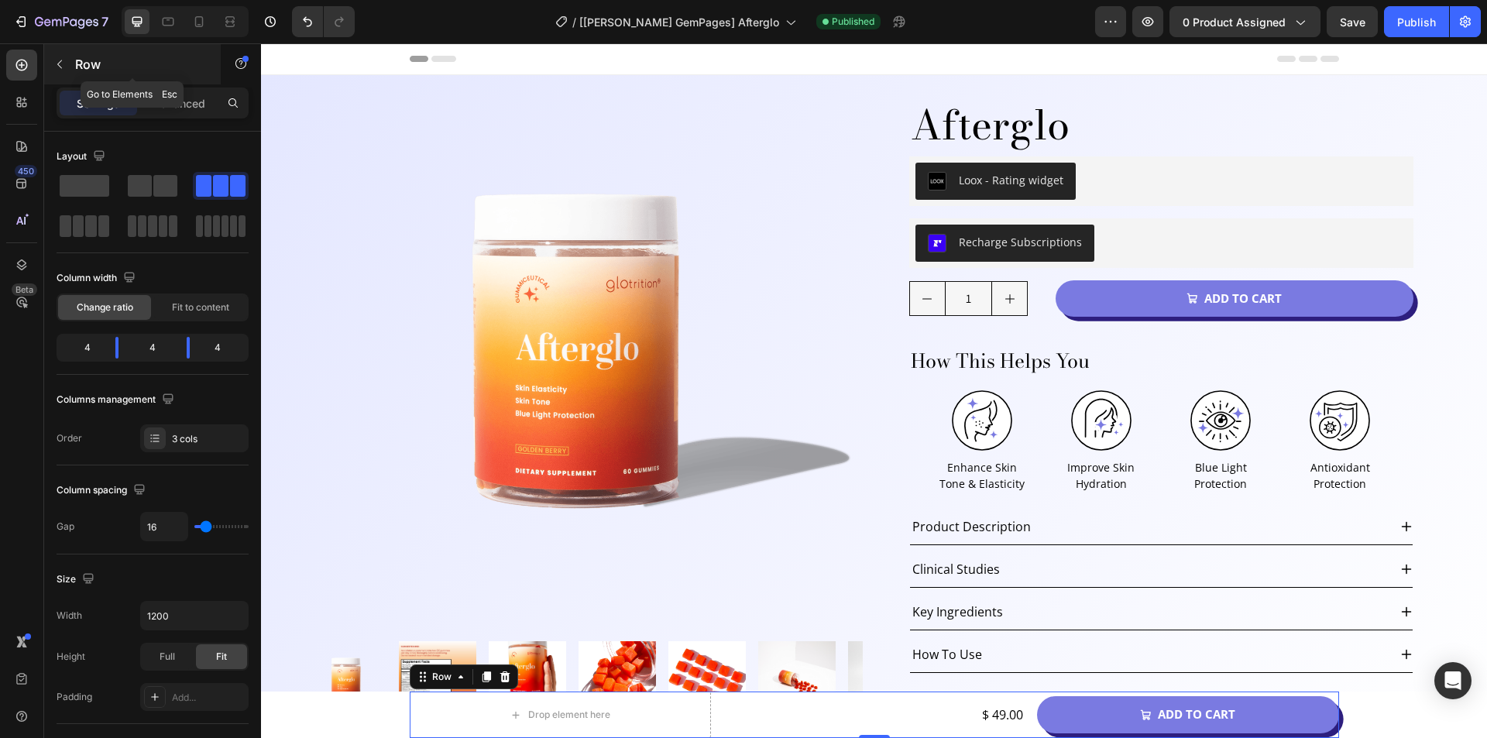
click at [62, 60] on icon "button" at bounding box center [59, 64] width 12 height 12
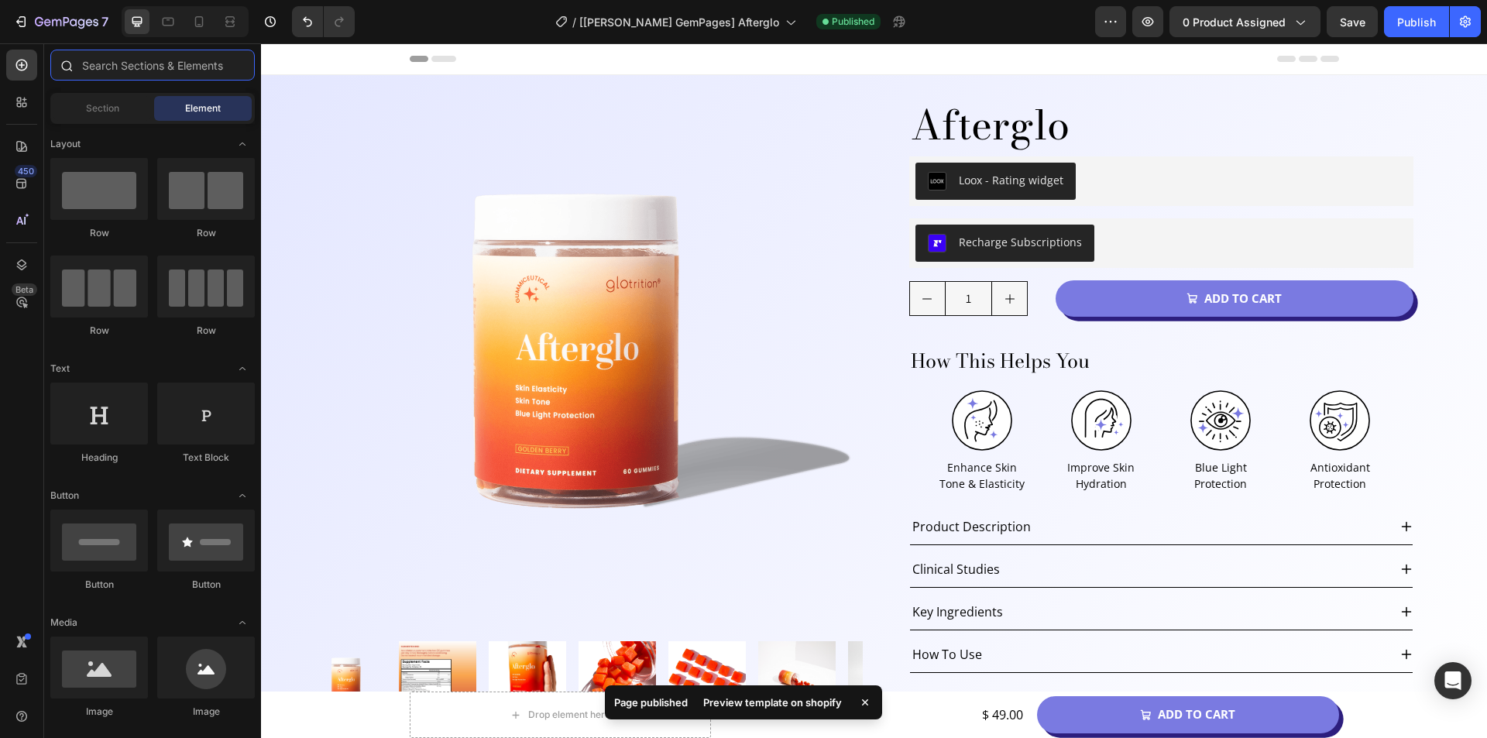
click at [151, 70] on input "text" at bounding box center [152, 65] width 204 height 31
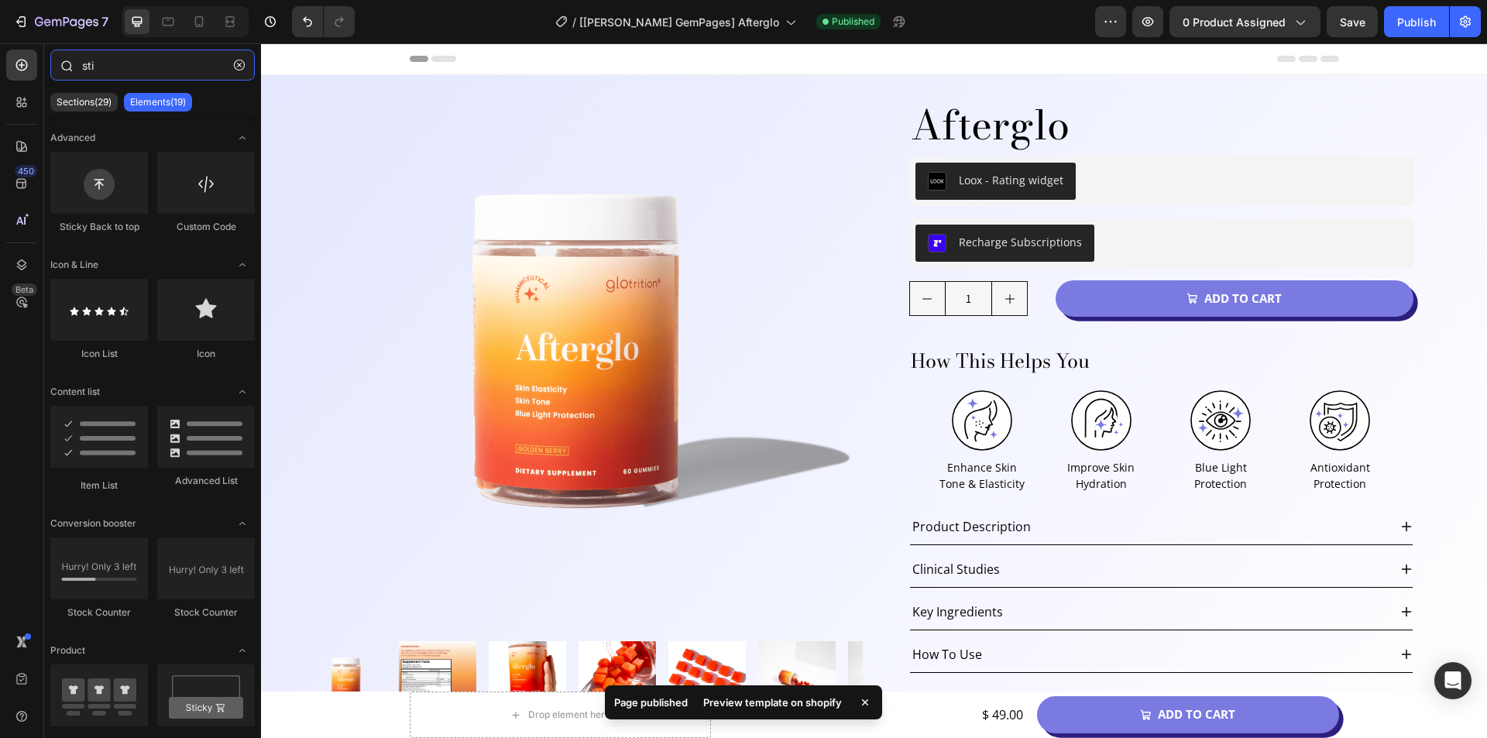
type input "stic"
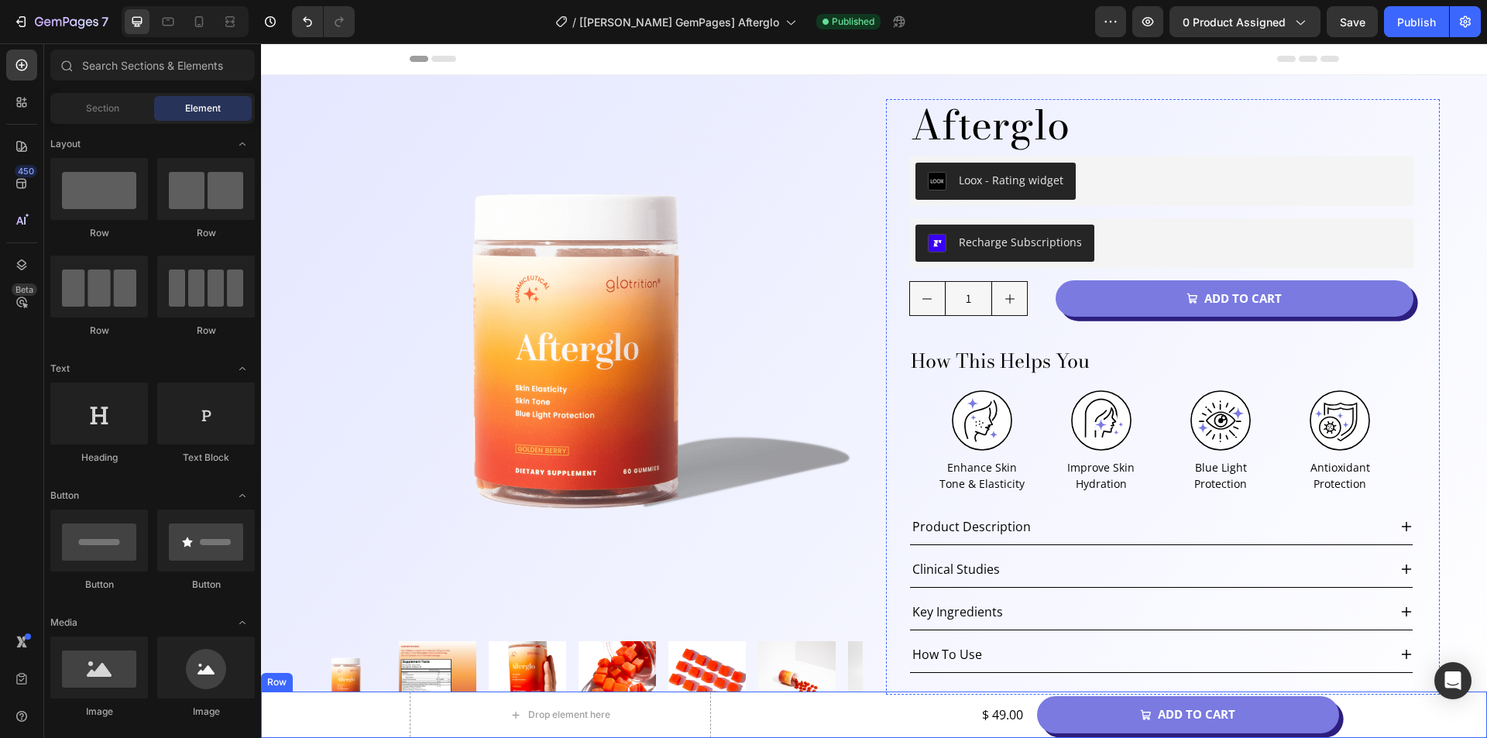
click at [284, 705] on div "Drop element here $ 49.00 Product Price Product Price Add to cart Add to Cart R…" at bounding box center [874, 714] width 1226 height 46
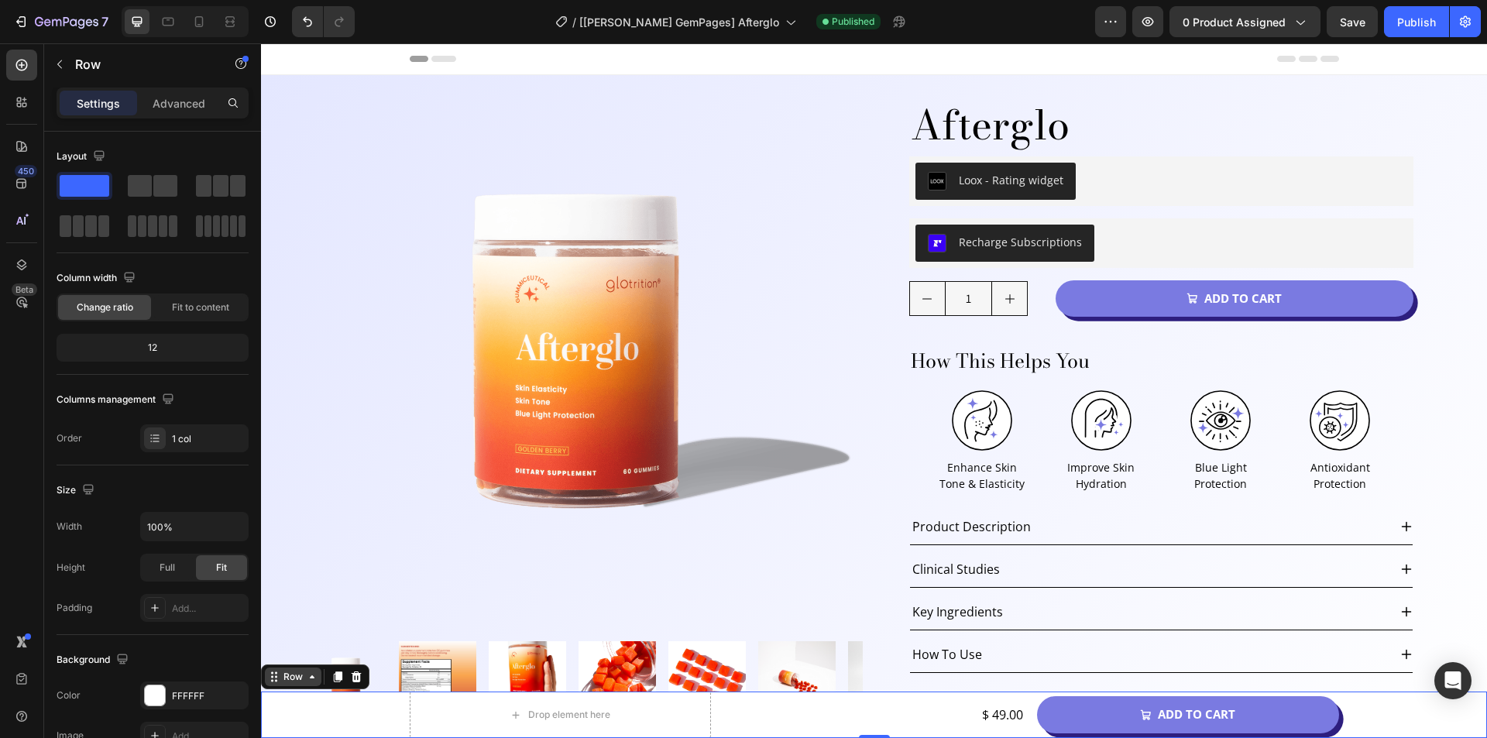
click at [281, 681] on div "Row" at bounding box center [293, 677] width 26 height 14
click at [173, 98] on p "Advanced" at bounding box center [179, 103] width 53 height 16
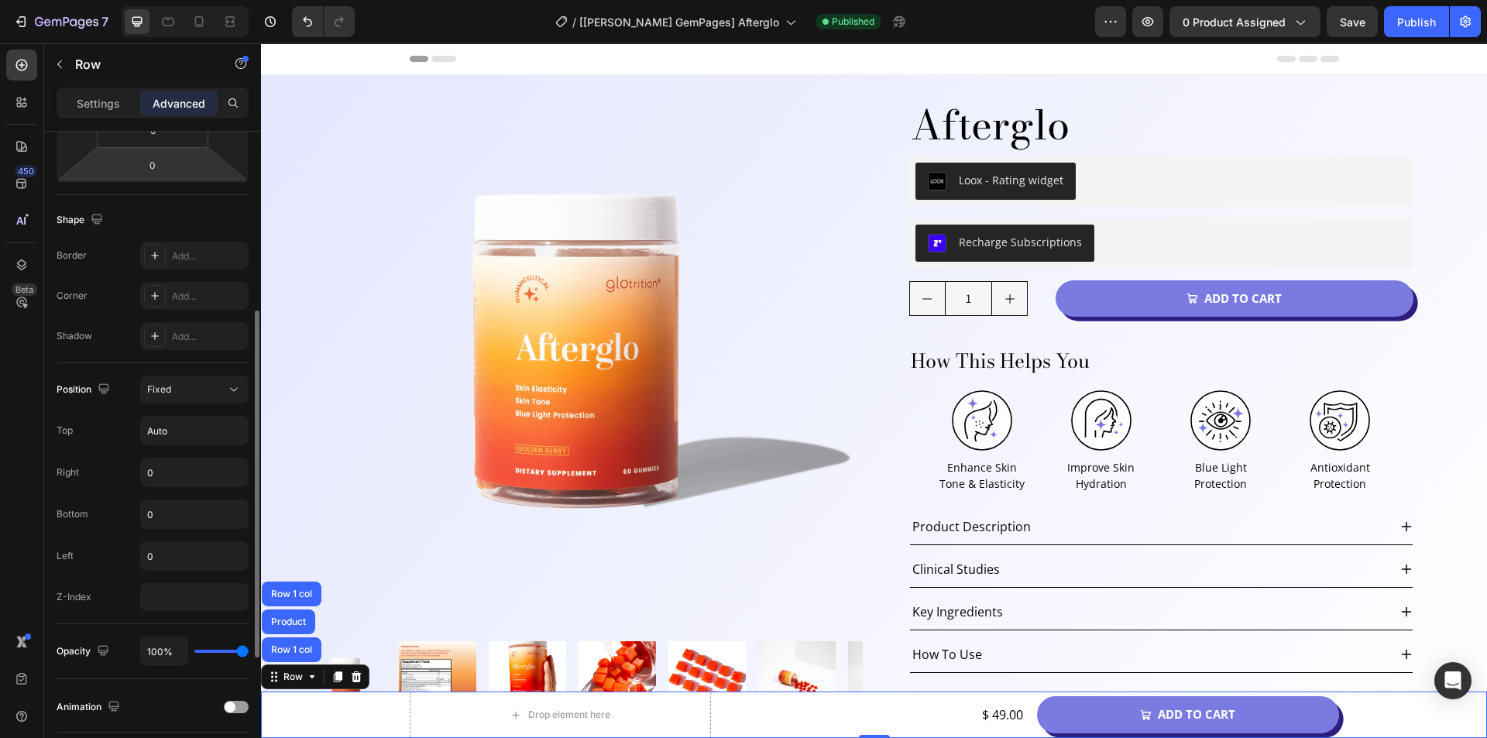
scroll to position [25, 0]
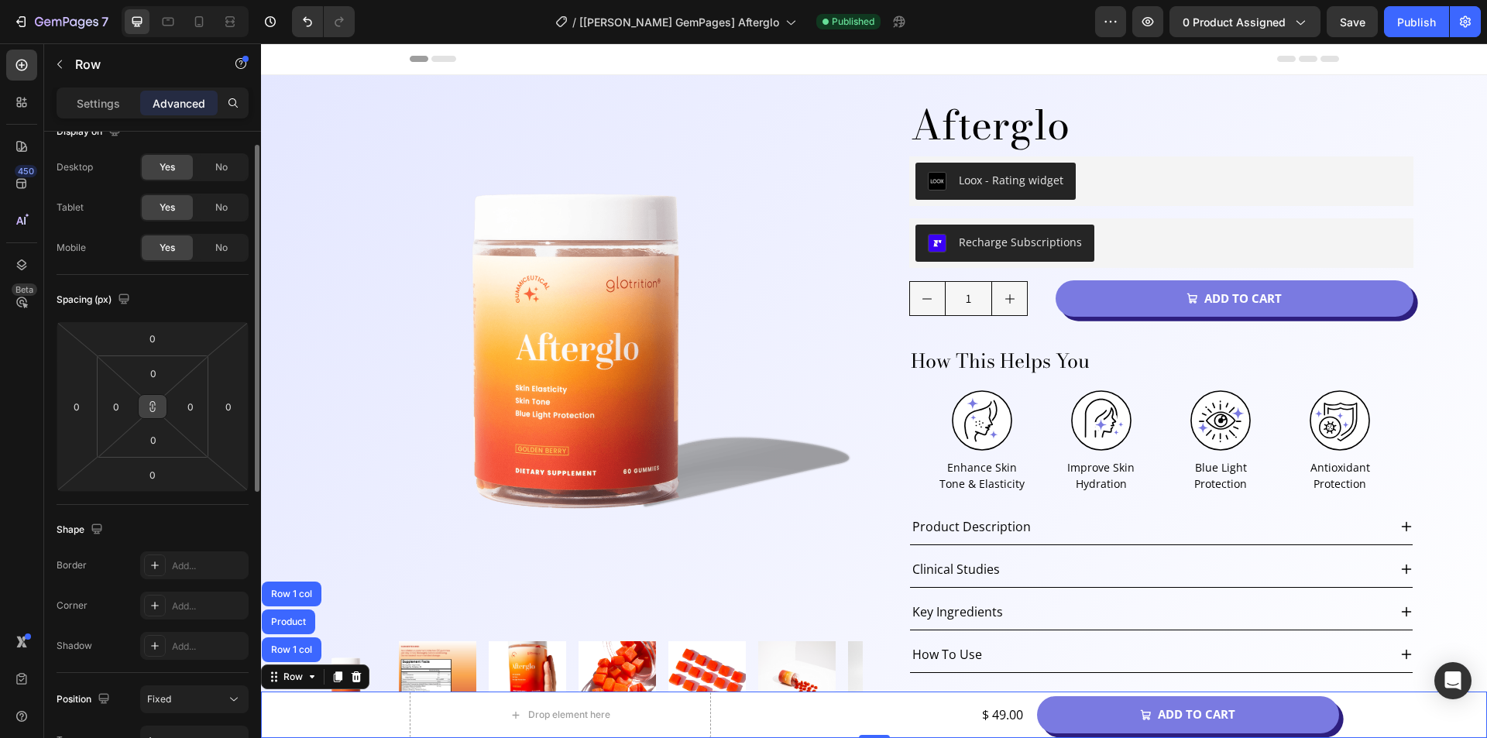
click at [157, 409] on icon at bounding box center [152, 406] width 12 height 12
click at [153, 401] on icon at bounding box center [152, 406] width 12 height 12
click at [155, 366] on input "0" at bounding box center [153, 373] width 31 height 23
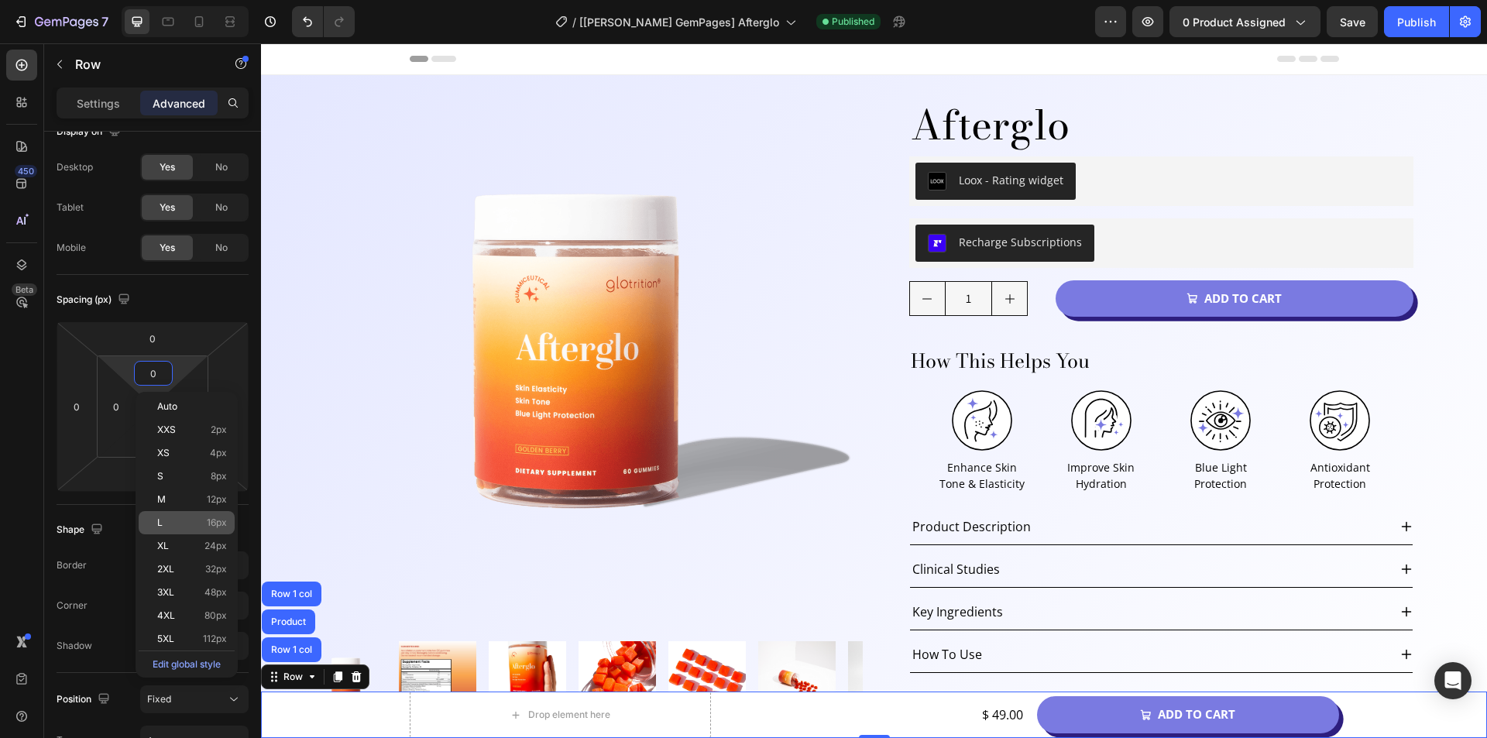
click at [189, 518] on p "L 16px" at bounding box center [192, 522] width 70 height 11
type input "16"
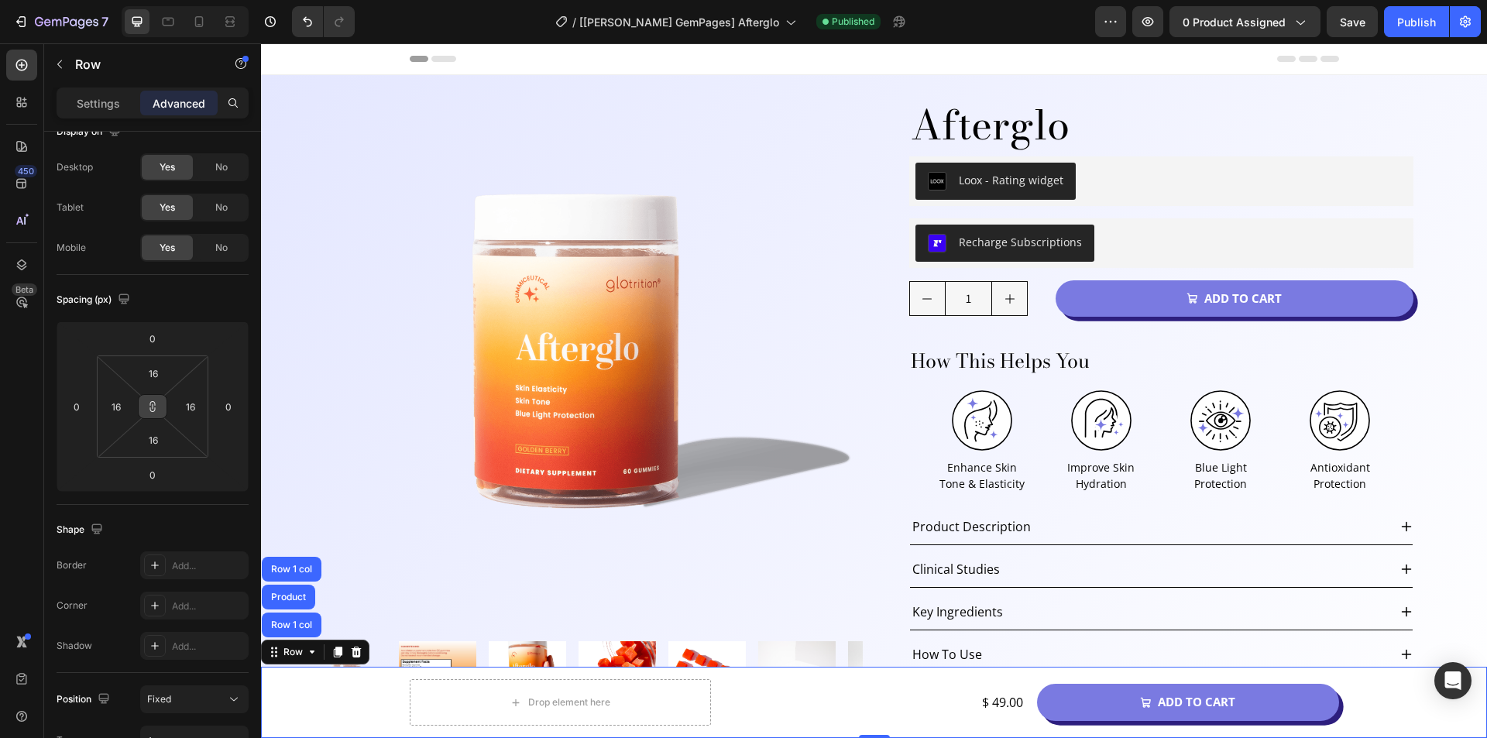
click at [153, 410] on icon at bounding box center [152, 406] width 12 height 12
click at [158, 0] on html "7 Version history / [[PERSON_NAME] GemPages] Afterglo Published Preview 0 produ…" at bounding box center [743, 0] width 1487 height 0
click at [161, 379] on input "16" at bounding box center [153, 373] width 31 height 23
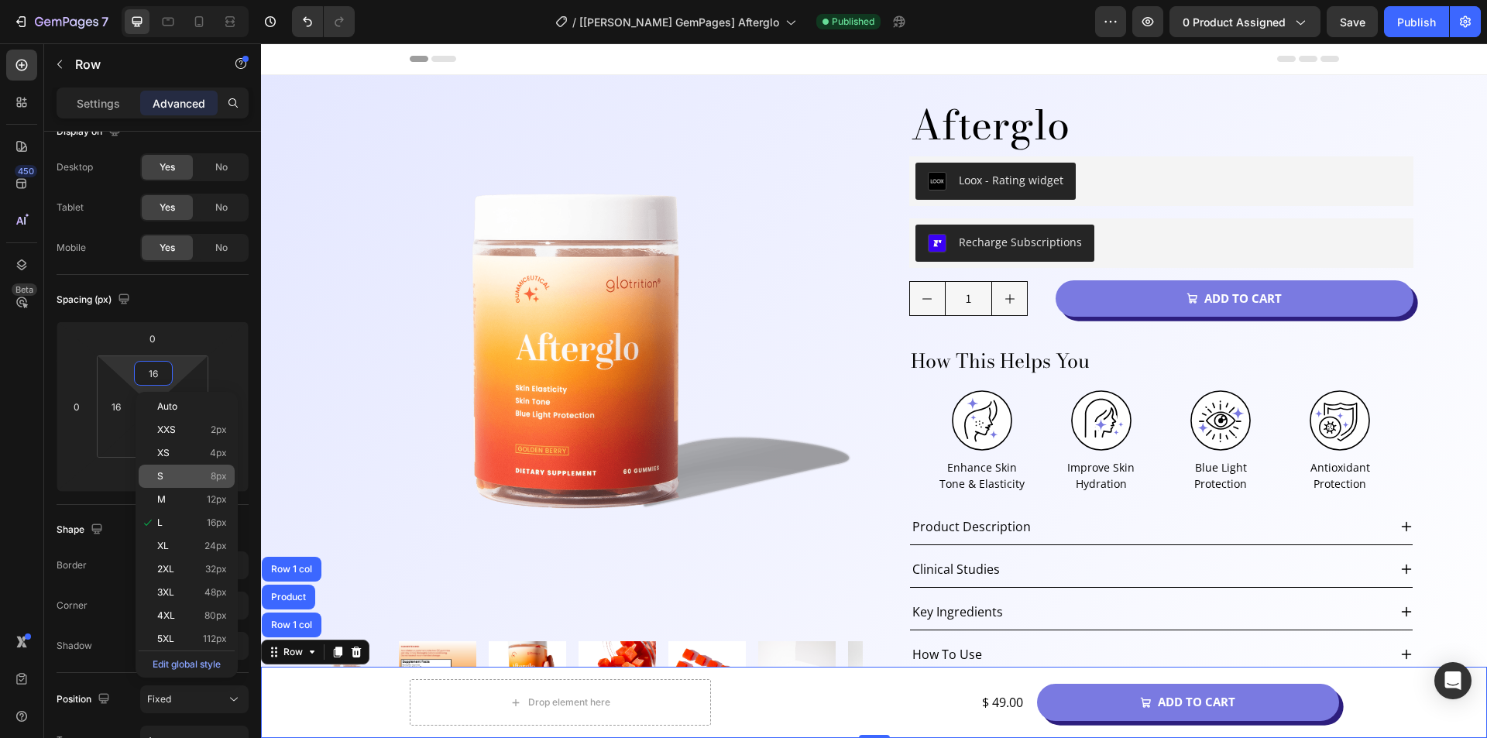
click at [190, 481] on p "S 8px" at bounding box center [192, 476] width 70 height 11
type input "8"
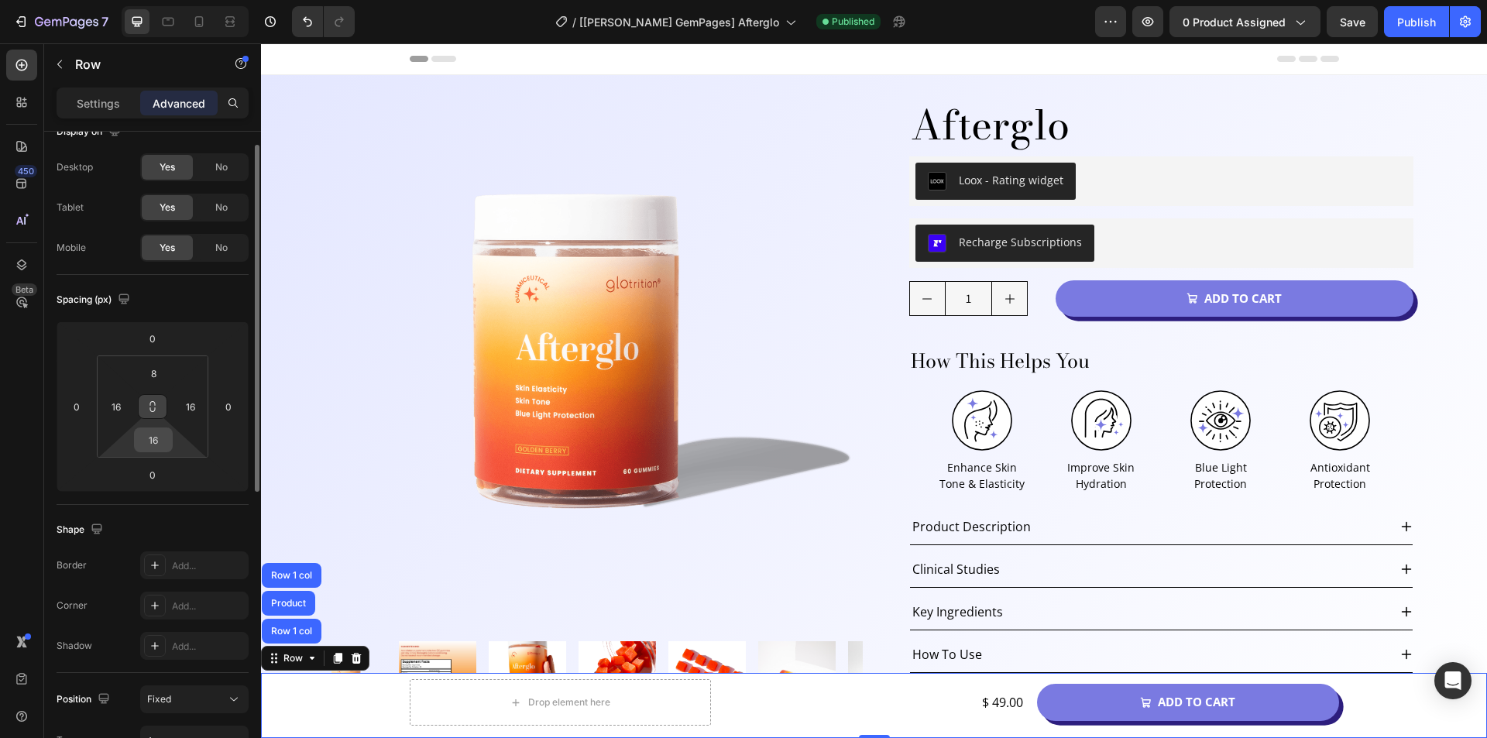
click at [155, 445] on input "16" at bounding box center [153, 439] width 31 height 23
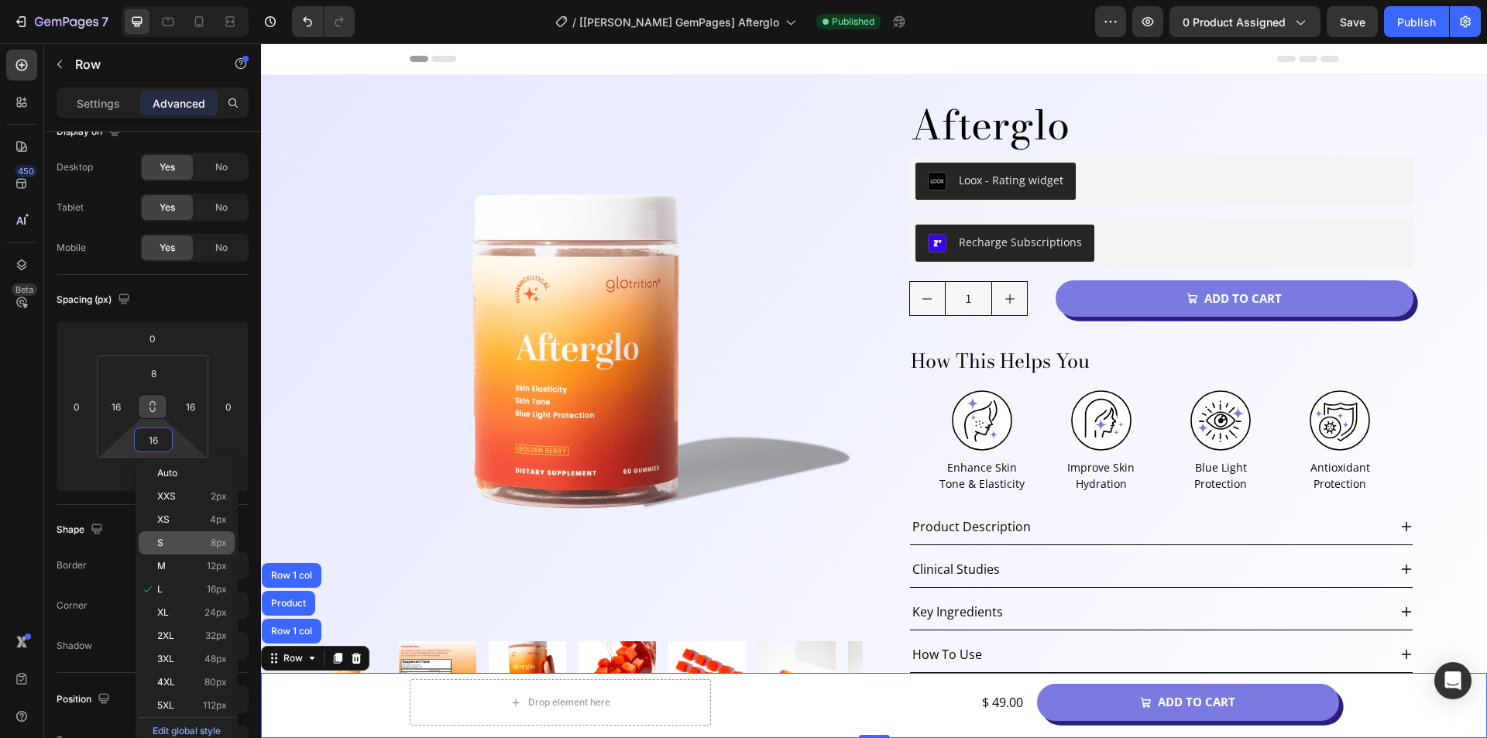
click at [195, 547] on p "S 8px" at bounding box center [192, 542] width 70 height 11
type input "8"
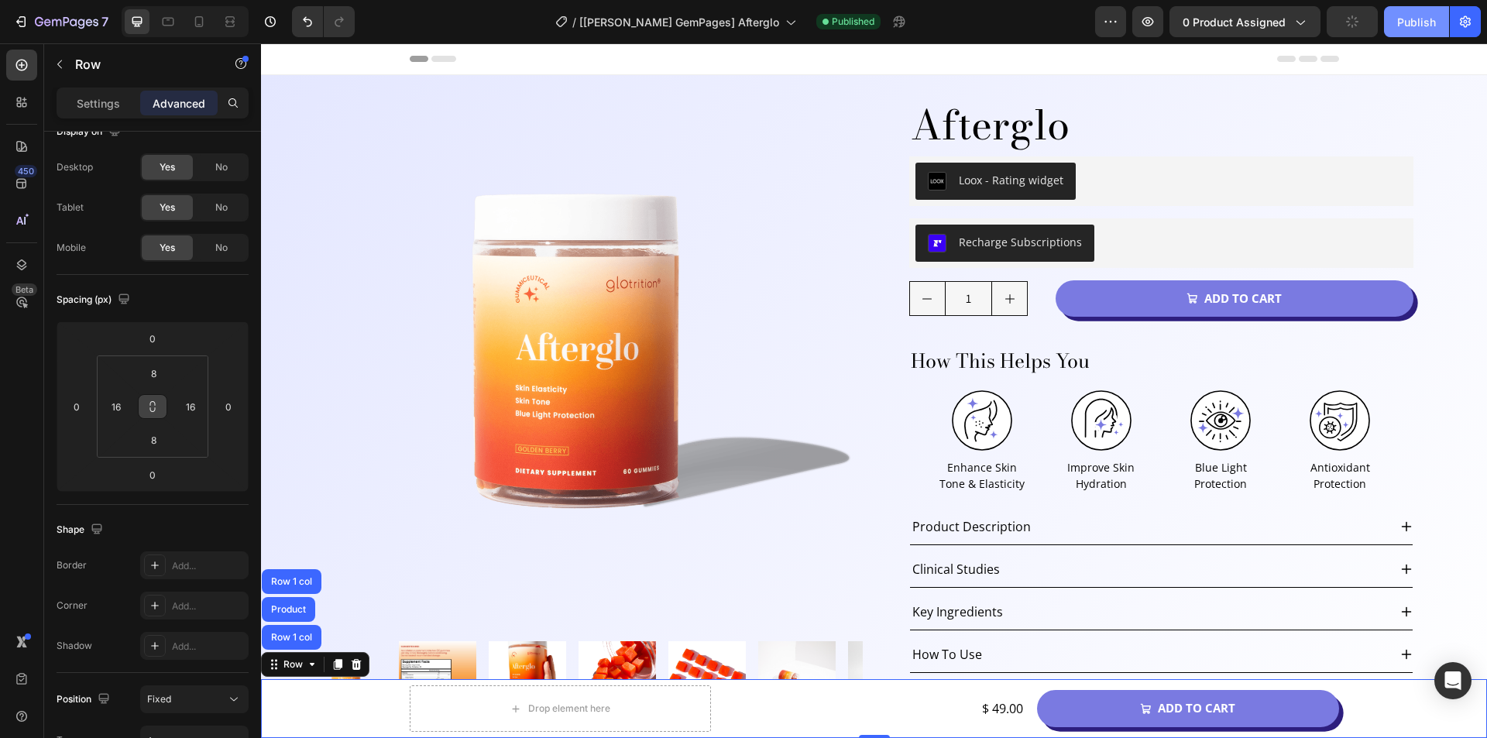
click at [1399, 26] on div "Publish" at bounding box center [1416, 22] width 39 height 16
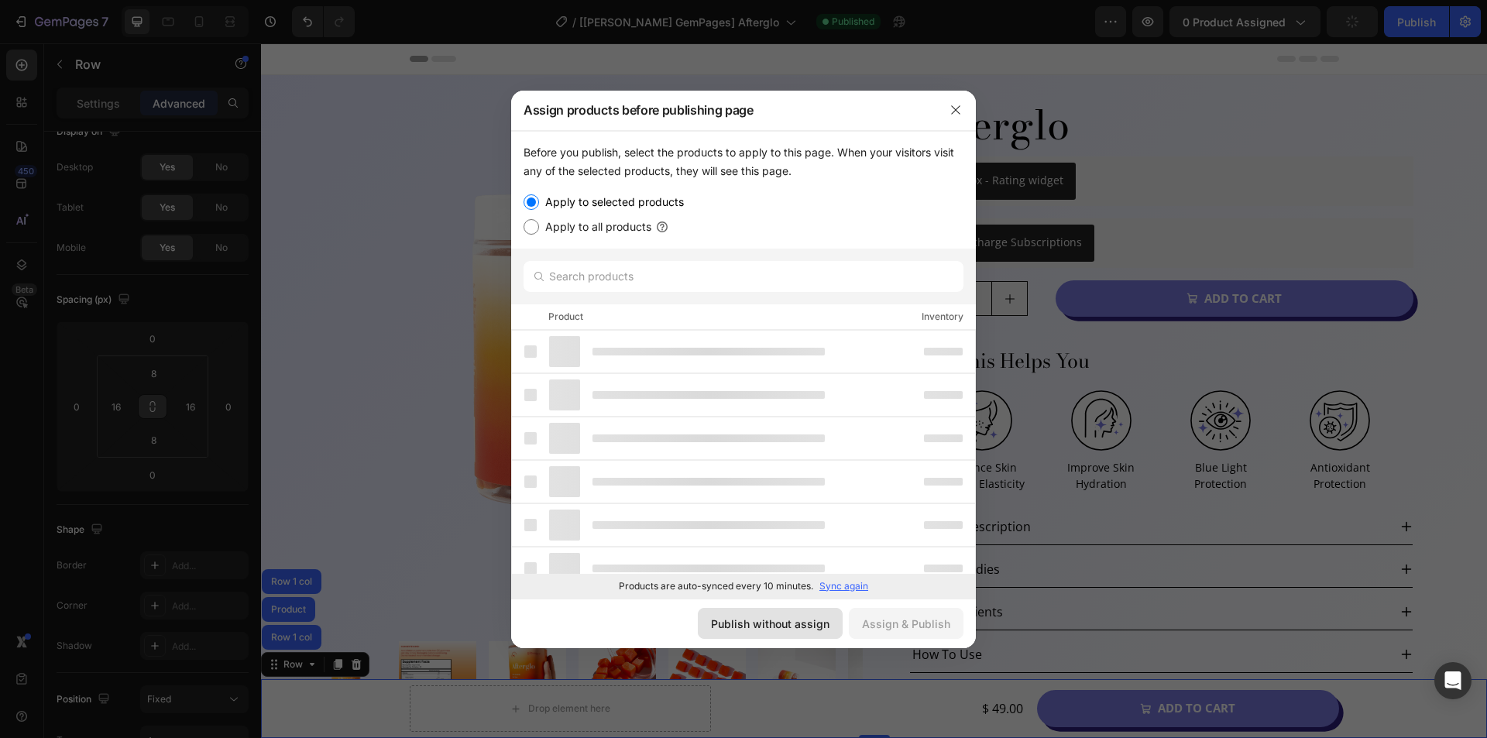
click at [760, 612] on button "Publish without assign" at bounding box center [770, 623] width 145 height 31
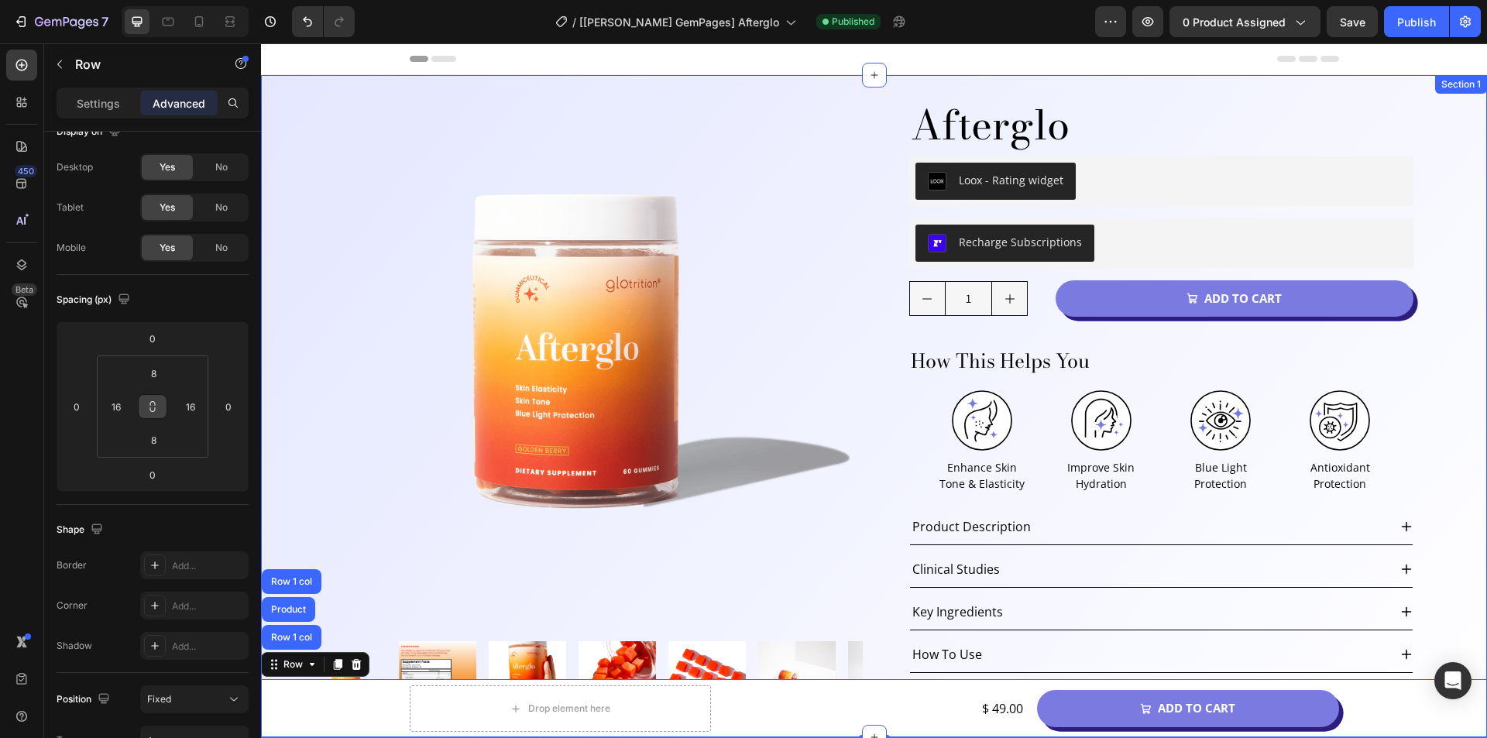
click at [280, 124] on div "Product Images Afterglo Product Title Loox - Rating widget Loox Row Recharge Su…" at bounding box center [874, 406] width 1226 height 662
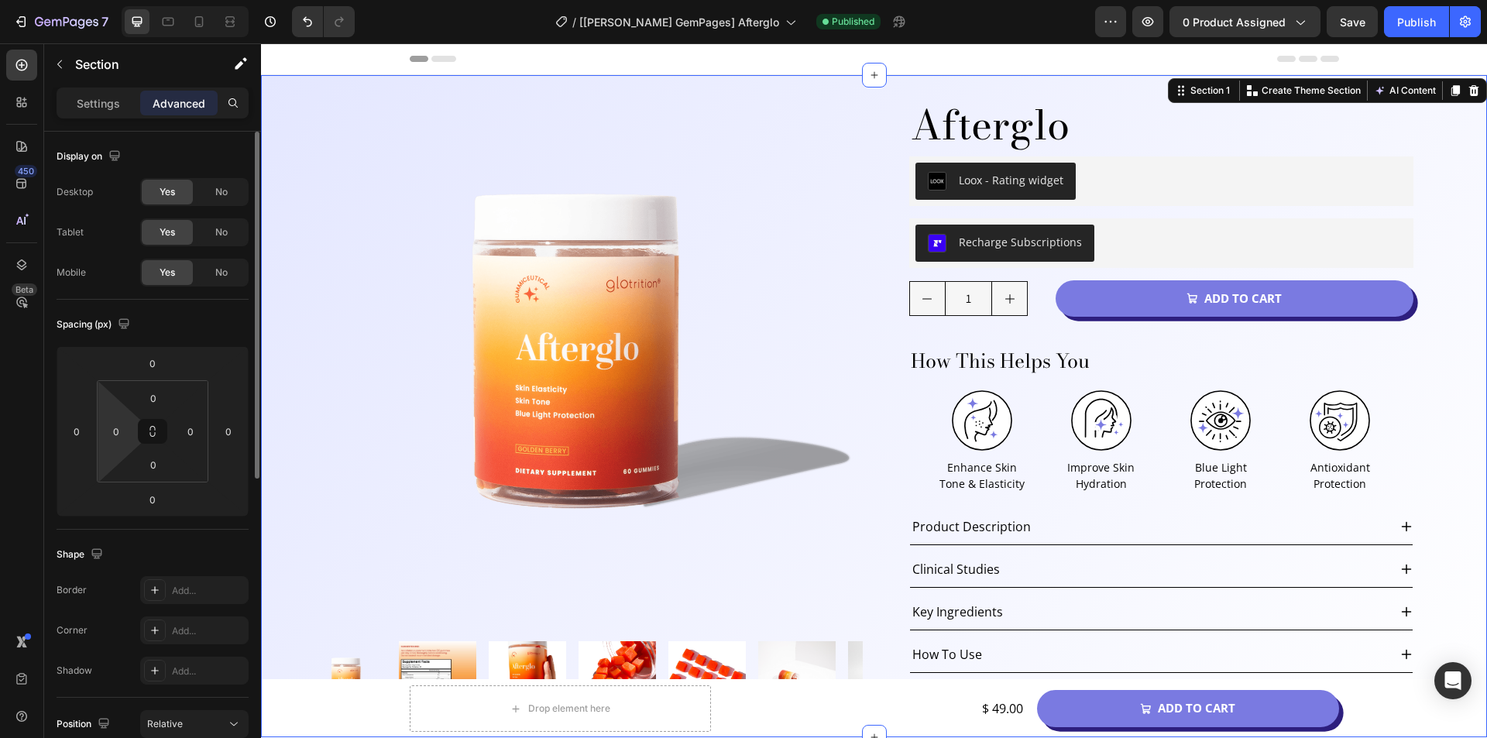
scroll to position [387, 0]
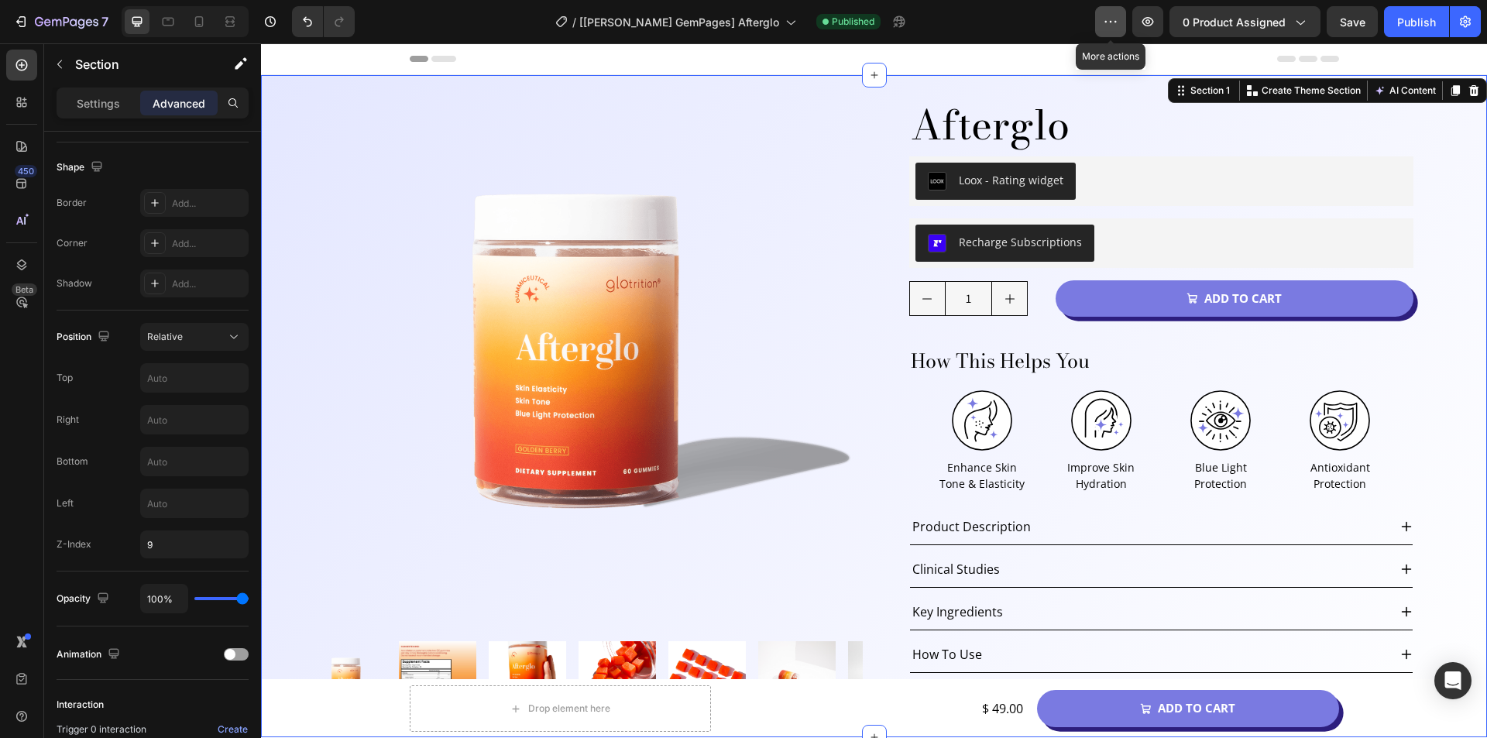
click at [1118, 24] on icon "button" at bounding box center [1110, 21] width 15 height 15
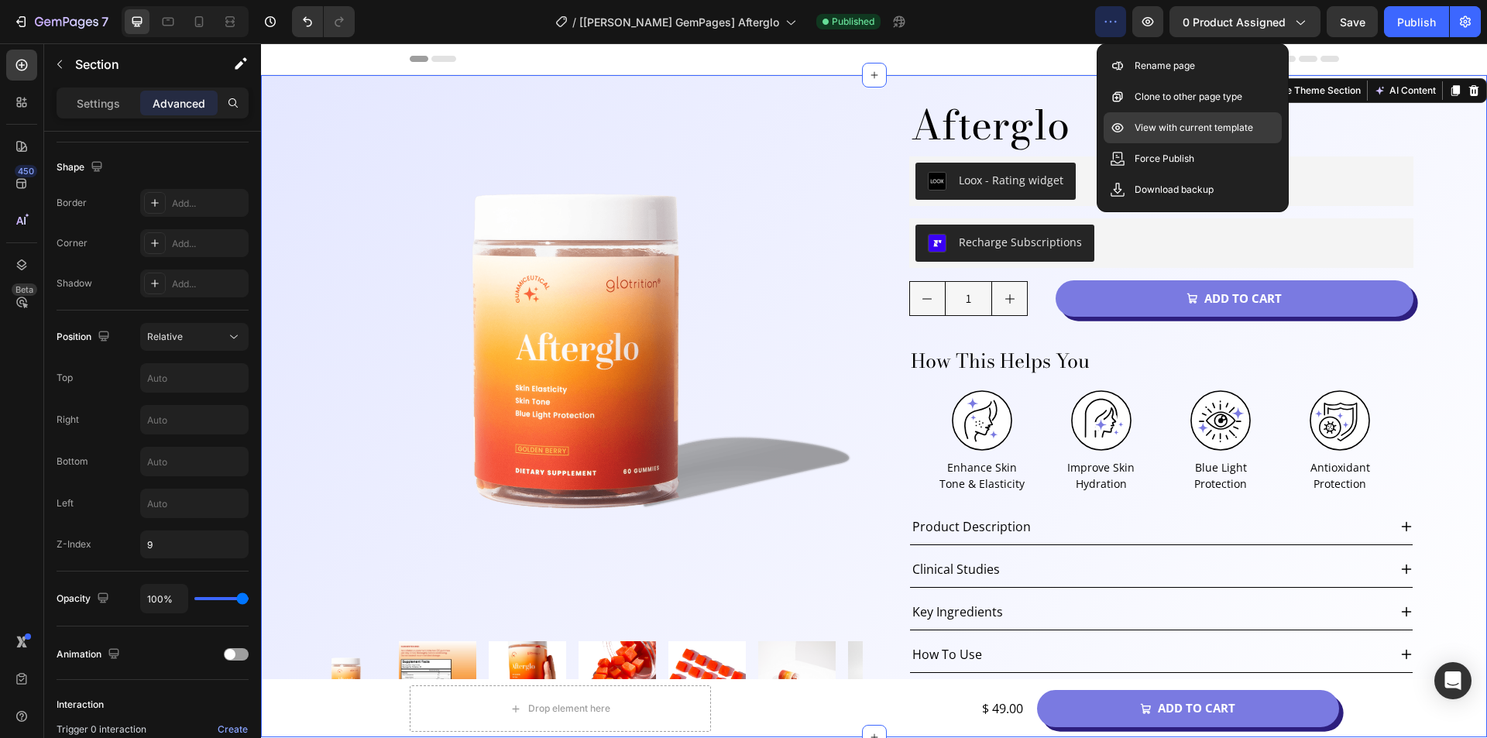
click at [1181, 124] on p "View with current template" at bounding box center [1193, 127] width 118 height 15
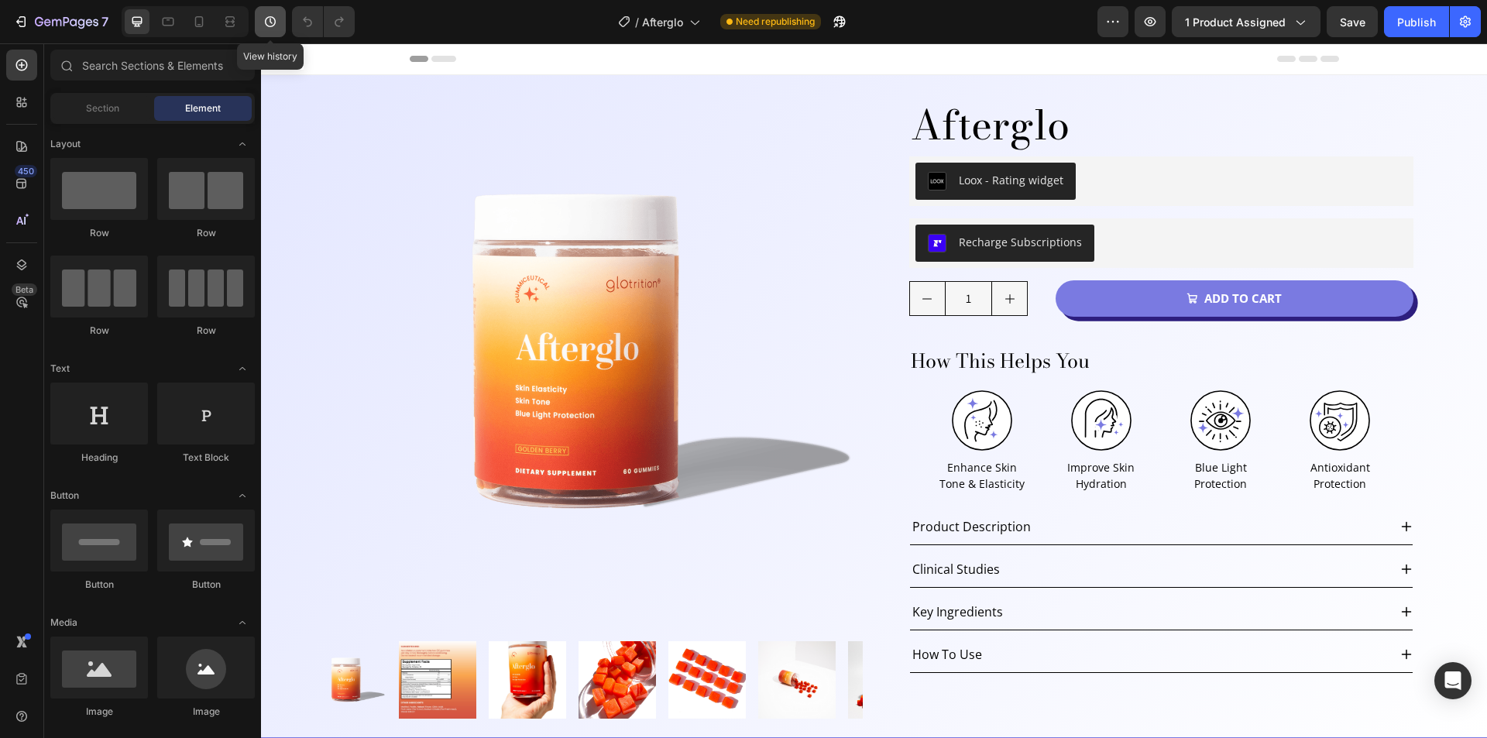
click at [272, 19] on icon "button" at bounding box center [269, 21] width 15 height 15
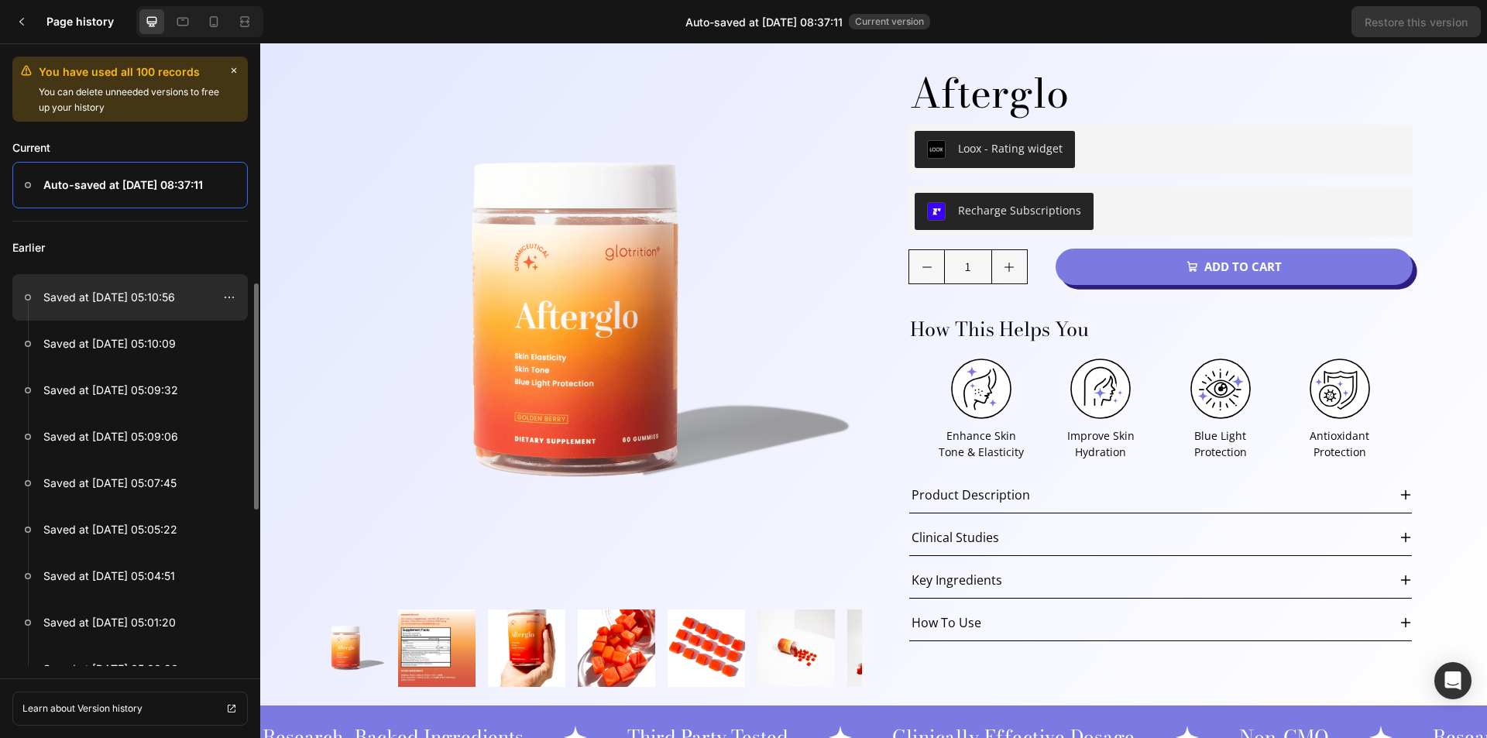
click at [86, 287] on div at bounding box center [129, 297] width 235 height 46
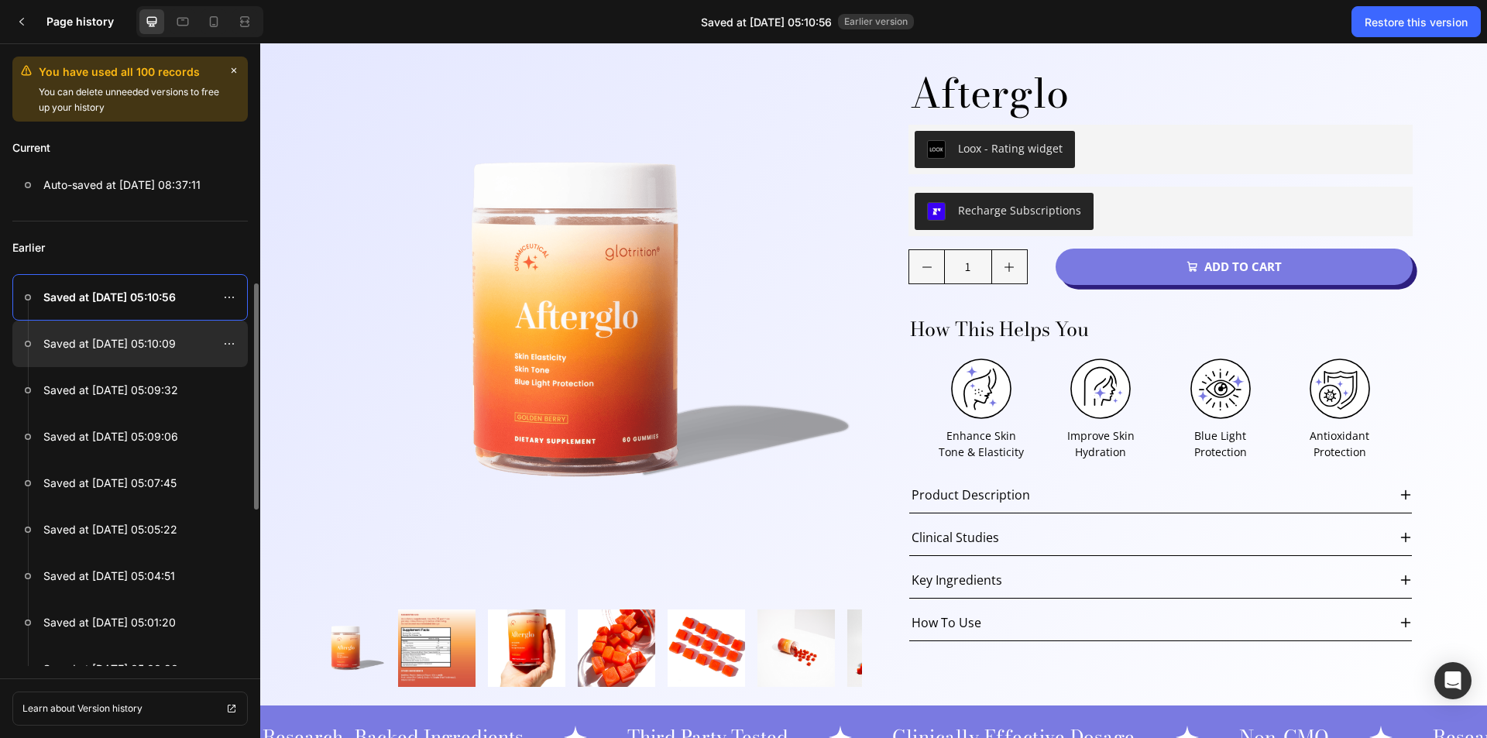
click at [86, 345] on p "Saved at Aug 27, 05:10:09" at bounding box center [109, 343] width 132 height 19
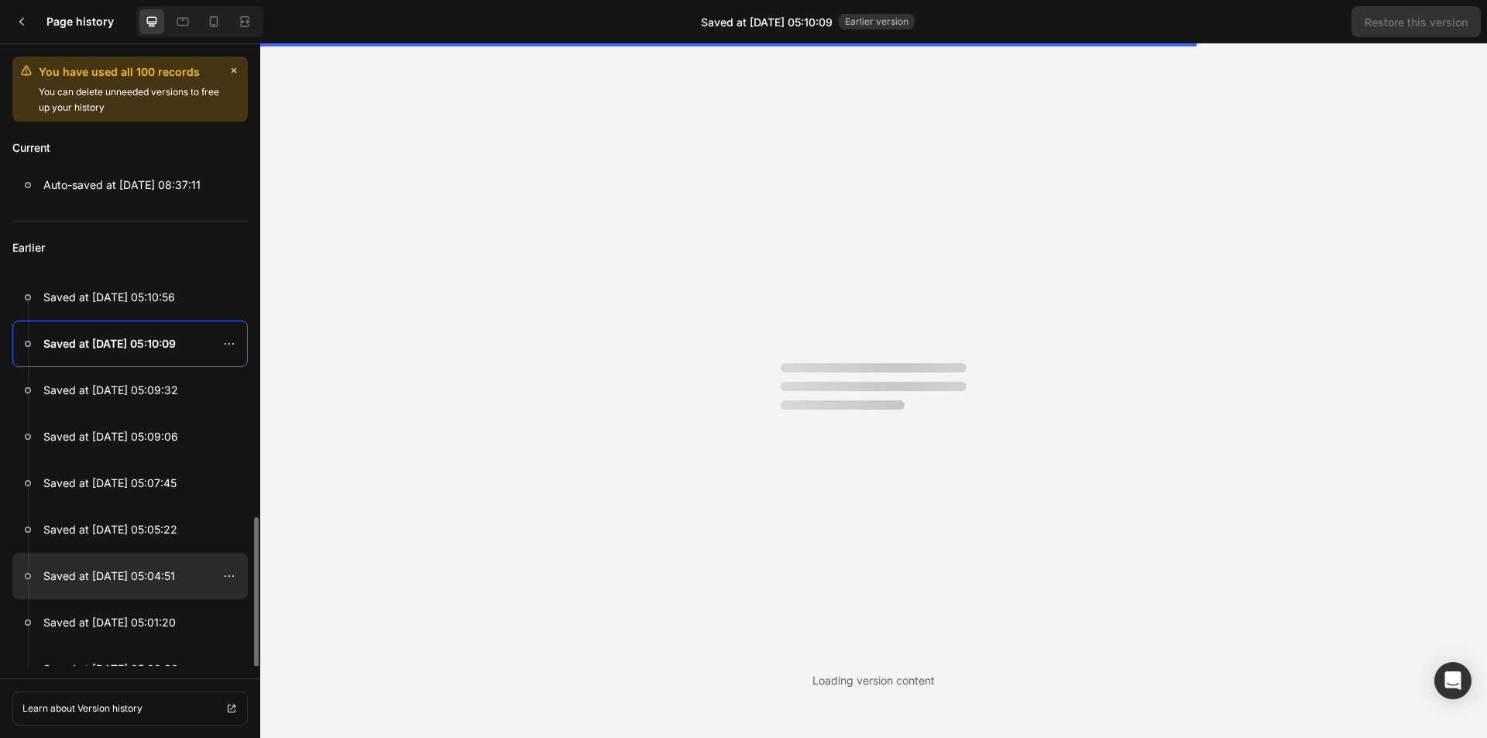
scroll to position [155, 0]
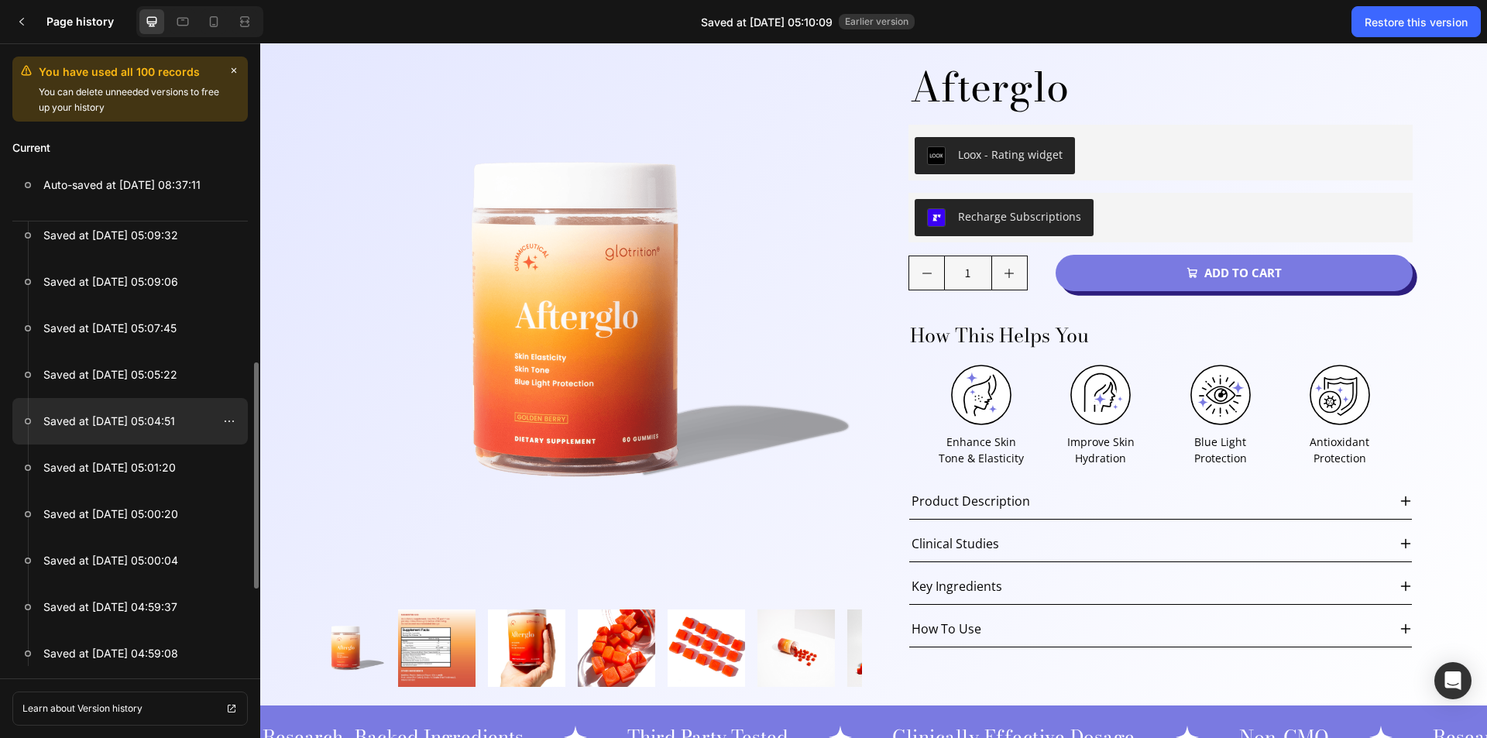
click at [93, 562] on p "Saved at Aug 27, 05:00:04" at bounding box center [110, 560] width 135 height 19
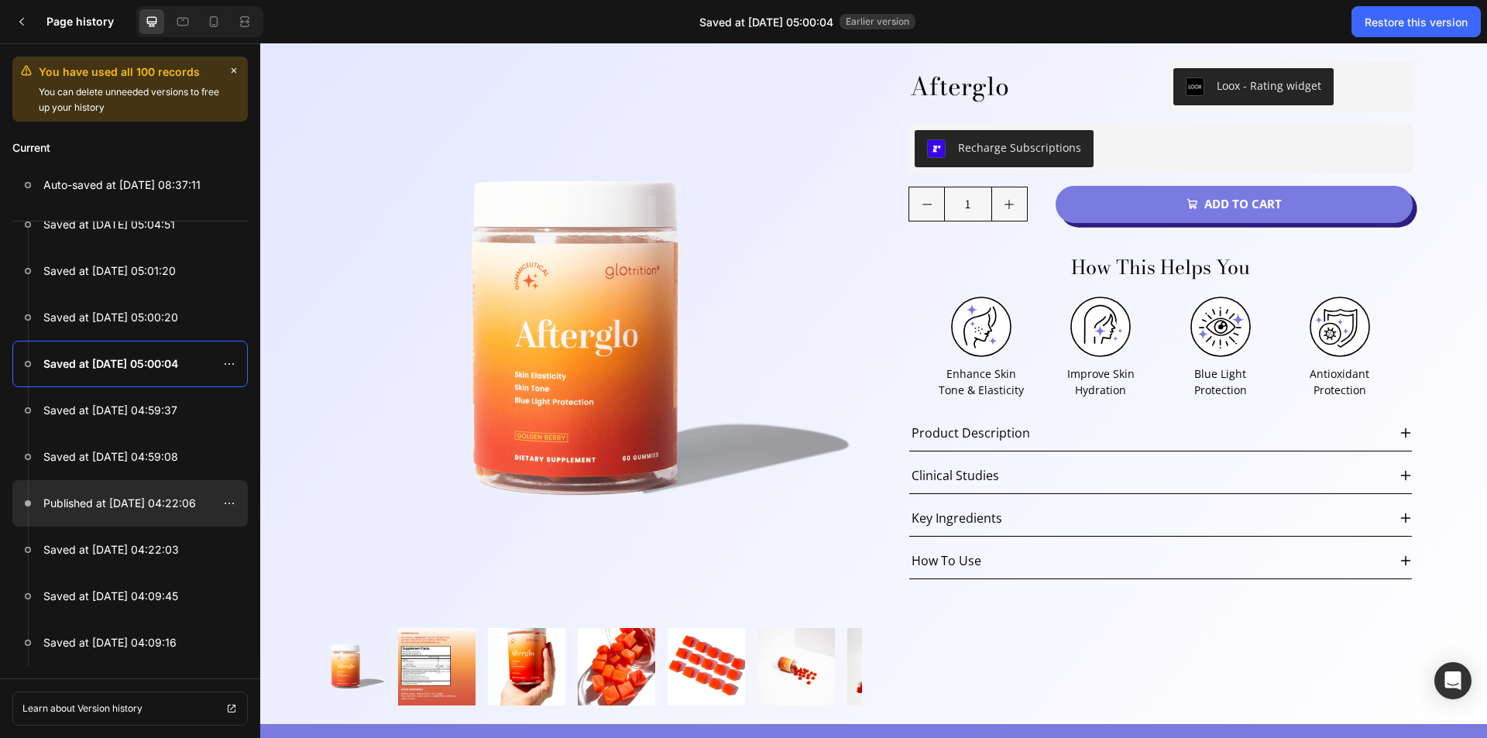
scroll to position [739, 0]
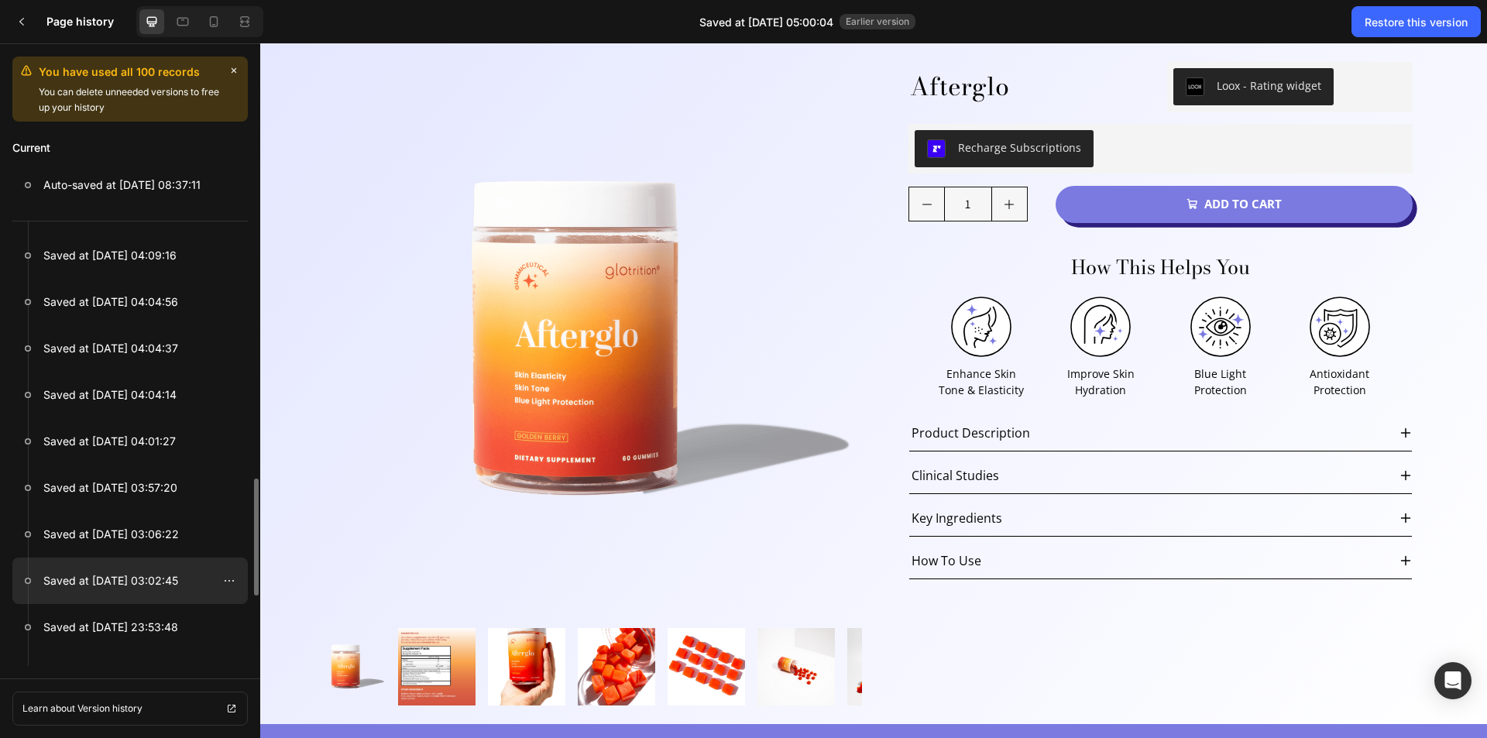
click at [110, 581] on p "Saved at Aug 27, 03:02:45" at bounding box center [110, 580] width 135 height 19
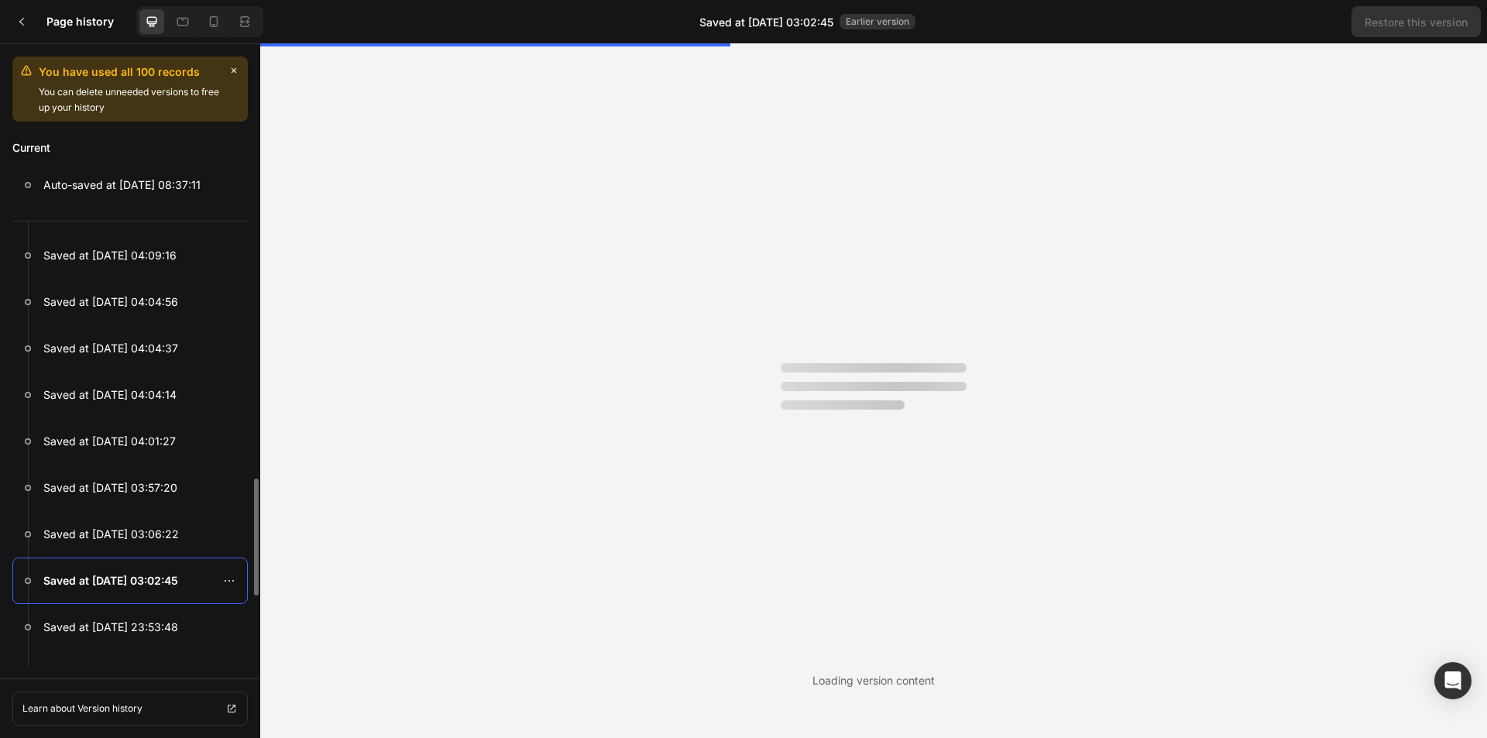
scroll to position [0, 0]
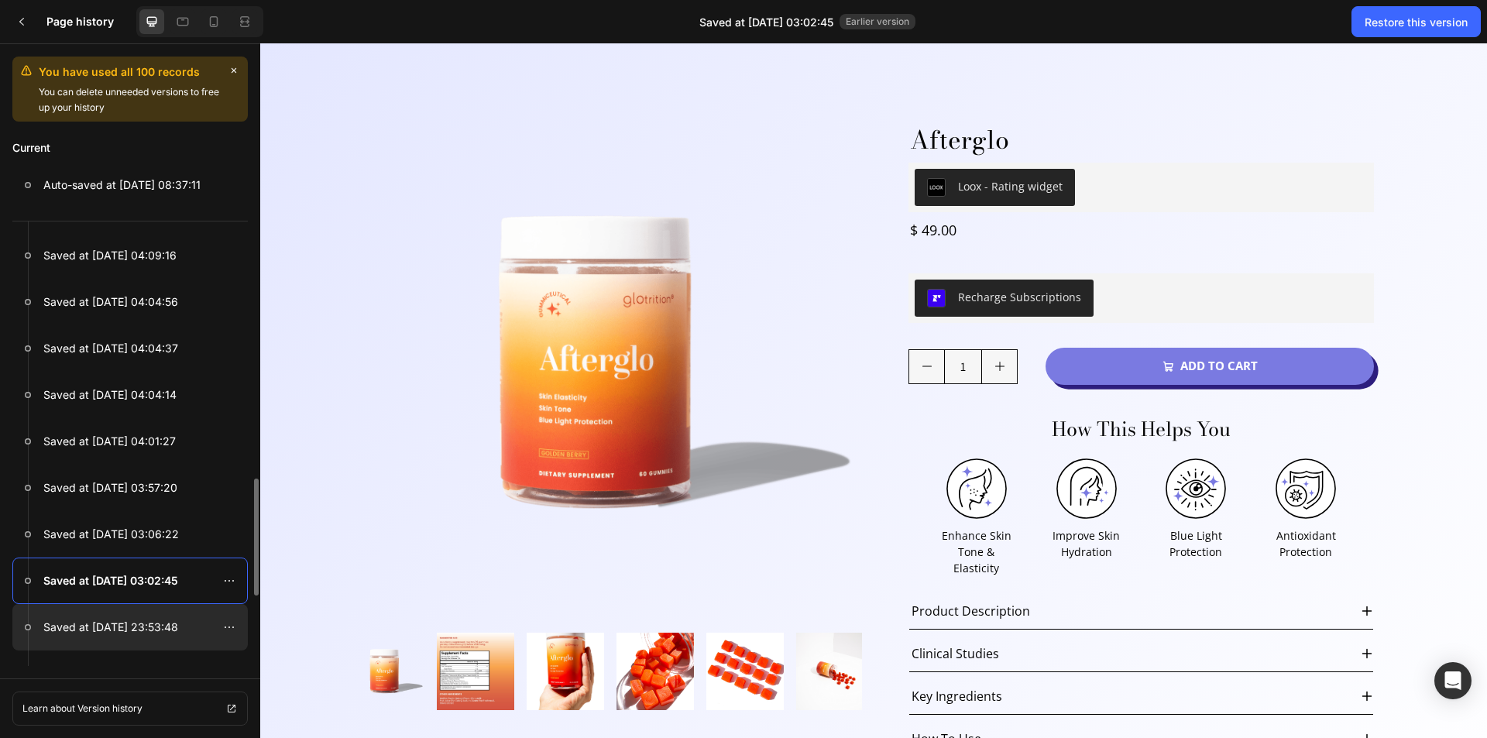
click at [100, 625] on p "Saved at Aug 26, 23:53:48" at bounding box center [110, 627] width 135 height 19
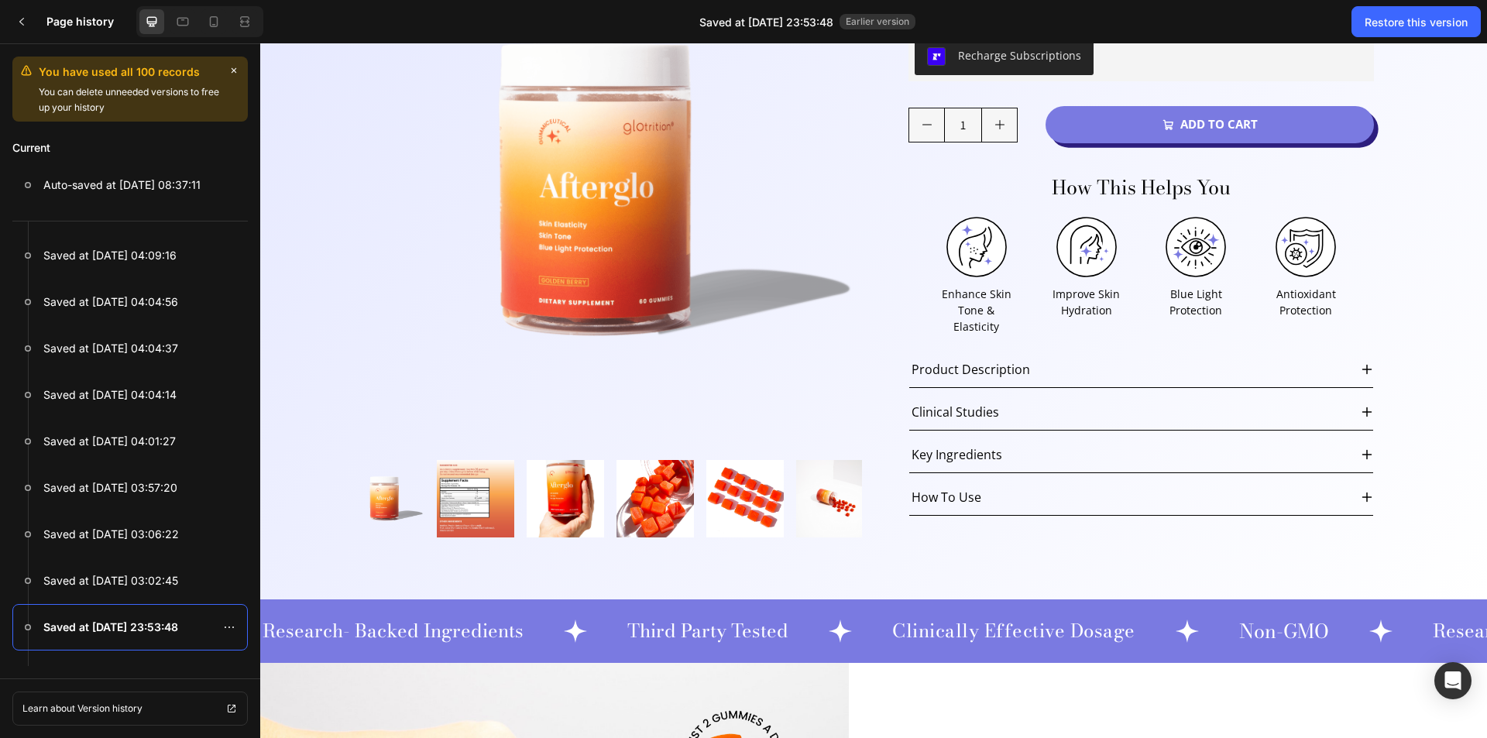
scroll to position [241, 0]
